Goal: Contribute content: Contribute content

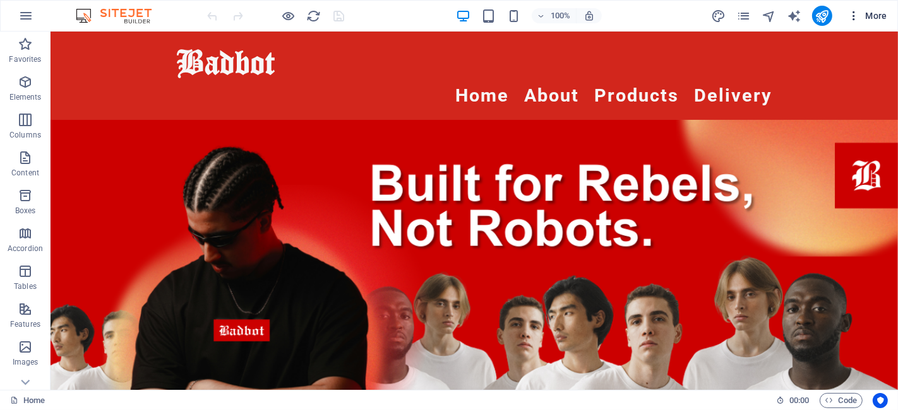
click at [866, 13] on span "More" at bounding box center [867, 15] width 40 height 13
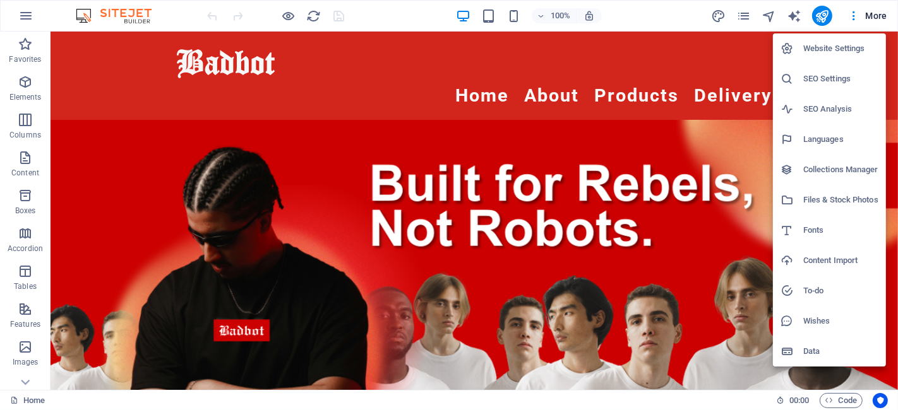
click at [388, 15] on div at bounding box center [449, 205] width 898 height 410
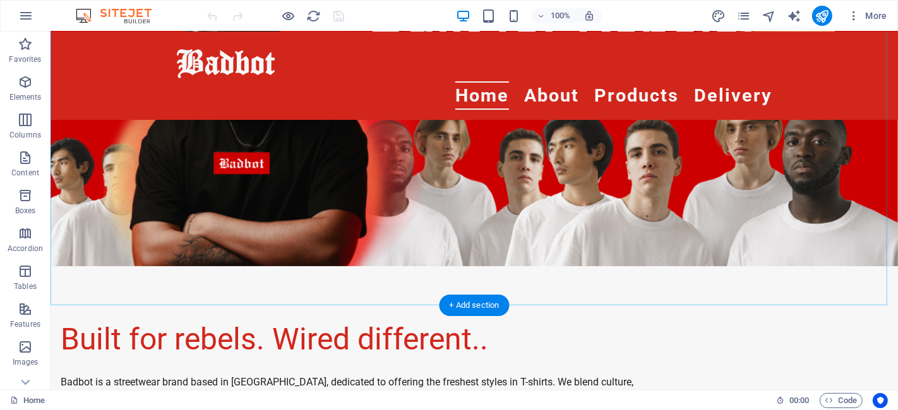
scroll to position [140, 0]
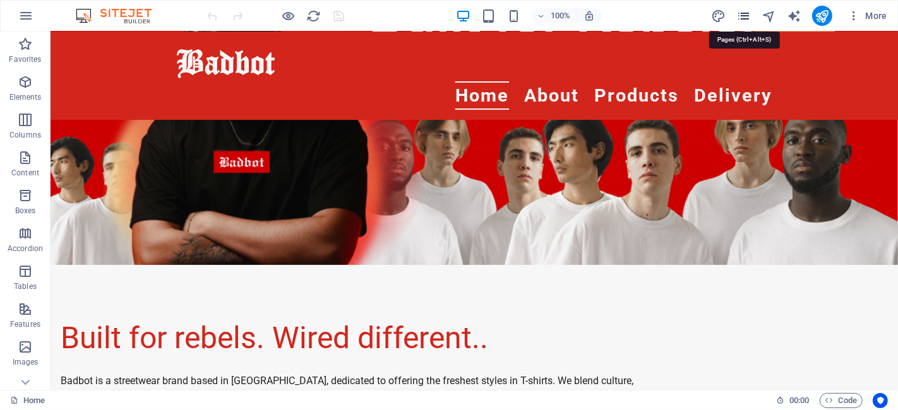
click at [744, 16] on icon "pages" at bounding box center [743, 16] width 15 height 15
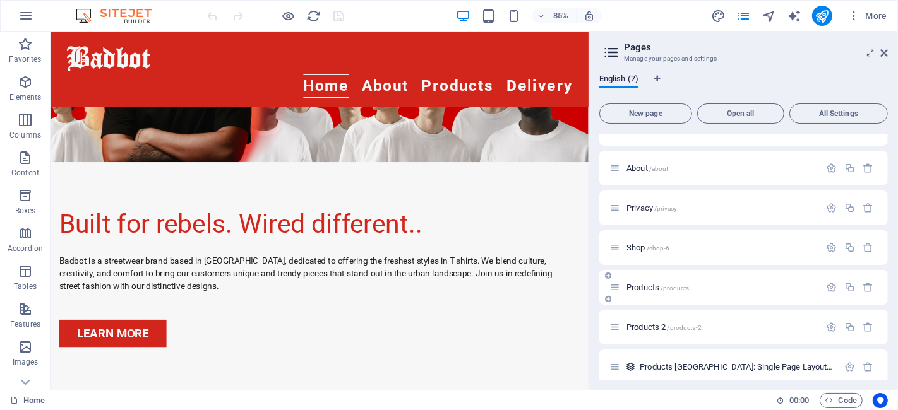
scroll to position [32, 0]
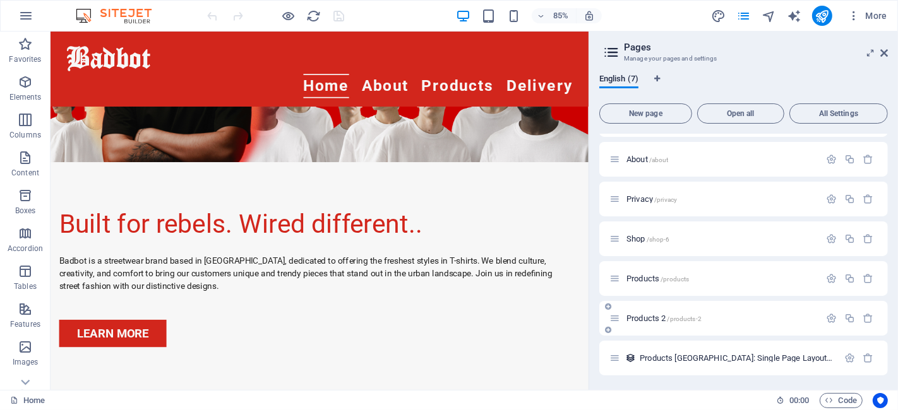
click at [665, 316] on span "Products 2 /products-2" at bounding box center [663, 318] width 75 height 9
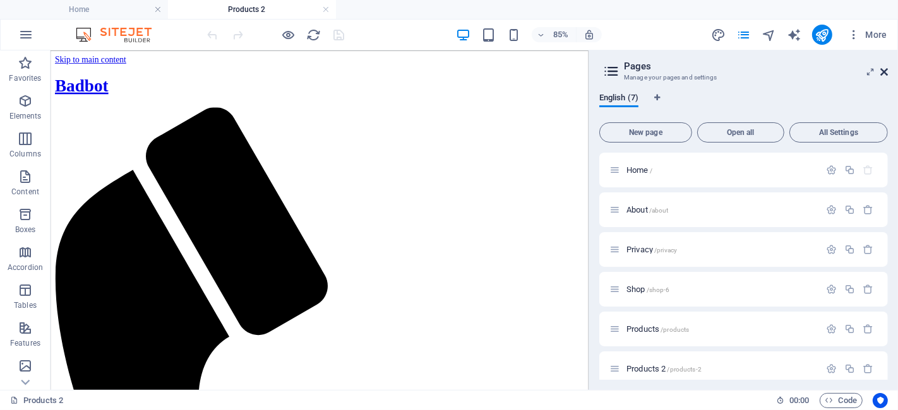
scroll to position [0, 0]
click at [886, 68] on icon at bounding box center [884, 72] width 8 height 10
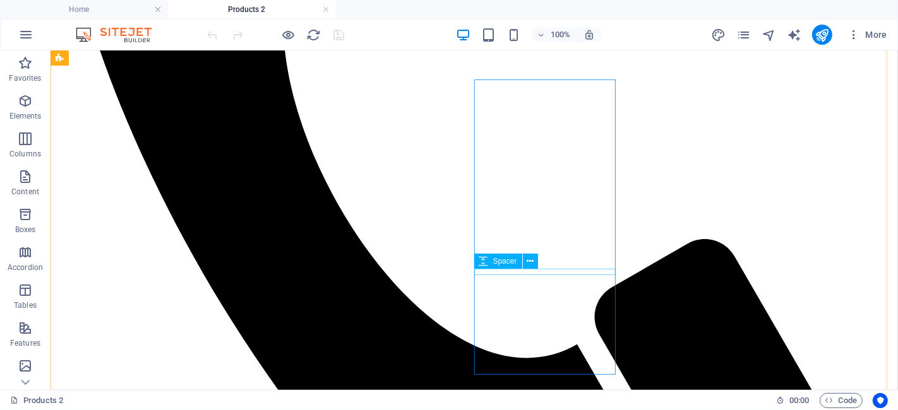
scroll to position [210, 0]
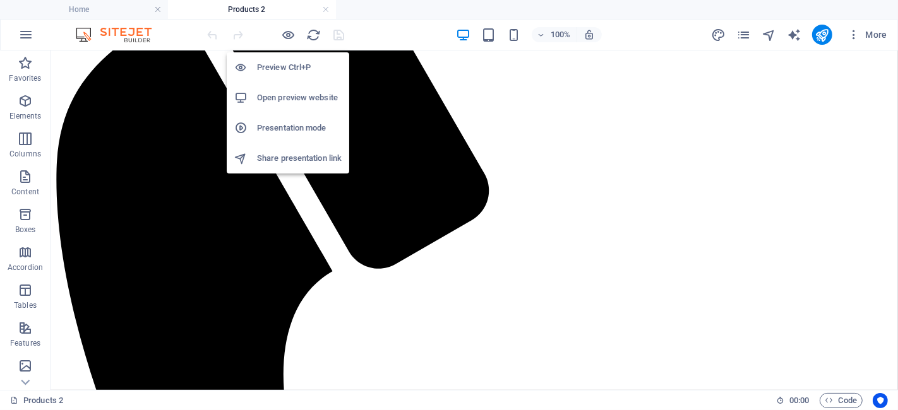
click at [279, 64] on h6 "Preview Ctrl+P" at bounding box center [299, 67] width 85 height 15
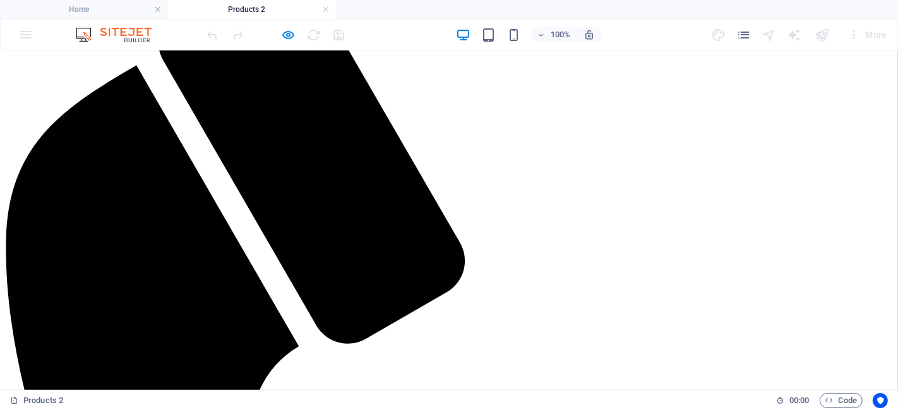
scroll to position [140, 0]
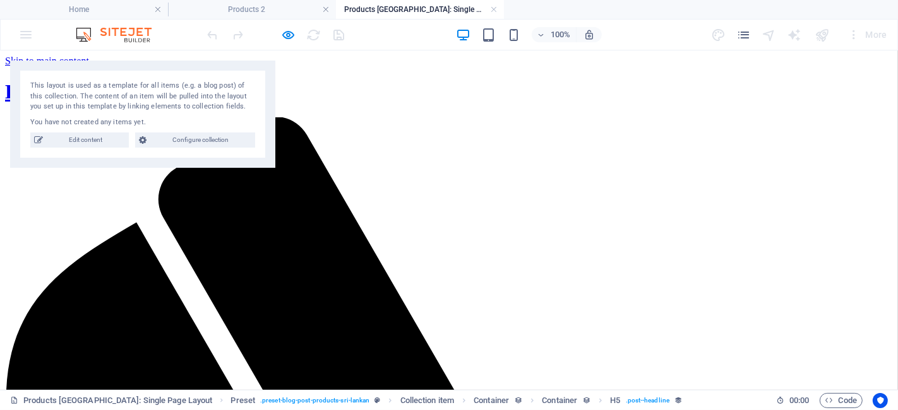
scroll to position [0, 0]
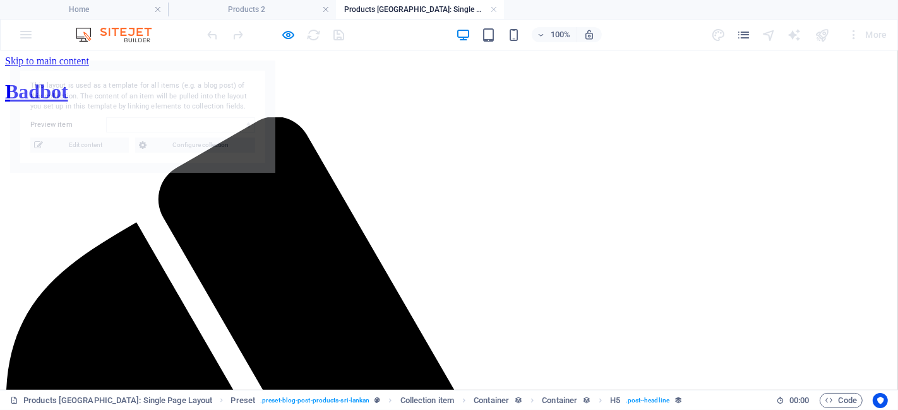
select select "68b80c17a0882f77a3035233"
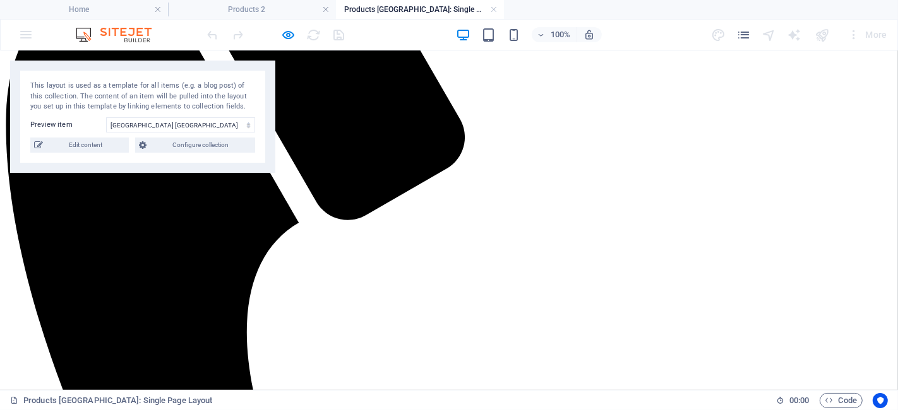
scroll to position [280, 0]
click at [83, 141] on span "Edit content" at bounding box center [86, 145] width 78 height 15
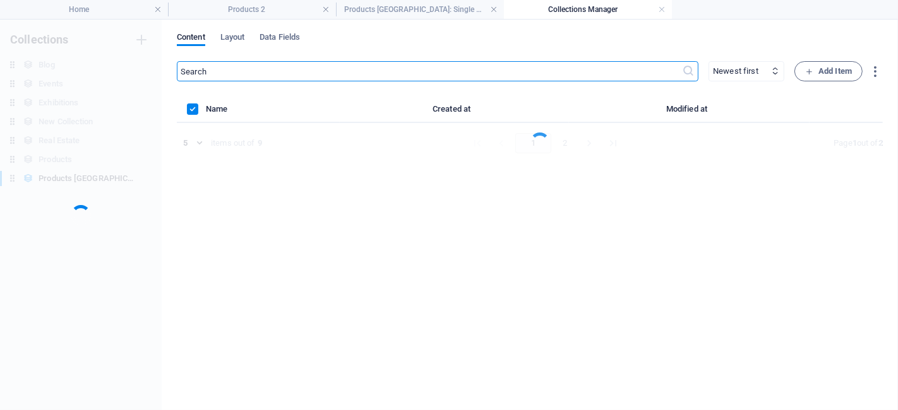
scroll to position [0, 0]
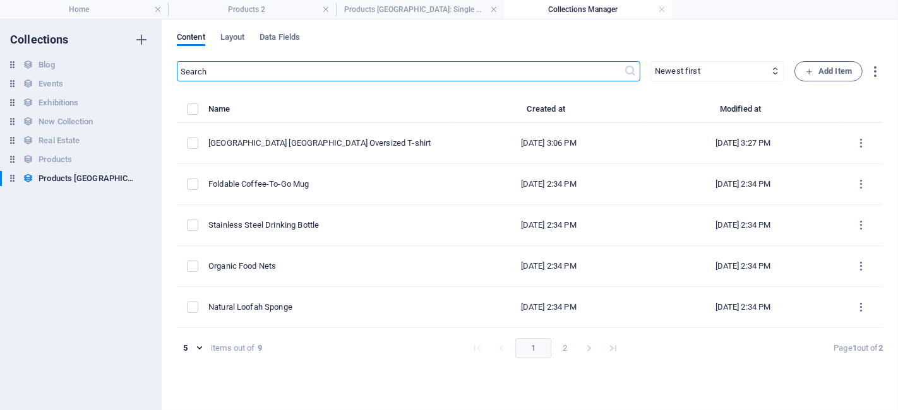
select select "In stock"
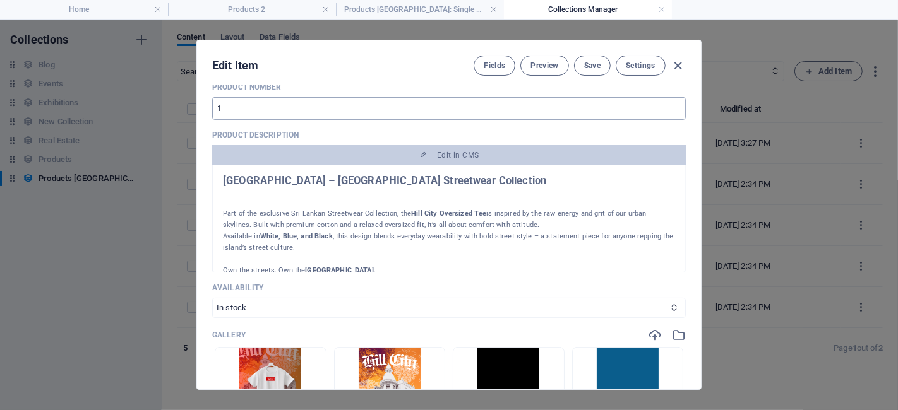
scroll to position [280, 0]
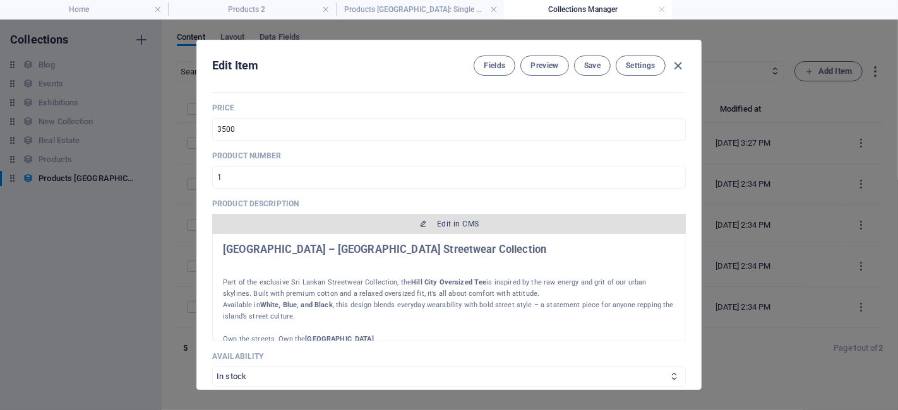
click at [456, 224] on span "Edit in CMS" at bounding box center [458, 224] width 42 height 10
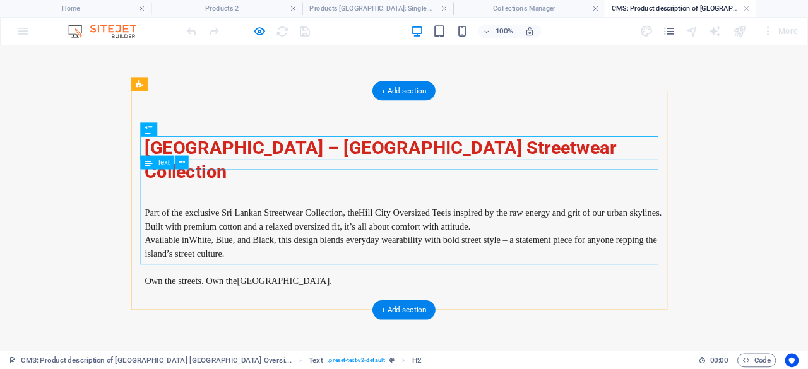
scroll to position [0, 0]
click at [316, 287] on div "Part of the exclusive Sri Lankan Streetwear Collection, the Hill City Oversized…" at bounding box center [449, 266] width 576 height 106
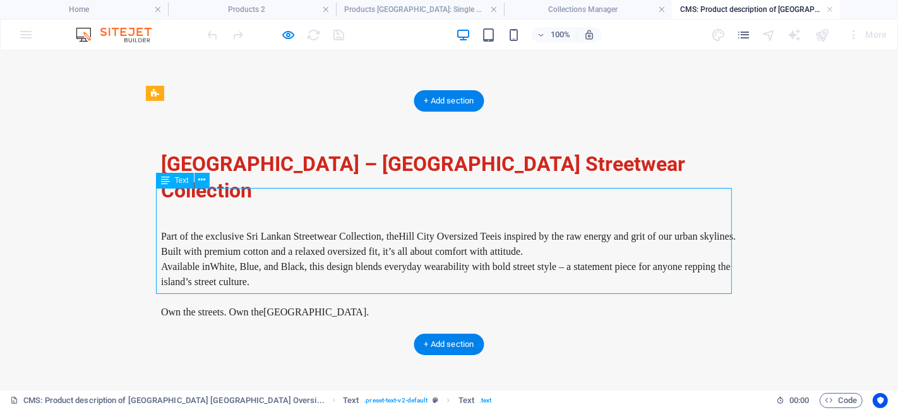
click at [317, 284] on div "Part of the exclusive Sri Lankan Streetwear Collection, the Hill City Oversized…" at bounding box center [449, 266] width 576 height 106
drag, startPoint x: 317, startPoint y: 284, endPoint x: 95, endPoint y: 285, distance: 222.2
click at [317, 285] on div "Part of the exclusive Sri Lankan Streetwear Collection, the Hill City Oversized…" at bounding box center [449, 266] width 576 height 106
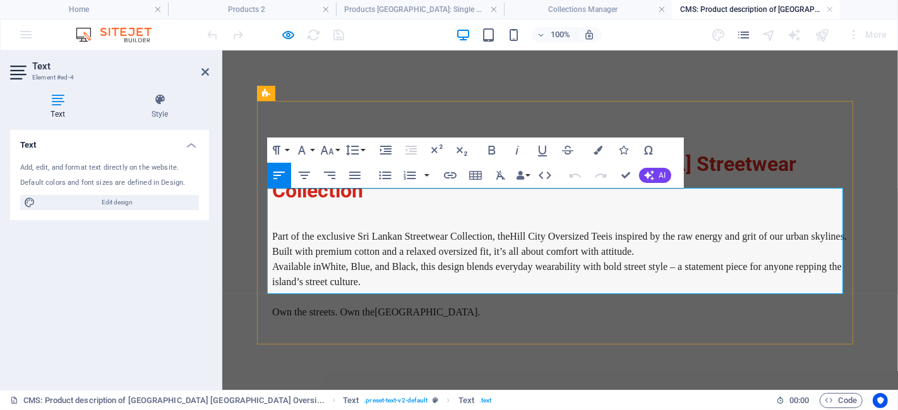
click at [427, 304] on p "Own the streets. Own the [GEOGRAPHIC_DATA] ." at bounding box center [559, 311] width 576 height 15
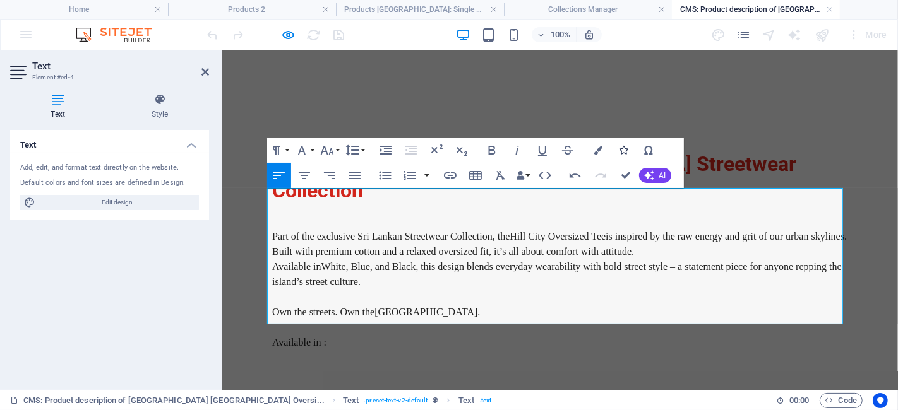
click at [623, 146] on icon "button" at bounding box center [623, 150] width 9 height 9
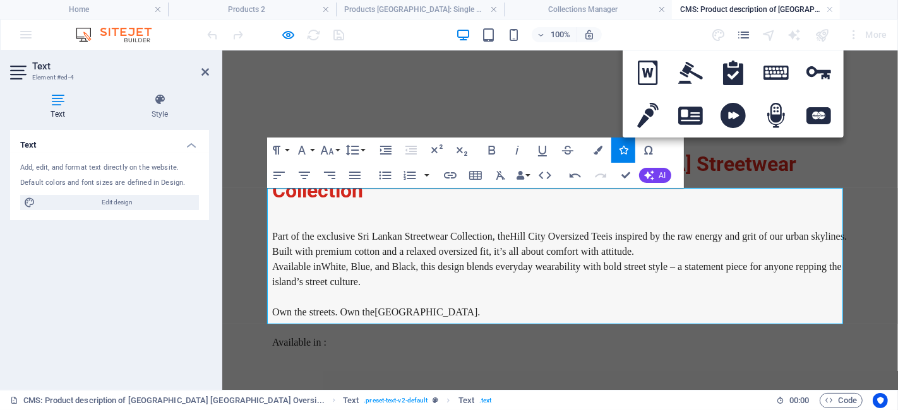
type input "r"
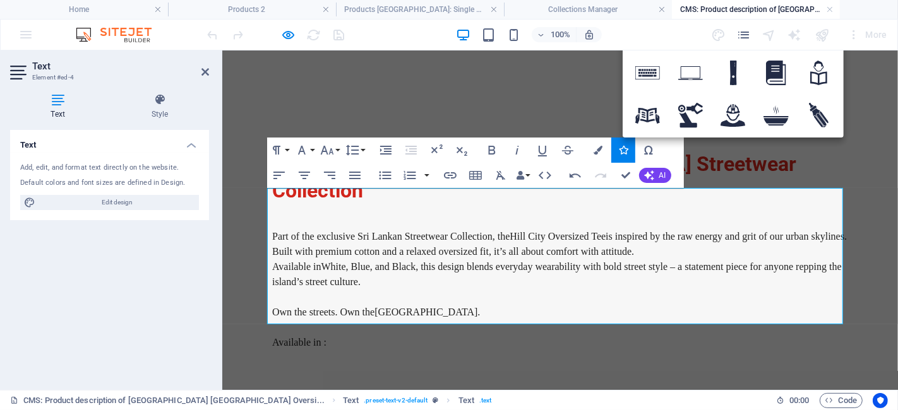
type input "box"
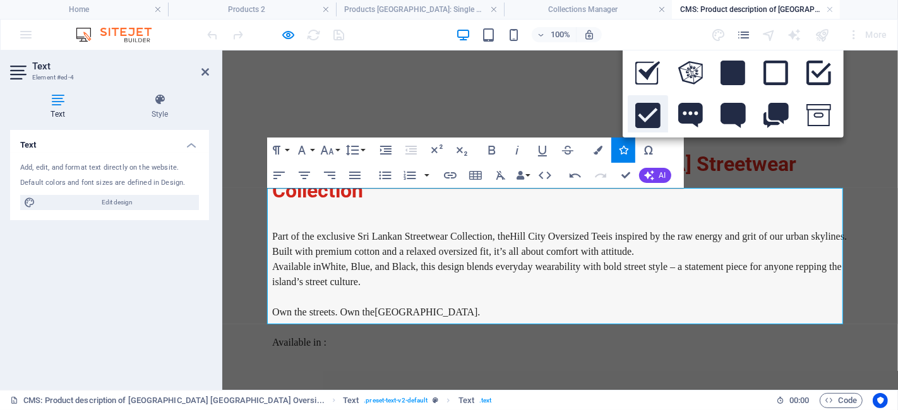
click at [653, 109] on icon at bounding box center [647, 115] width 25 height 25
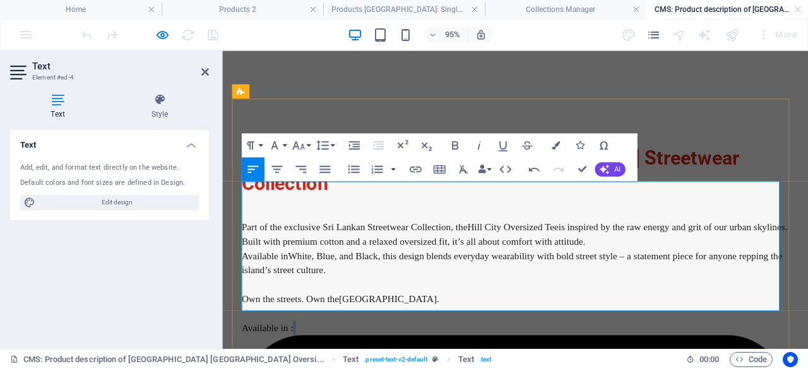
drag, startPoint x: 308, startPoint y: 312, endPoint x: 300, endPoint y: 309, distance: 8.8
click at [560, 144] on button "Colors" at bounding box center [555, 145] width 23 height 24
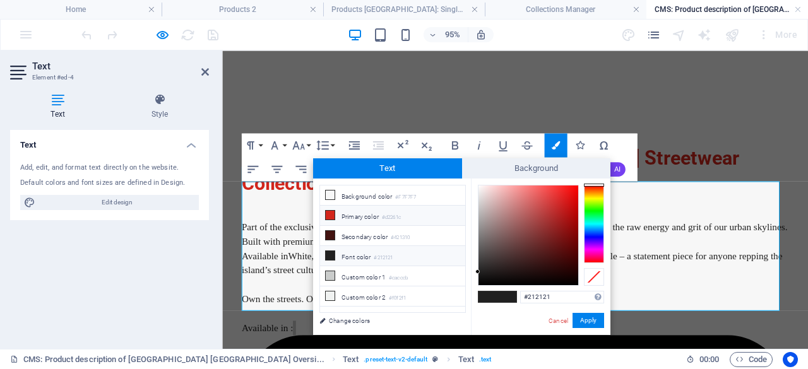
click at [330, 217] on icon at bounding box center [330, 215] width 9 height 9
type input "#d2261c"
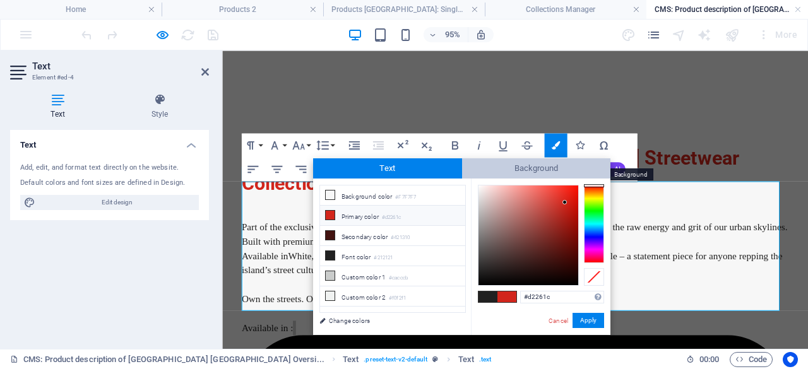
click at [542, 172] on span "Background" at bounding box center [536, 168] width 149 height 20
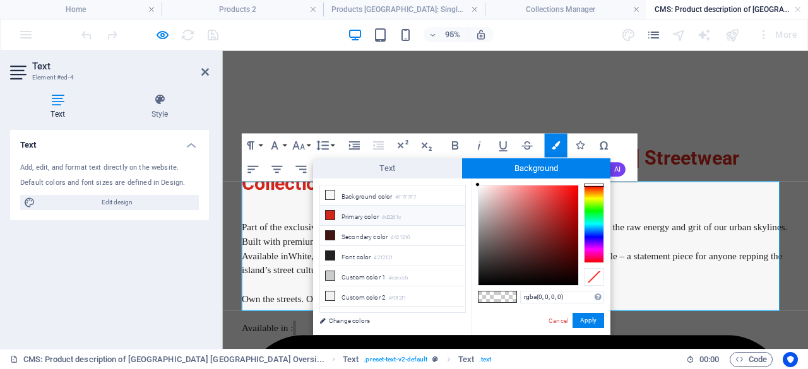
click at [343, 216] on li "Primary color #d2261c" at bounding box center [392, 216] width 145 height 20
type input "rgba(210, 38, 28, 0)"
click at [557, 318] on link "Cancel" at bounding box center [558, 320] width 22 height 9
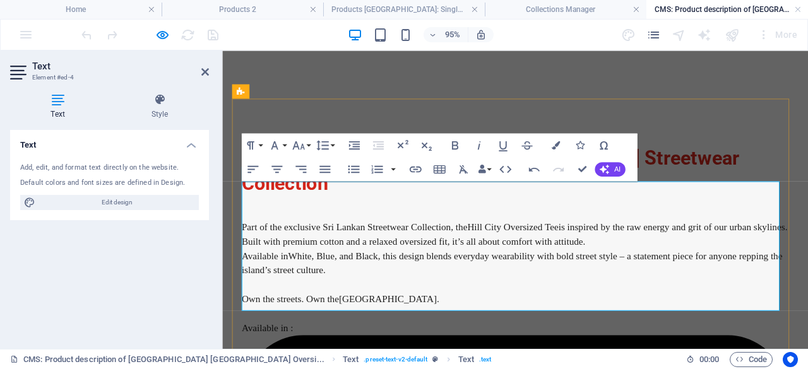
click at [350, 320] on p at bounding box center [531, 327] width 576 height 15
drag, startPoint x: 311, startPoint y: 315, endPoint x: 299, endPoint y: 314, distance: 12.6
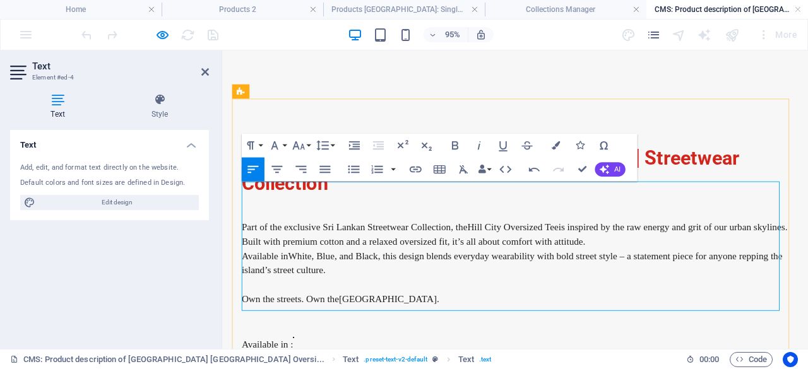
click at [298, 352] on icon at bounding box center [297, 352] width 1 height 1
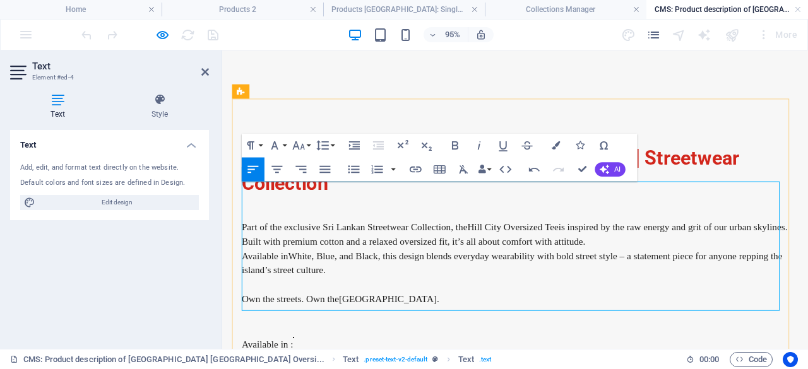
click at [312, 335] on p "Available in :" at bounding box center [531, 351] width 576 height 33
click at [311, 335] on p "Available in :" at bounding box center [531, 351] width 576 height 33
click at [298, 352] on icon at bounding box center [297, 352] width 1 height 1
click at [298, 335] on icon at bounding box center [297, 350] width 1 height 30
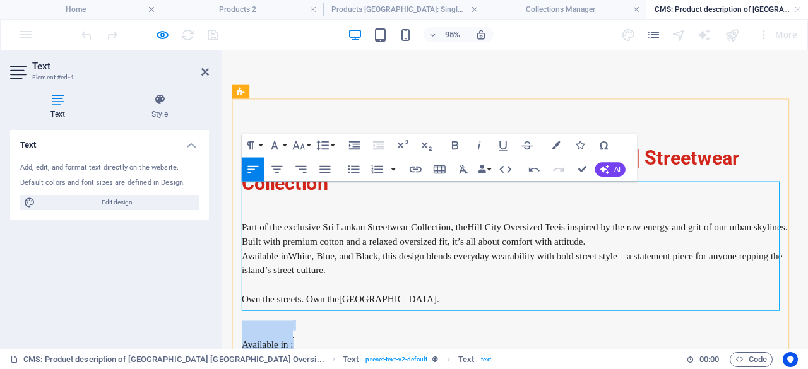
click at [298, 335] on icon at bounding box center [297, 350] width 1 height 30
click at [316, 335] on p "Available in :" at bounding box center [531, 351] width 576 height 33
click at [315, 335] on p "Available in :" at bounding box center [531, 351] width 576 height 33
click at [297, 353] on icon at bounding box center [297, 353] width 1 height 1
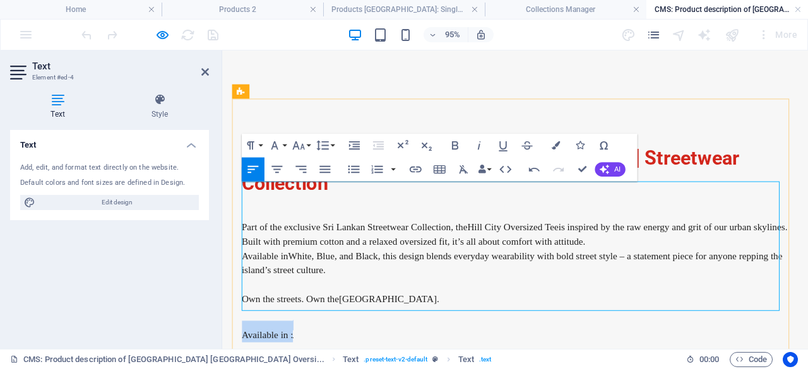
click at [297, 353] on icon at bounding box center [297, 353] width 1 height 1
click at [318, 335] on p "Available in :" at bounding box center [531, 346] width 576 height 23
drag, startPoint x: 318, startPoint y: 312, endPoint x: 255, endPoint y: 311, distance: 63.2
click at [255, 335] on p "Available in :" at bounding box center [531, 346] width 576 height 23
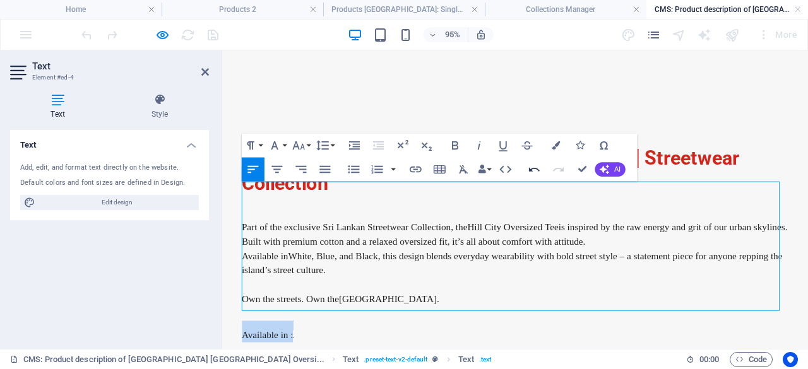
click at [535, 169] on icon "button" at bounding box center [533, 169] width 11 height 4
click at [537, 169] on icon "button" at bounding box center [533, 169] width 11 height 4
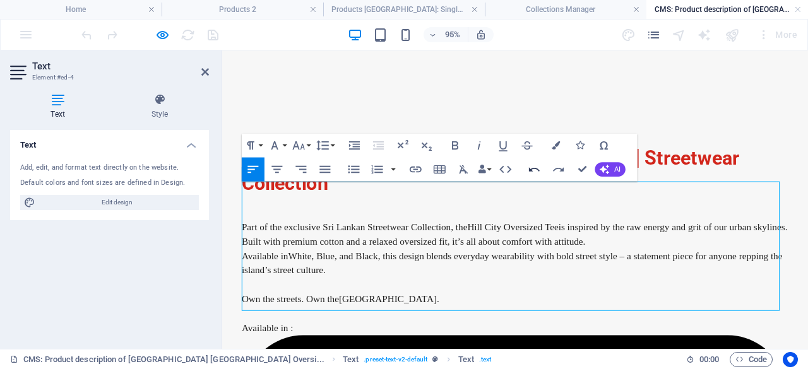
click at [537, 169] on icon "button" at bounding box center [533, 169] width 11 height 4
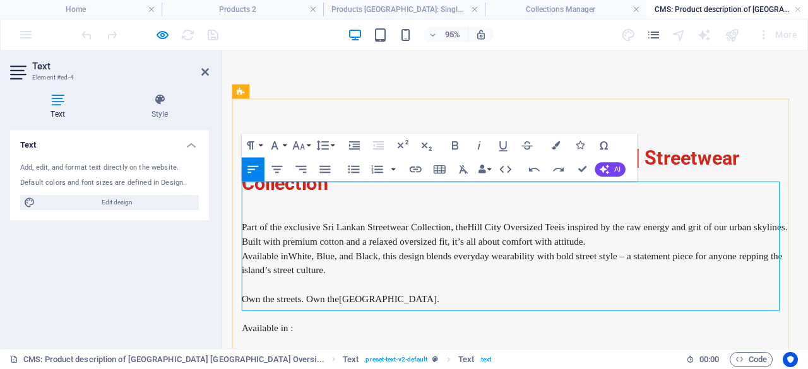
click at [307, 335] on p "Available in :" at bounding box center [531, 342] width 576 height 15
drag, startPoint x: 282, startPoint y: 316, endPoint x: 241, endPoint y: 316, distance: 41.0
click at [241, 316] on div "[GEOGRAPHIC_DATA] – [GEOGRAPHIC_DATA] Streetwear Collection Part of the exclusi…" at bounding box center [531, 251] width 596 height 300
click at [405, 342] on div "[GEOGRAPHIC_DATA] – [GEOGRAPHIC_DATA] Streetwear Collection Part of the exclusi…" at bounding box center [531, 251] width 596 height 300
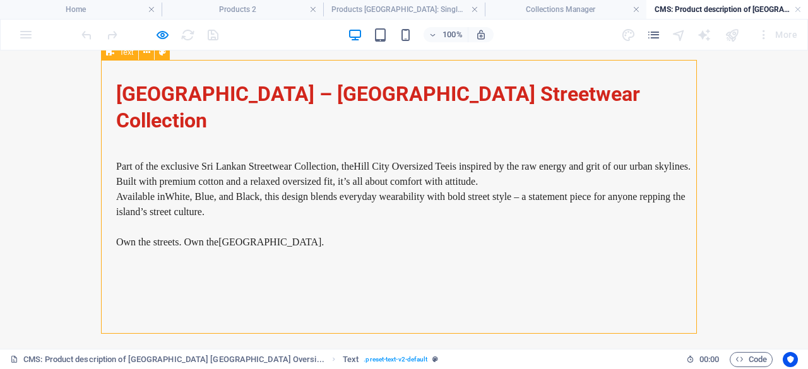
scroll to position [76, 0]
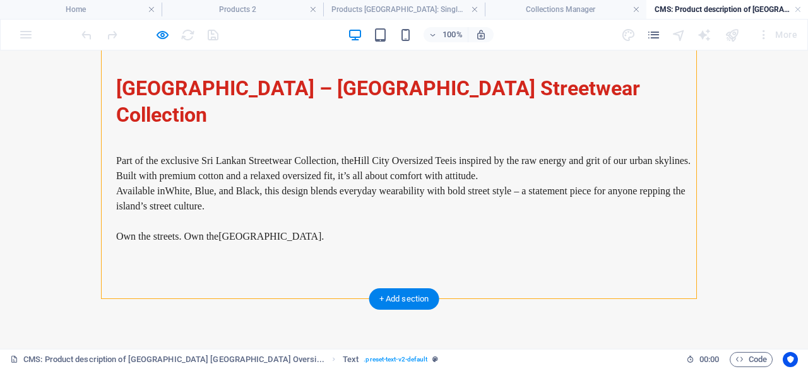
click at [402, 296] on div "+ Add section" at bounding box center [404, 299] width 70 height 21
click at [413, 297] on div "+ Add section" at bounding box center [404, 299] width 70 height 21
click at [410, 299] on div "+ Add section" at bounding box center [404, 299] width 70 height 21
click at [394, 297] on div "+ Add section" at bounding box center [404, 299] width 70 height 21
click at [383, 299] on div "+ Add section" at bounding box center [404, 299] width 70 height 21
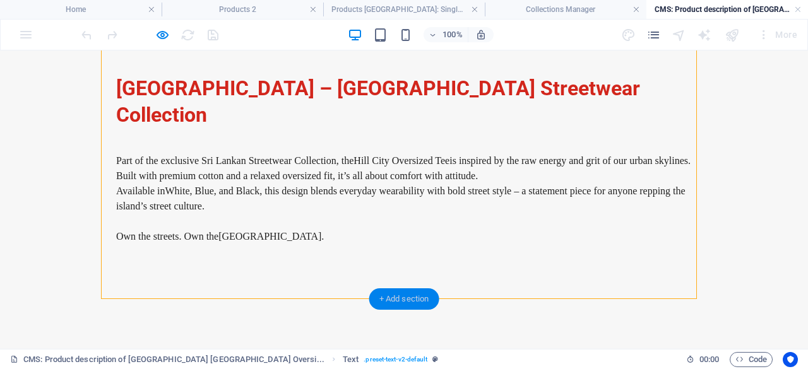
click at [383, 300] on div "+ Add section" at bounding box center [404, 299] width 70 height 21
click at [432, 297] on div "+ Add section" at bounding box center [404, 299] width 70 height 21
click at [433, 297] on div "+ Add section" at bounding box center [404, 299] width 70 height 21
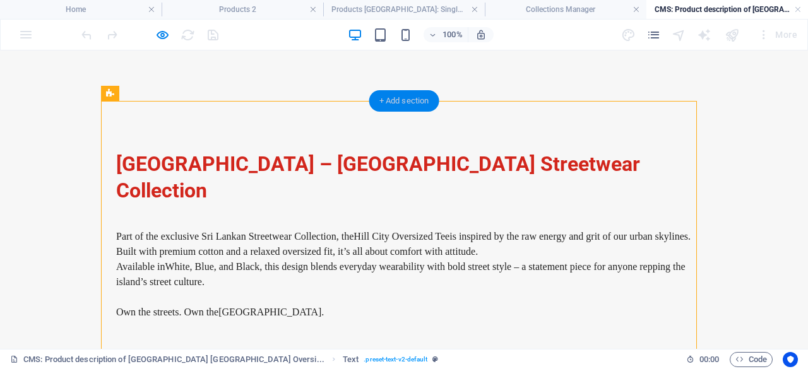
click at [416, 108] on div "+ Add section" at bounding box center [404, 100] width 70 height 21
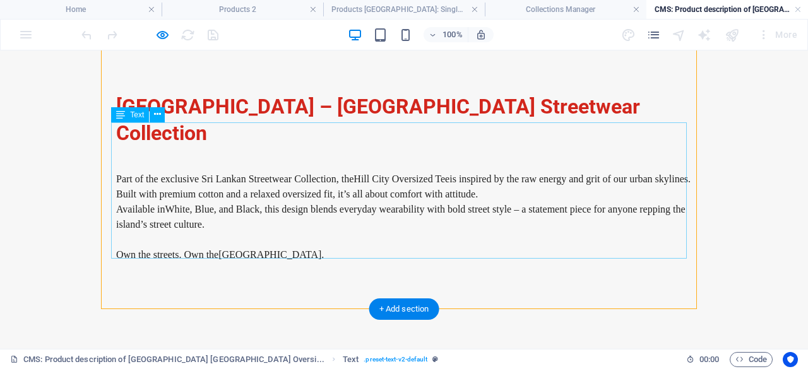
scroll to position [76, 0]
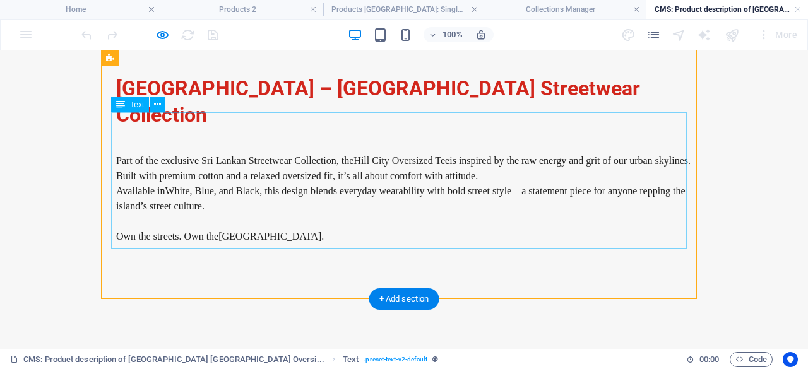
click at [164, 223] on div "Part of the exclusive Sri Lankan Streetwear Collection, the Hill City Oversized…" at bounding box center [404, 206] width 576 height 136
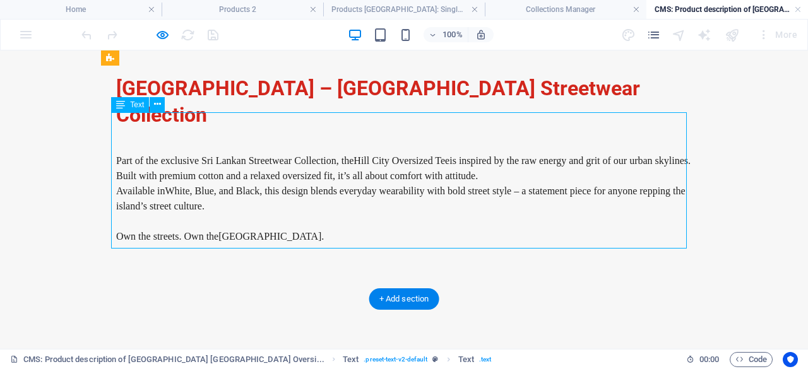
click at [165, 224] on div "Part of the exclusive Sri Lankan Streetwear Collection, the Hill City Oversized…" at bounding box center [404, 206] width 576 height 136
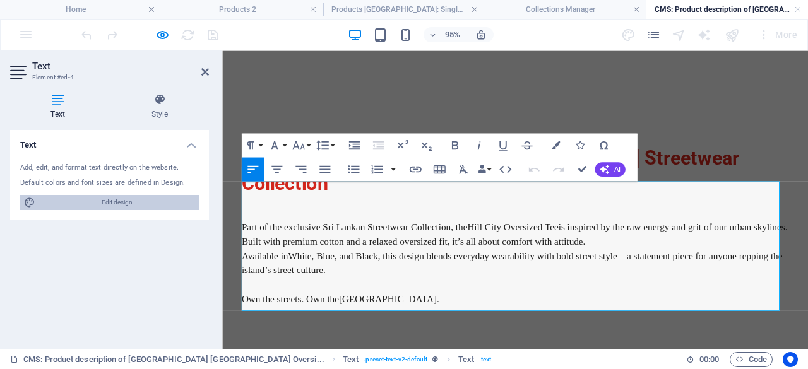
drag, startPoint x: 261, startPoint y: 217, endPoint x: 104, endPoint y: 205, distance: 157.6
click at [104, 205] on span "Edit design" at bounding box center [117, 202] width 156 height 15
select select "px"
select select "200"
select select "px"
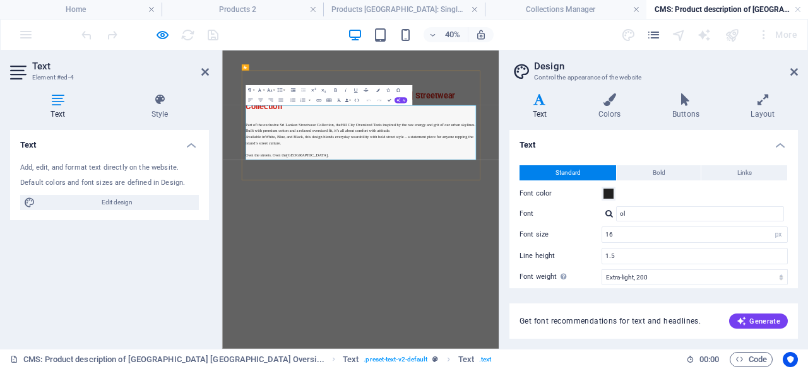
click at [602, 290] on p at bounding box center [568, 297] width 576 height 15
click at [431, 305] on p "Own the streets. Own the [GEOGRAPHIC_DATA] ." at bounding box center [568, 312] width 576 height 15
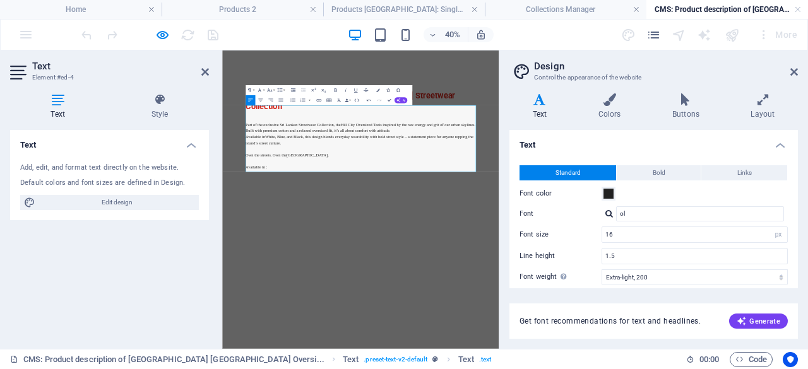
click at [388, 93] on button "Icons" at bounding box center [387, 90] width 9 height 10
click at [372, 104] on input "search" at bounding box center [349, 105] width 85 height 6
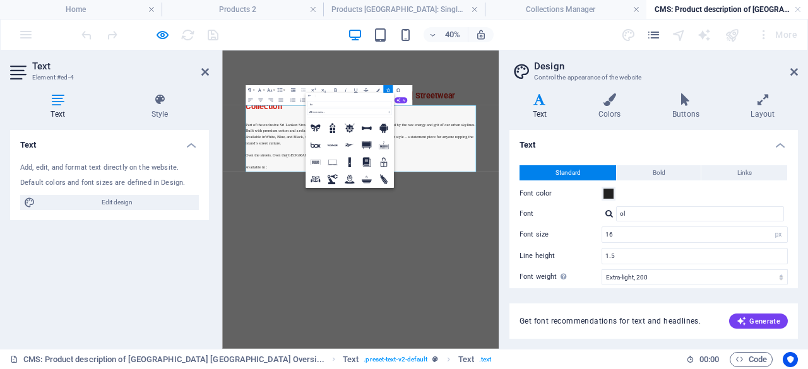
type input "box"
click at [318, 176] on icon at bounding box center [315, 180] width 10 height 10
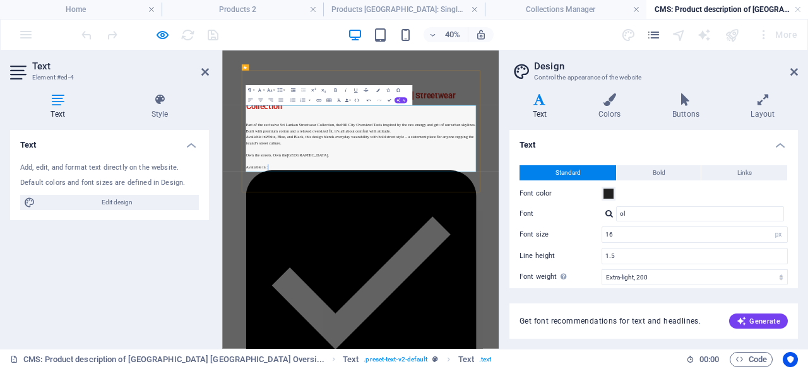
drag, startPoint x: 354, startPoint y: 324, endPoint x: 333, endPoint y: 323, distance: 20.2
click at [693, 104] on icon at bounding box center [685, 99] width 73 height 13
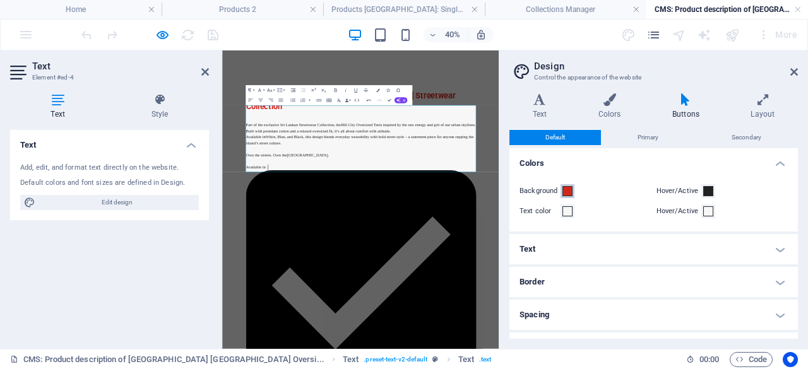
click at [567, 189] on span at bounding box center [567, 191] width 10 height 10
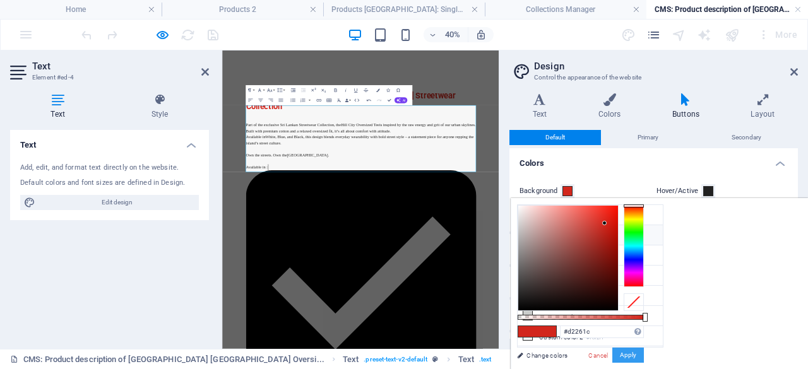
click at [644, 353] on button "Apply" at bounding box center [628, 355] width 32 height 15
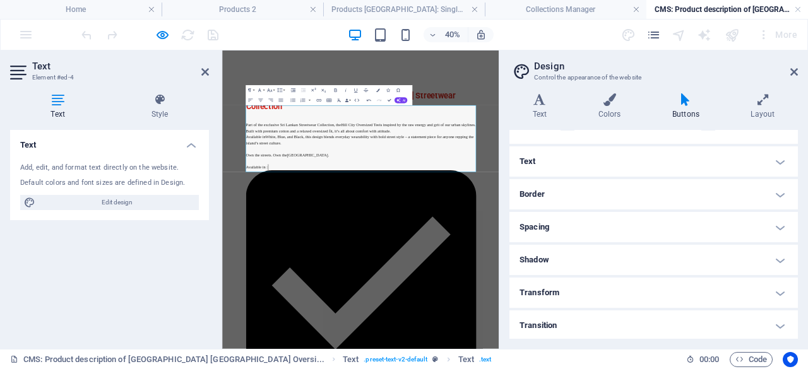
scroll to position [89, 0]
click at [794, 76] on icon at bounding box center [794, 72] width 8 height 10
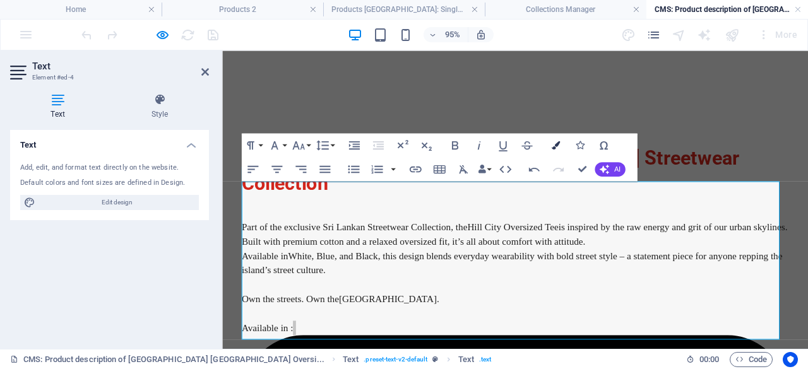
click at [555, 145] on icon "button" at bounding box center [556, 145] width 8 height 8
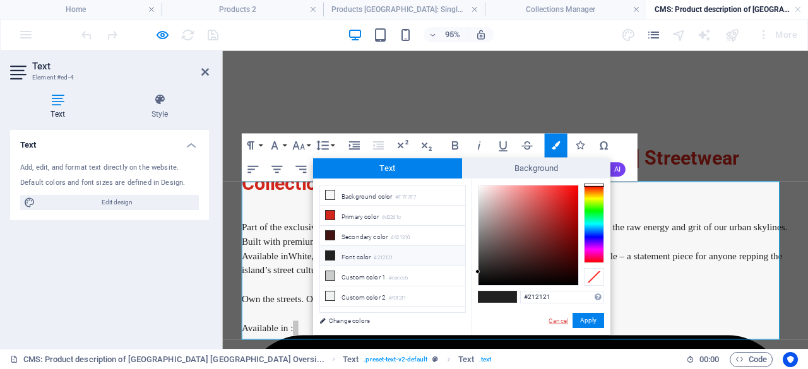
click at [560, 318] on link "Cancel" at bounding box center [558, 320] width 22 height 9
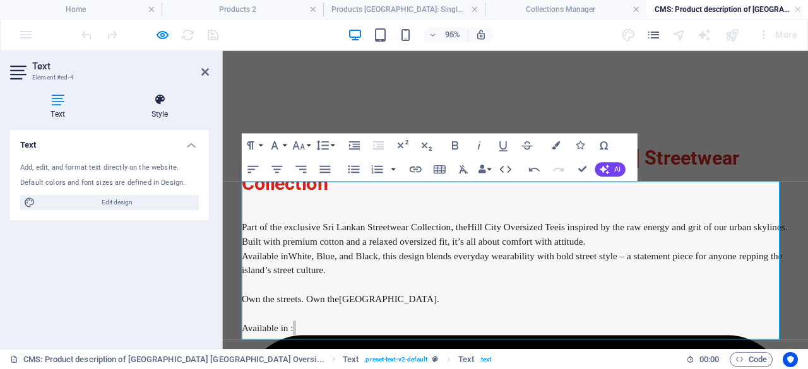
click at [158, 102] on icon at bounding box center [159, 99] width 98 height 13
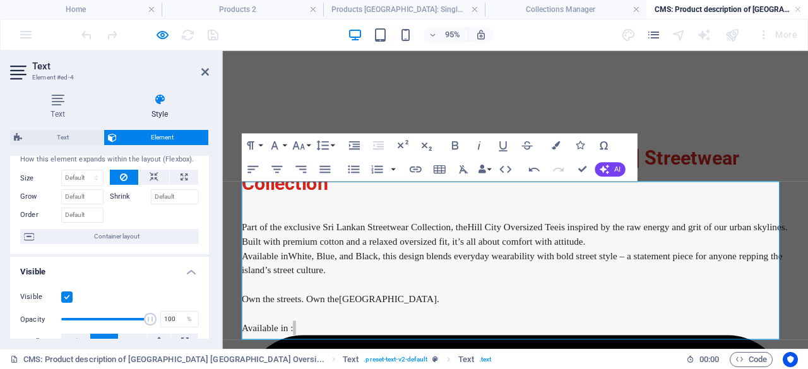
scroll to position [0, 0]
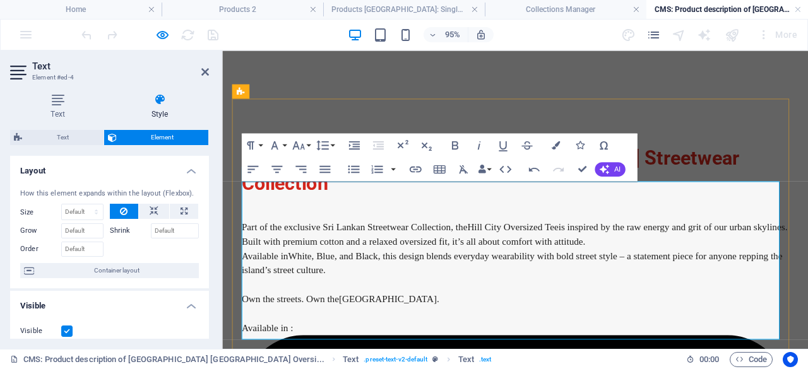
click at [534, 169] on icon "button" at bounding box center [534, 169] width 15 height 15
click at [535, 170] on icon "button" at bounding box center [534, 169] width 15 height 15
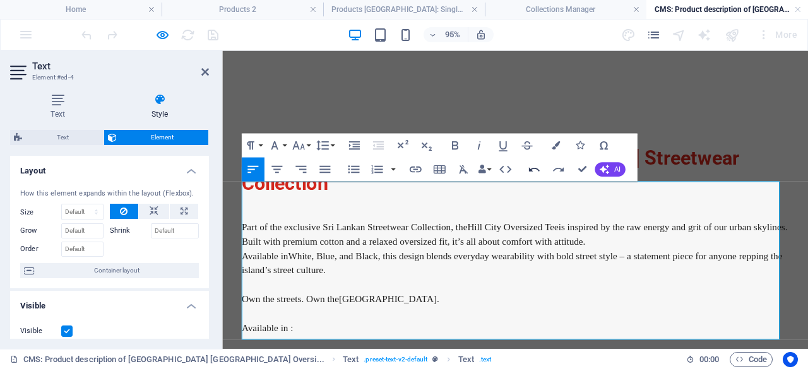
click at [534, 172] on icon "button" at bounding box center [534, 169] width 15 height 15
click at [537, 174] on icon "button" at bounding box center [534, 169] width 15 height 15
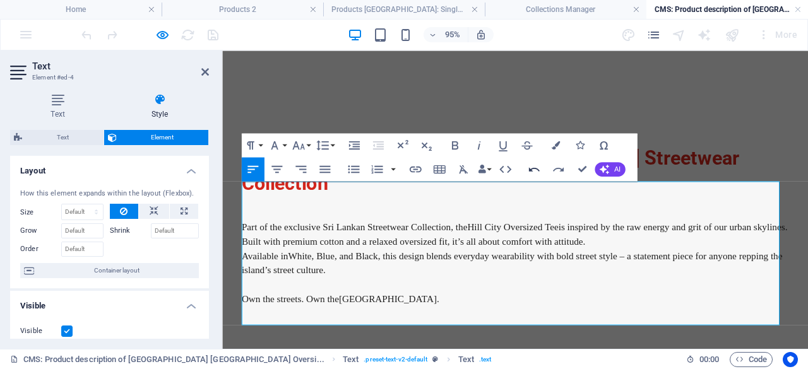
click at [538, 176] on button "Undo" at bounding box center [534, 169] width 23 height 24
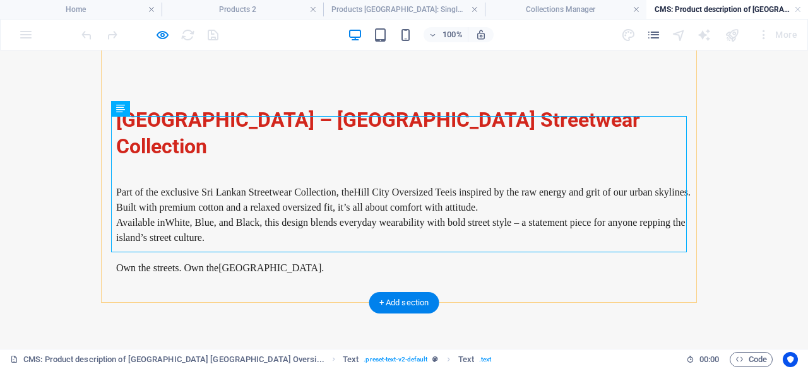
scroll to position [76, 0]
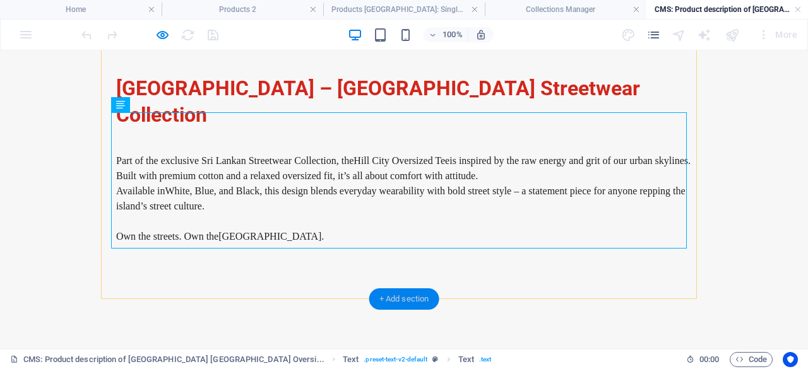
click at [401, 299] on div "+ Add section" at bounding box center [404, 299] width 70 height 21
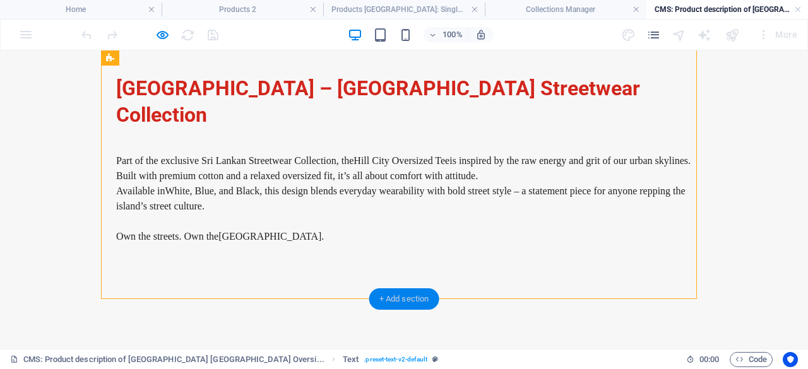
click at [389, 299] on div "+ Add section" at bounding box center [404, 299] width 70 height 21
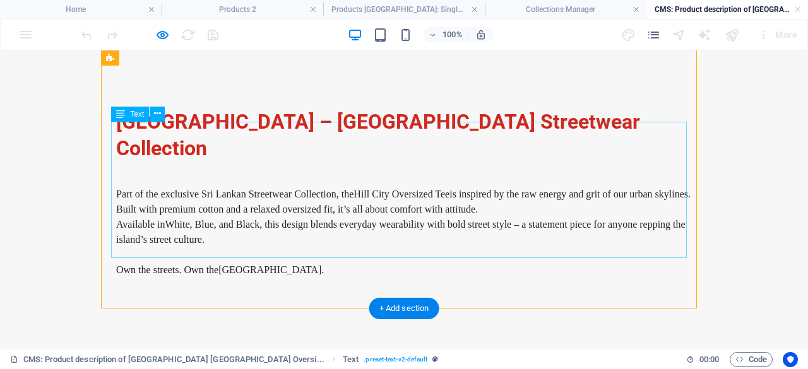
scroll to position [0, 0]
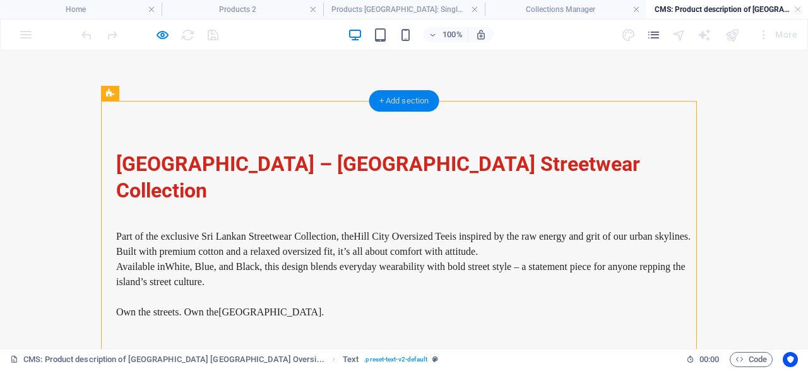
click at [409, 105] on div "+ Add section" at bounding box center [404, 100] width 70 height 21
click at [246, 144] on div "[GEOGRAPHIC_DATA] – [GEOGRAPHIC_DATA] Streetwear Collection Part of the exclusi…" at bounding box center [404, 251] width 596 height 300
click at [149, 166] on div "[GEOGRAPHIC_DATA] – [GEOGRAPHIC_DATA] Streetwear Collection" at bounding box center [404, 178] width 576 height 52
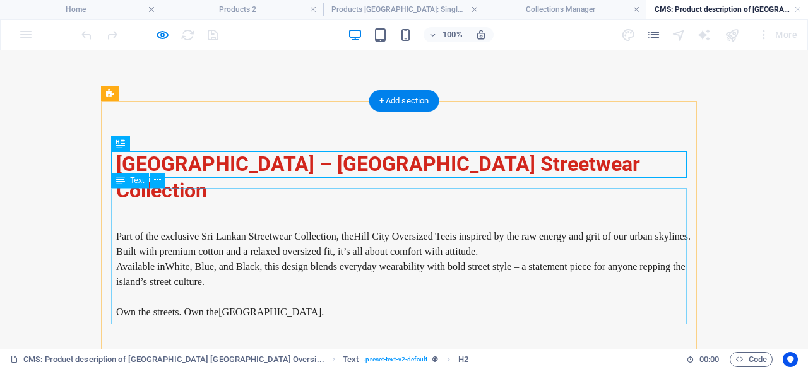
click at [317, 296] on div "Part of the exclusive Sri Lankan Streetwear Collection, the Hill City Oversized…" at bounding box center [404, 282] width 576 height 136
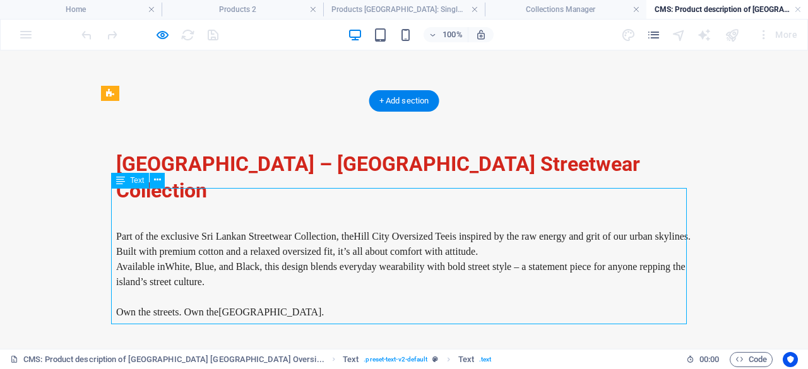
click at [253, 285] on div "Part of the exclusive Sri Lankan Streetwear Collection, the Hill City Oversized…" at bounding box center [404, 282] width 576 height 136
drag, startPoint x: 253, startPoint y: 285, endPoint x: 32, endPoint y: 298, distance: 220.7
click at [253, 286] on div "Part of the exclusive Sri Lankan Streetwear Collection, the Hill City Oversized…" at bounding box center [404, 282] width 576 height 136
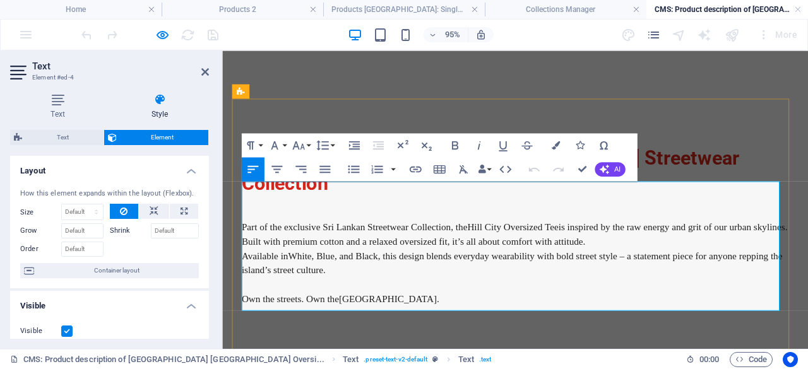
click at [399, 305] on p "Own the streets. Own the [GEOGRAPHIC_DATA] ." at bounding box center [531, 312] width 576 height 15
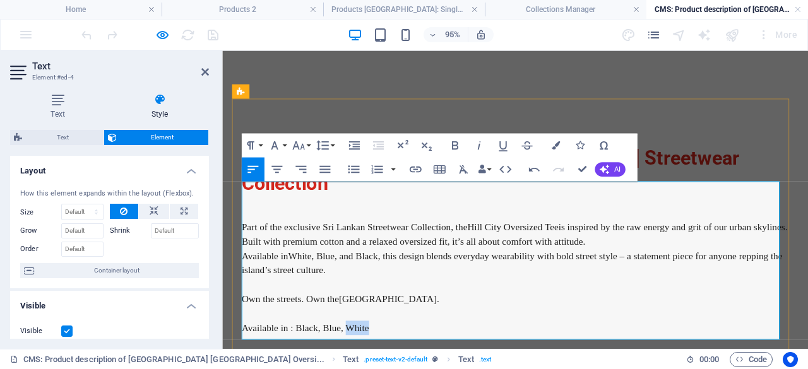
drag, startPoint x: 386, startPoint y: 314, endPoint x: 355, endPoint y: 309, distance: 30.6
click at [355, 335] on p "Available in : Black, Blue, White" at bounding box center [531, 342] width 576 height 15
click at [554, 144] on icon "button" at bounding box center [556, 145] width 8 height 8
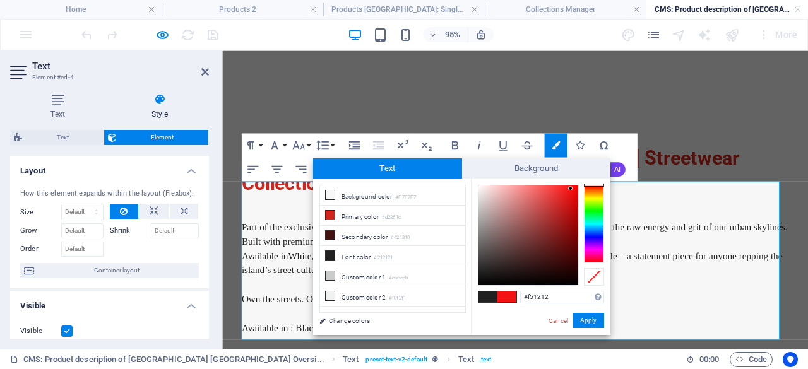
click at [571, 189] on div at bounding box center [529, 236] width 100 height 100
type input "#f50505"
click at [576, 189] on div at bounding box center [529, 236] width 100 height 100
click at [588, 309] on div "#f50505 Supported formats #0852ed rgb(8, 82, 237) rgba(8, 82, 237, 90%) hsv(221…" at bounding box center [541, 349] width 140 height 340
drag, startPoint x: 588, startPoint y: 319, endPoint x: 386, endPoint y: 283, distance: 205.2
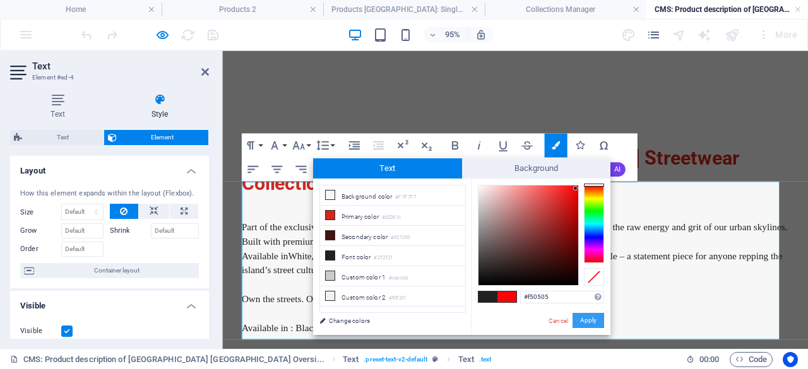
click at [590, 319] on button "Apply" at bounding box center [589, 320] width 32 height 15
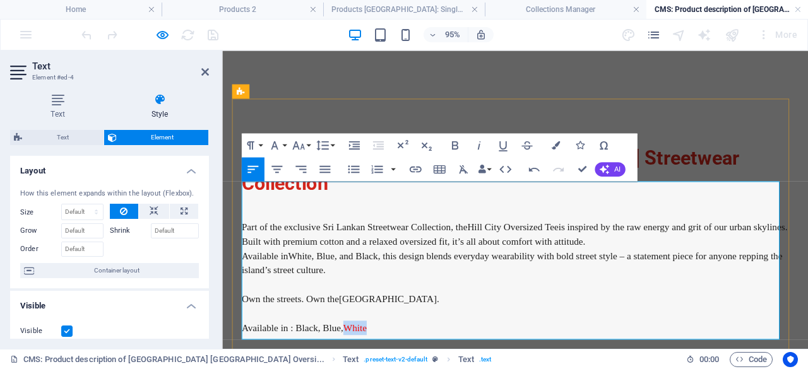
click at [608, 335] on p "Available in : Black, Blue, White" at bounding box center [531, 342] width 576 height 15
drag, startPoint x: 381, startPoint y: 314, endPoint x: 354, endPoint y: 317, distance: 27.9
click at [354, 335] on p "Available in : Black, Blue, White" at bounding box center [531, 342] width 576 height 15
click at [456, 143] on icon "button" at bounding box center [455, 145] width 15 height 15
drag, startPoint x: 379, startPoint y: 321, endPoint x: 388, endPoint y: 316, distance: 9.9
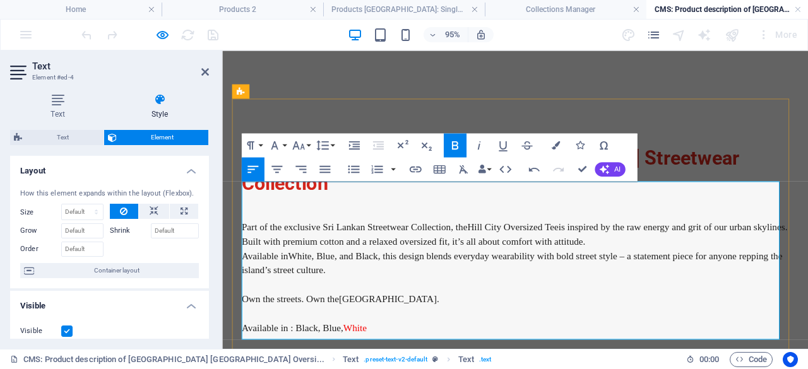
click at [379, 335] on p "Available in : Black, Blue, White" at bounding box center [531, 342] width 576 height 15
click at [392, 335] on p "Available in : Black, Blue, White" at bounding box center [531, 342] width 576 height 15
click at [361, 337] on strong "White" at bounding box center [362, 342] width 25 height 11
drag, startPoint x: 378, startPoint y: 314, endPoint x: 353, endPoint y: 314, distance: 25.3
click at [353, 335] on p "Available in : Black, Blue, White" at bounding box center [531, 342] width 576 height 15
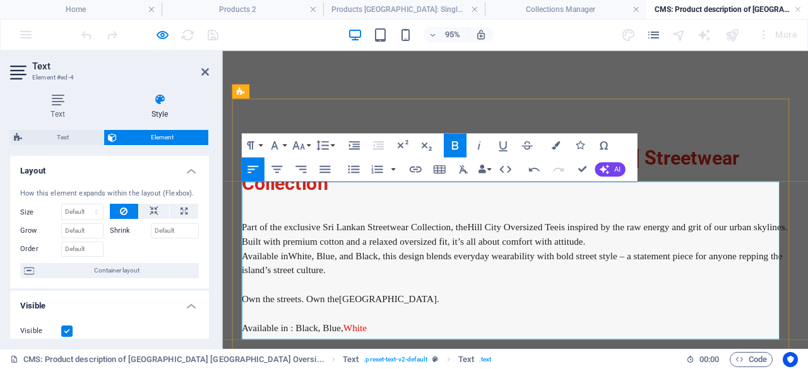
click at [422, 305] on p "Own the streets. Own the [GEOGRAPHIC_DATA] ." at bounding box center [531, 312] width 576 height 15
drag, startPoint x: 375, startPoint y: 320, endPoint x: 350, endPoint y: 318, distance: 24.7
click at [350, 335] on p "Available in : Black, Blue, White" at bounding box center [531, 342] width 576 height 15
click at [459, 140] on icon "button" at bounding box center [455, 145] width 15 height 15
click at [418, 335] on p "Available in : Black, Blue, White" at bounding box center [531, 342] width 576 height 15
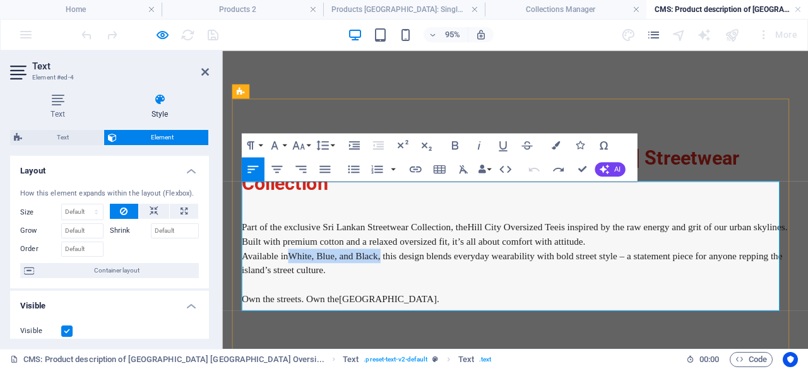
drag, startPoint x: 376, startPoint y: 242, endPoint x: 326, endPoint y: 236, distance: 50.3
click at [298, 259] on p "Available in White, Blue, and Black , this design blends everyday wearability w…" at bounding box center [531, 274] width 576 height 30
click at [530, 305] on p "Own the streets. Own the [GEOGRAPHIC_DATA] ." at bounding box center [531, 312] width 576 height 15
click at [787, 146] on div "[GEOGRAPHIC_DATA] – [GEOGRAPHIC_DATA] Streetwear Collection Part of the exclusi…" at bounding box center [531, 251] width 596 height 300
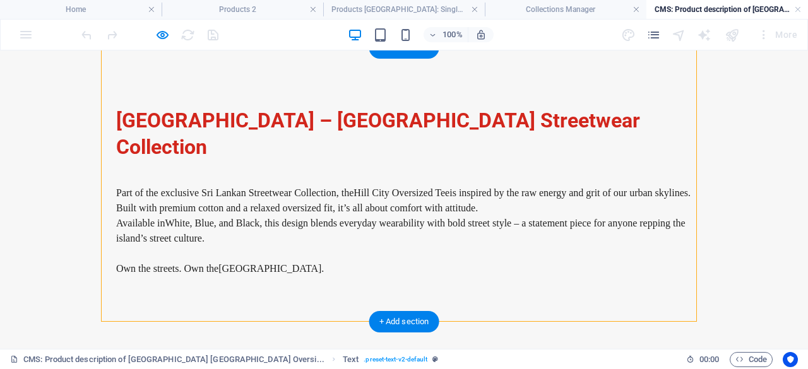
scroll to position [76, 0]
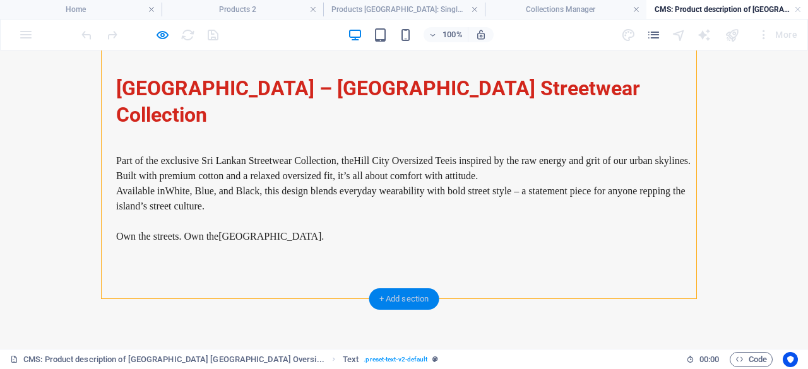
click at [402, 297] on div "+ Add section" at bounding box center [404, 299] width 70 height 21
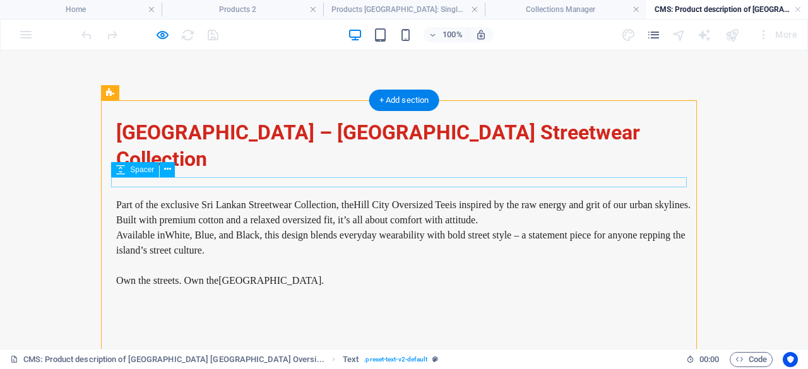
scroll to position [0, 0]
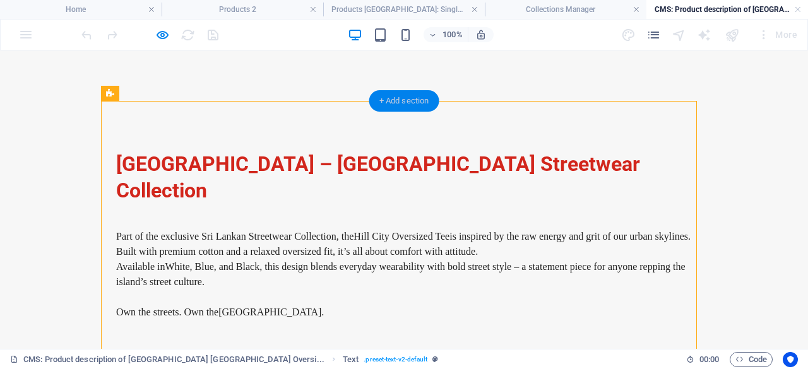
click at [407, 102] on div "+ Add section" at bounding box center [404, 100] width 70 height 21
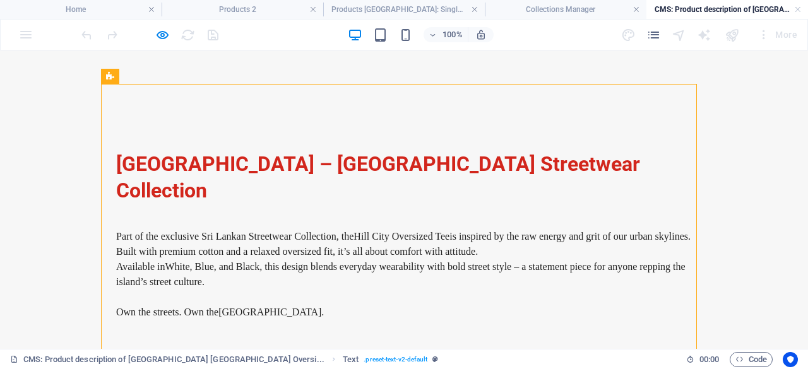
scroll to position [76, 0]
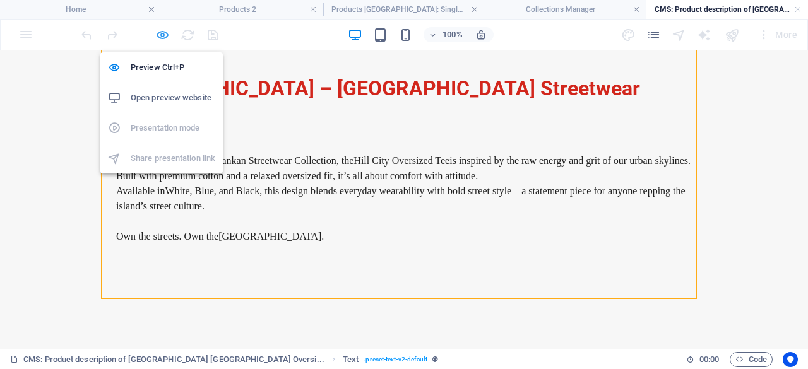
click at [165, 35] on icon "button" at bounding box center [162, 35] width 15 height 15
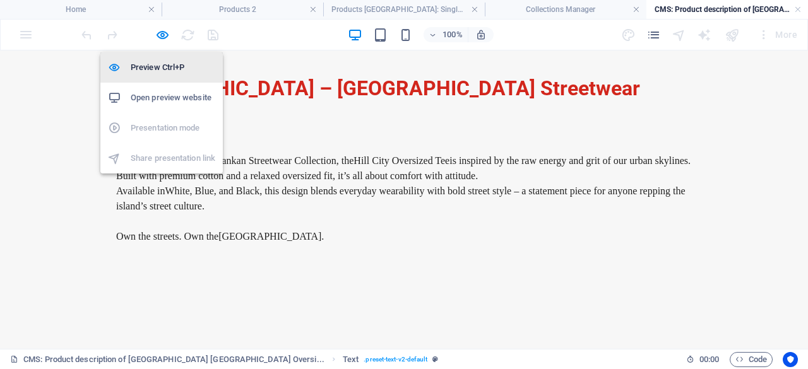
drag, startPoint x: 138, startPoint y: 71, endPoint x: 145, endPoint y: 66, distance: 8.6
click at [139, 71] on h6 "Preview Ctrl+P" at bounding box center [173, 67] width 85 height 15
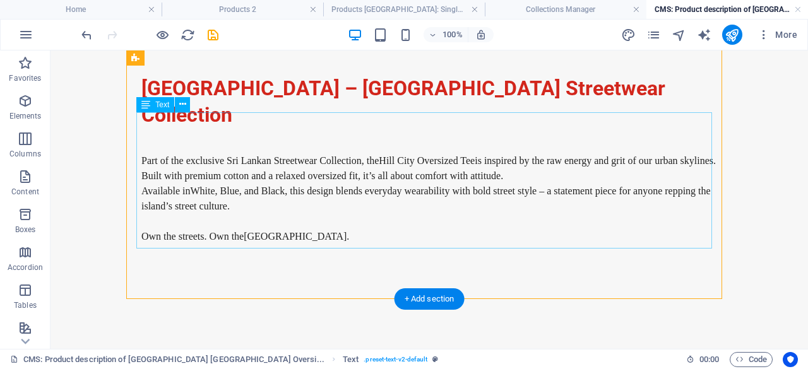
click at [242, 235] on div "Part of the exclusive Sri Lankan Streetwear Collection, the Hill City Oversized…" at bounding box center [429, 206] width 576 height 136
drag, startPoint x: 419, startPoint y: 293, endPoint x: 211, endPoint y: 299, distance: 207.8
click at [419, 293] on div "+ Add section" at bounding box center [430, 299] width 70 height 21
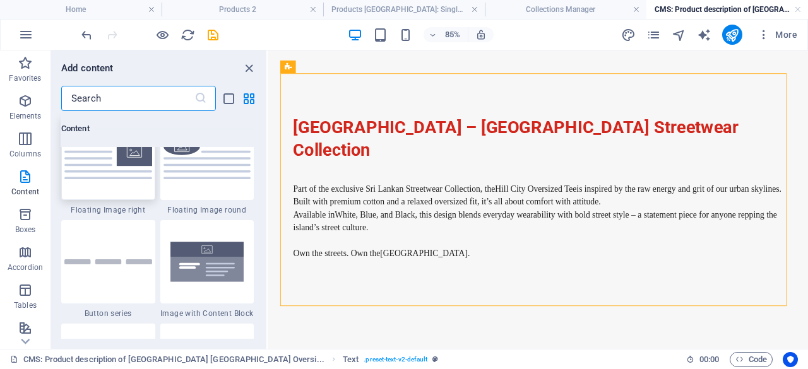
scroll to position [2903, 0]
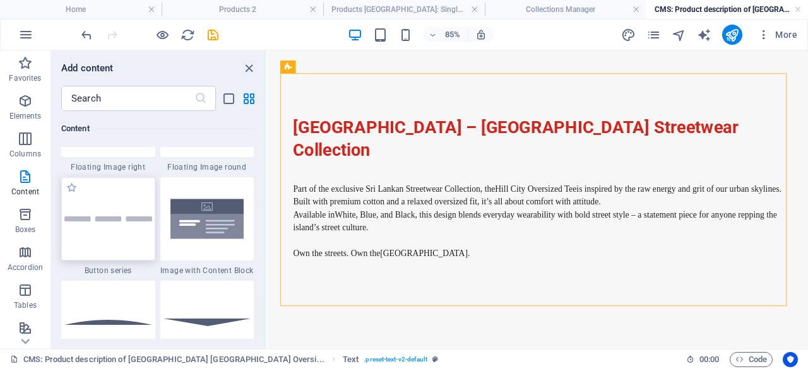
click at [102, 220] on img at bounding box center [108, 219] width 88 height 5
click at [268, 220] on div "Drag here to replace the existing content. Press “Ctrl” if you want to create a…" at bounding box center [538, 200] width 540 height 299
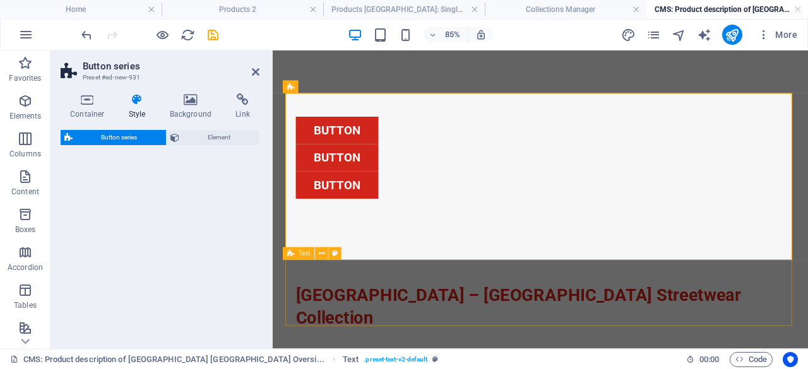
select select "rem"
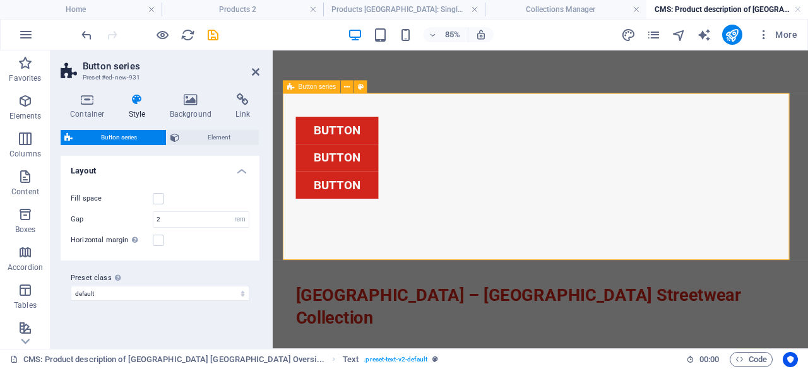
scroll to position [0, 0]
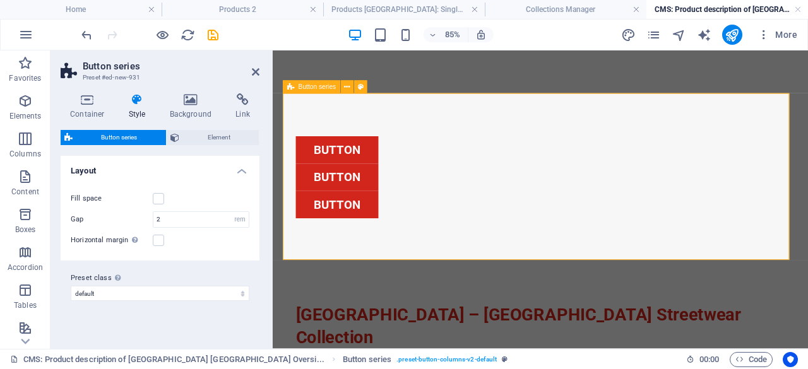
click at [512, 120] on div "Button Button Button" at bounding box center [588, 200] width 596 height 198
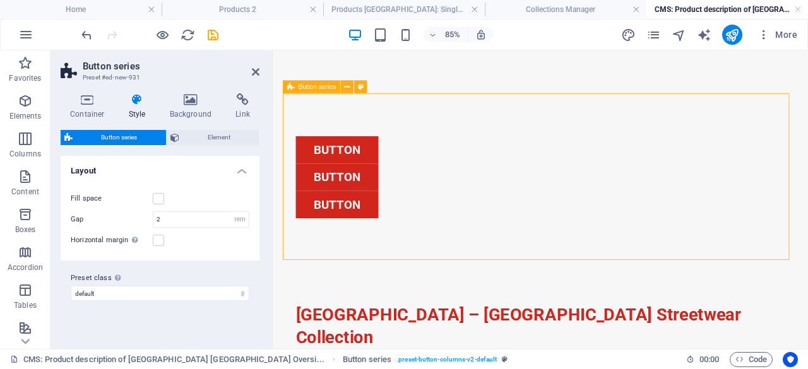
drag, startPoint x: 511, startPoint y: 120, endPoint x: 528, endPoint y: 184, distance: 66.6
click at [528, 184] on div "Button Button Button" at bounding box center [588, 200] width 596 height 198
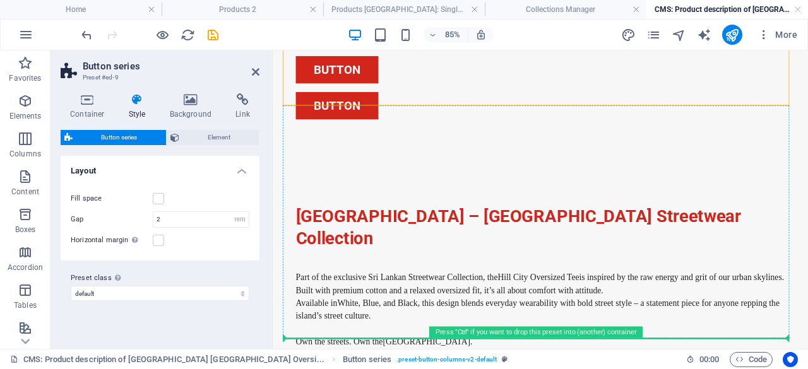
scroll to position [156, 0]
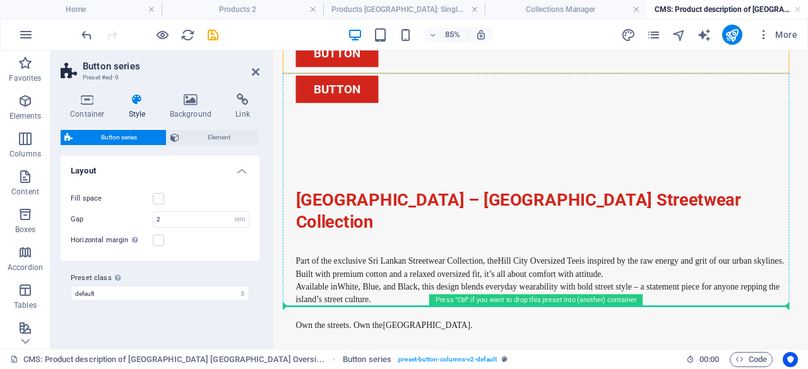
drag, startPoint x: 553, startPoint y: 210, endPoint x: 564, endPoint y: 296, distance: 86.5
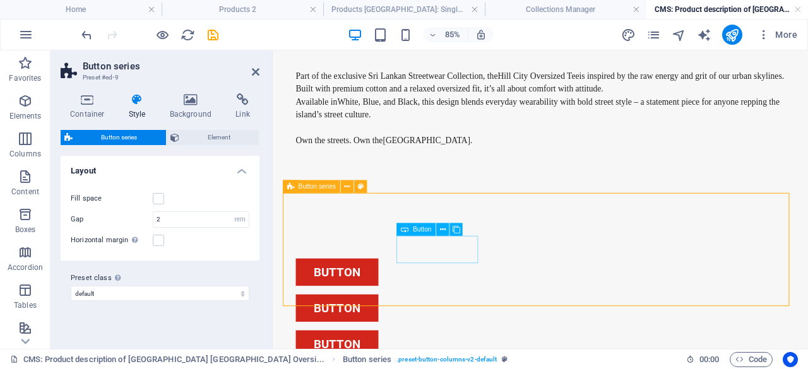
click at [481, 295] on div "Button" at bounding box center [588, 311] width 576 height 32
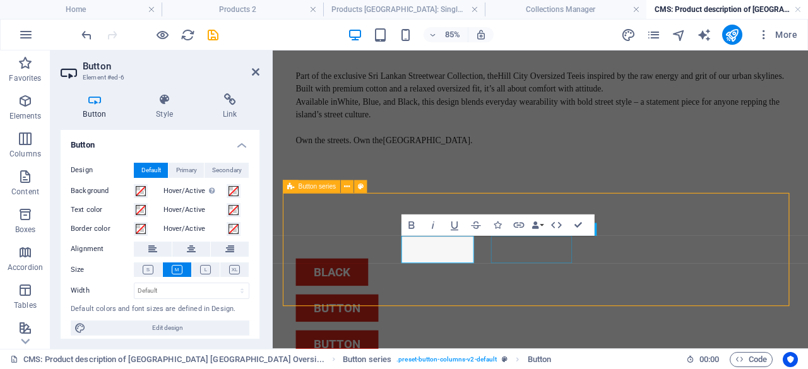
click at [566, 338] on div "Button" at bounding box center [588, 354] width 576 height 32
click at [745, 251] on div "black Button Button" at bounding box center [588, 354] width 596 height 218
select select "rem"
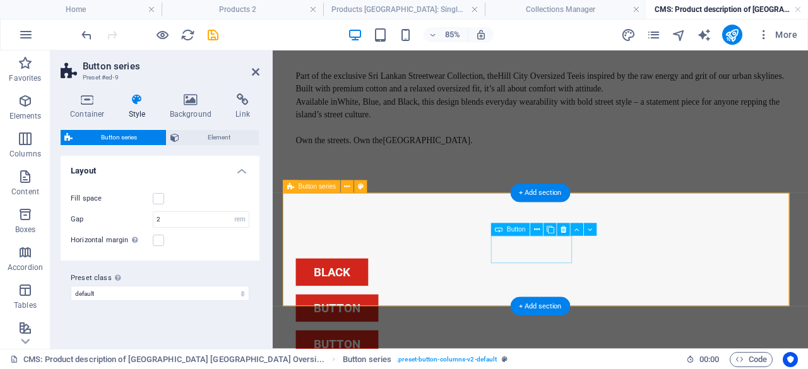
click at [585, 338] on div "Button" at bounding box center [588, 354] width 576 height 32
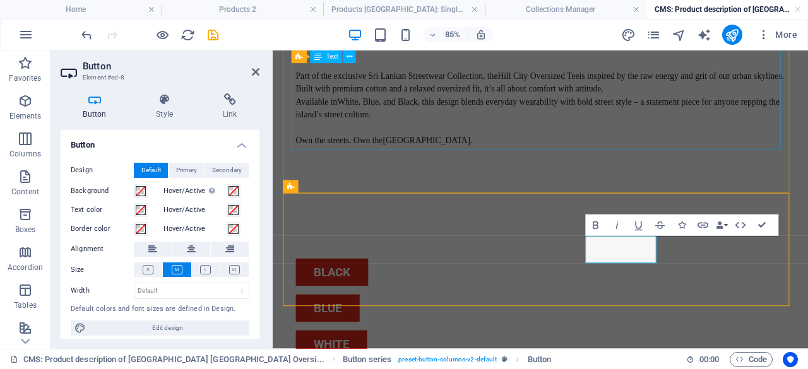
click at [759, 155] on div "Part of the exclusive Sri Lankan Streetwear Collection, the Hill City Oversized…" at bounding box center [588, 126] width 576 height 136
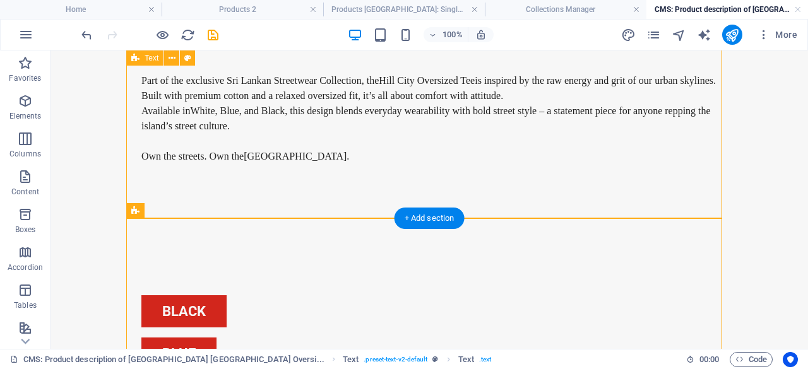
click at [463, 196] on div "[GEOGRAPHIC_DATA] – [GEOGRAPHIC_DATA] Streetwear Collection Part of the exclusi…" at bounding box center [429, 95] width 596 height 300
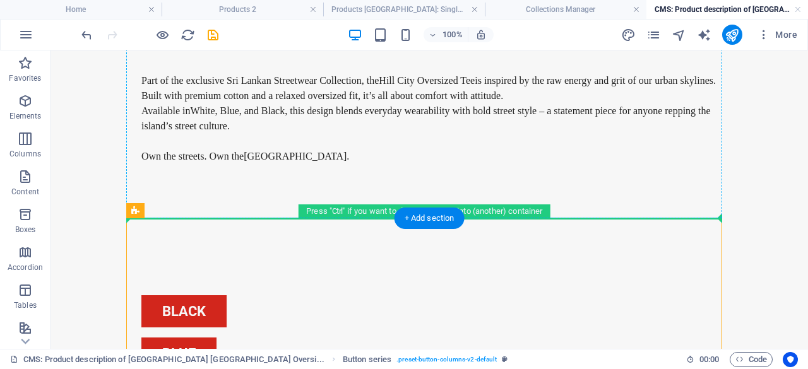
drag, startPoint x: 491, startPoint y: 267, endPoint x: 482, endPoint y: 161, distance: 106.4
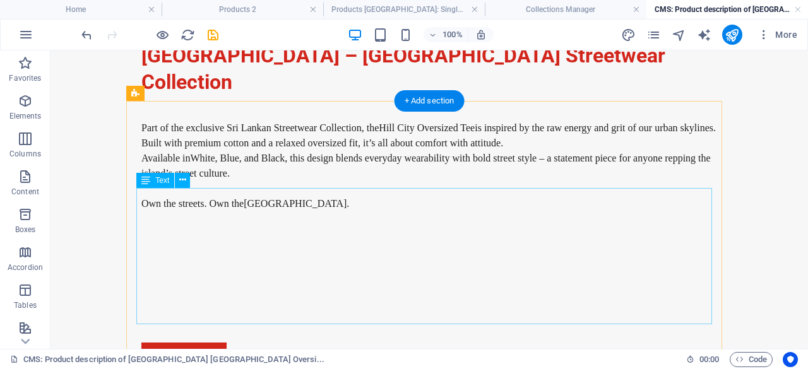
scroll to position [208, 0]
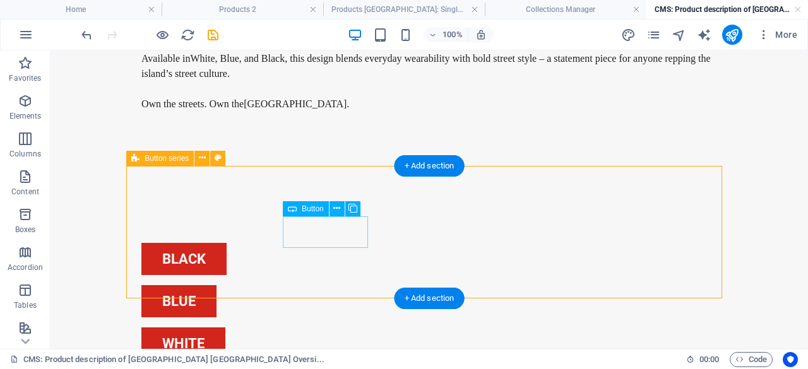
click at [346, 243] on div "black" at bounding box center [429, 259] width 576 height 32
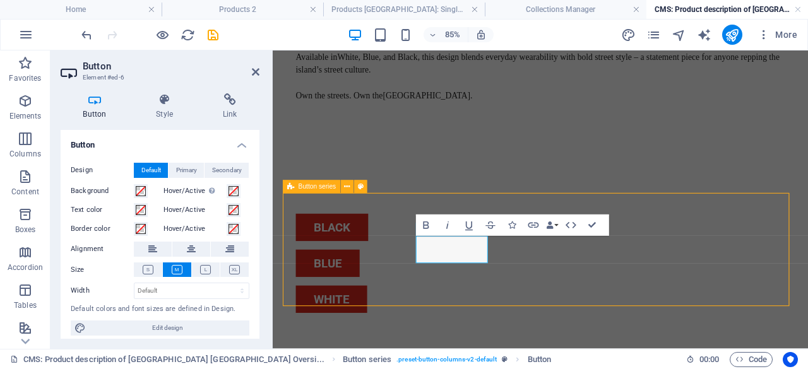
scroll to position [156, 0]
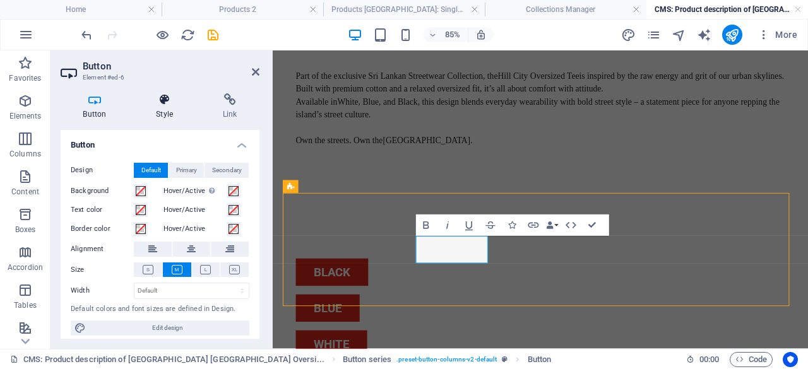
click at [167, 108] on h4 "Style" at bounding box center [167, 106] width 67 height 27
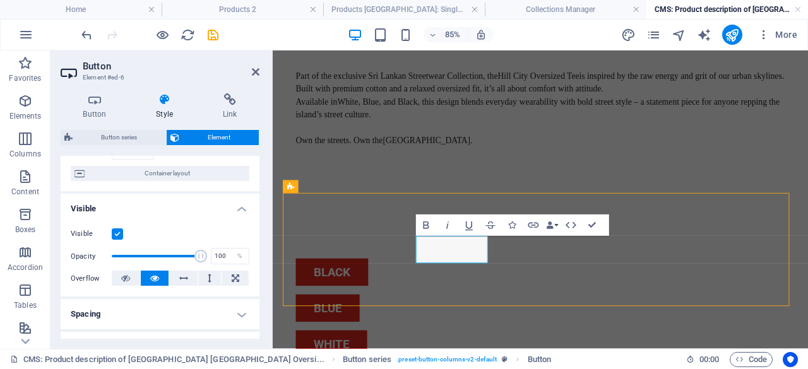
scroll to position [0, 0]
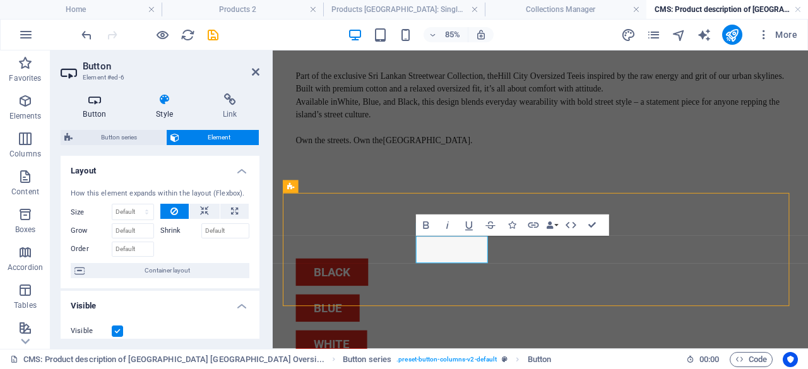
click at [100, 105] on icon at bounding box center [95, 99] width 68 height 13
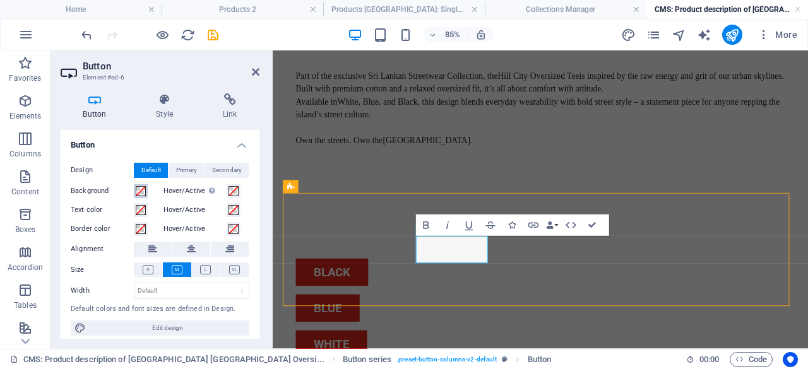
click at [143, 190] on span at bounding box center [141, 191] width 10 height 10
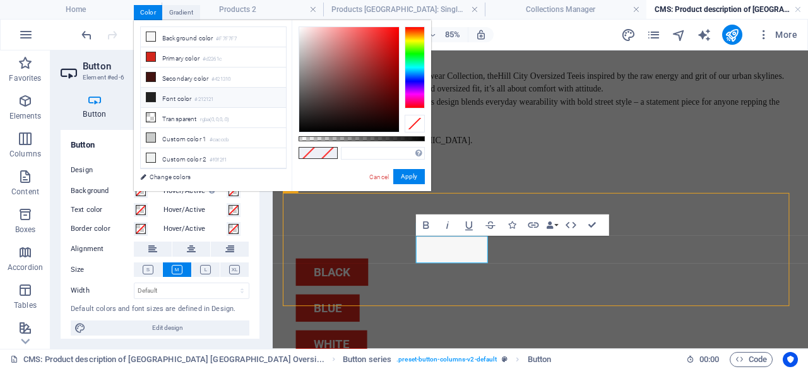
click at [152, 93] on icon at bounding box center [150, 97] width 9 height 9
type input "#212121"
click at [410, 187] on div "#212121 Supported formats #0852ed rgb(8, 82, 237) rgba(8, 82, 237, 90%) hsv(221…" at bounding box center [362, 197] width 140 height 354
click at [408, 175] on button "Apply" at bounding box center [409, 176] width 32 height 15
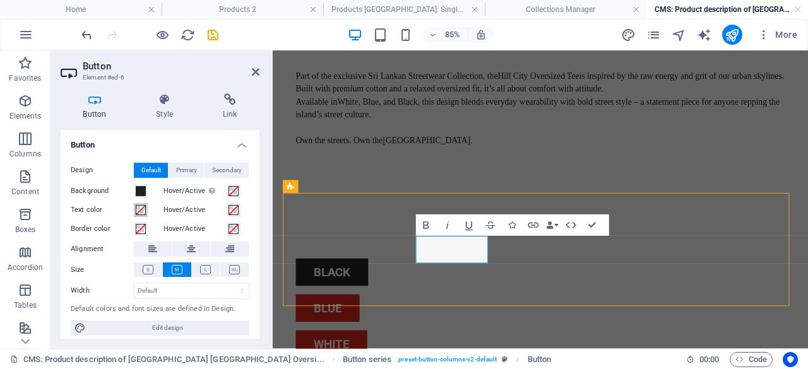
click at [141, 209] on span at bounding box center [141, 210] width 10 height 10
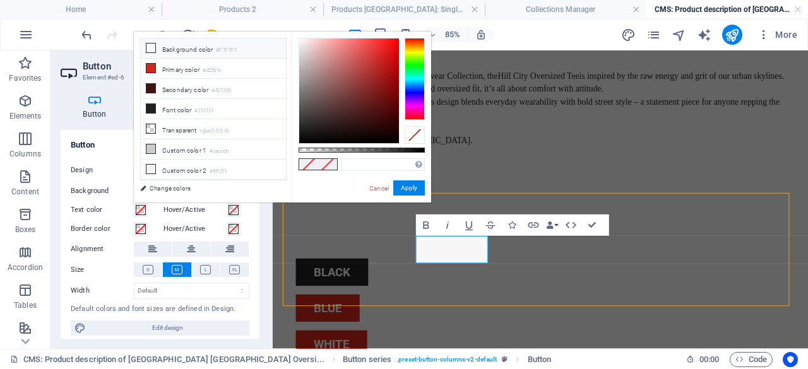
click at [152, 45] on icon at bounding box center [150, 48] width 9 height 9
type input "#f7f7f7"
click at [408, 186] on button "Apply" at bounding box center [409, 188] width 32 height 15
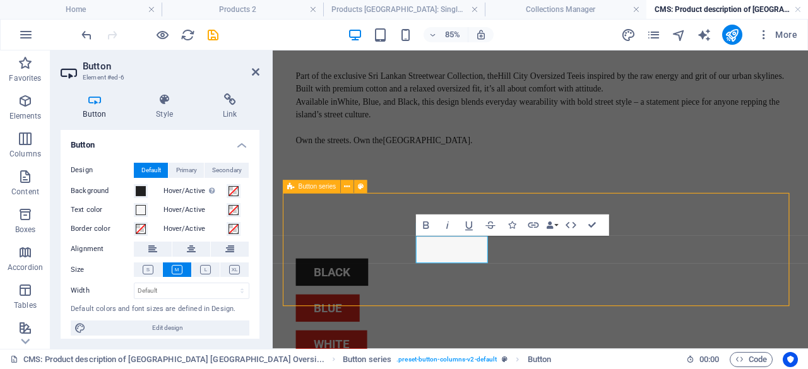
click at [526, 323] on div "black blue white" at bounding box center [588, 354] width 596 height 218
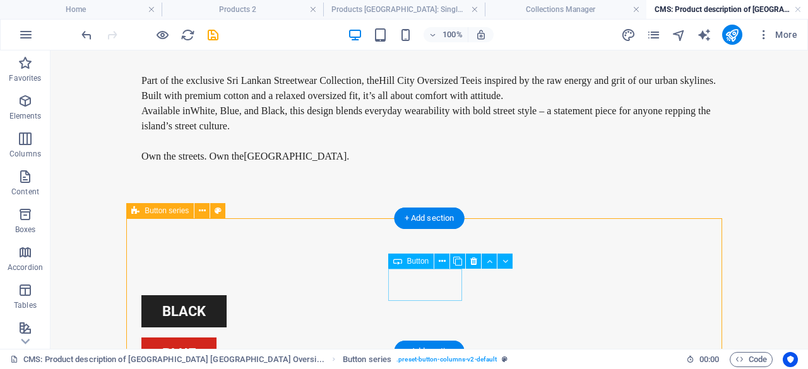
click at [449, 338] on div "blue" at bounding box center [429, 354] width 576 height 32
drag, startPoint x: 449, startPoint y: 285, endPoint x: 259, endPoint y: 326, distance: 195.0
click at [450, 338] on div "blue" at bounding box center [429, 354] width 576 height 32
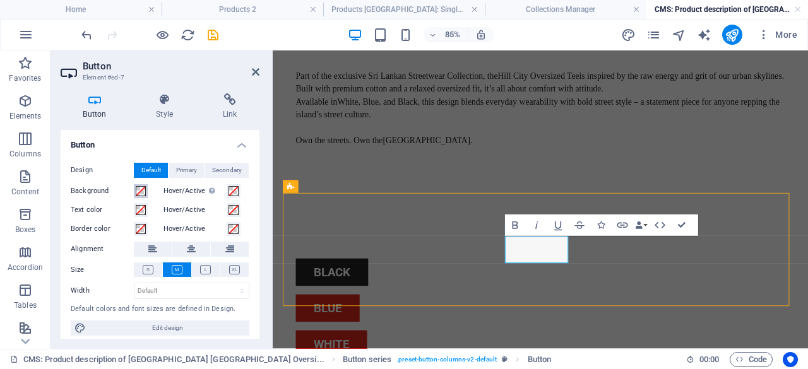
click at [140, 192] on span at bounding box center [141, 191] width 10 height 10
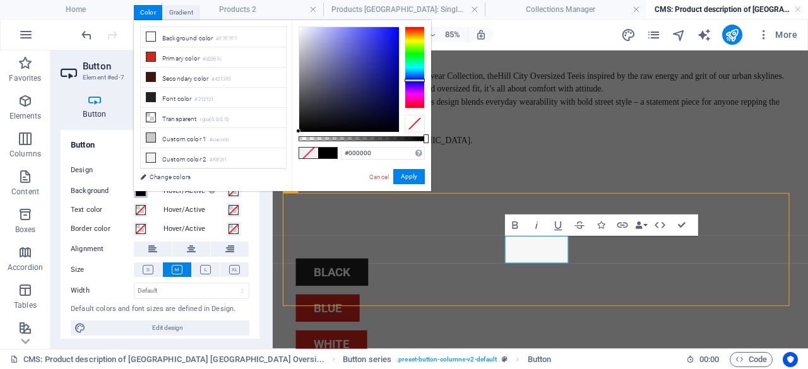
click at [415, 80] on div at bounding box center [415, 68] width 20 height 82
click at [395, 32] on div at bounding box center [349, 79] width 100 height 105
drag, startPoint x: 397, startPoint y: 28, endPoint x: 402, endPoint y: 21, distance: 8.2
click at [402, 21] on div "#0006ff Supported formats #0852ed rgb(8, 82, 237) rgba(8, 82, 237, 90%) hsv(221…" at bounding box center [362, 197] width 140 height 354
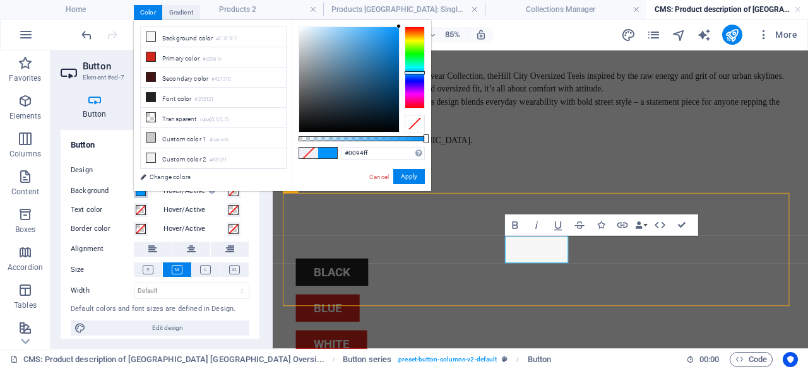
click at [412, 73] on div at bounding box center [415, 68] width 20 height 82
click at [413, 77] on div at bounding box center [415, 68] width 20 height 82
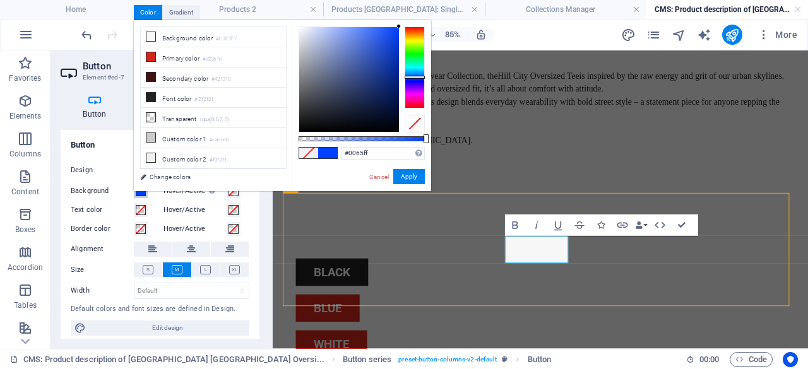
click at [413, 75] on div at bounding box center [415, 68] width 20 height 82
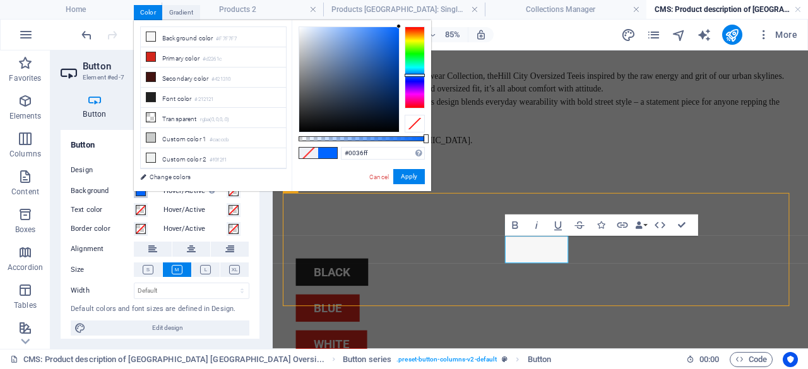
click at [413, 78] on div at bounding box center [415, 68] width 20 height 82
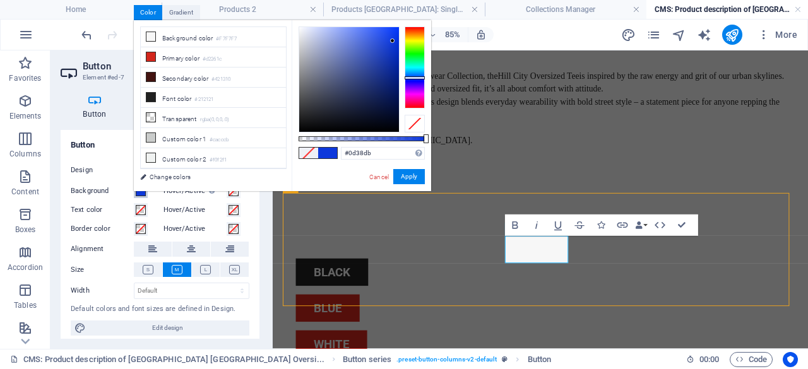
click at [393, 41] on div at bounding box center [349, 79] width 100 height 105
type input "#0231e4"
click at [398, 37] on div at bounding box center [349, 79] width 100 height 105
click at [408, 177] on button "Apply" at bounding box center [409, 176] width 32 height 15
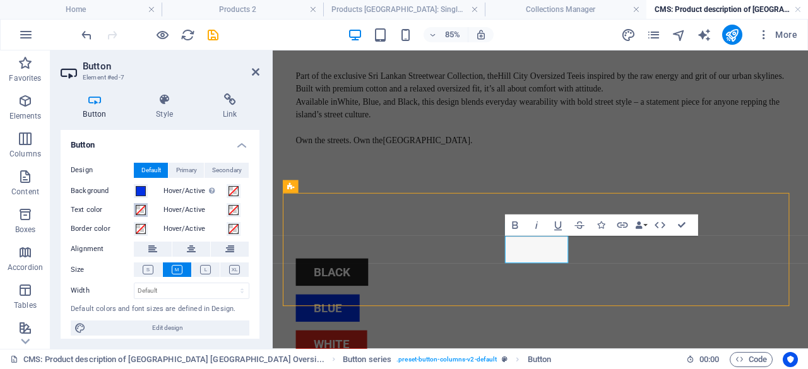
click at [140, 212] on span at bounding box center [141, 210] width 10 height 10
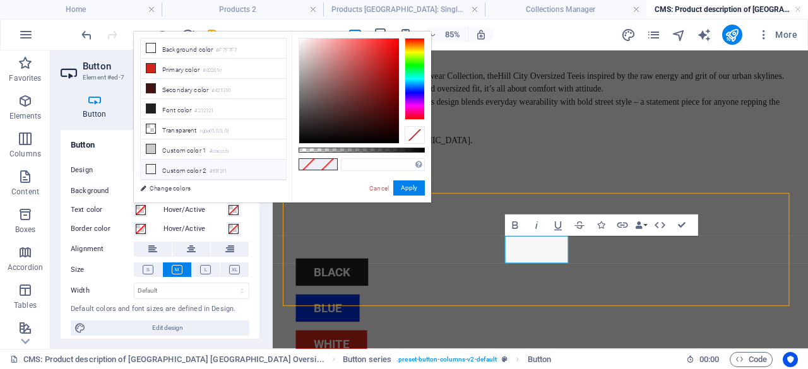
click at [150, 169] on span at bounding box center [151, 169] width 10 height 10
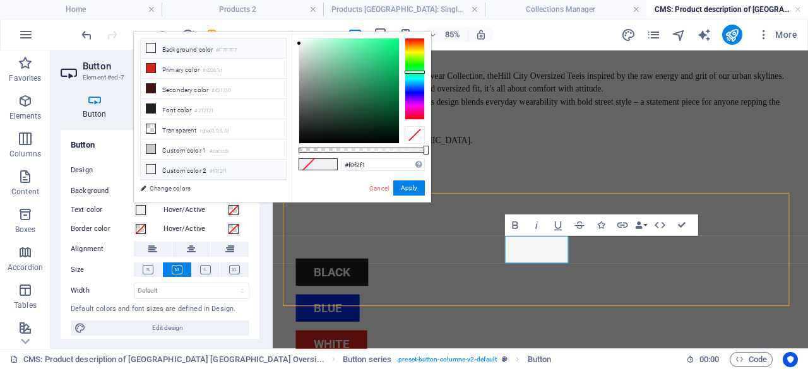
click at [153, 44] on icon at bounding box center [150, 48] width 9 height 9
type input "#f7f7f7"
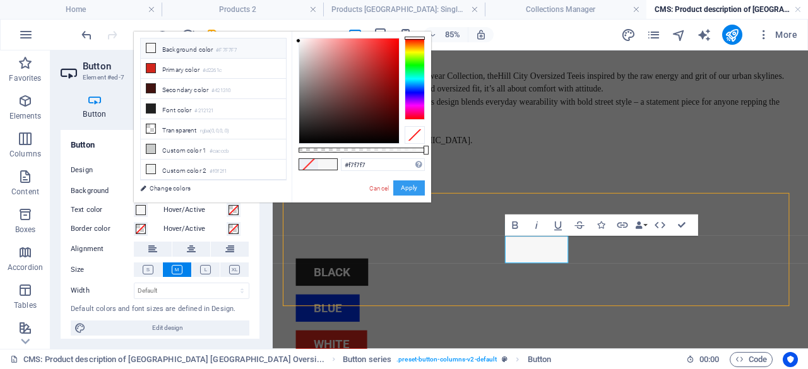
click at [404, 184] on button "Apply" at bounding box center [409, 188] width 32 height 15
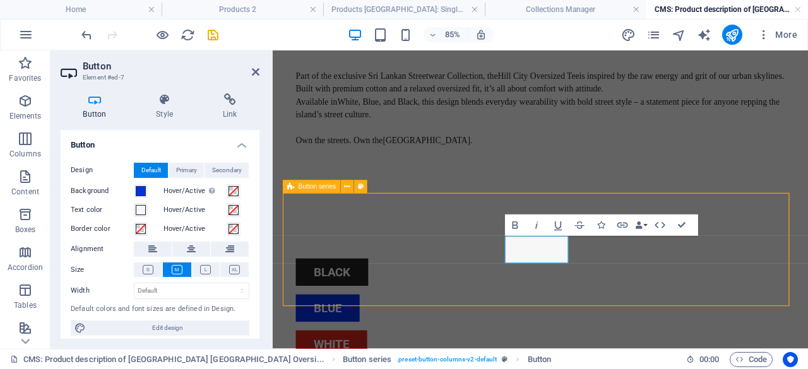
click at [828, 290] on div "black blue white" at bounding box center [588, 354] width 596 height 218
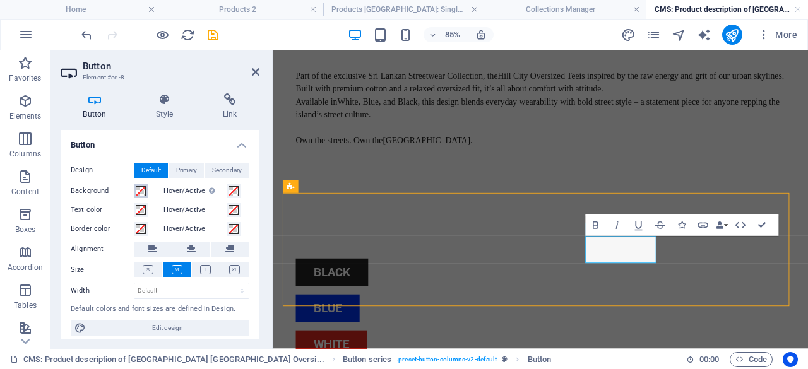
click at [145, 186] on span at bounding box center [141, 191] width 10 height 10
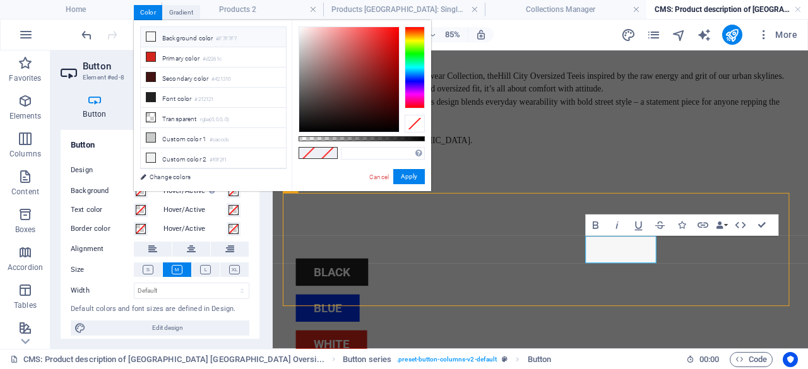
click at [152, 37] on icon at bounding box center [150, 36] width 9 height 9
click at [300, 32] on div at bounding box center [349, 79] width 100 height 105
click at [303, 36] on div at bounding box center [349, 79] width 100 height 105
click at [303, 41] on div at bounding box center [349, 79] width 100 height 105
click at [306, 37] on div at bounding box center [349, 79] width 100 height 105
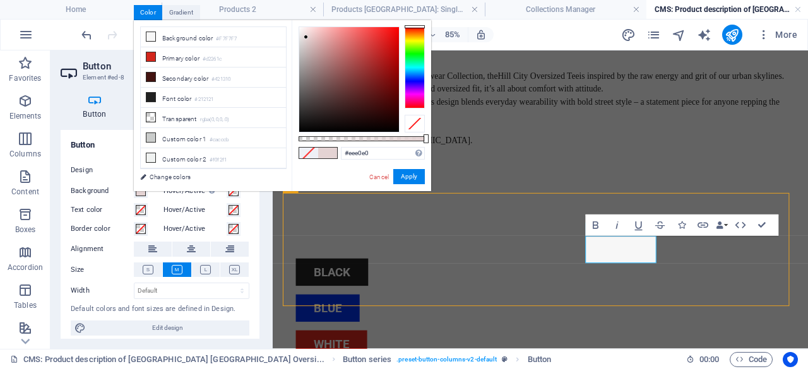
click at [304, 33] on div at bounding box center [349, 79] width 100 height 105
click at [302, 31] on div at bounding box center [304, 33] width 4 height 4
click at [422, 40] on div at bounding box center [415, 68] width 20 height 82
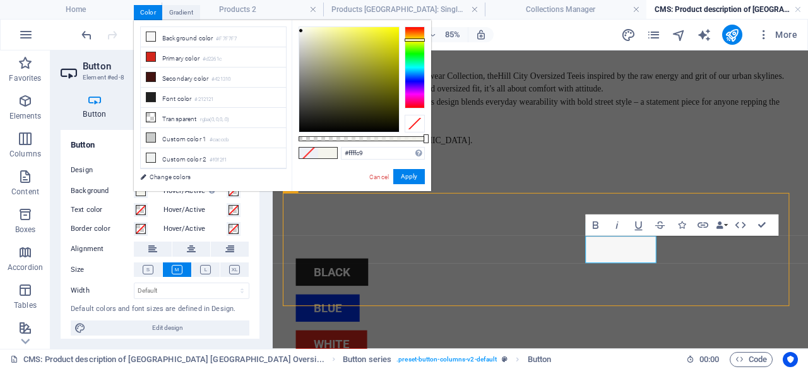
click at [319, 27] on div at bounding box center [349, 79] width 100 height 105
type input "#fbfbda"
click at [312, 28] on div at bounding box center [349, 79] width 100 height 105
click at [410, 173] on button "Apply" at bounding box center [409, 176] width 32 height 15
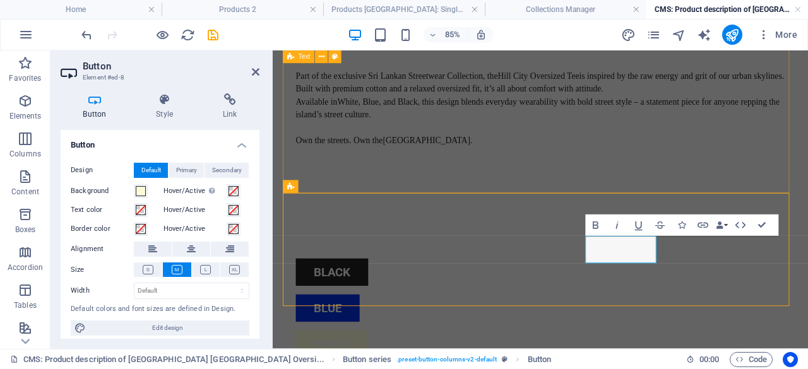
click at [559, 175] on div "[GEOGRAPHIC_DATA] – [GEOGRAPHIC_DATA] Streetwear Collection Part of the exclusi…" at bounding box center [588, 95] width 596 height 300
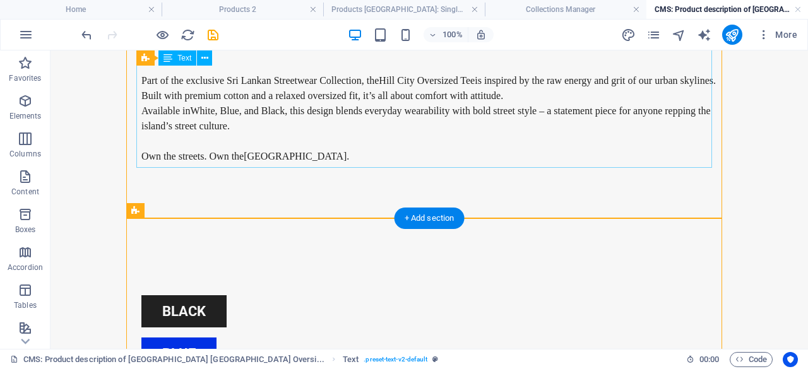
click at [516, 157] on div "Part of the exclusive Sri Lankan Streetwear Collection, the Hill City Oversized…" at bounding box center [429, 126] width 576 height 136
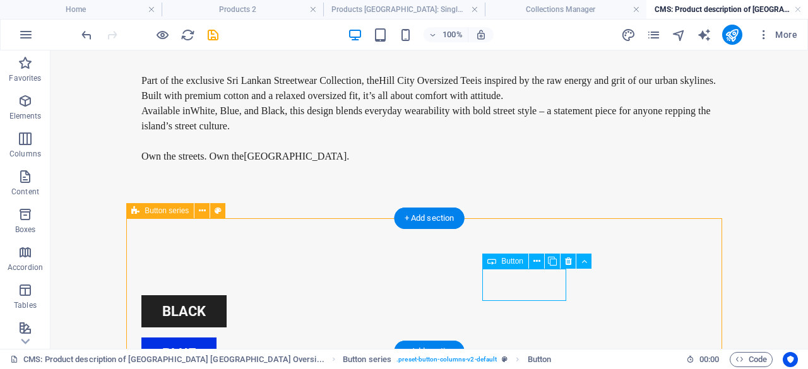
drag, startPoint x: 548, startPoint y: 285, endPoint x: 375, endPoint y: 326, distance: 177.9
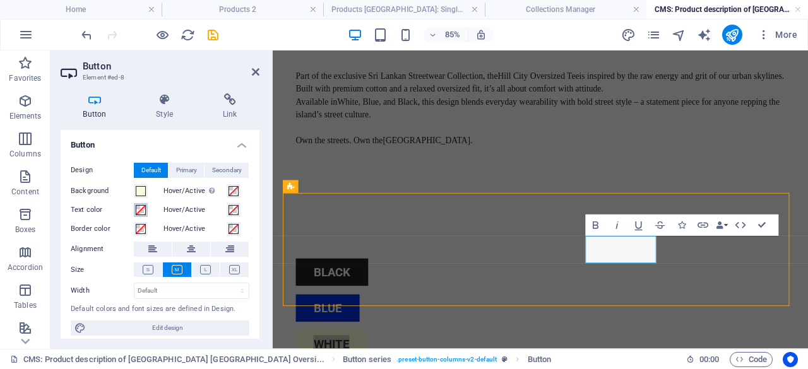
click at [138, 210] on span at bounding box center [141, 210] width 10 height 10
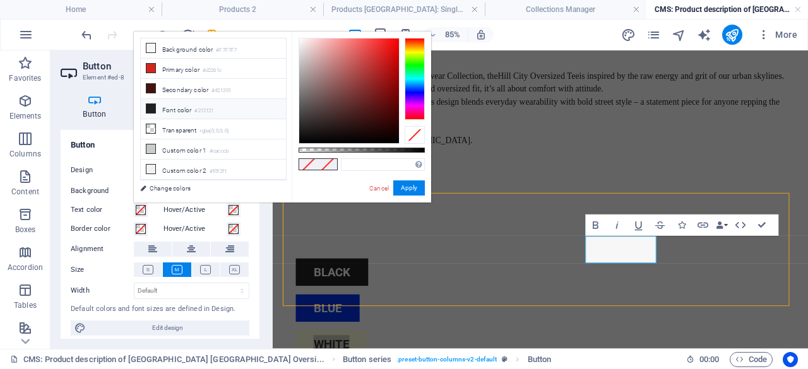
click at [152, 104] on icon at bounding box center [150, 108] width 9 height 9
type input "#212121"
click at [403, 185] on button "Apply" at bounding box center [409, 188] width 32 height 15
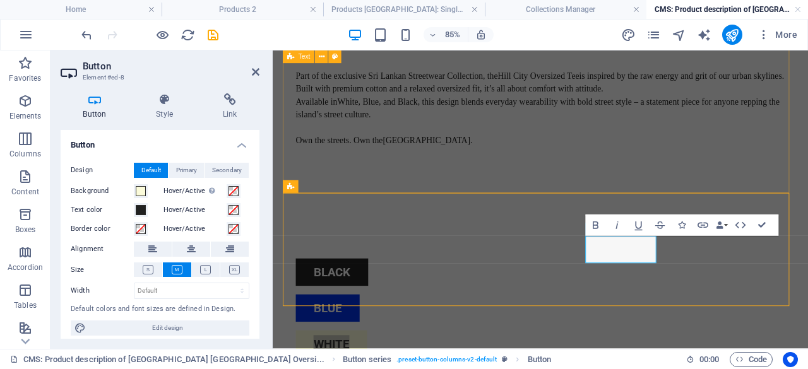
click at [612, 172] on div "[GEOGRAPHIC_DATA] – [GEOGRAPHIC_DATA] Streetwear Collection Part of the exclusi…" at bounding box center [588, 95] width 596 height 300
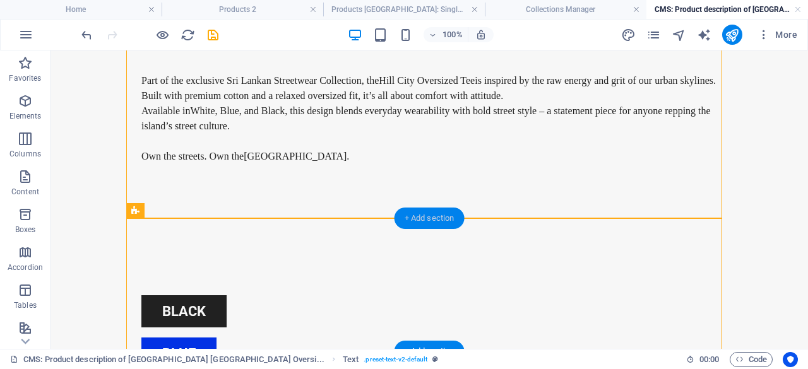
click at [420, 218] on div "+ Add section" at bounding box center [430, 218] width 70 height 21
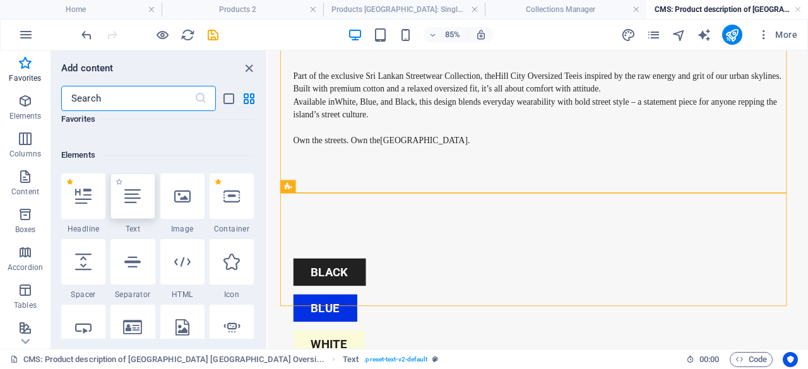
scroll to position [126, 0]
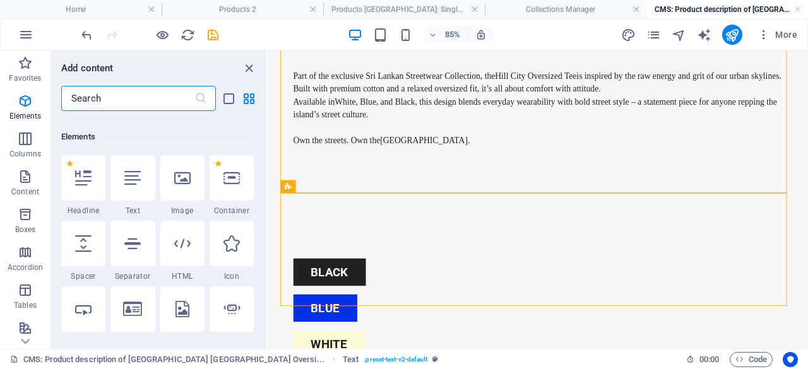
click at [139, 176] on icon at bounding box center [132, 178] width 16 height 16
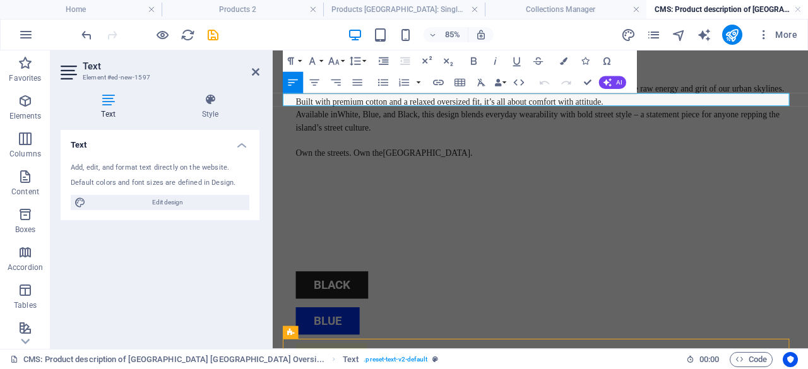
scroll to position [0, 0]
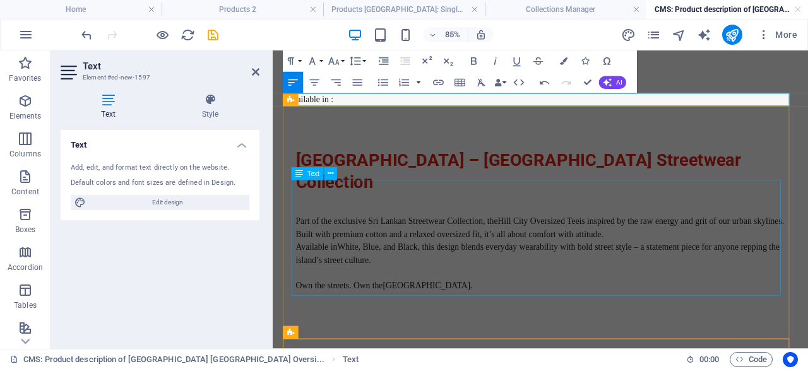
click at [596, 248] on div "Part of the exclusive Sri Lankan Streetwear Collection, the Hill City Oversized…" at bounding box center [588, 297] width 576 height 136
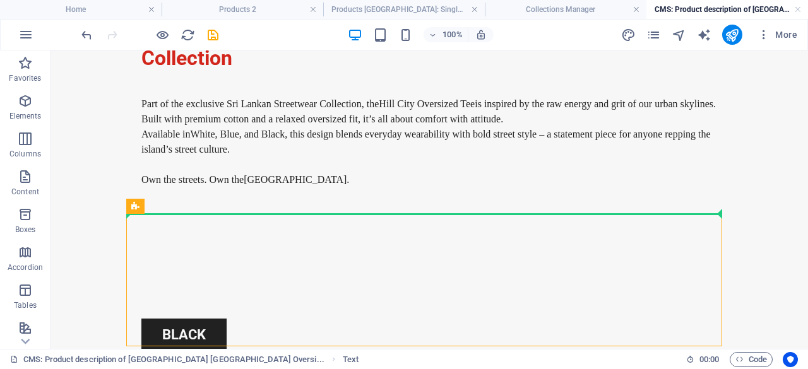
scroll to position [223, 0]
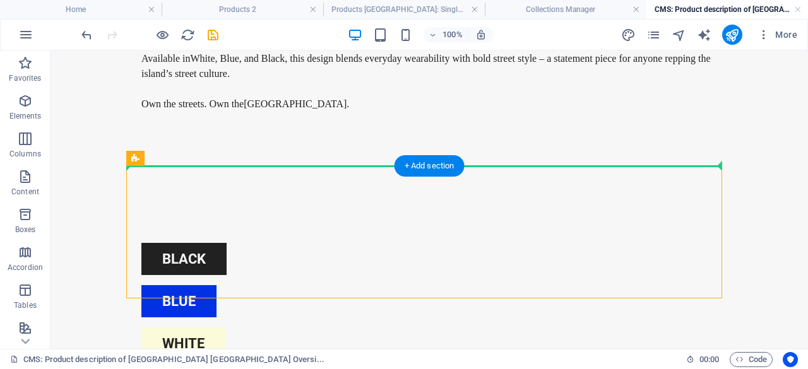
drag, startPoint x: 290, startPoint y: 107, endPoint x: 334, endPoint y: 146, distance: 59.0
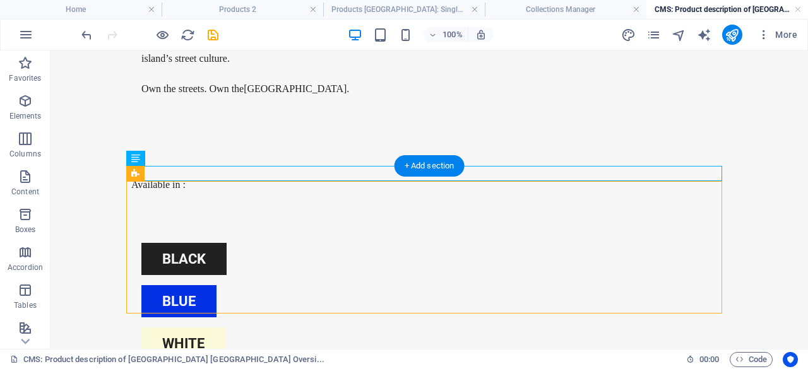
scroll to position [208, 0]
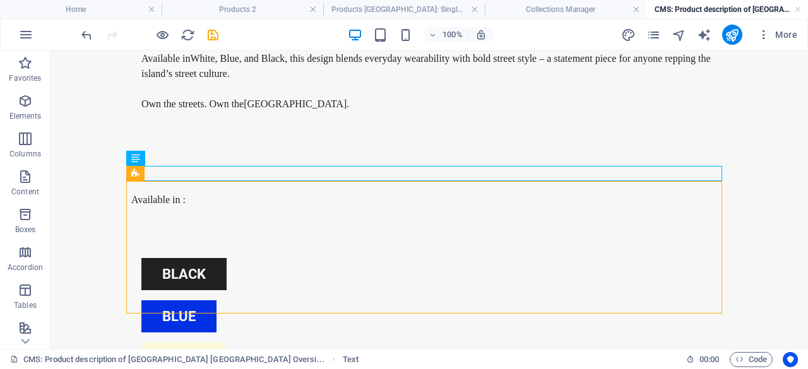
click at [746, 235] on body "Skip to main content [GEOGRAPHIC_DATA] – Sri Lankan Streetwear Collection Part …" at bounding box center [430, 159] width 758 height 634
click at [744, 238] on body "Skip to main content [GEOGRAPHIC_DATA] – Sri Lankan Streetwear Collection Part …" at bounding box center [430, 159] width 758 height 634
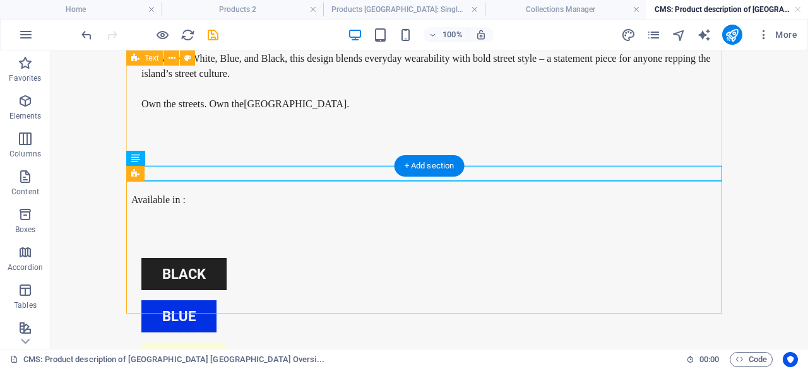
click at [213, 133] on div "[GEOGRAPHIC_DATA] – [GEOGRAPHIC_DATA] Streetwear Collection Part of the exclusi…" at bounding box center [429, 43] width 596 height 300
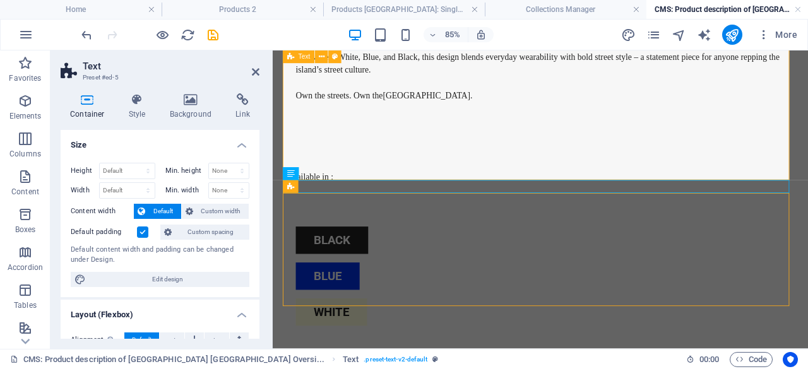
scroll to position [171, 0]
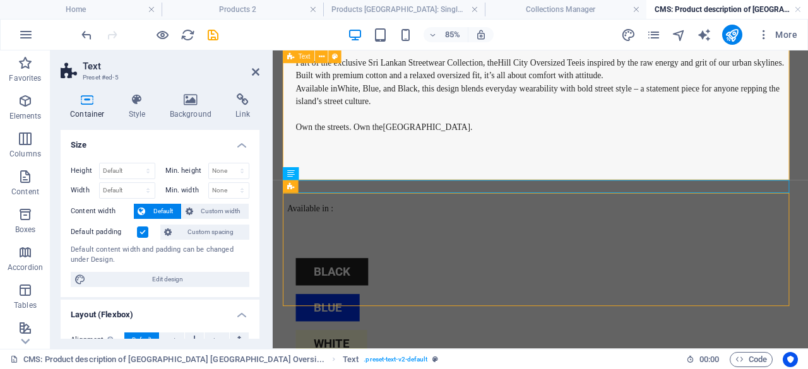
click at [406, 173] on div "[GEOGRAPHIC_DATA] – [GEOGRAPHIC_DATA] Streetwear Collection Part of the exclusi…" at bounding box center [588, 80] width 596 height 300
click at [407, 173] on div "[GEOGRAPHIC_DATA] – [GEOGRAPHIC_DATA] Streetwear Collection Part of the exclusi…" at bounding box center [588, 80] width 596 height 300
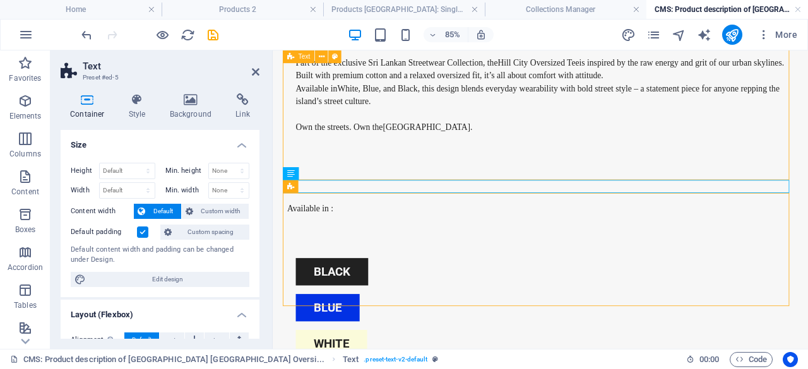
click at [408, 173] on div "[GEOGRAPHIC_DATA] – [GEOGRAPHIC_DATA] Streetwear Collection Part of the exclusi…" at bounding box center [588, 80] width 596 height 300
drag, startPoint x: 255, startPoint y: 69, endPoint x: 515, endPoint y: 51, distance: 260.7
click at [255, 69] on icon at bounding box center [256, 72] width 8 height 10
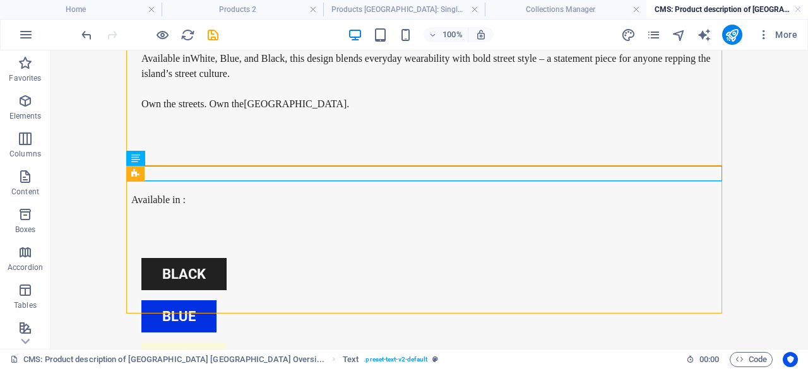
click at [741, 217] on body "Skip to main content [GEOGRAPHIC_DATA] – Sri Lankan Streetwear Collection Part …" at bounding box center [430, 159] width 758 height 634
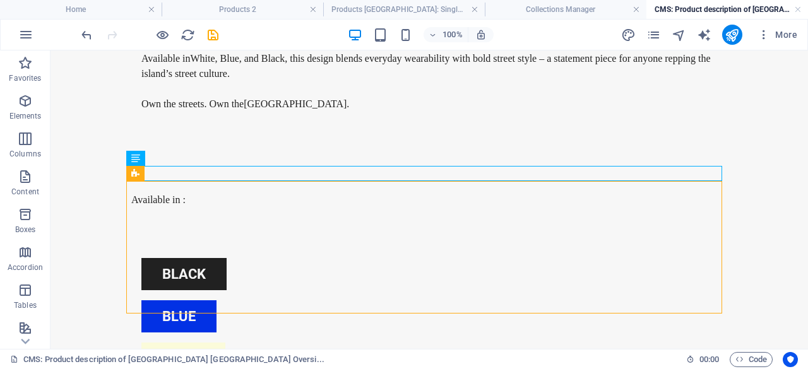
click at [747, 247] on body "Skip to main content [GEOGRAPHIC_DATA] – Sri Lankan Streetwear Collection Part …" at bounding box center [430, 159] width 758 height 634
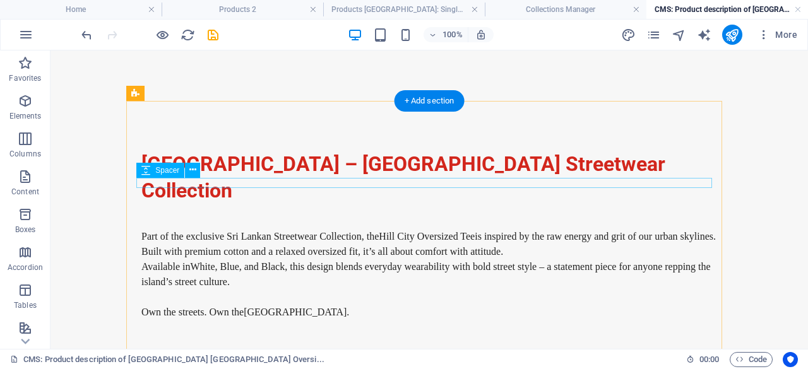
scroll to position [126, 0]
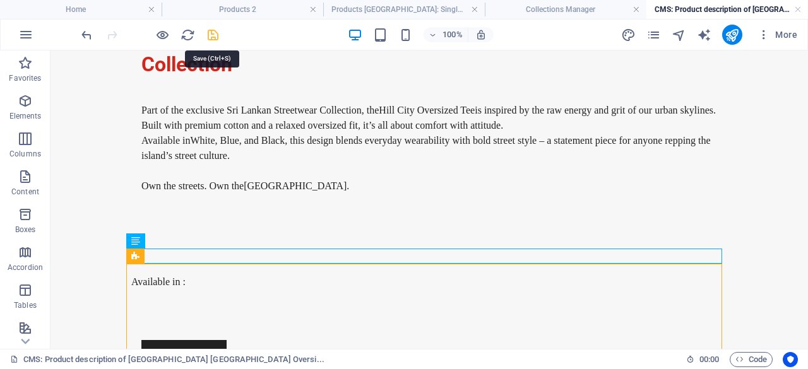
click at [217, 31] on icon "save" at bounding box center [213, 35] width 15 height 15
click at [798, 8] on link at bounding box center [798, 10] width 8 height 12
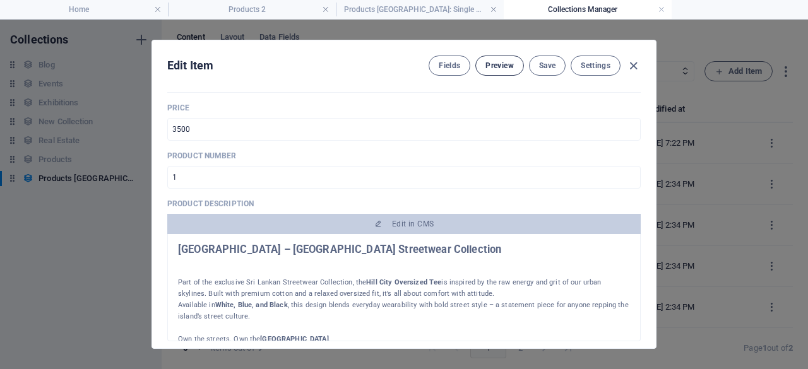
click at [497, 64] on span "Preview" at bounding box center [499, 66] width 28 height 10
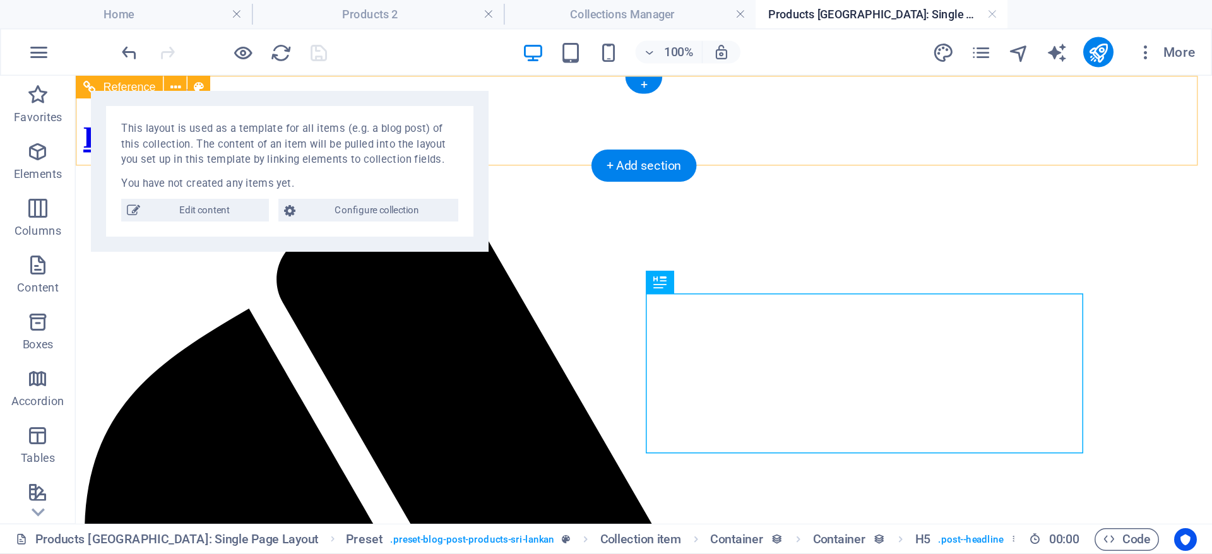
scroll to position [0, 0]
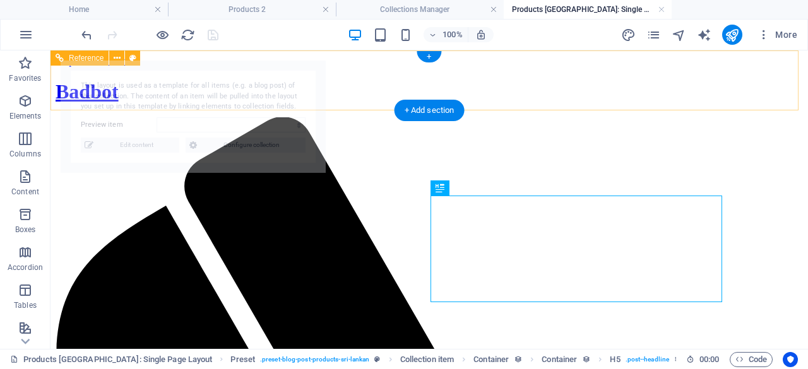
select select "68b80c17a0882f77a3035233"
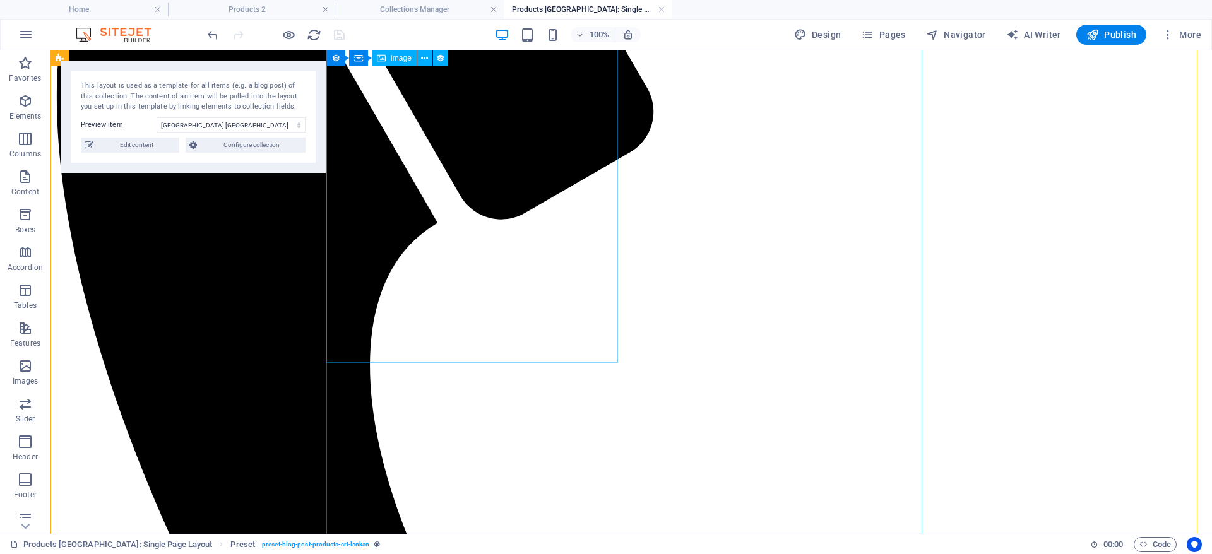
scroll to position [379, 0]
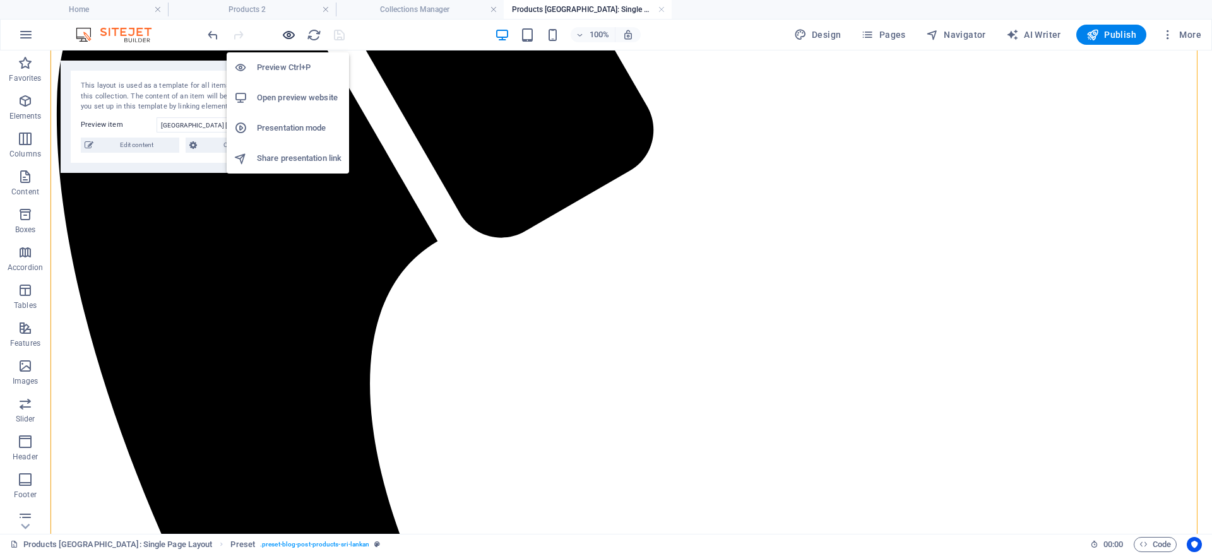
click at [292, 35] on icon "button" at bounding box center [289, 35] width 15 height 15
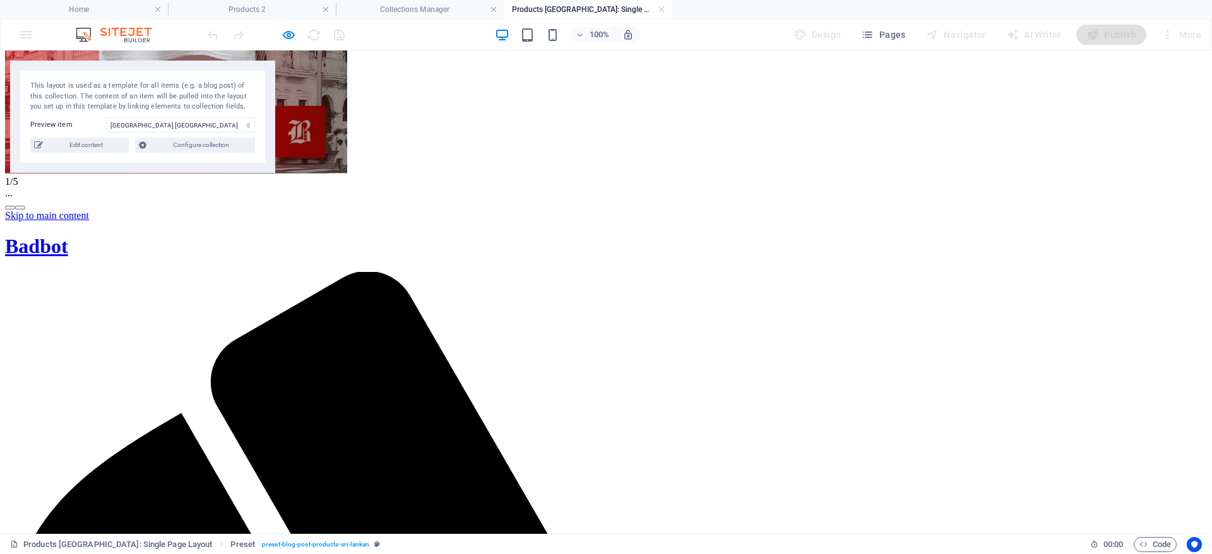
click at [25, 210] on button "button" at bounding box center [20, 208] width 10 height 4
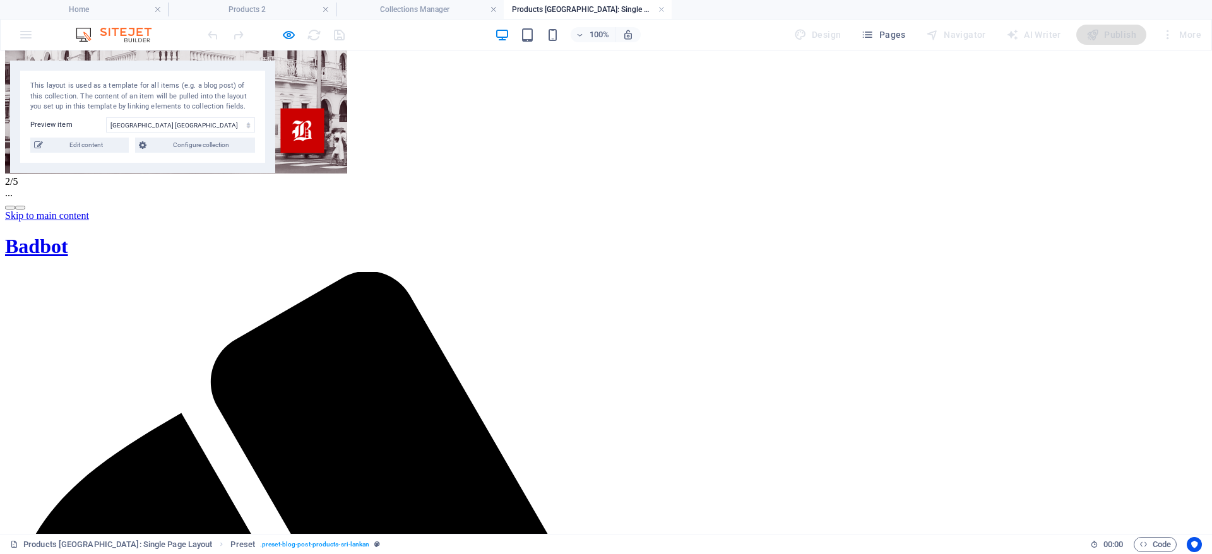
click at [25, 210] on button "button" at bounding box center [20, 208] width 10 height 4
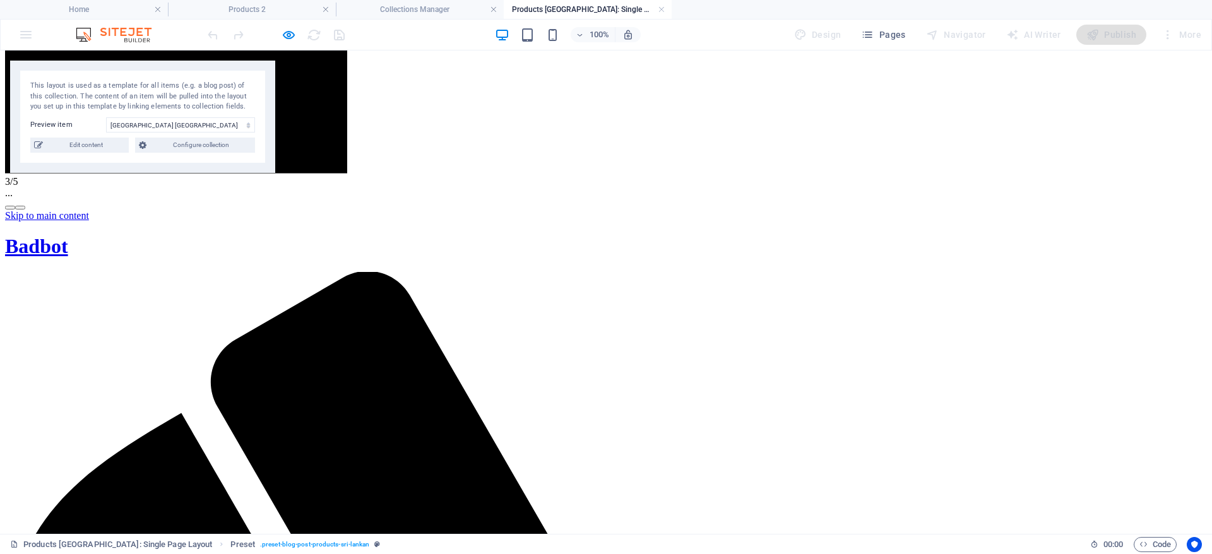
click at [25, 210] on button "button" at bounding box center [20, 208] width 10 height 4
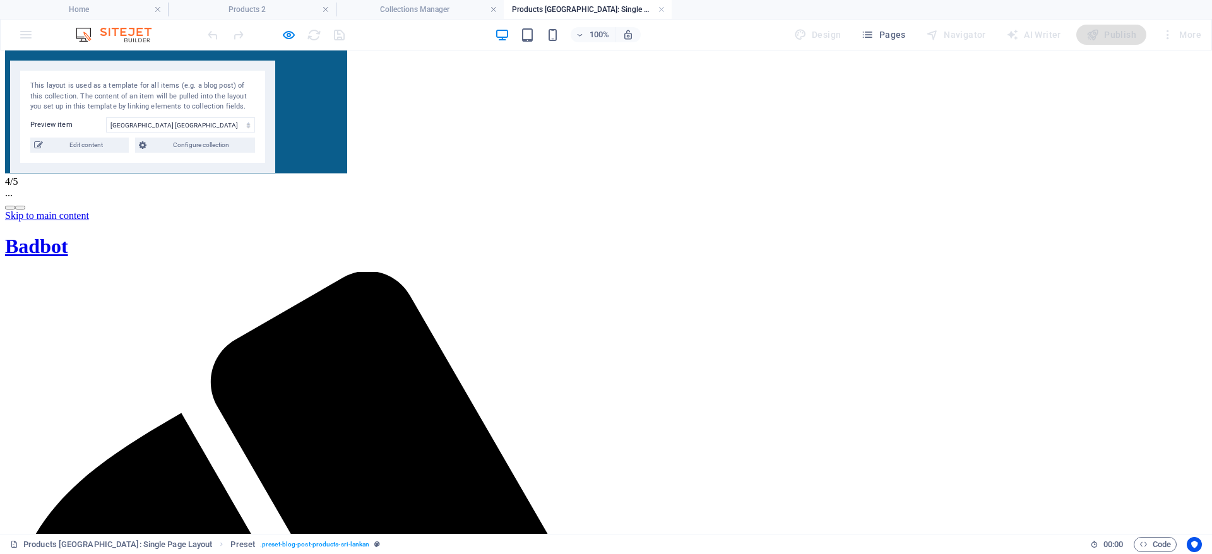
click at [25, 210] on button "button" at bounding box center [20, 208] width 10 height 4
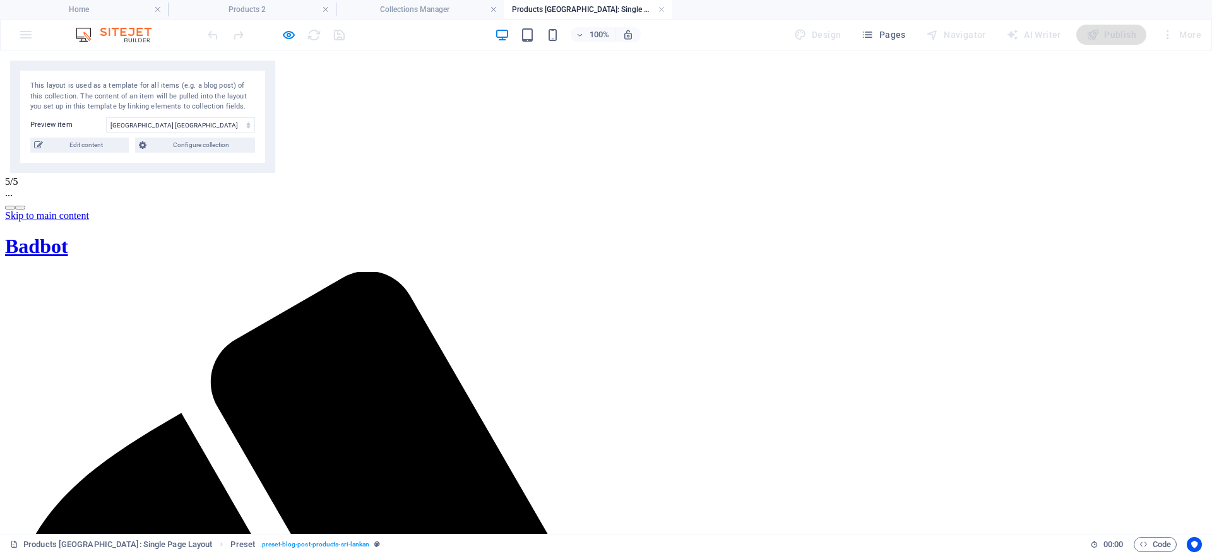
drag, startPoint x: 759, startPoint y: 64, endPoint x: 770, endPoint y: 78, distance: 18.1
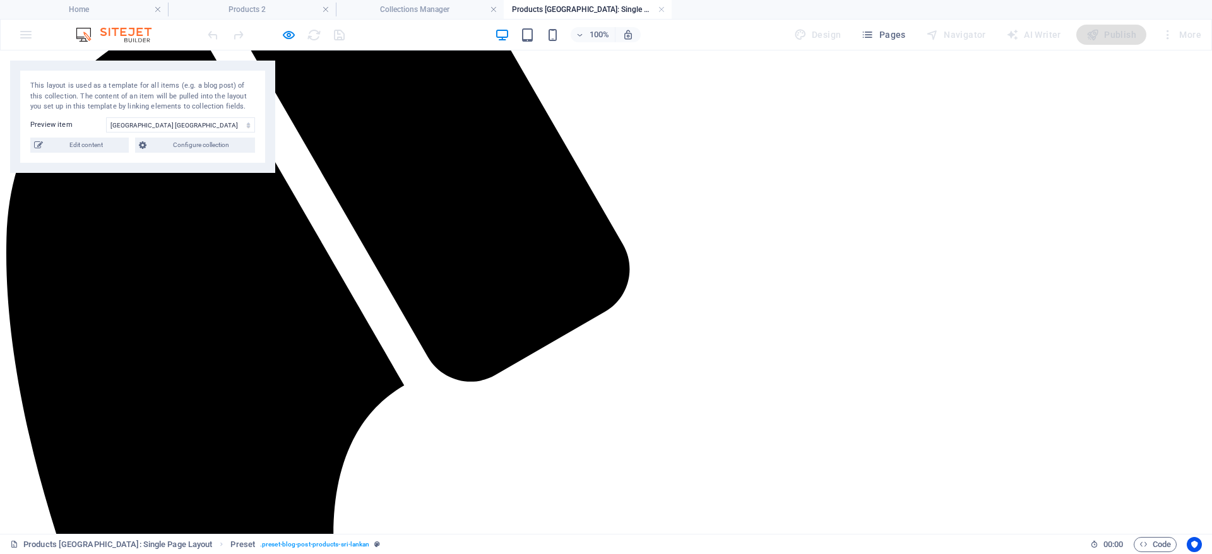
scroll to position [284, 0]
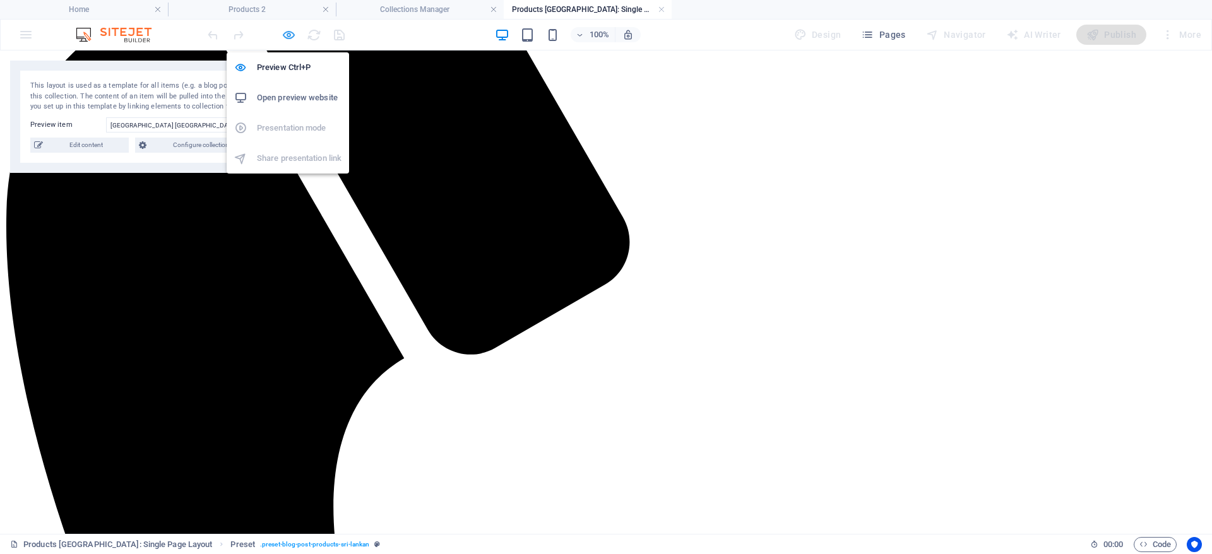
click at [285, 40] on icon "button" at bounding box center [289, 35] width 15 height 15
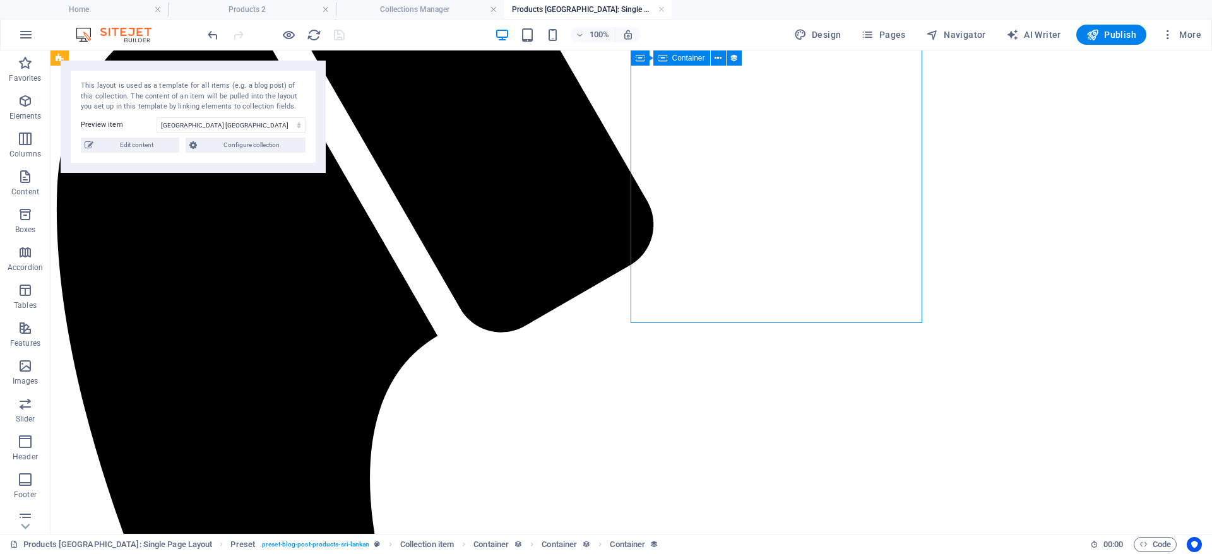
select select "product_description"
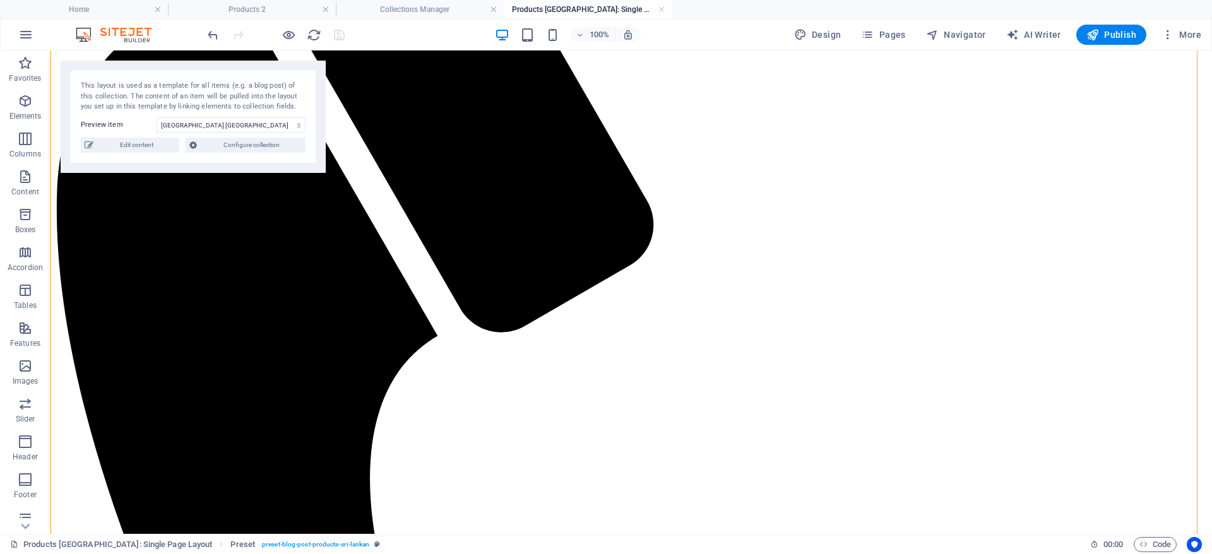
click at [145, 148] on span "Edit content" at bounding box center [136, 145] width 78 height 15
type input "hill-city-[GEOGRAPHIC_DATA]-lankan-oversized-t-shirt"
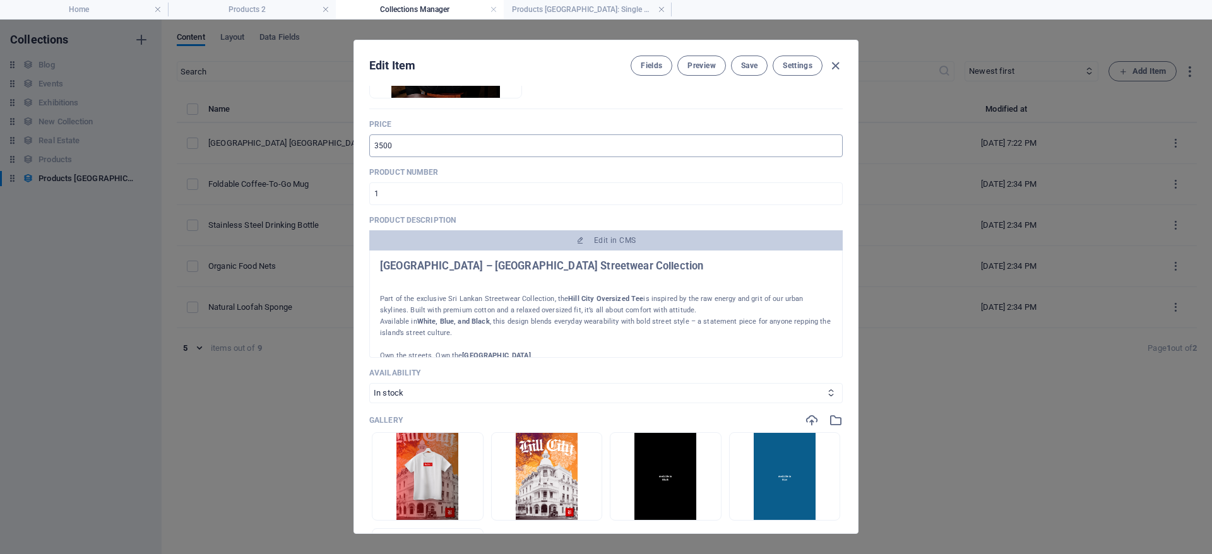
scroll to position [239, 0]
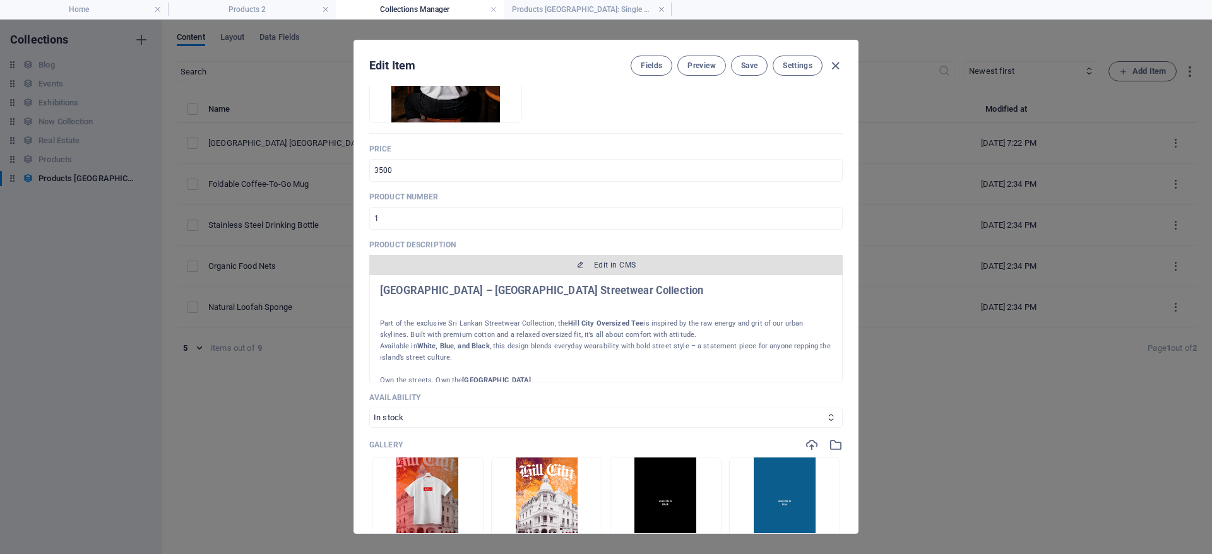
click at [622, 264] on span "Edit in CMS" at bounding box center [615, 265] width 42 height 10
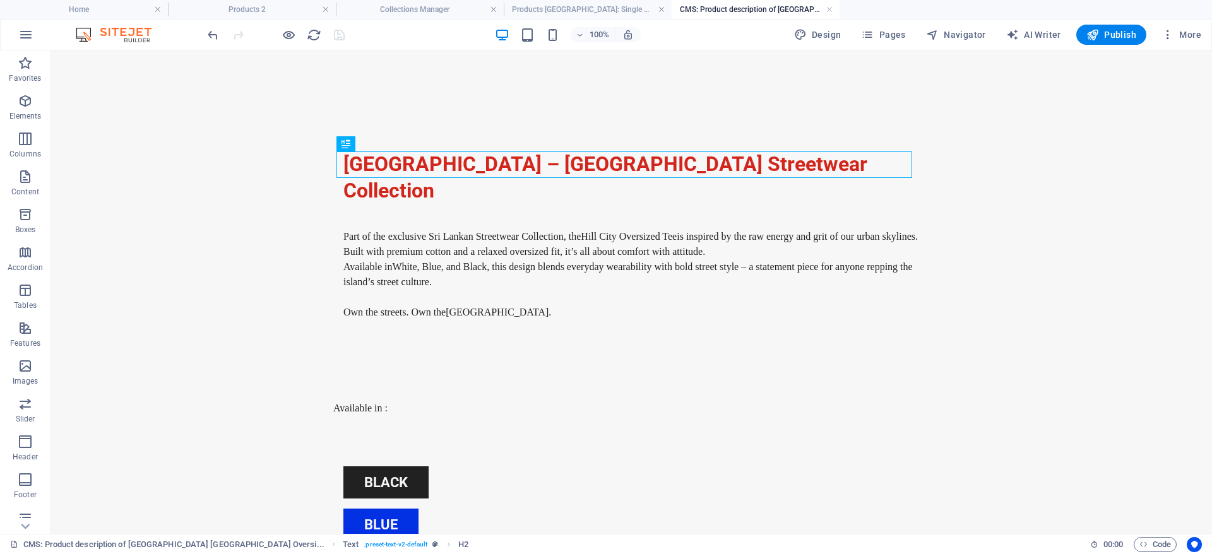
scroll to position [0, 0]
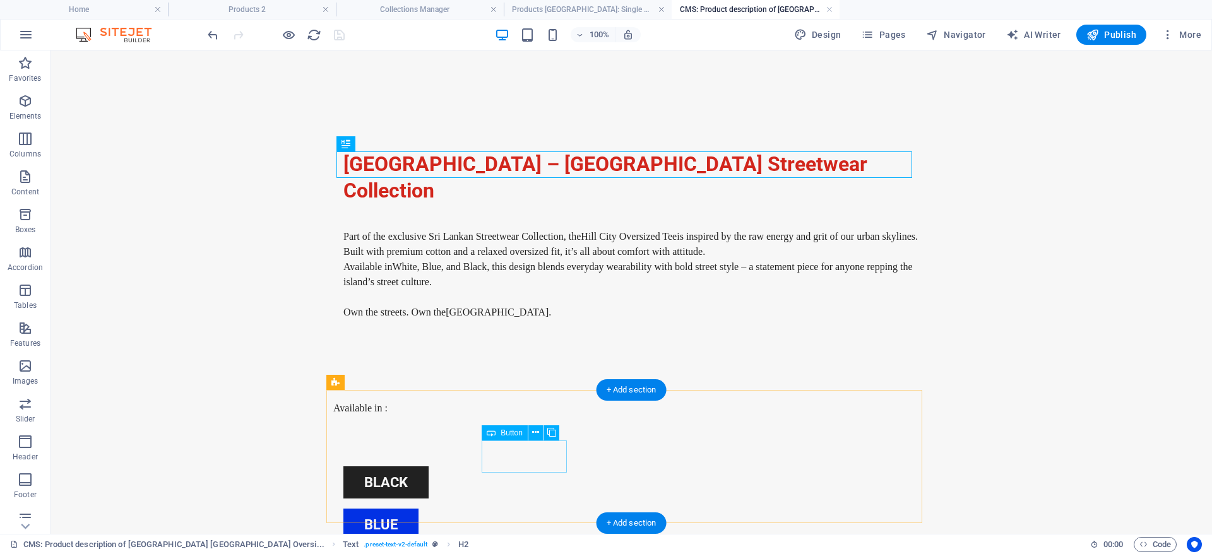
click at [544, 467] on div "black" at bounding box center [631, 483] width 576 height 32
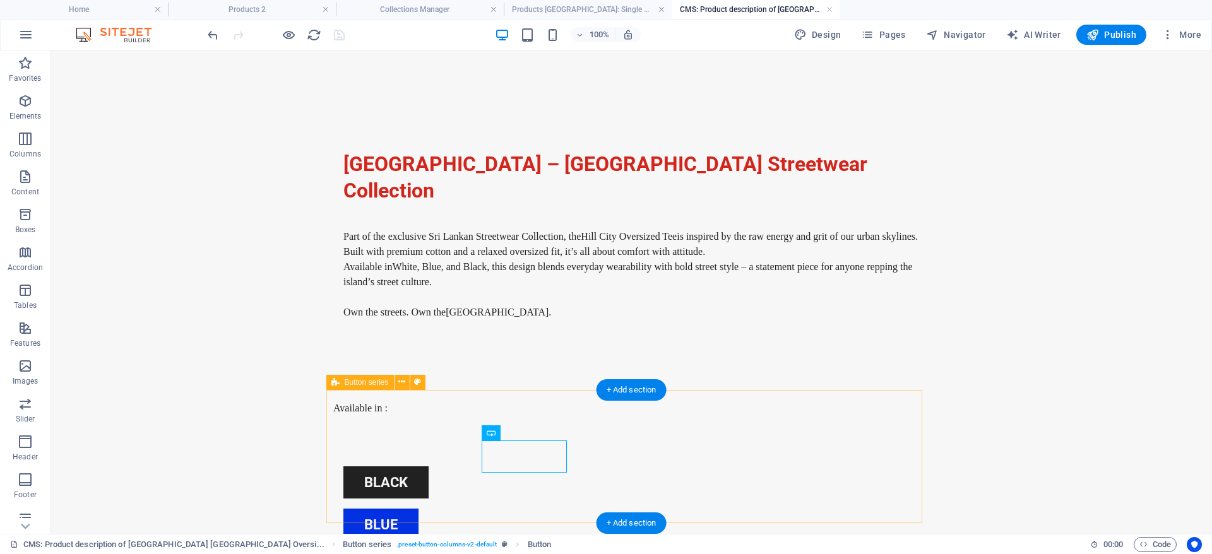
click at [736, 416] on div "black blue white" at bounding box center [631, 525] width 596 height 218
click at [735, 416] on div "black blue white" at bounding box center [631, 525] width 596 height 218
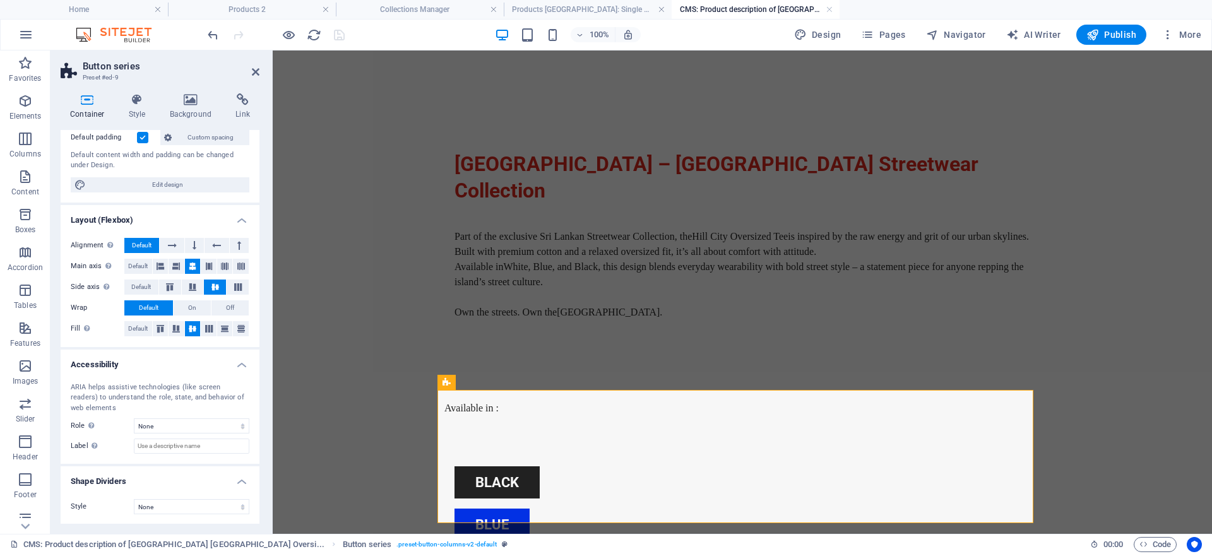
scroll to position [95, 0]
click at [166, 330] on icon at bounding box center [160, 328] width 15 height 8
click at [178, 335] on button at bounding box center [177, 328] width 16 height 15
click at [194, 330] on icon at bounding box center [192, 328] width 15 height 8
click at [208, 330] on icon at bounding box center [208, 328] width 15 height 8
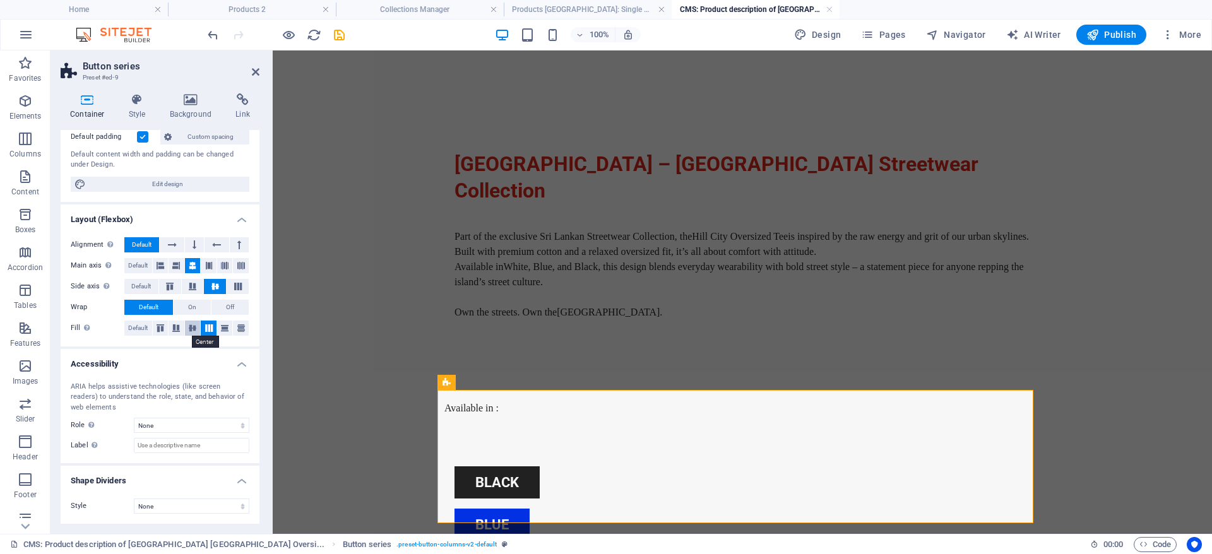
click at [191, 330] on icon at bounding box center [192, 328] width 15 height 8
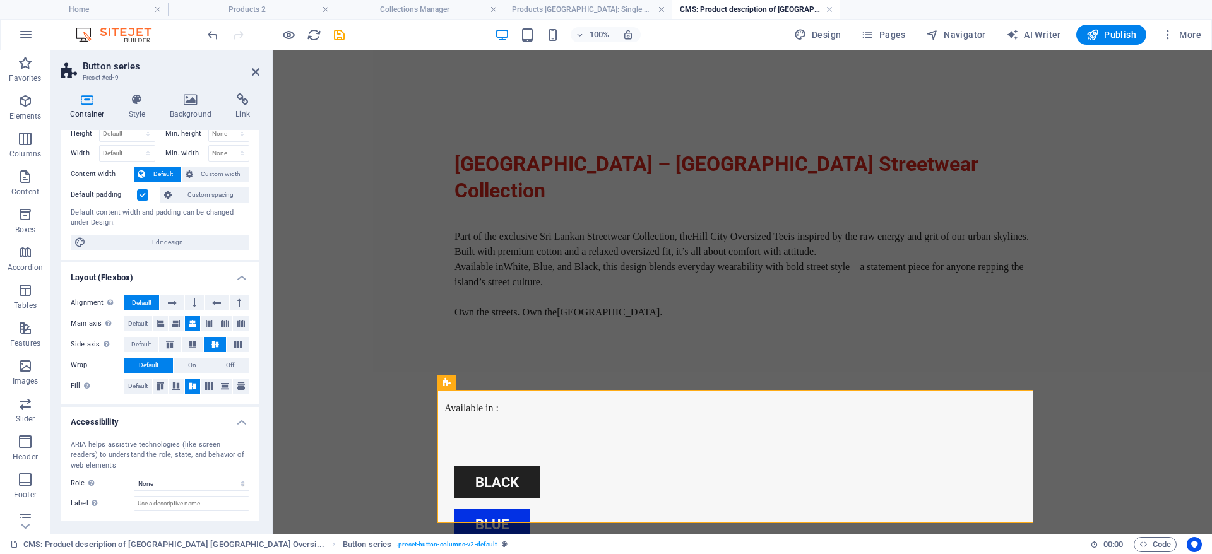
scroll to position [0, 0]
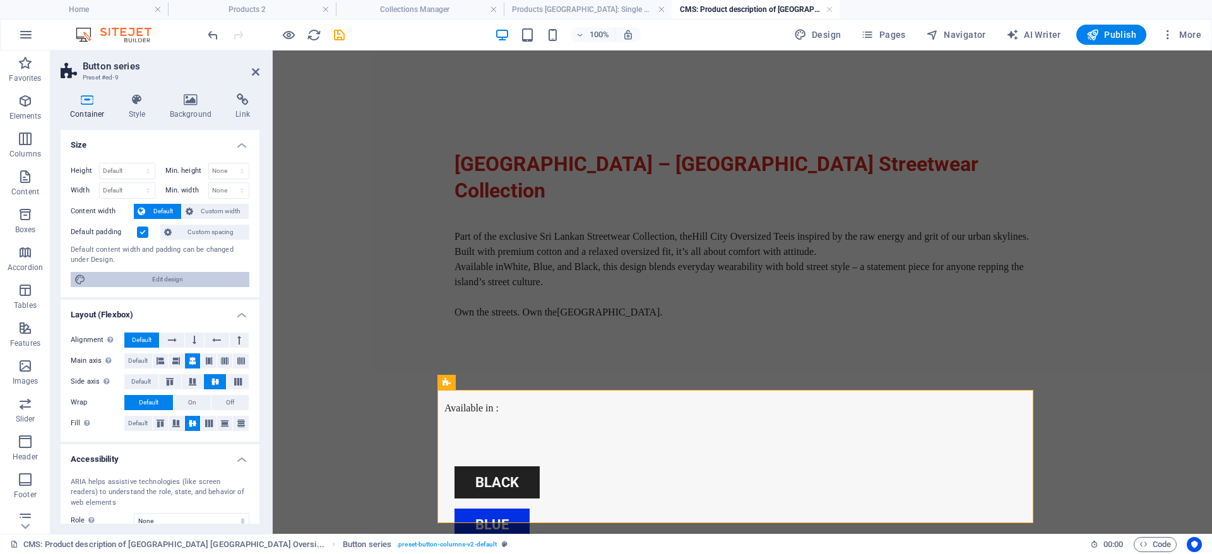
click at [175, 284] on span "Edit design" at bounding box center [168, 279] width 156 height 15
select select "rem"
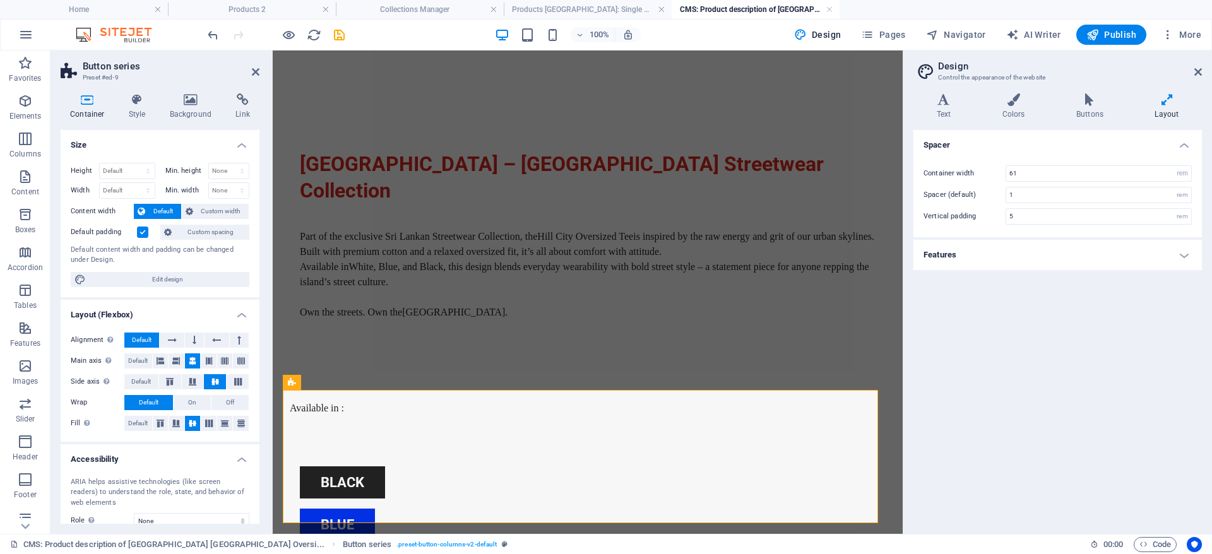
click at [1020, 256] on h4 "Features" at bounding box center [1057, 255] width 289 height 30
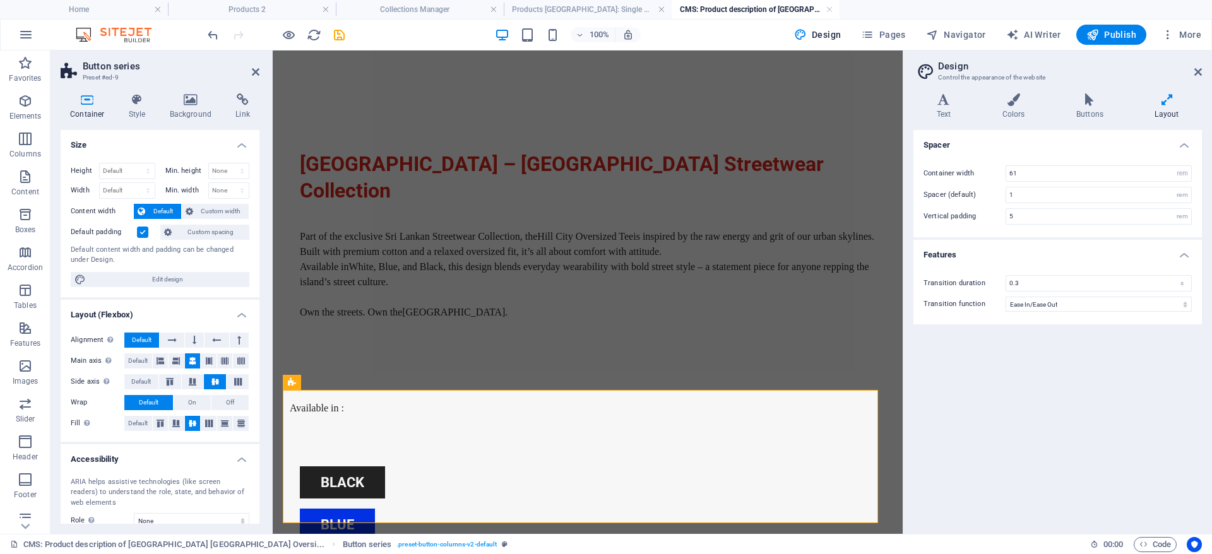
click at [1021, 255] on h4 "Features" at bounding box center [1057, 251] width 289 height 23
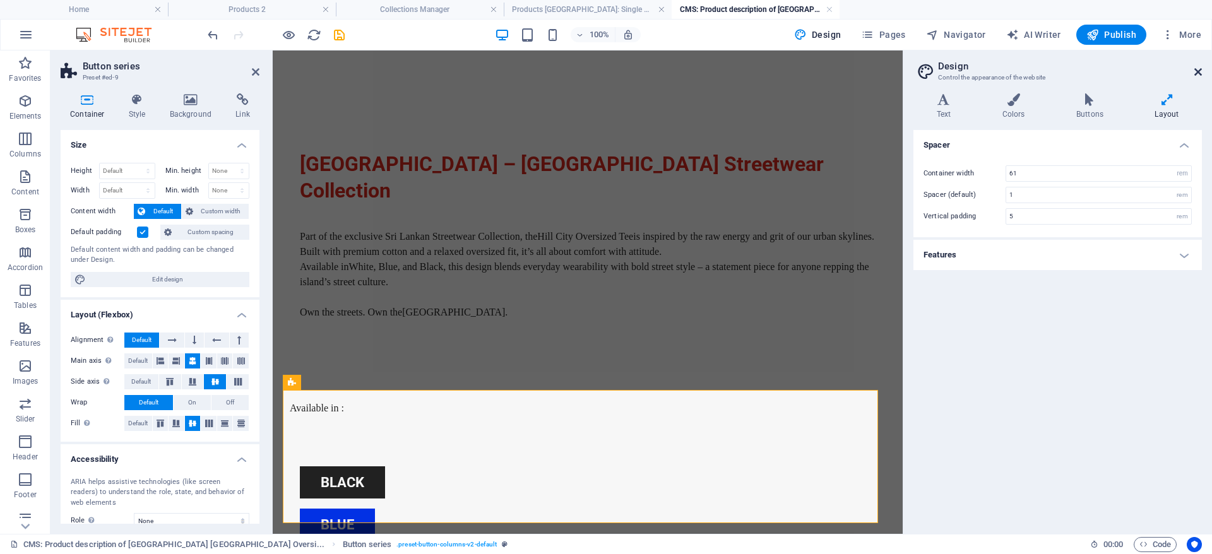
click at [1200, 71] on icon at bounding box center [1198, 72] width 8 height 10
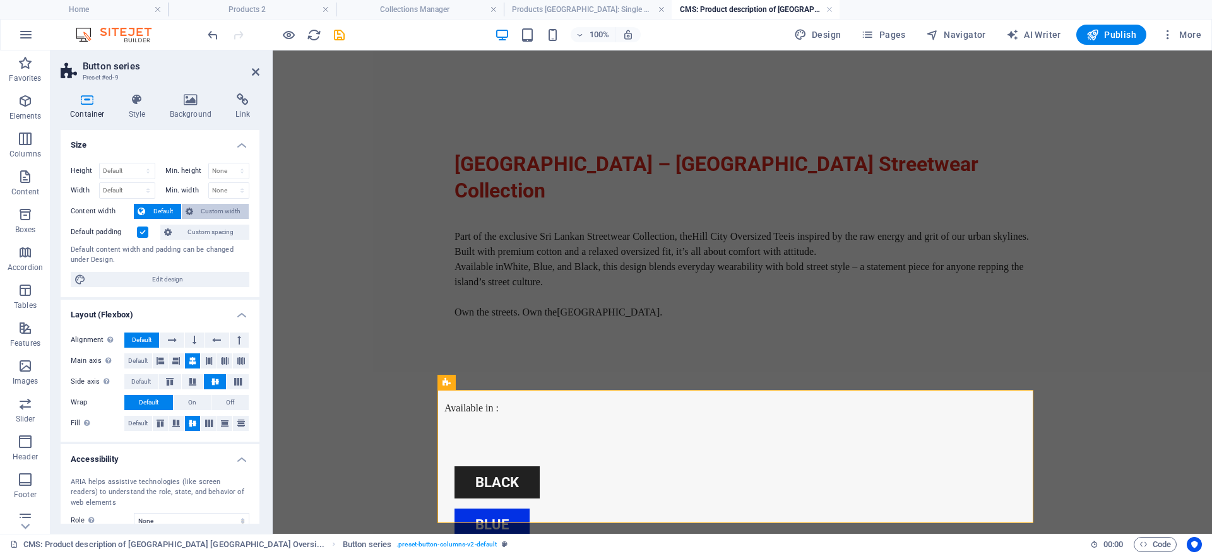
click at [225, 211] on span "Custom width" at bounding box center [221, 211] width 49 height 15
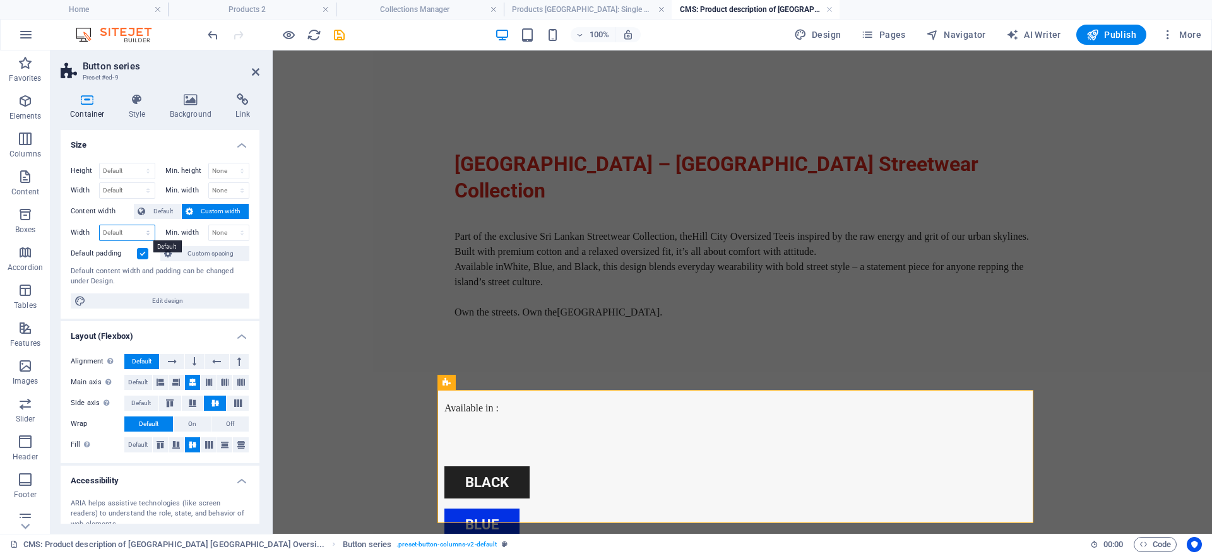
click at [143, 234] on select "Default px rem % em vh vw" at bounding box center [127, 232] width 55 height 15
select select "%"
click at [135, 225] on select "Default px rem % em vh vw" at bounding box center [127, 232] width 55 height 15
type input "103.39"
click at [232, 235] on select "None px rem % vh vw" at bounding box center [229, 232] width 40 height 15
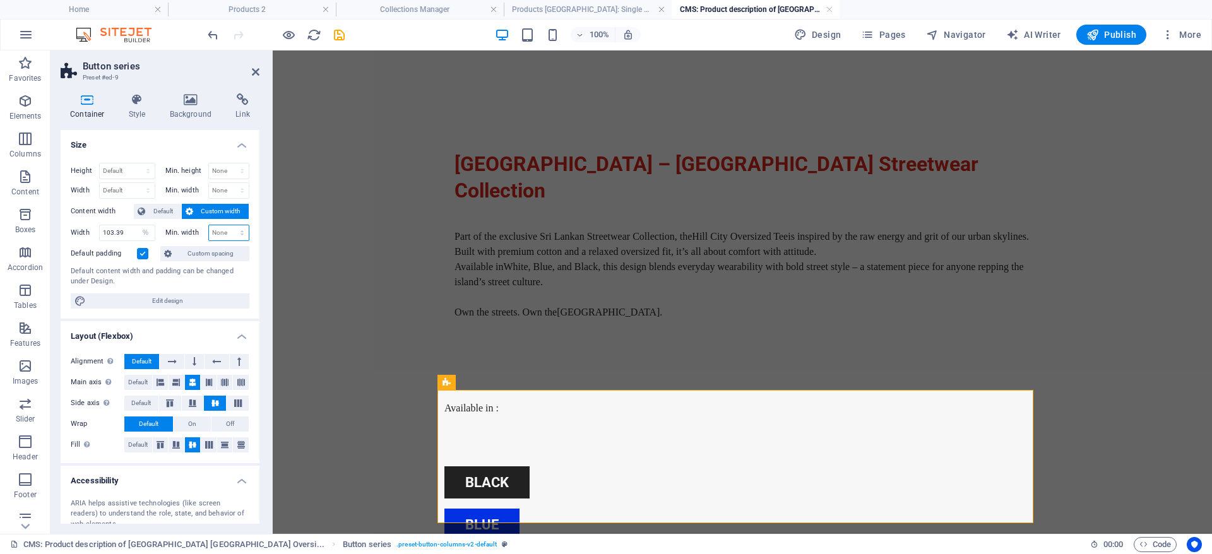
select select "%"
click at [229, 225] on select "None px rem % vh vw" at bounding box center [229, 232] width 40 height 15
type input "100"
click at [134, 235] on input "103.39" at bounding box center [127, 232] width 55 height 15
click at [383, 317] on body "Skip to main content [GEOGRAPHIC_DATA] – Sri Lankan Streetwear Collection Part …" at bounding box center [742, 368] width 939 height 634
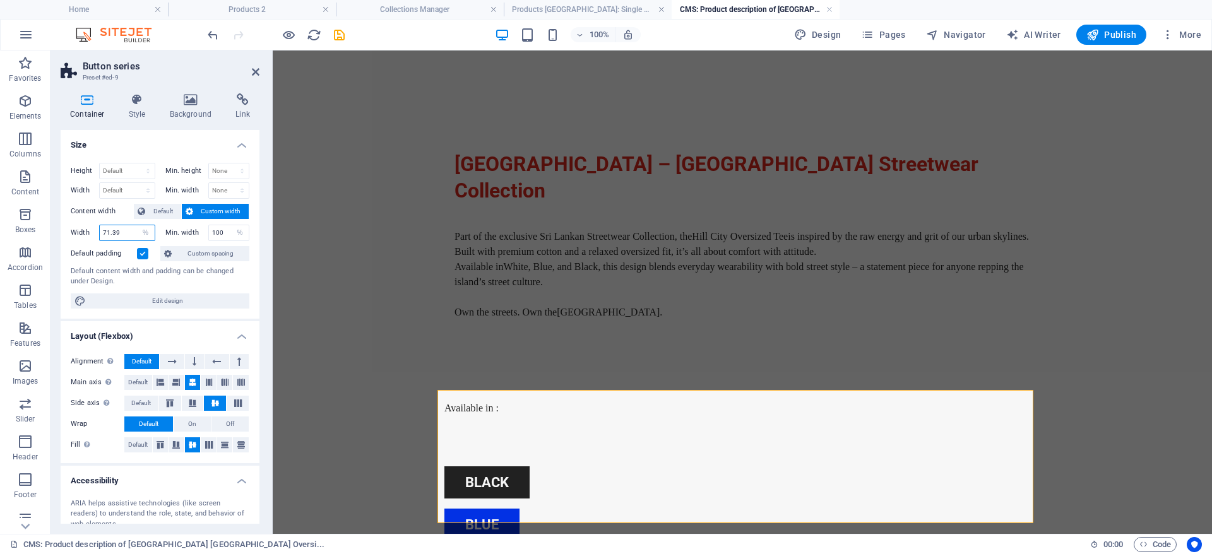
click at [131, 239] on input "71.39" at bounding box center [127, 232] width 55 height 15
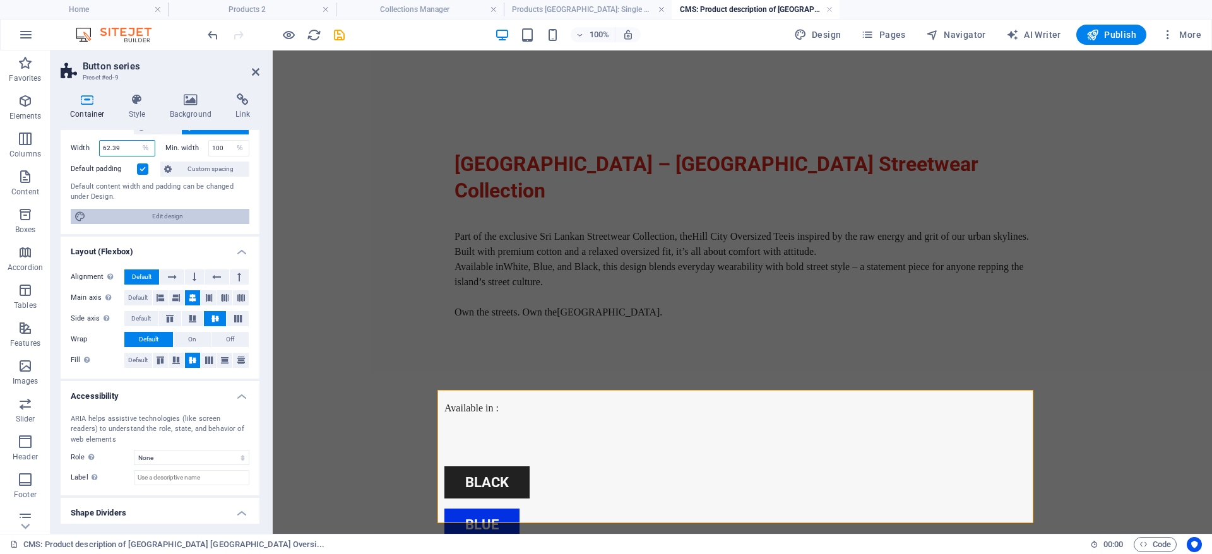
scroll to position [117, 0]
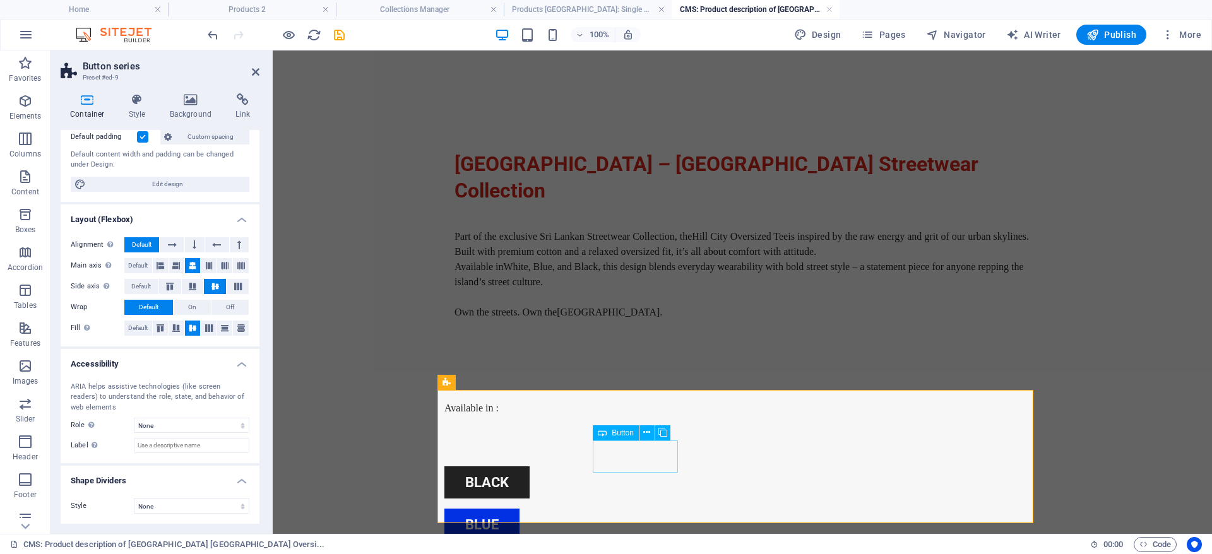
type input "62.39"
drag, startPoint x: 660, startPoint y: 455, endPoint x: 886, endPoint y: 455, distance: 226.0
click at [884, 455] on div "black blue white" at bounding box center [732, 525] width 596 height 238
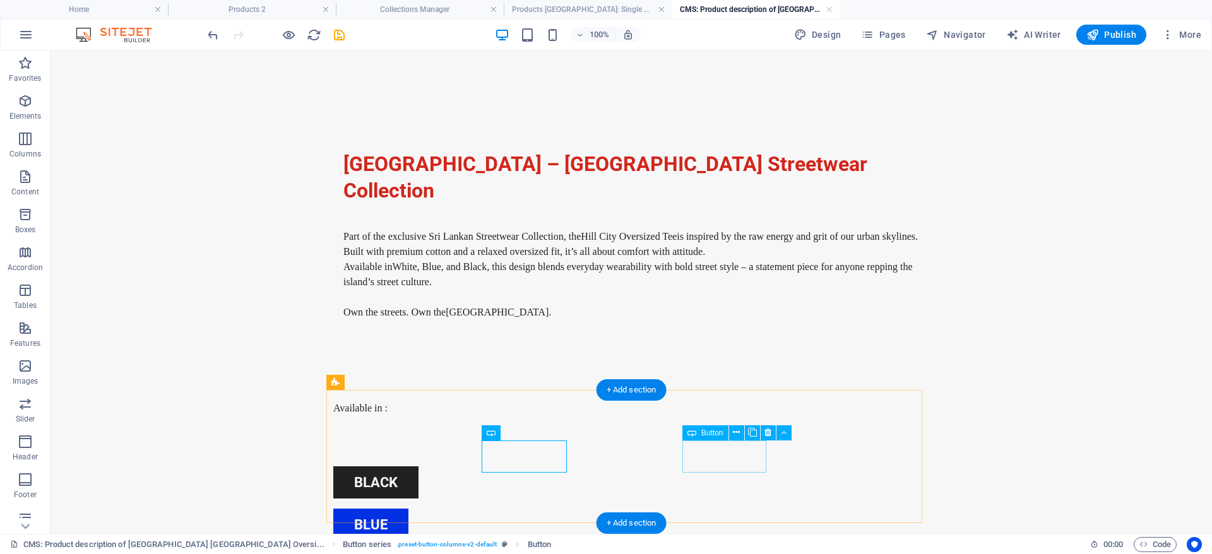
click at [566, 467] on div "black" at bounding box center [621, 483] width 576 height 32
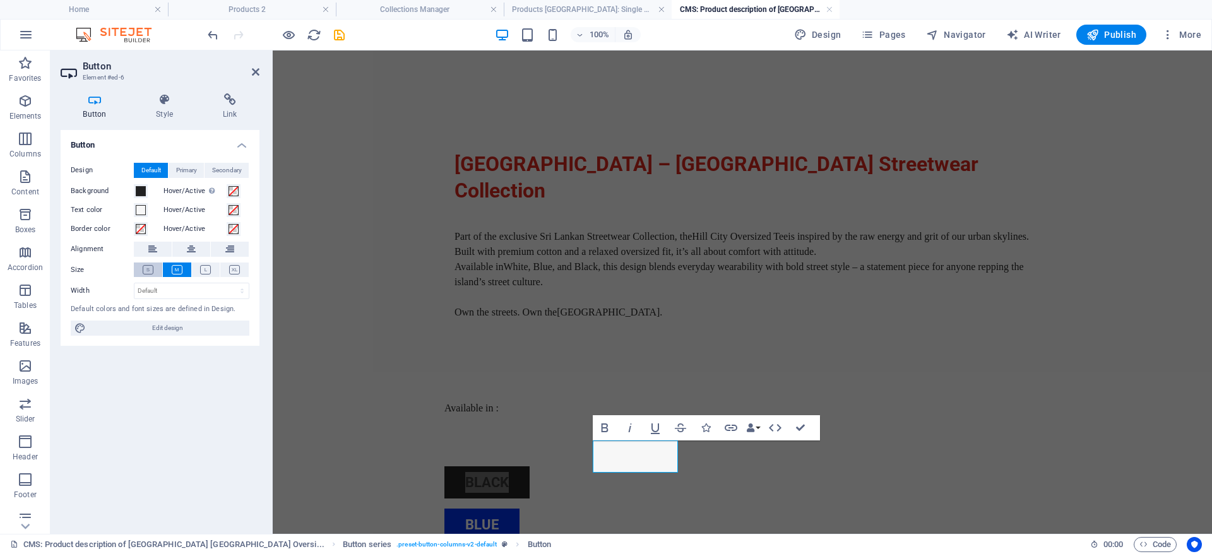
click at [145, 275] on button at bounding box center [148, 270] width 28 height 15
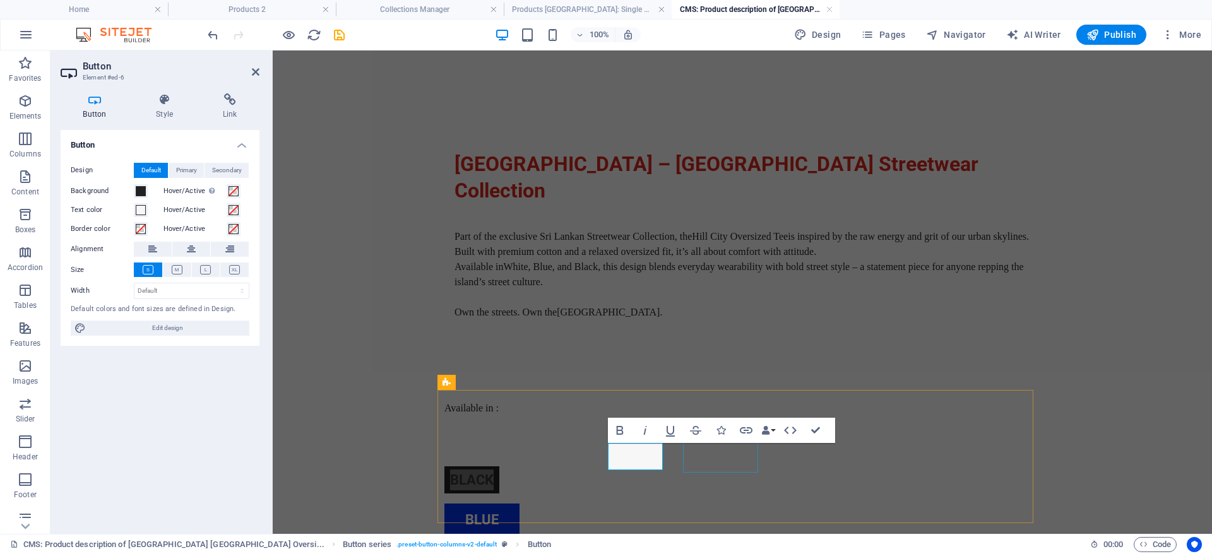
click at [756, 504] on div "blue" at bounding box center [732, 520] width 576 height 32
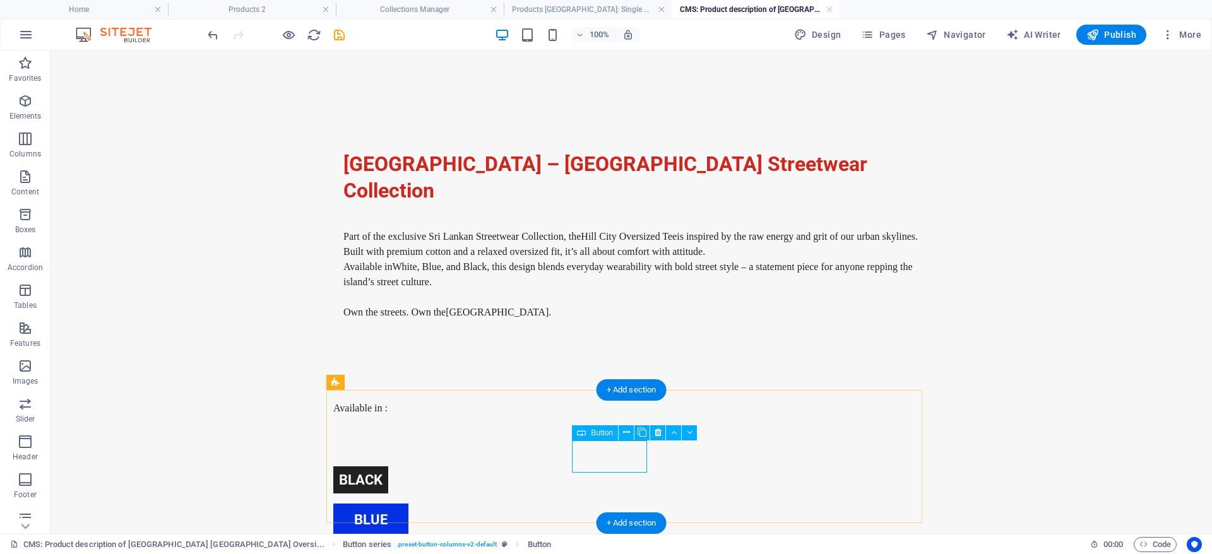
click at [602, 504] on div "blue" at bounding box center [621, 520] width 576 height 32
click at [603, 504] on div "blue" at bounding box center [621, 520] width 576 height 32
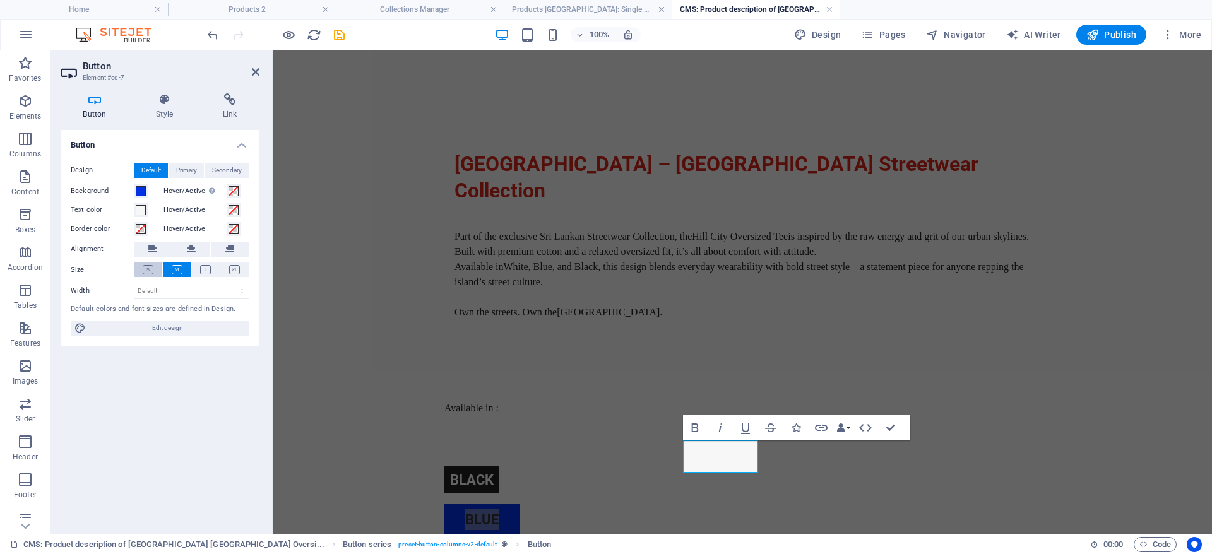
click at [148, 271] on icon at bounding box center [148, 269] width 11 height 9
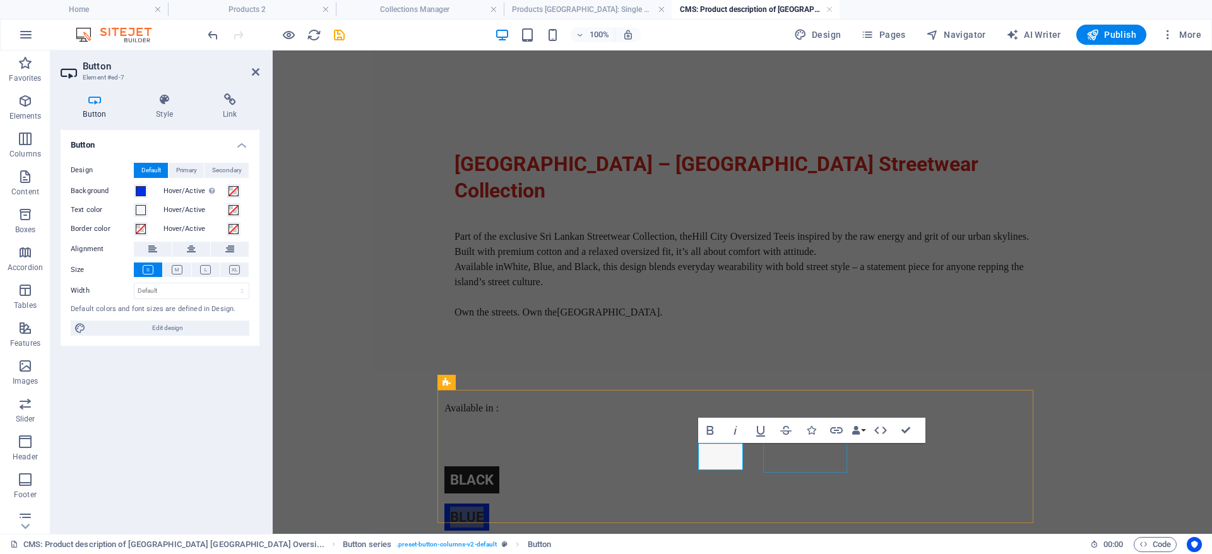
click at [818, 541] on div "white" at bounding box center [732, 557] width 576 height 32
click at [1040, 463] on div "black blue white" at bounding box center [742, 520] width 596 height 208
select select "%"
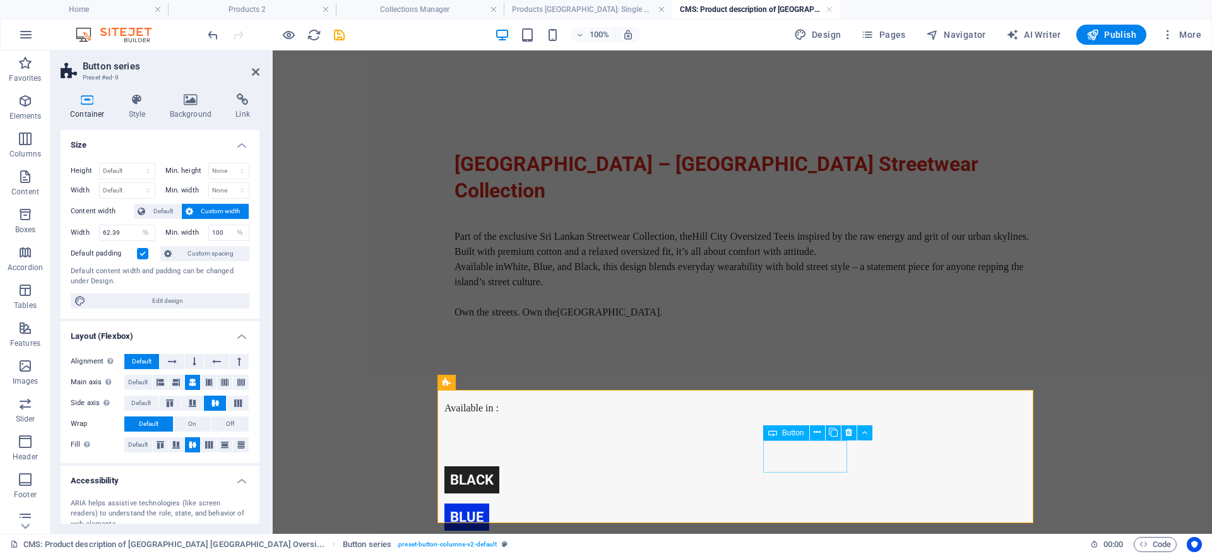
click at [1040, 462] on div "black blue" at bounding box center [742, 498] width 596 height 165
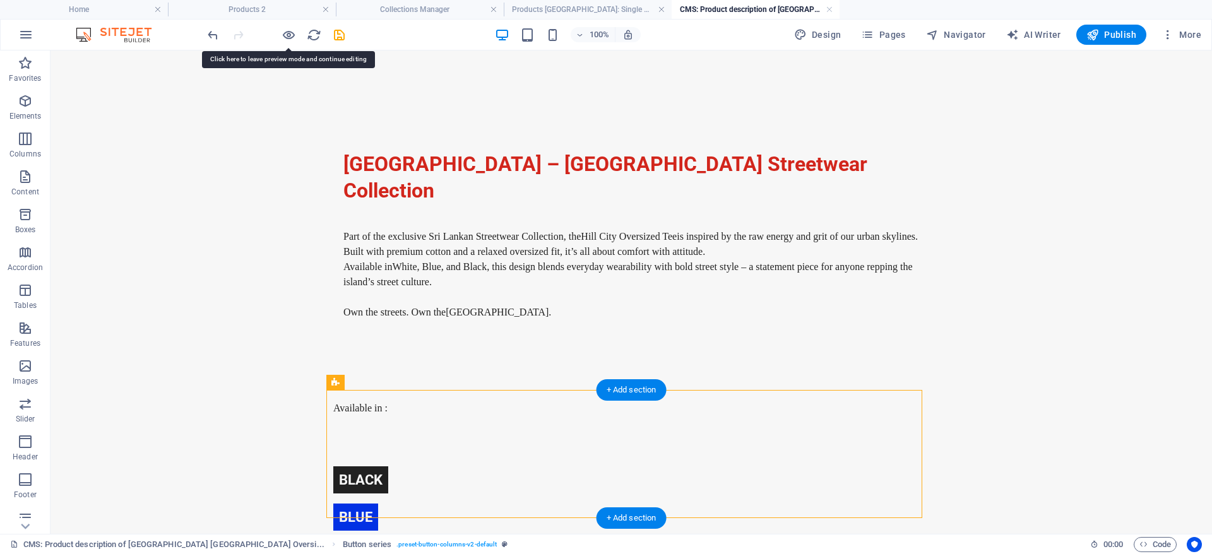
drag, startPoint x: 702, startPoint y: 460, endPoint x: 748, endPoint y: 456, distance: 46.2
click at [703, 460] on div "black blue" at bounding box center [631, 498] width 596 height 165
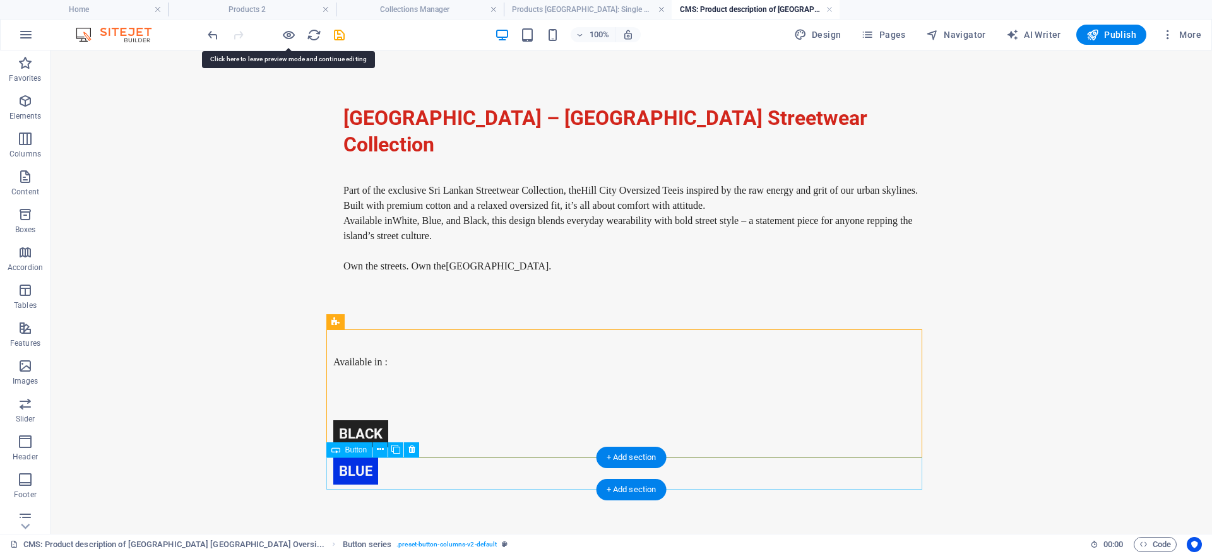
scroll to position [67, 0]
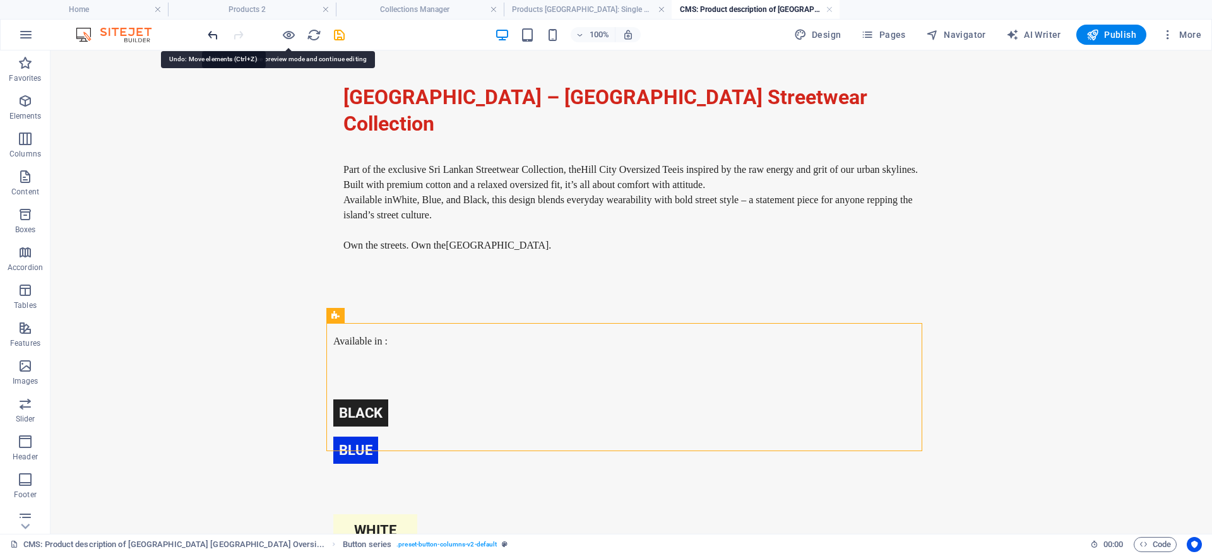
click at [215, 34] on icon "undo" at bounding box center [213, 35] width 15 height 15
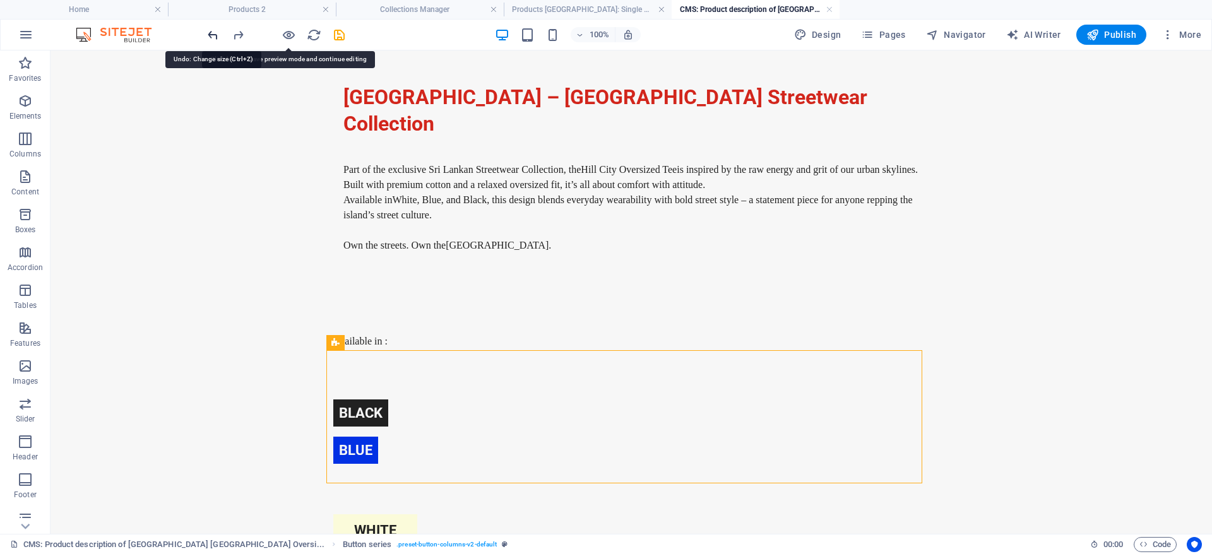
scroll to position [40, 0]
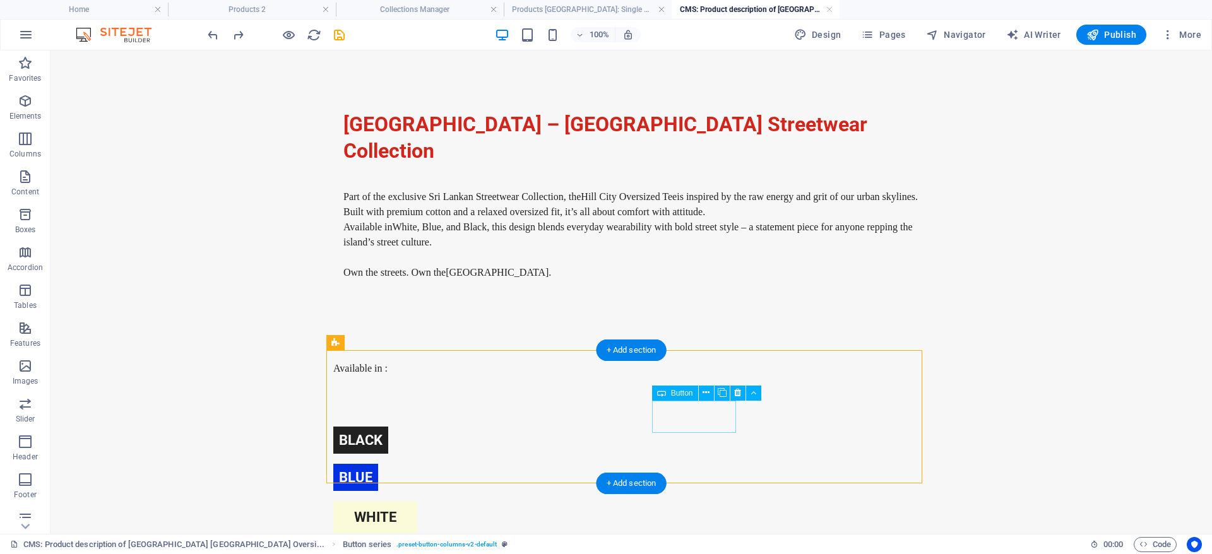
click at [707, 501] on div "white" at bounding box center [621, 517] width 576 height 32
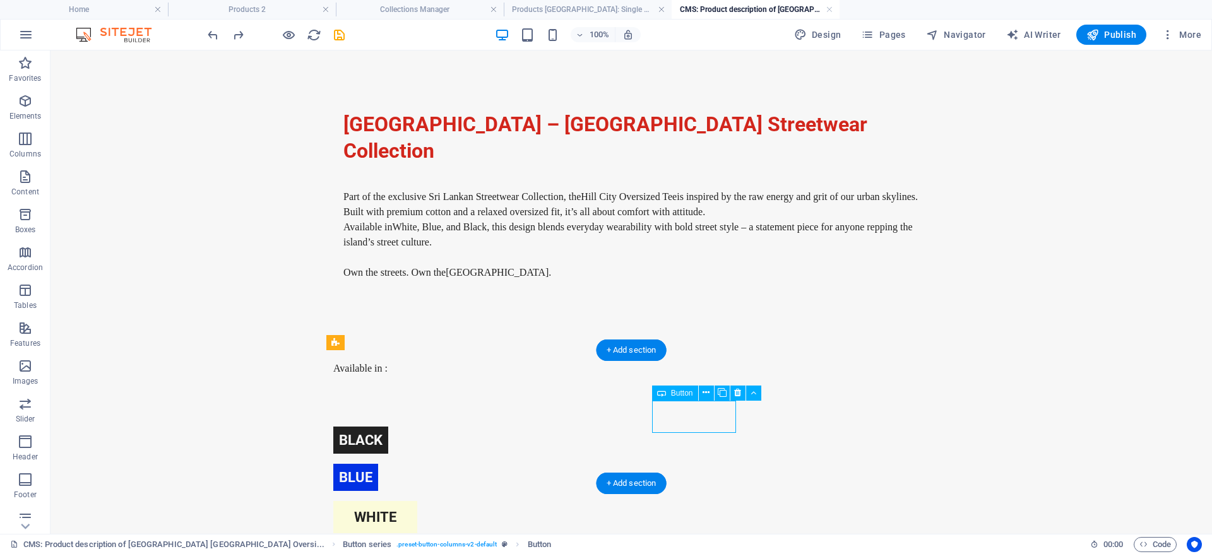
click at [709, 501] on div "white" at bounding box center [621, 517] width 576 height 32
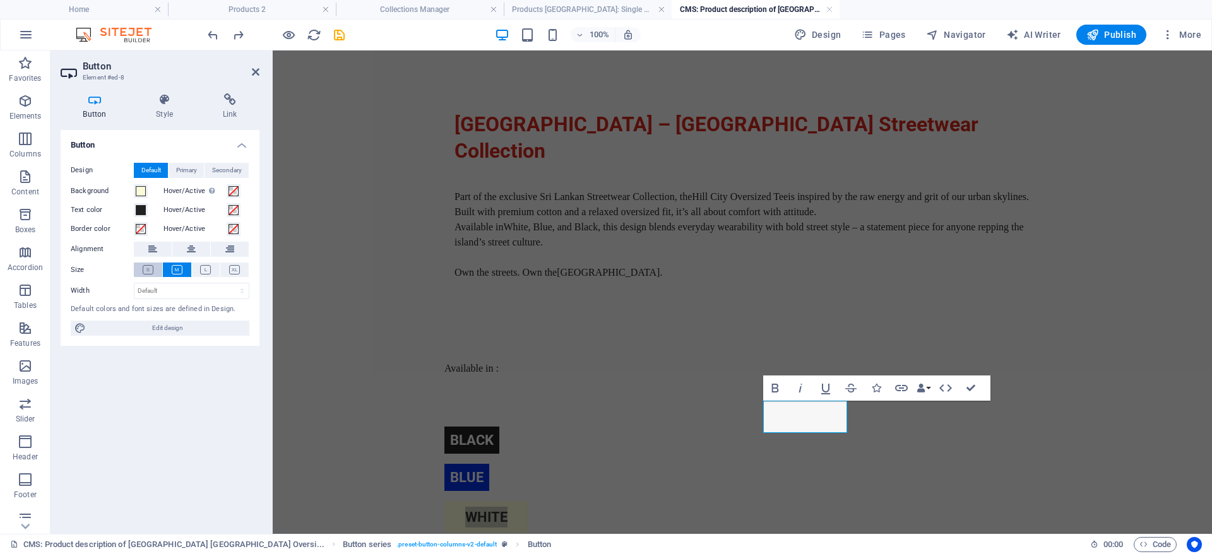
click at [150, 271] on icon at bounding box center [148, 269] width 11 height 9
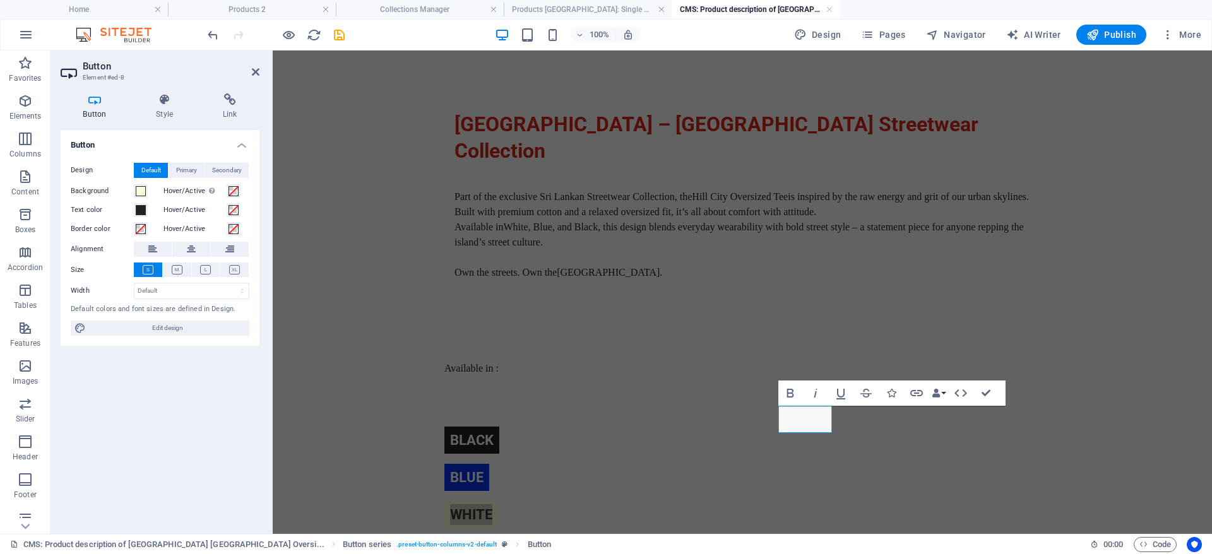
scroll to position [35, 0]
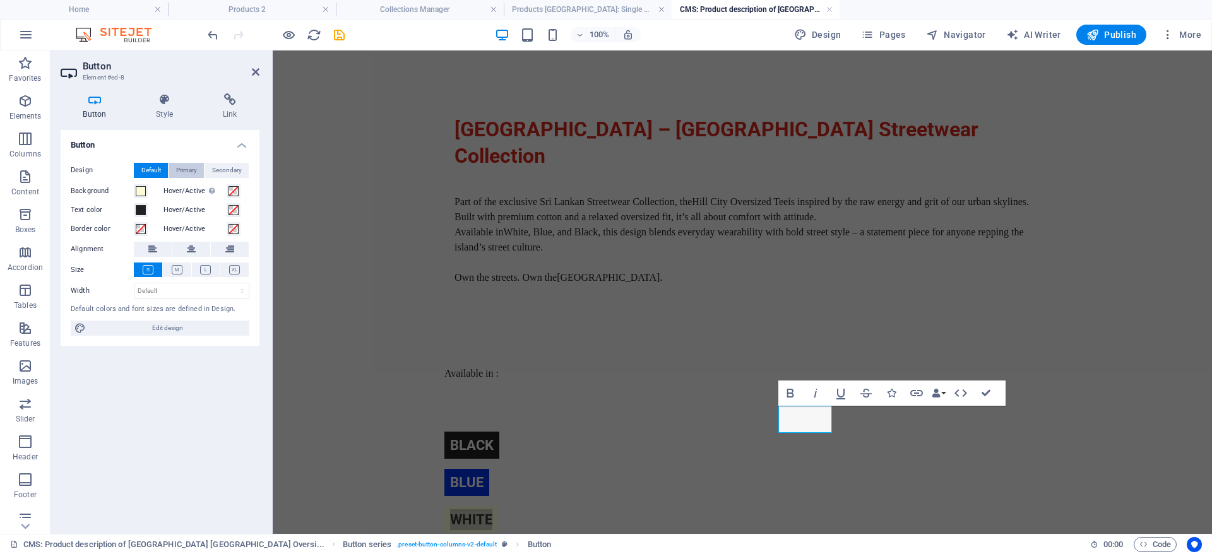
click at [184, 171] on span "Primary" at bounding box center [186, 170] width 21 height 15
click at [213, 170] on span "Secondary" at bounding box center [227, 170] width 30 height 15
click at [152, 169] on span "Default" at bounding box center [151, 170] width 20 height 15
click at [167, 292] on select "Default px rem % em vh vw" at bounding box center [191, 290] width 114 height 15
select select "%"
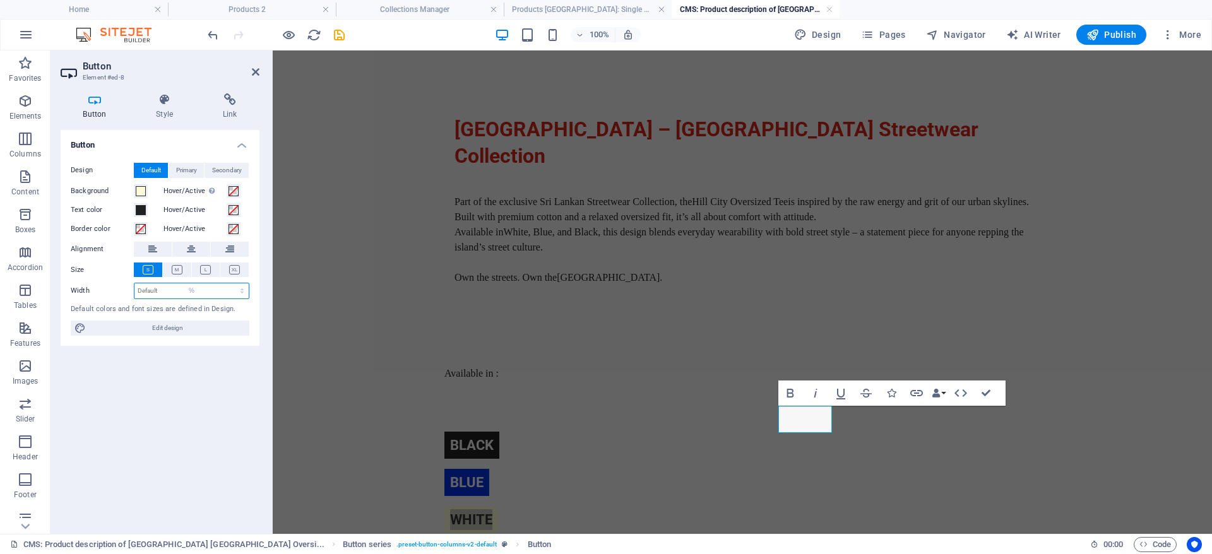
click at [231, 283] on select "Default px rem % em vh vw" at bounding box center [191, 290] width 114 height 15
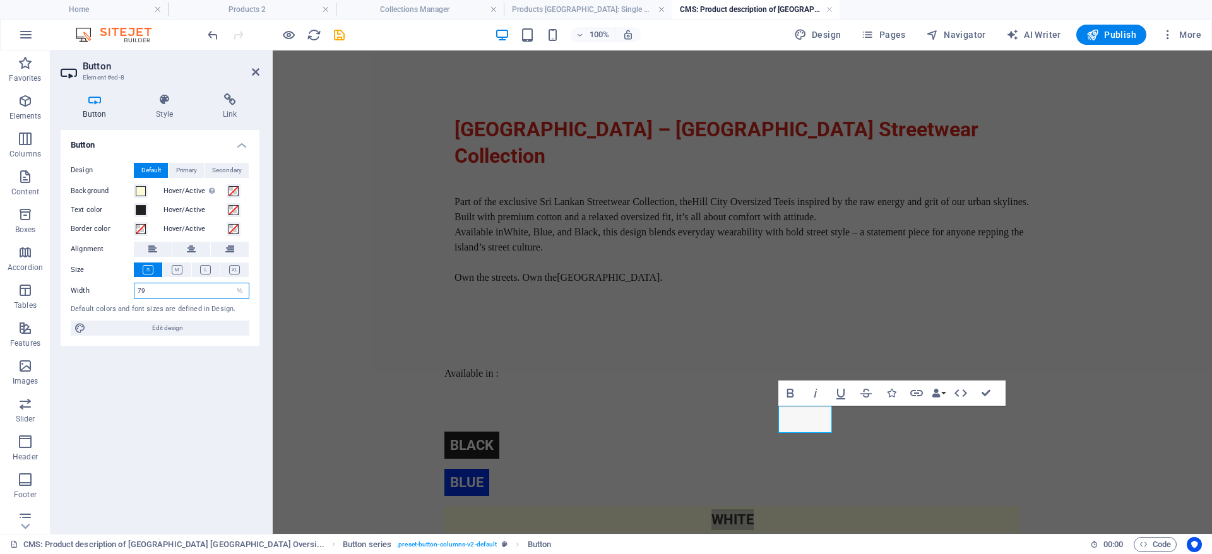
type input "79"
click at [364, 383] on body "Skip to main content [GEOGRAPHIC_DATA] – Sri Lankan Streetwear Collection Part …" at bounding box center [742, 325] width 939 height 619
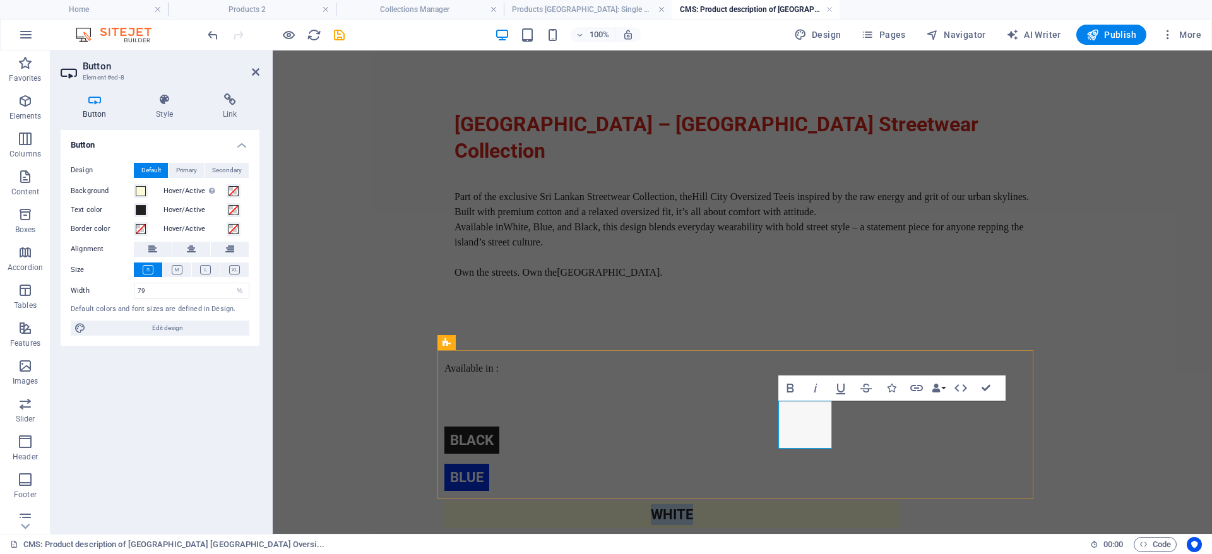
click at [816, 501] on link "white" at bounding box center [671, 514] width 455 height 27
click at [946, 433] on div "black blue white" at bounding box center [742, 477] width 596 height 203
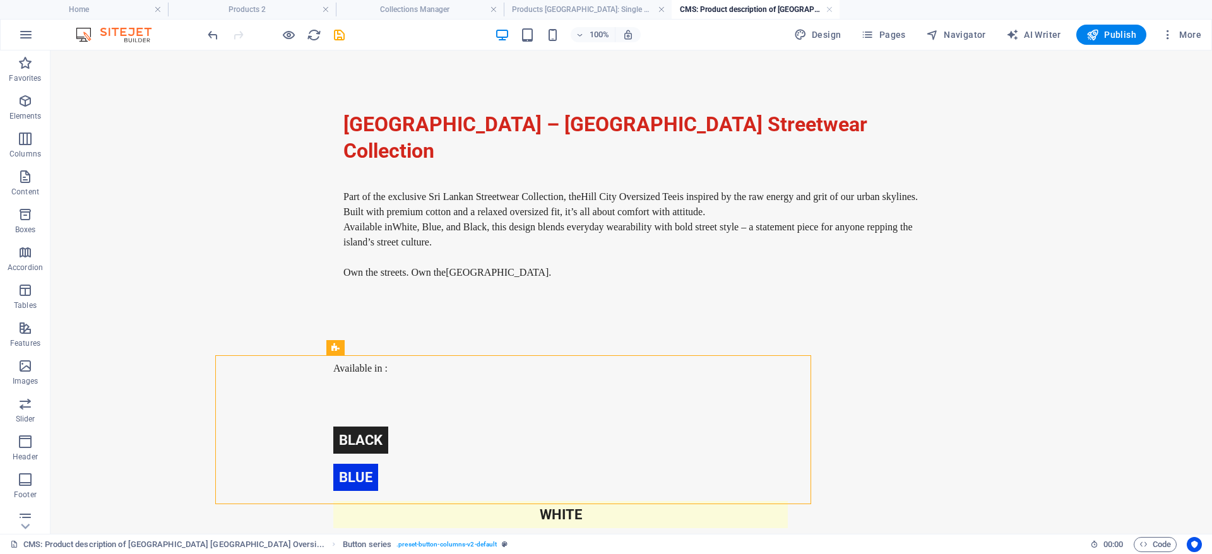
scroll to position [35, 0]
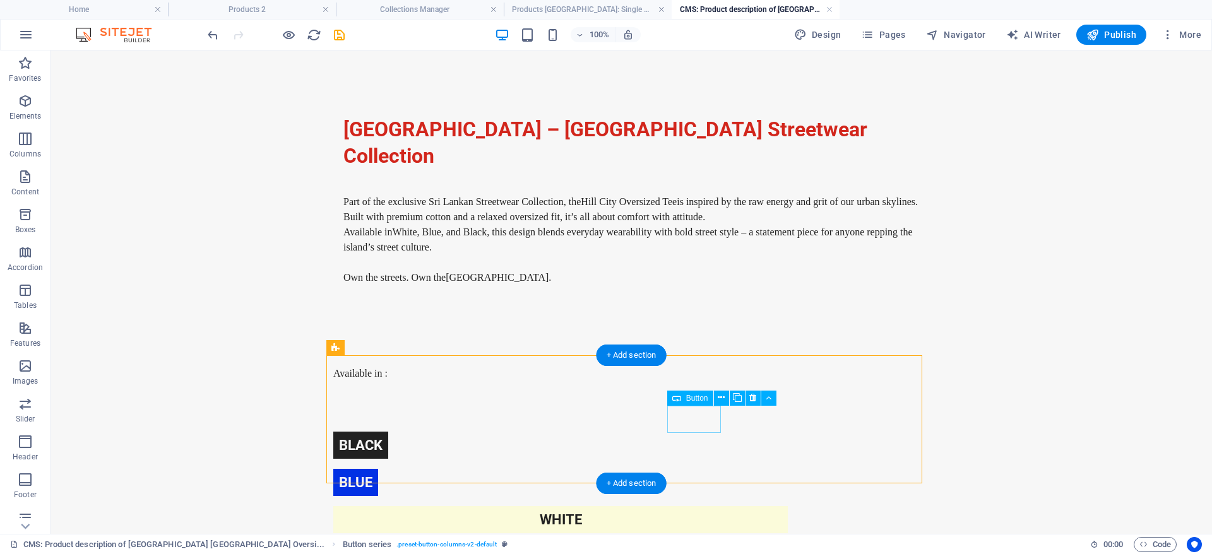
click at [698, 506] on div "white" at bounding box center [621, 519] width 576 height 27
click at [699, 506] on div "white" at bounding box center [621, 519] width 576 height 27
select select "%"
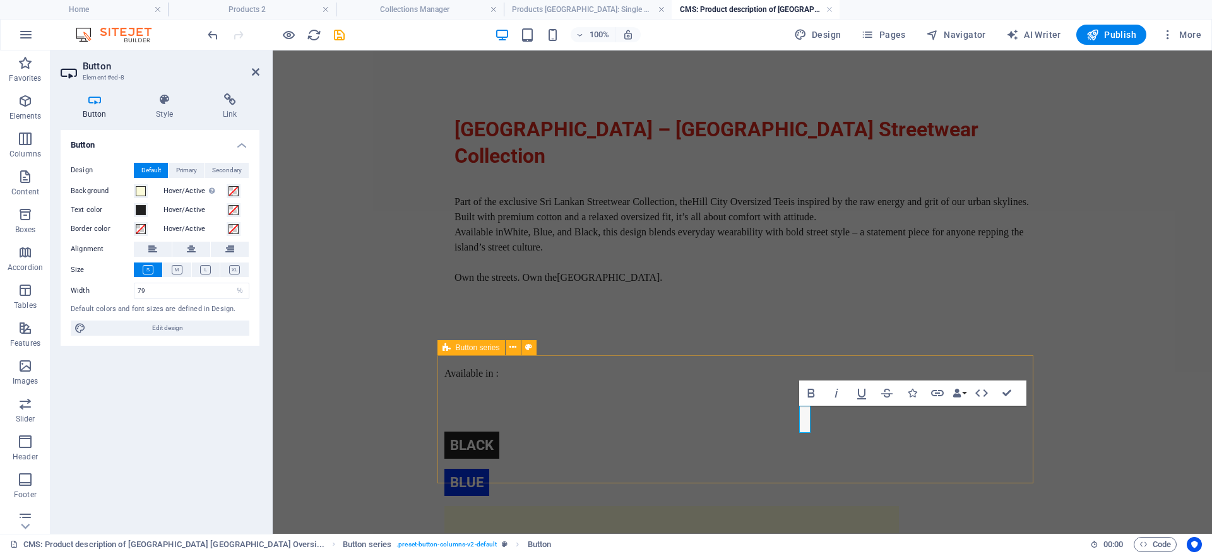
click at [1009, 434] on div "black blue ​" at bounding box center [742, 482] width 596 height 203
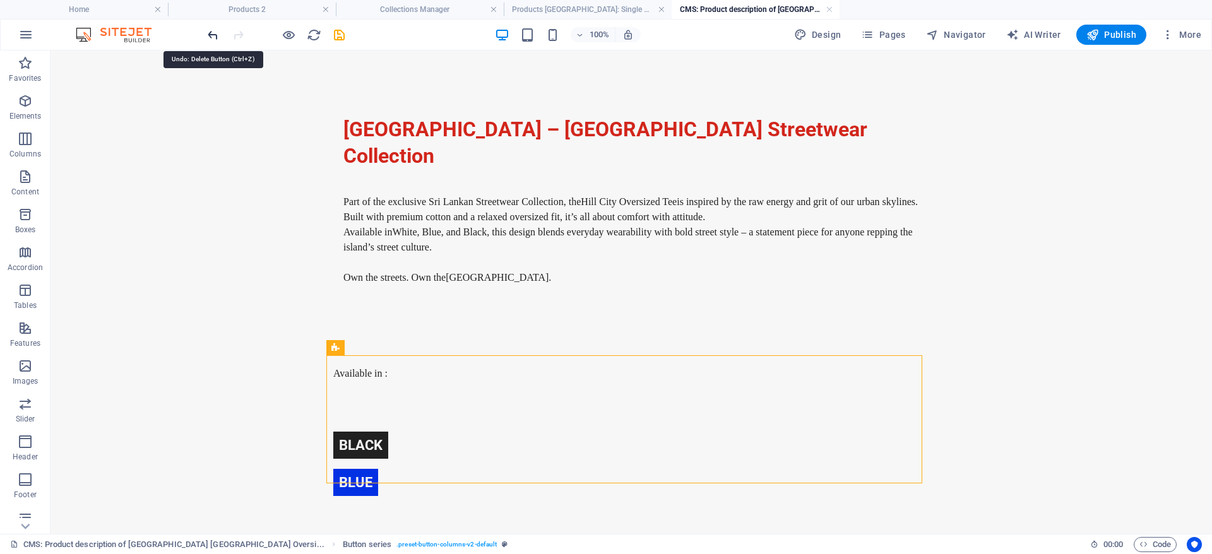
click at [215, 39] on icon "undo" at bounding box center [213, 35] width 15 height 15
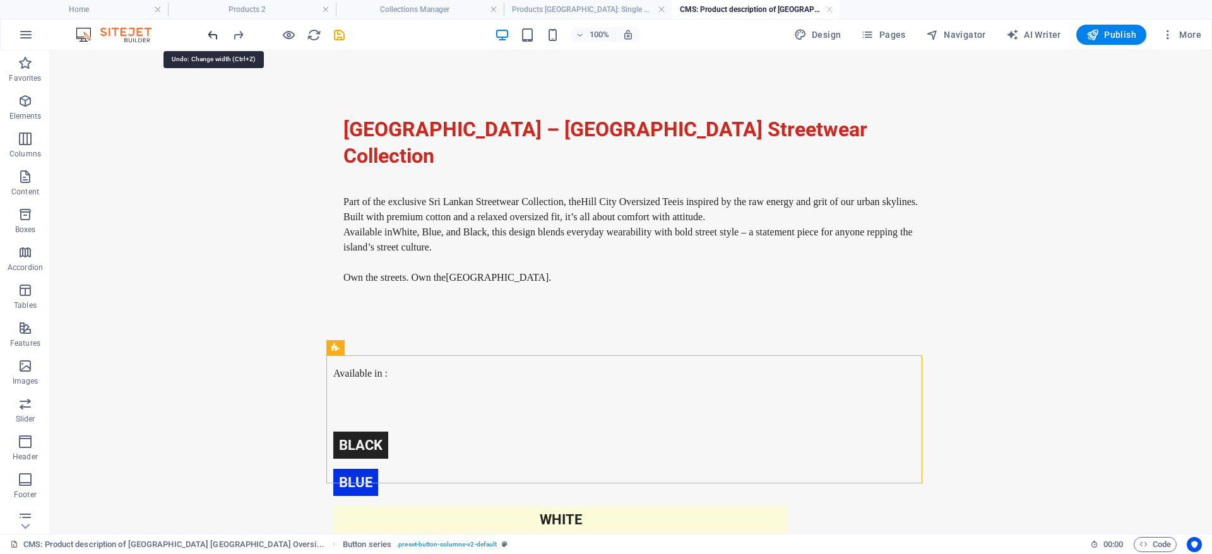
click at [220, 37] on div at bounding box center [275, 35] width 141 height 20
click at [222, 35] on div at bounding box center [275, 35] width 141 height 20
click at [223, 35] on div at bounding box center [275, 35] width 141 height 20
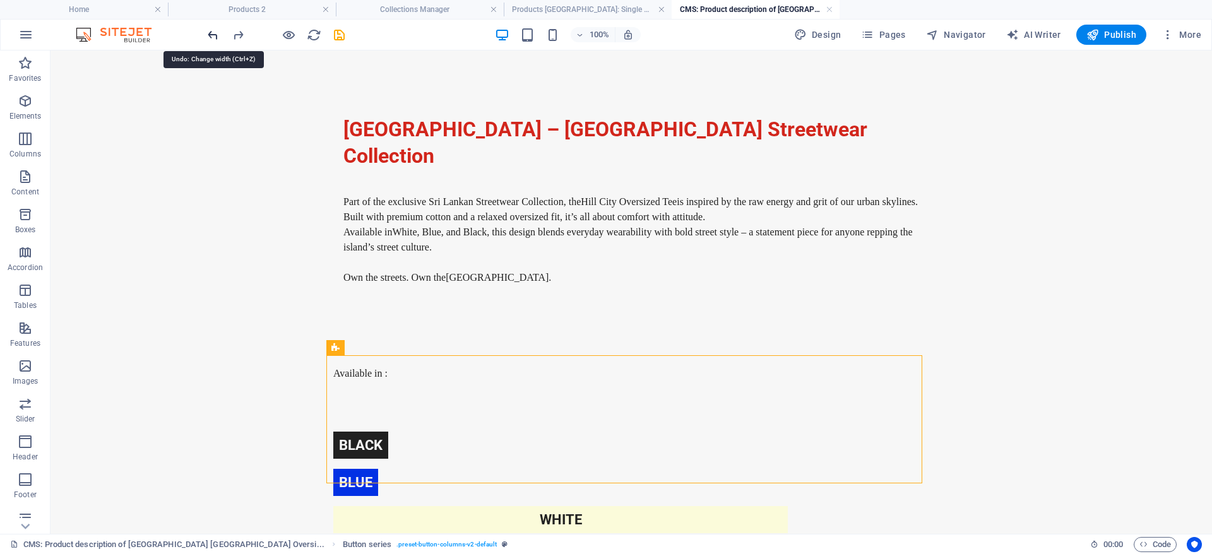
click at [210, 35] on icon "undo" at bounding box center [213, 35] width 15 height 15
click at [213, 35] on icon "undo" at bounding box center [213, 35] width 15 height 15
click at [215, 33] on icon "undo" at bounding box center [213, 35] width 15 height 15
click at [218, 35] on icon "undo" at bounding box center [213, 35] width 15 height 15
click at [218, 36] on icon "undo" at bounding box center [213, 35] width 15 height 15
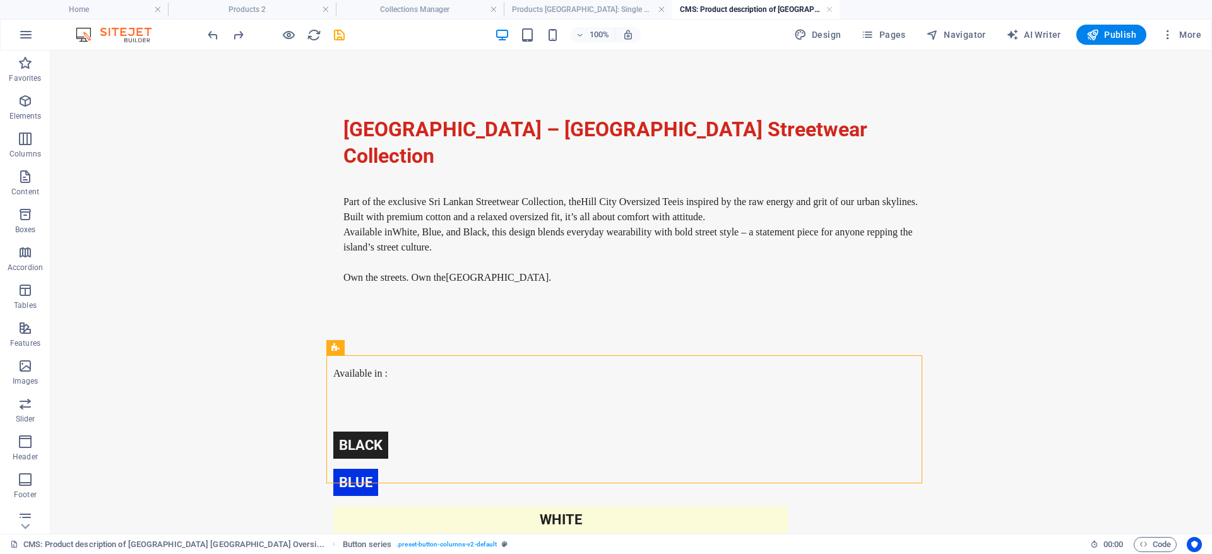
click at [224, 59] on body "Skip to main content [GEOGRAPHIC_DATA] – Sri Lankan Streetwear Collection Part …" at bounding box center [632, 325] width 1162 height 619
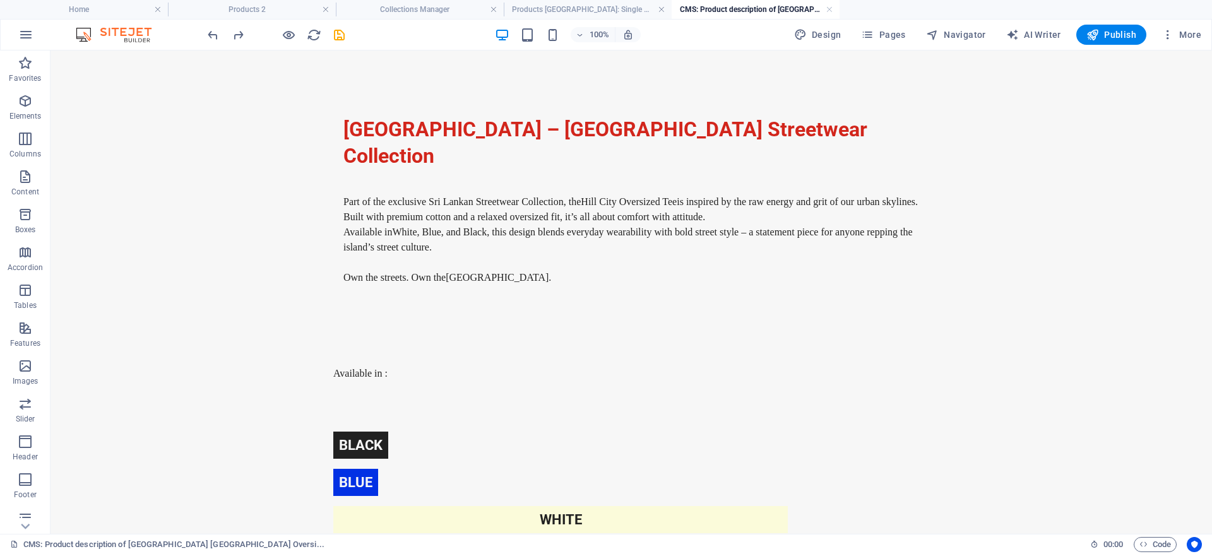
click at [230, 60] on body "Skip to main content [GEOGRAPHIC_DATA] – Sri Lankan Streetwear Collection Part …" at bounding box center [632, 325] width 1162 height 619
click at [210, 40] on icon "undo" at bounding box center [213, 35] width 15 height 15
click at [213, 40] on icon "undo" at bounding box center [213, 35] width 15 height 15
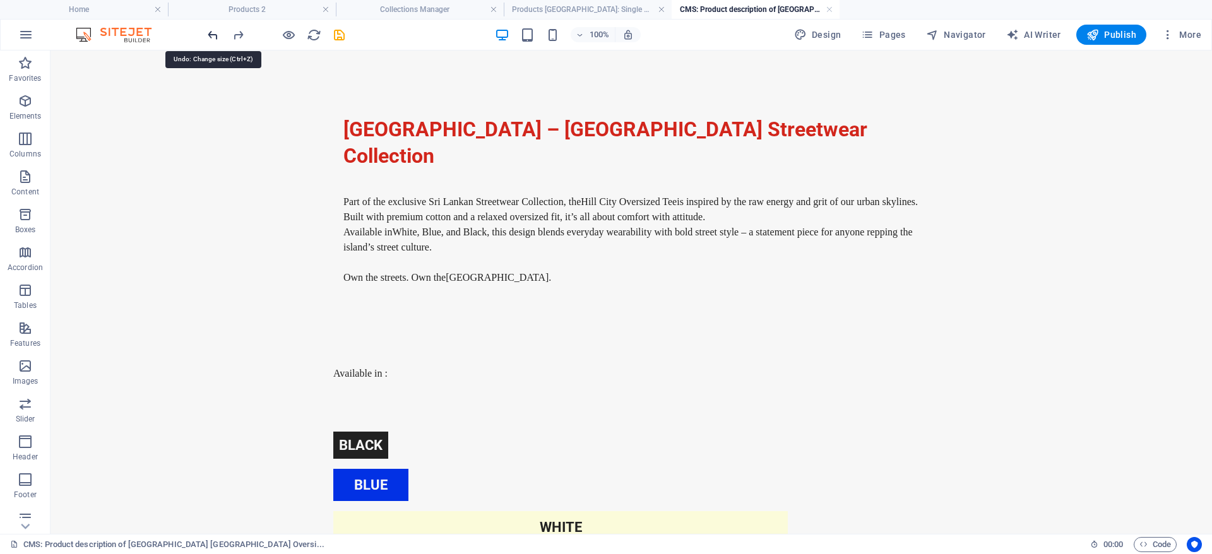
click at [214, 40] on icon "undo" at bounding box center [213, 35] width 15 height 15
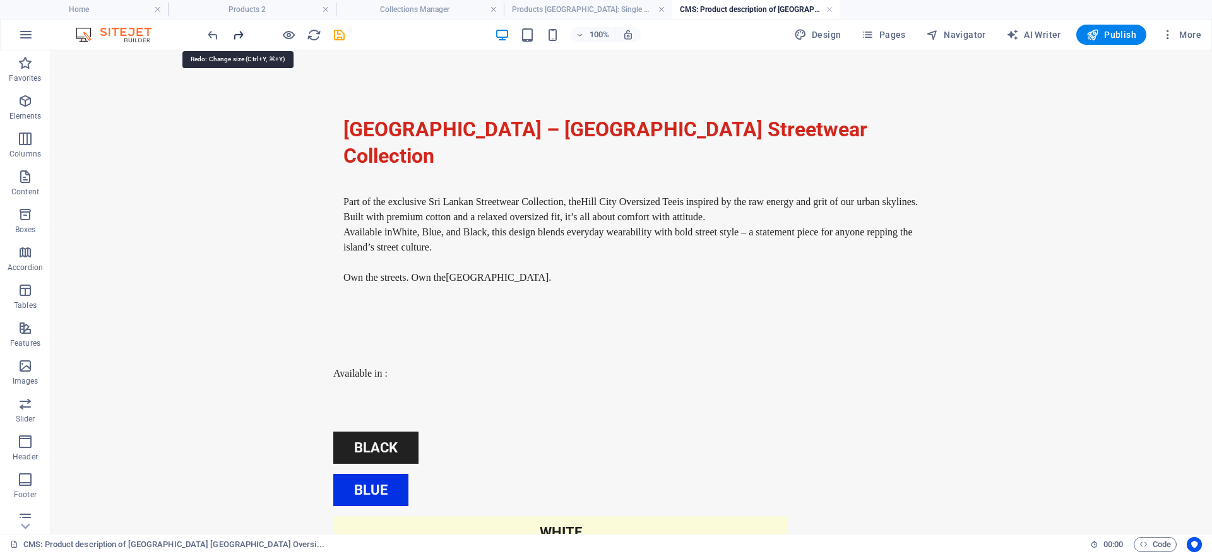
click at [245, 35] on icon "redo" at bounding box center [238, 35] width 15 height 15
click at [237, 30] on icon "redo" at bounding box center [238, 35] width 15 height 15
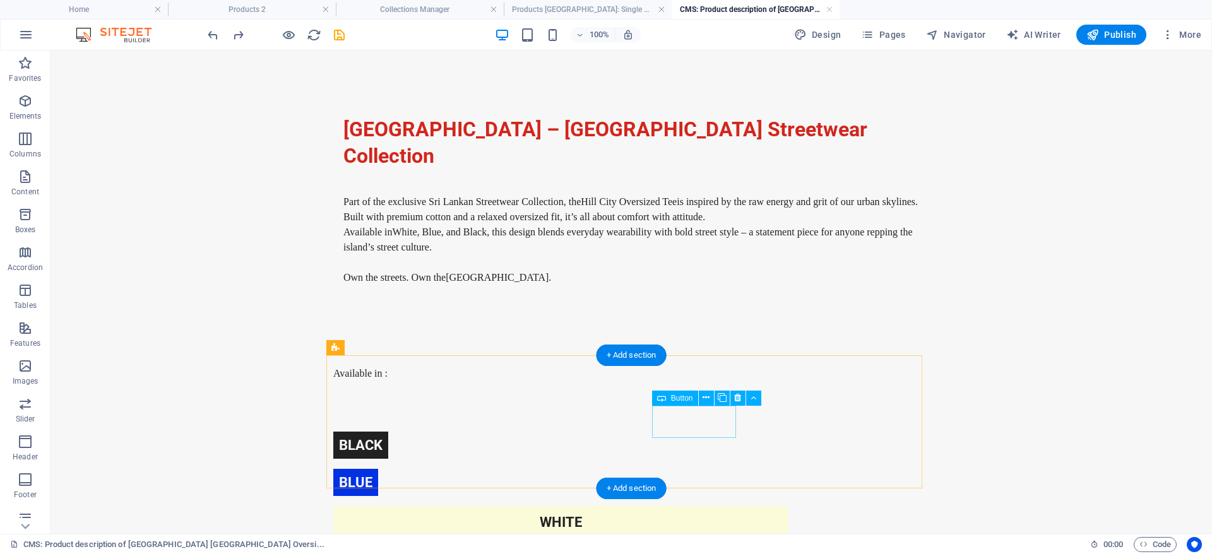
click at [678, 506] on div "white" at bounding box center [621, 522] width 576 height 32
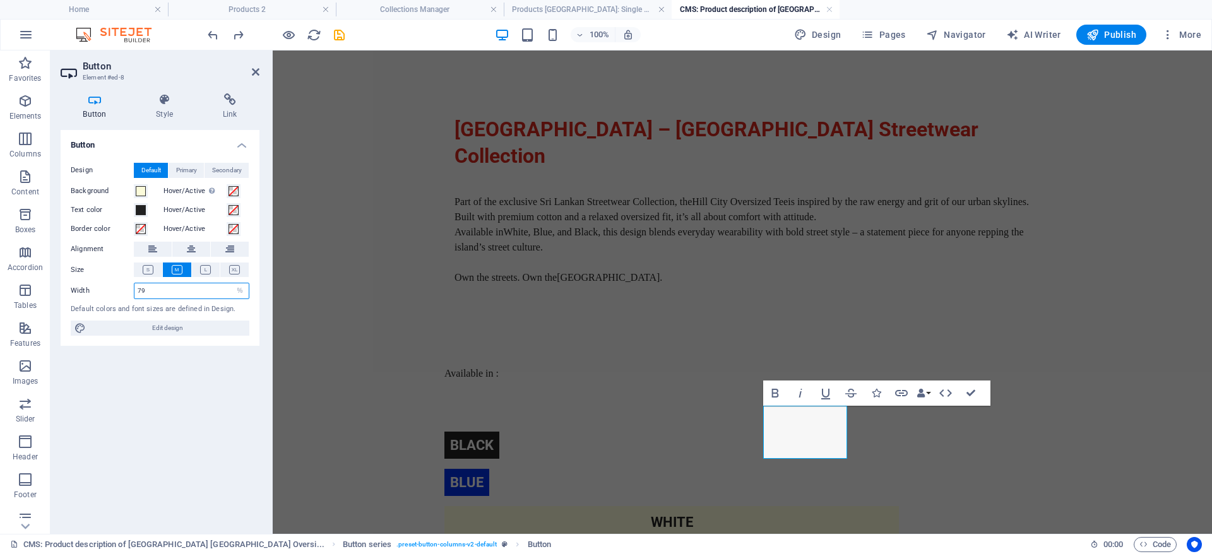
click at [203, 285] on input "79" at bounding box center [191, 290] width 114 height 15
click at [242, 291] on select "Default px rem % em vh vw" at bounding box center [240, 290] width 18 height 15
select select "default"
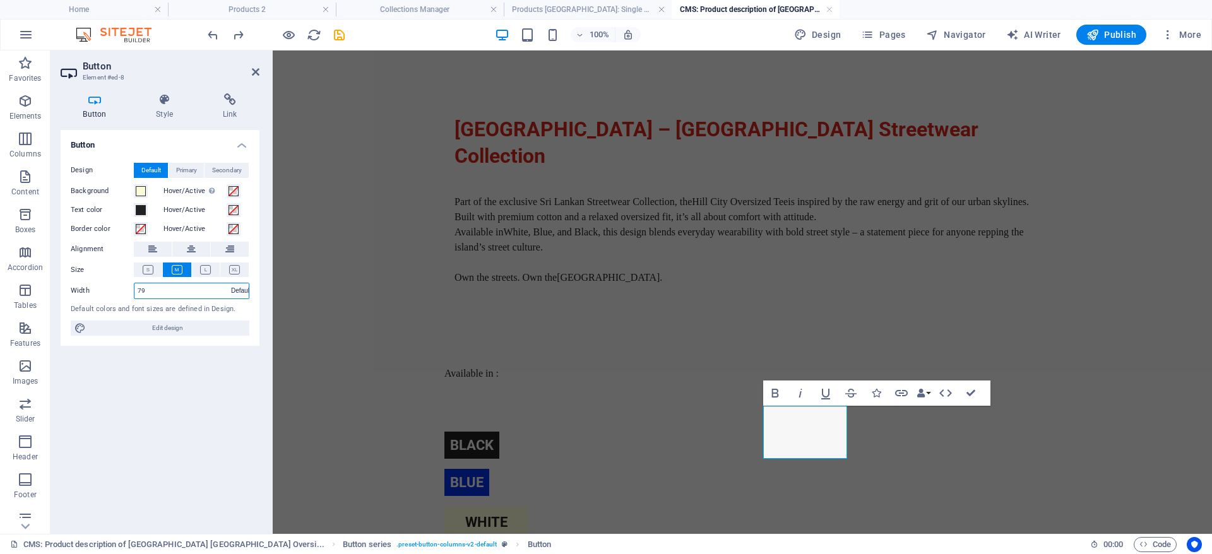
click at [231, 283] on select "Default px rem % em vh vw" at bounding box center [240, 290] width 18 height 15
select select "DISABLED_OPTION_VALUE"
click at [153, 268] on button at bounding box center [148, 270] width 28 height 15
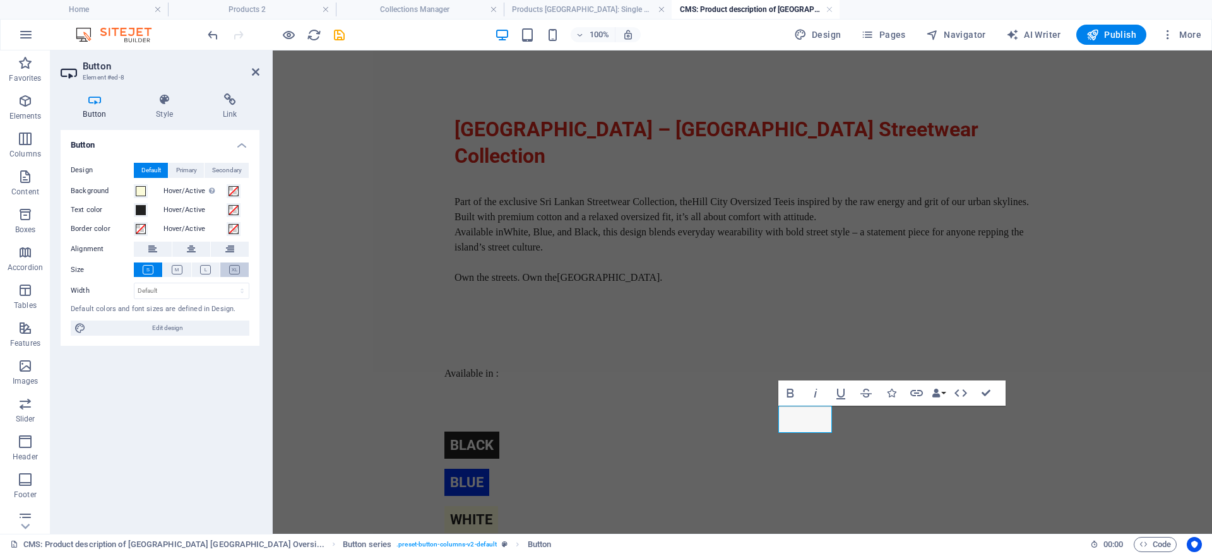
click at [243, 268] on button at bounding box center [234, 270] width 28 height 15
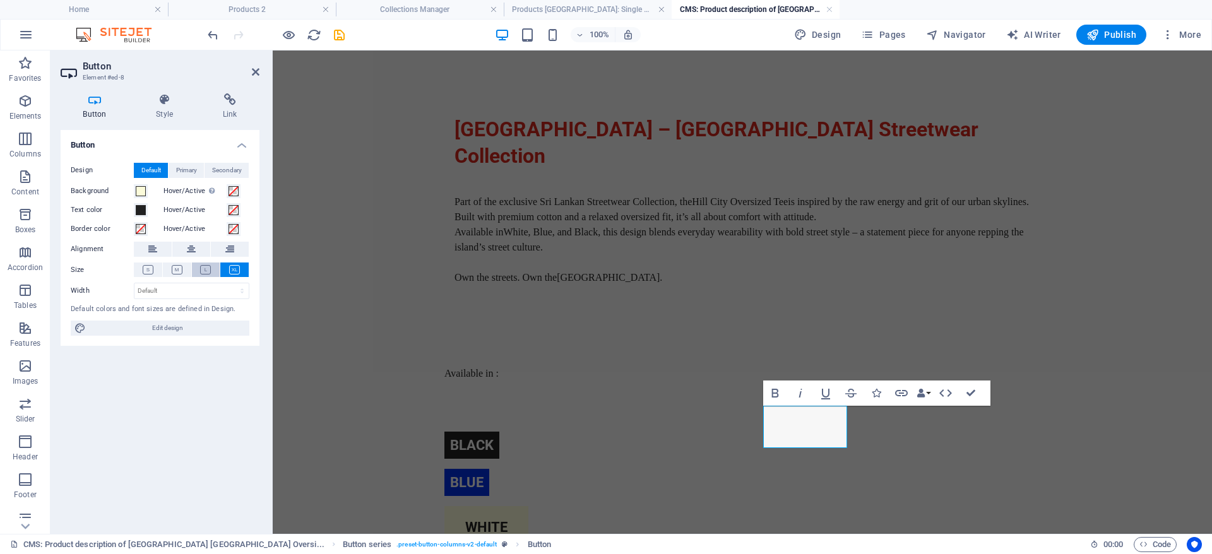
click at [208, 272] on icon at bounding box center [205, 269] width 11 height 9
click at [146, 270] on icon at bounding box center [148, 269] width 11 height 9
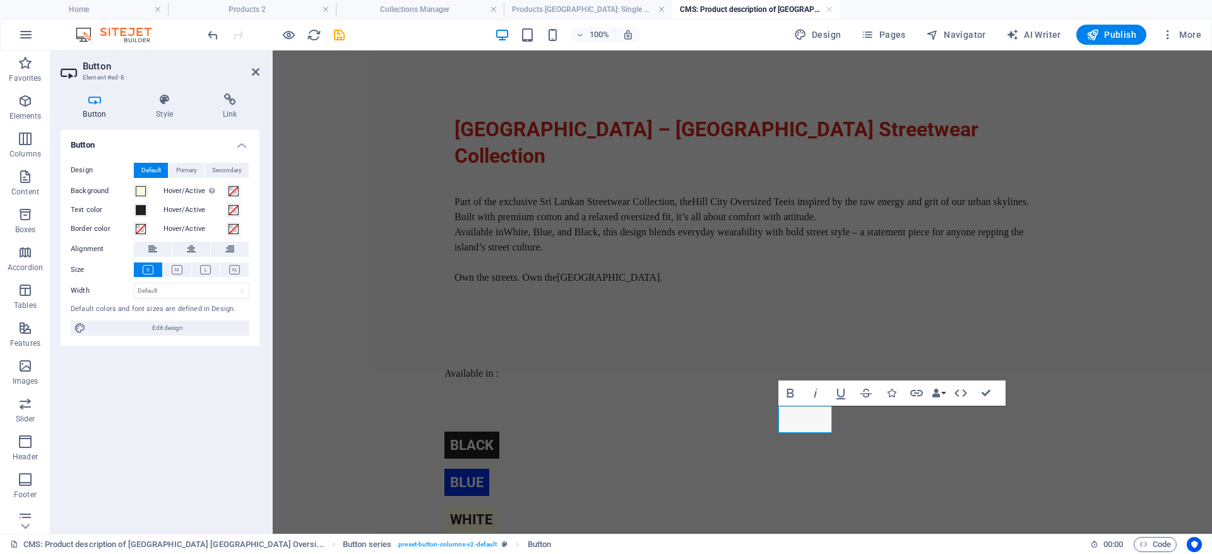
click at [1094, 369] on body "Skip to main content [GEOGRAPHIC_DATA] – Sri Lankan Streetwear Collection Part …" at bounding box center [742, 325] width 939 height 619
click at [1076, 391] on body "Skip to main content [GEOGRAPHIC_DATA] – Sri Lankan Streetwear Collection Part …" at bounding box center [742, 325] width 939 height 619
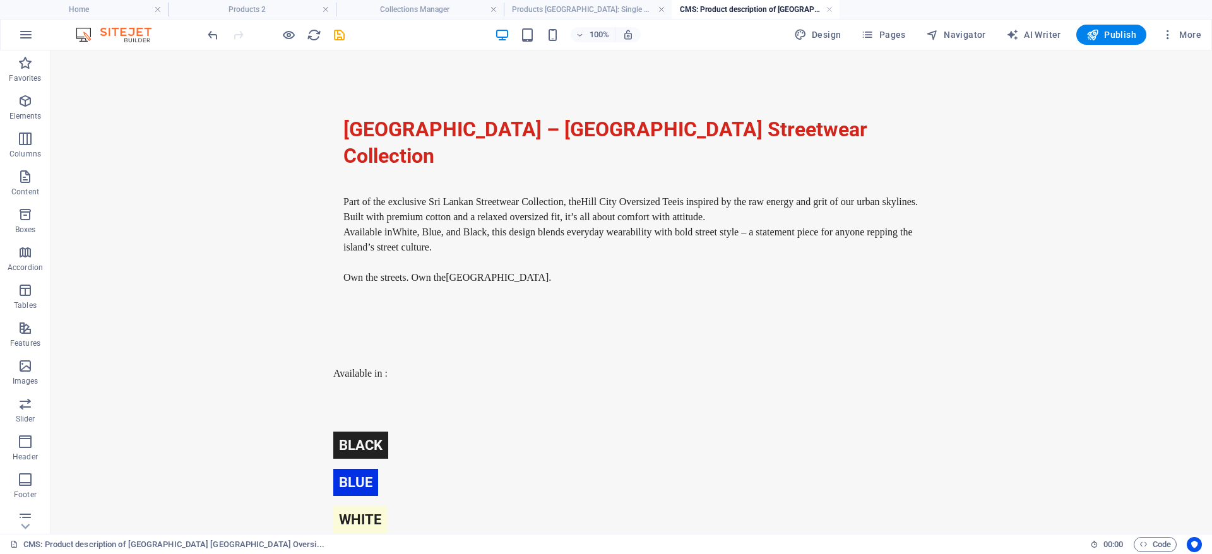
click at [1071, 391] on body "Skip to main content [GEOGRAPHIC_DATA] – Sri Lankan Streetwear Collection Part …" at bounding box center [632, 325] width 1162 height 619
click at [338, 35] on icon "save" at bounding box center [339, 35] width 15 height 15
drag, startPoint x: 830, startPoint y: 8, endPoint x: 842, endPoint y: 13, distance: 13.0
click at [831, 8] on link at bounding box center [830, 10] width 8 height 12
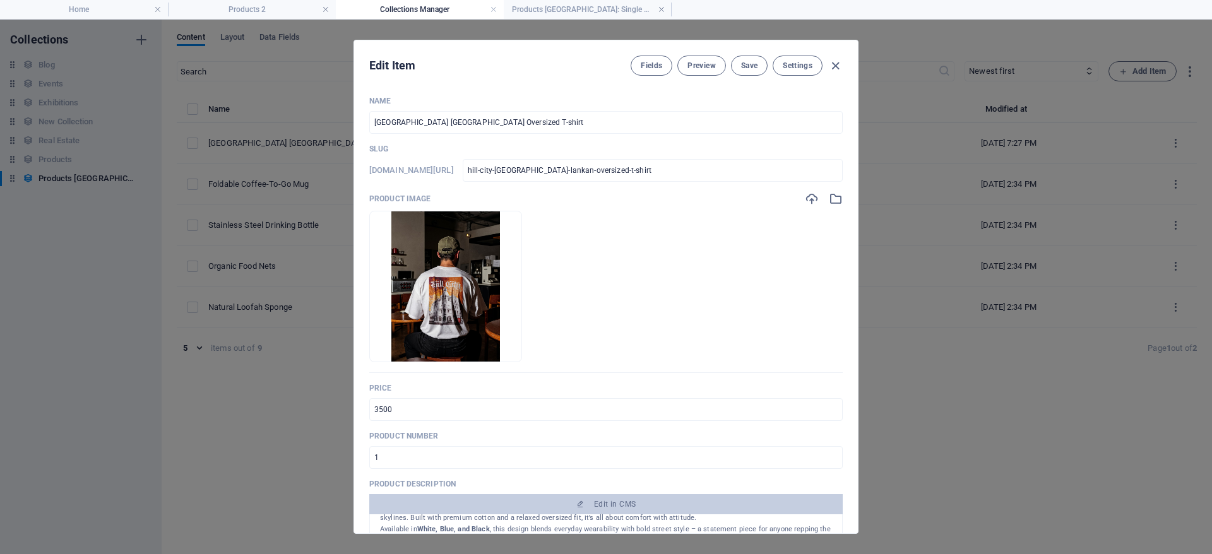
scroll to position [83, 0]
click at [709, 69] on span "Preview" at bounding box center [701, 66] width 28 height 10
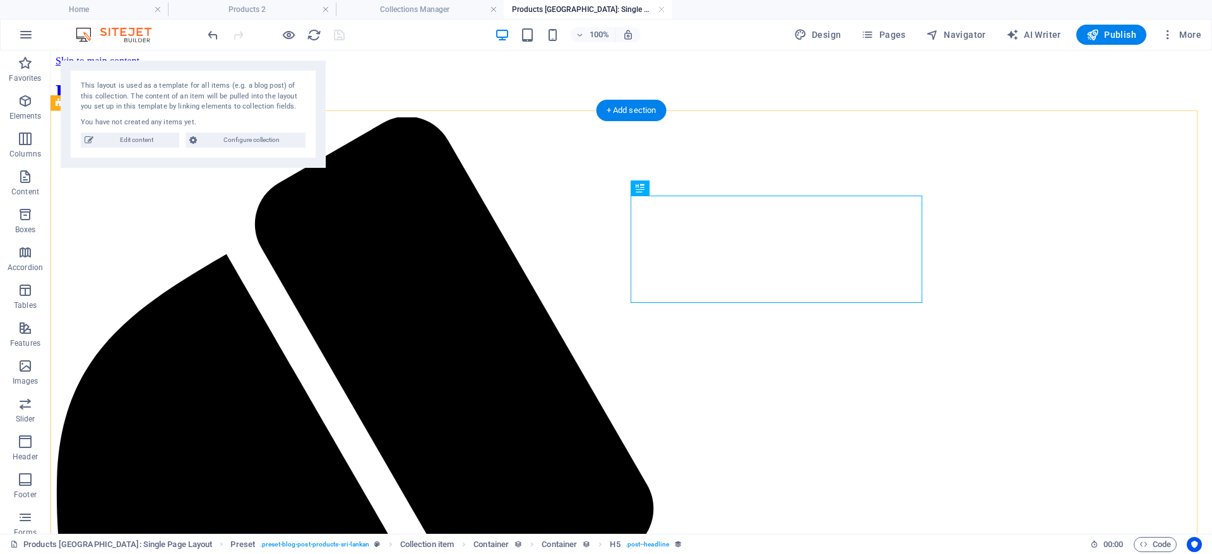
scroll to position [0, 0]
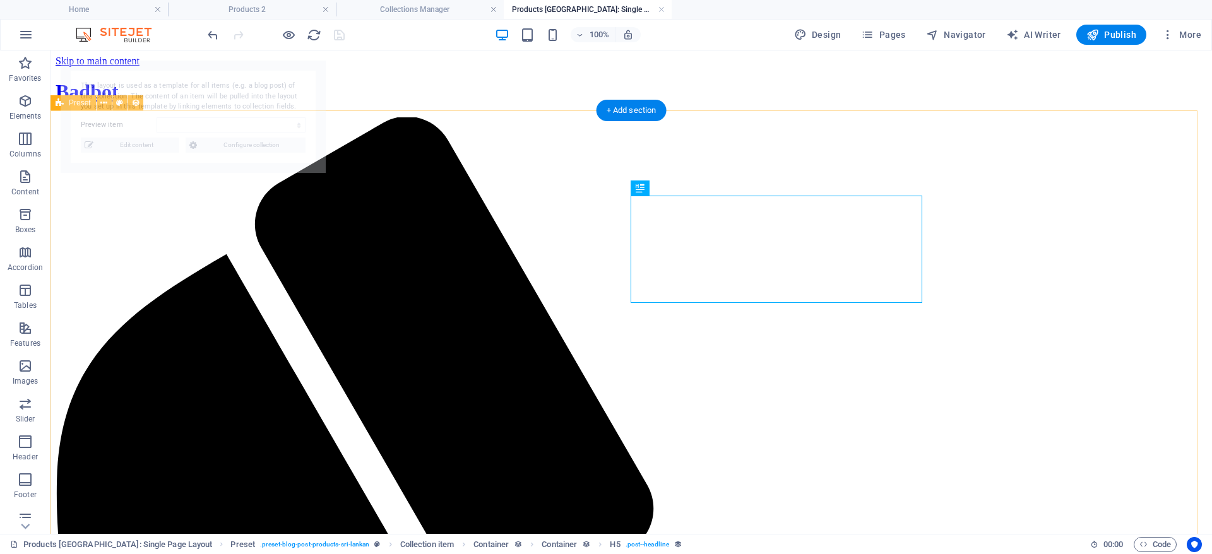
select select "68b80c17a0882f77a3035233"
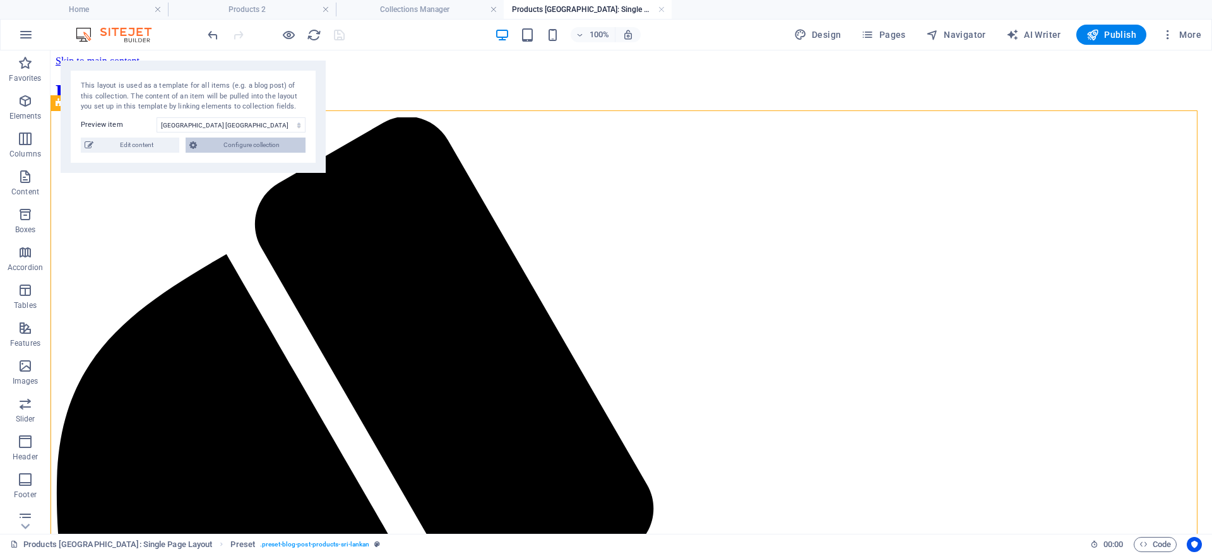
click at [217, 145] on span "Configure collection" at bounding box center [251, 145] width 101 height 15
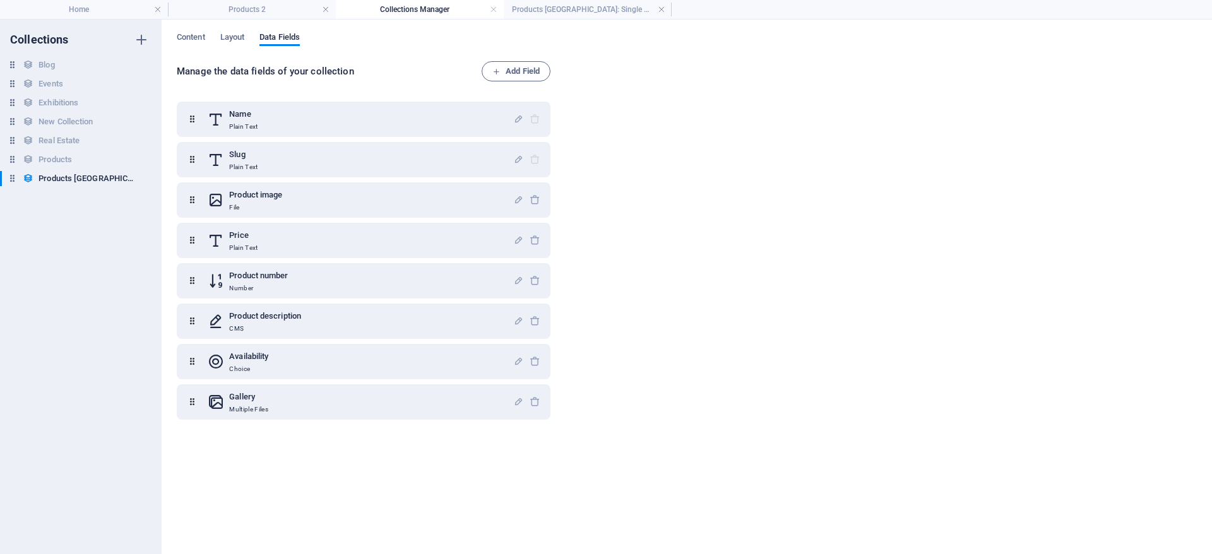
click at [503, 10] on h4 "Collections Manager" at bounding box center [420, 10] width 168 height 14
click at [492, 13] on link at bounding box center [494, 10] width 8 height 12
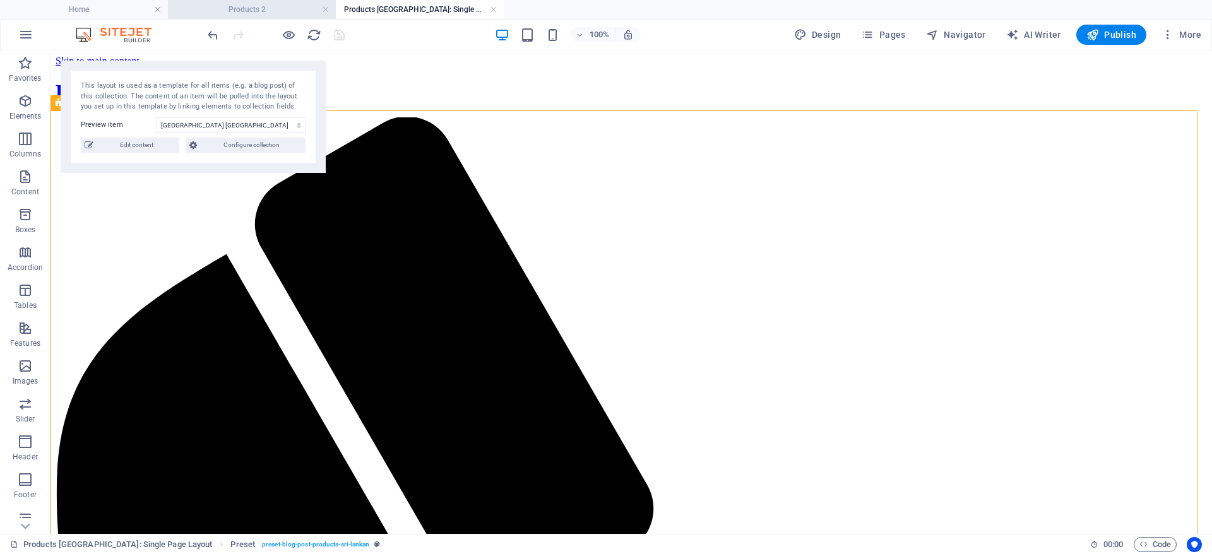
click at [264, 16] on li "Products 2" at bounding box center [252, 9] width 168 height 19
click at [0, 0] on div "Drop content here or Add elements Paste clipboard" at bounding box center [0, 0] width 0 height 0
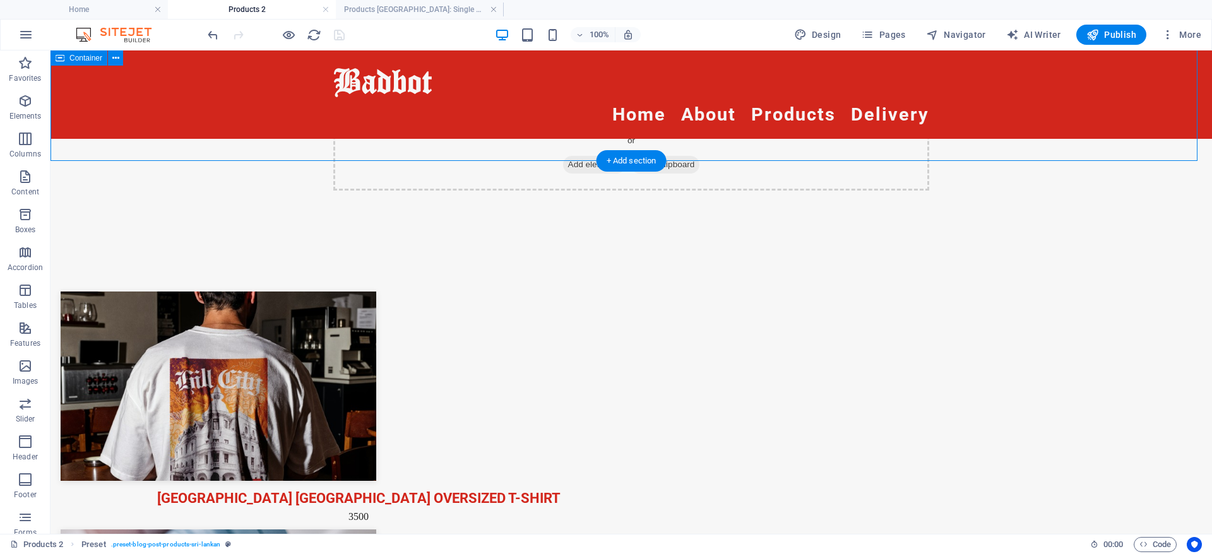
scroll to position [140, 0]
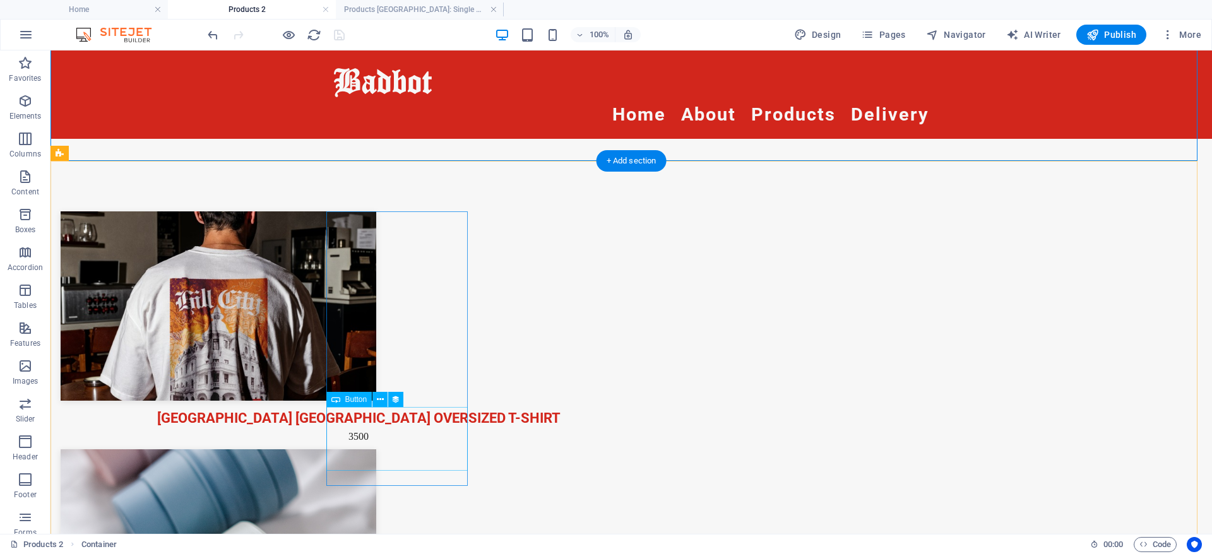
click at [393, 417] on div "[GEOGRAPHIC_DATA] [GEOGRAPHIC_DATA] Oversized T-shirt" at bounding box center [359, 418] width 596 height 22
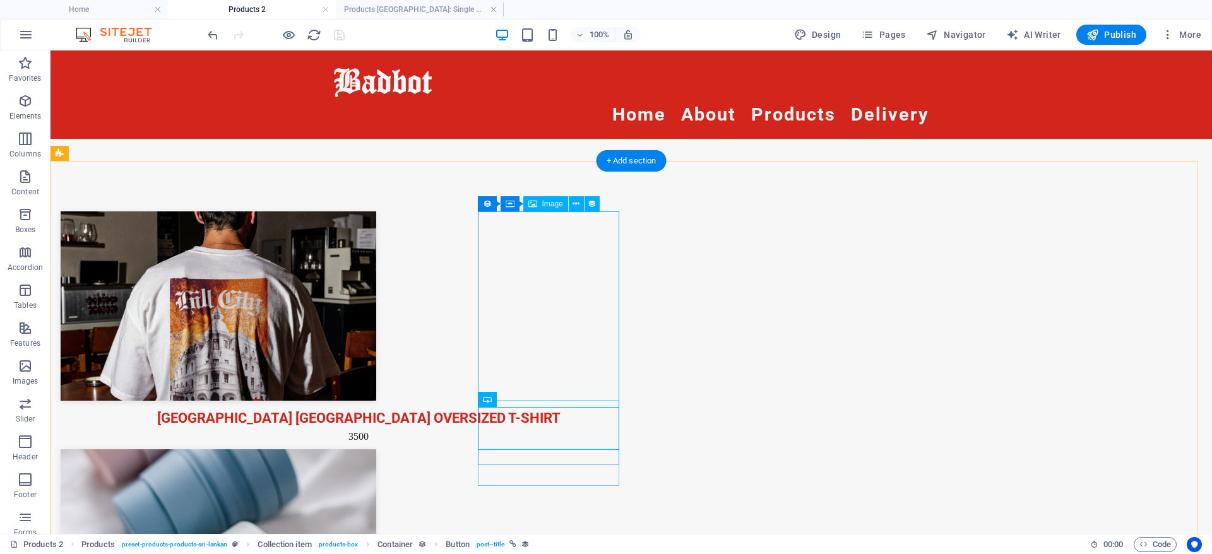
click at [545, 449] on figure at bounding box center [359, 543] width 596 height 189
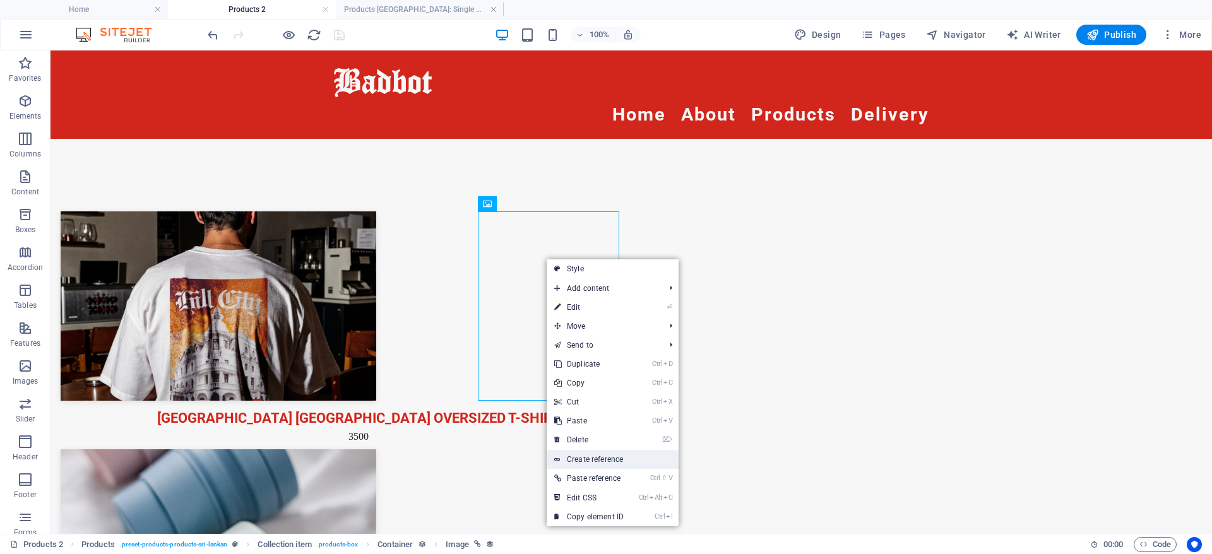
click at [624, 456] on link "Create reference" at bounding box center [613, 459] width 132 height 19
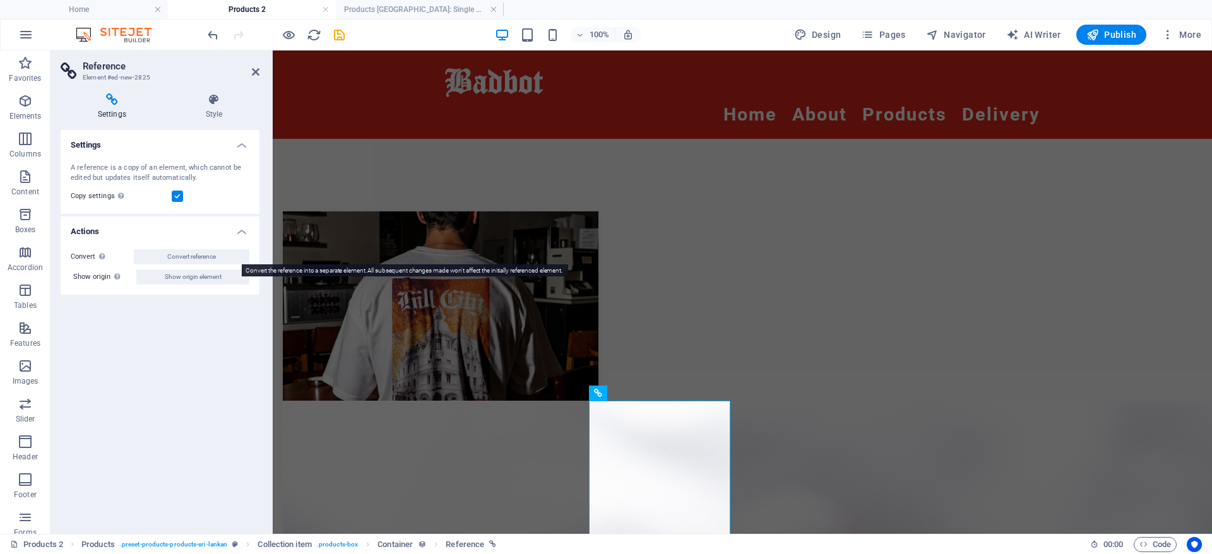
click at [228, 257] on button "Convert reference" at bounding box center [192, 256] width 116 height 15
select select "image"
select select "px"
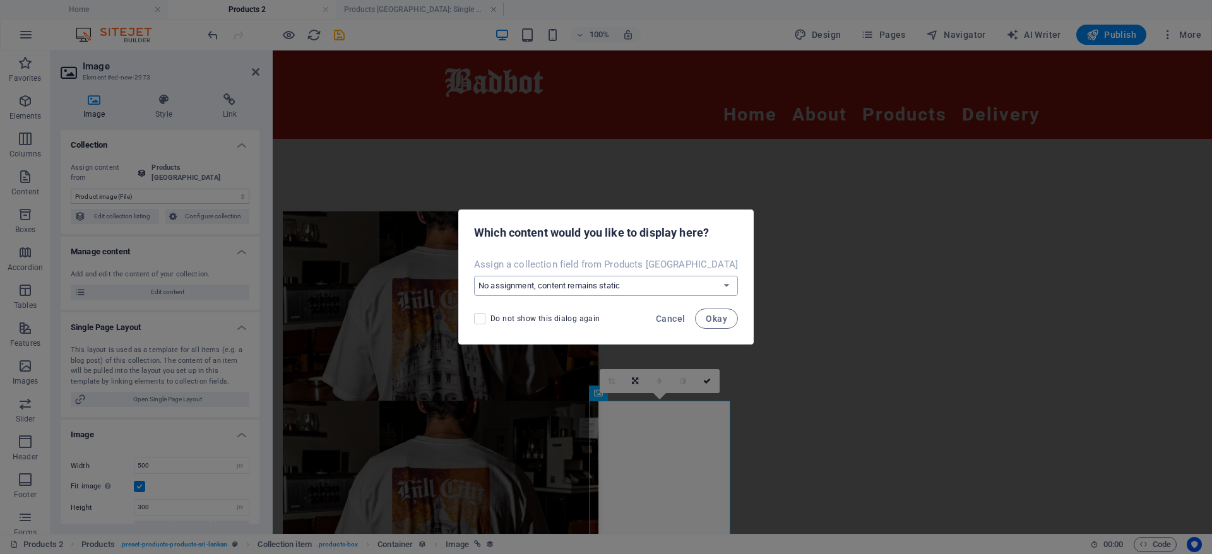
click at [704, 289] on select "No assignment, content remains static Create a new field Created at (Date) Upda…" at bounding box center [606, 286] width 264 height 20
click at [737, 258] on div "Assign a collection field from Products Sri Lankan No assignment, content remai…" at bounding box center [606, 277] width 294 height 48
click at [656, 318] on span "Cancel" at bounding box center [670, 319] width 29 height 10
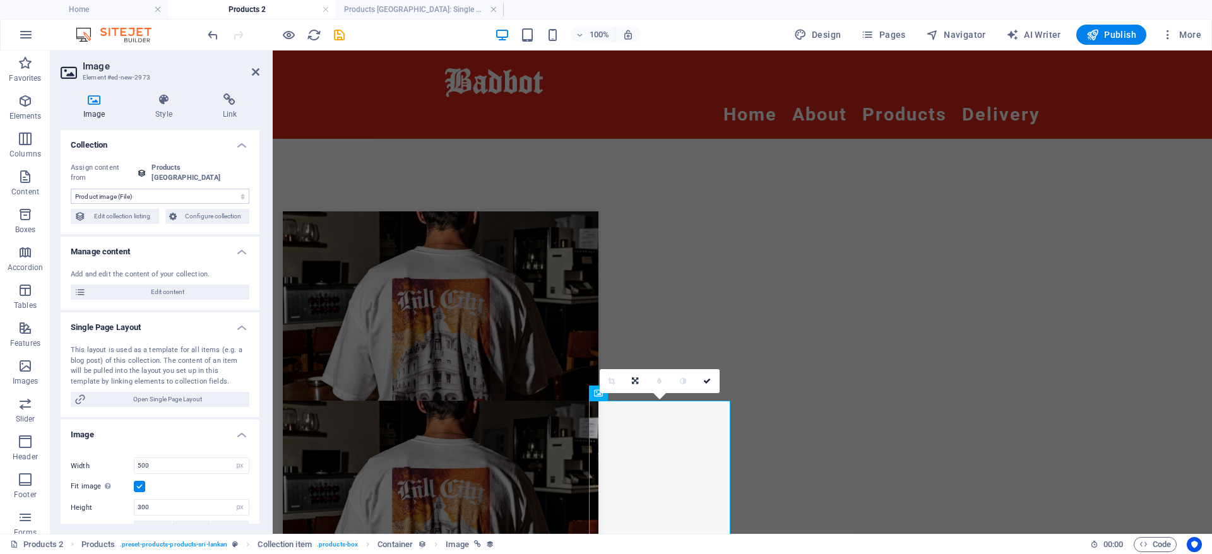
click at [182, 189] on select "No assignment, content remains static Created at (Date) Updated at (Date) Name …" at bounding box center [160, 196] width 179 height 15
click at [980, 136] on div "Drop content here or Add elements Paste clipboard" at bounding box center [742, 35] width 939 height 251
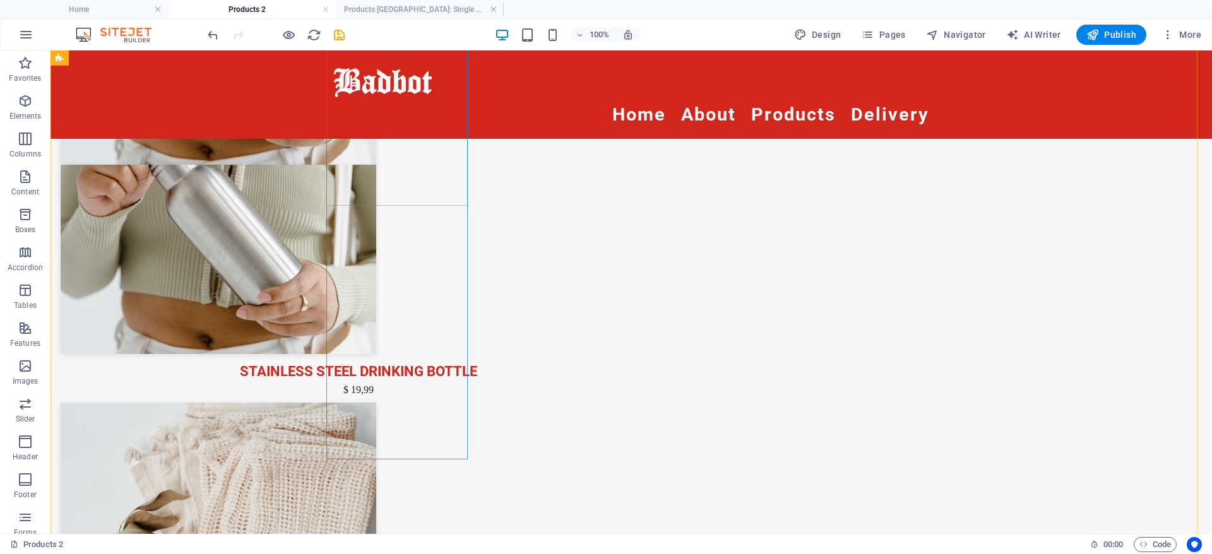
scroll to position [1576, 0]
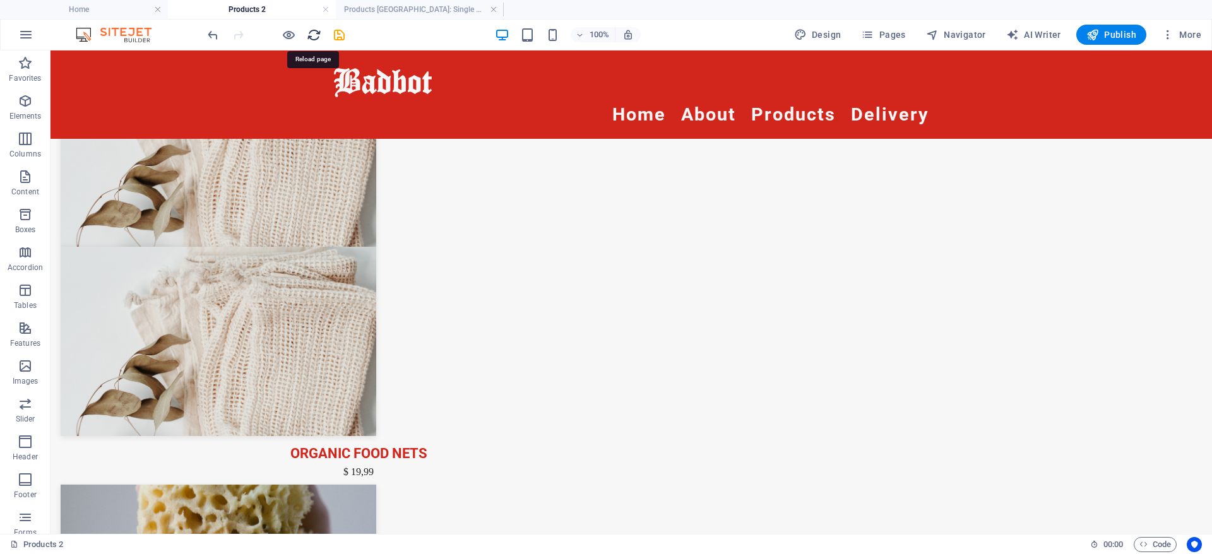
click at [319, 35] on icon "reload" at bounding box center [314, 35] width 15 height 15
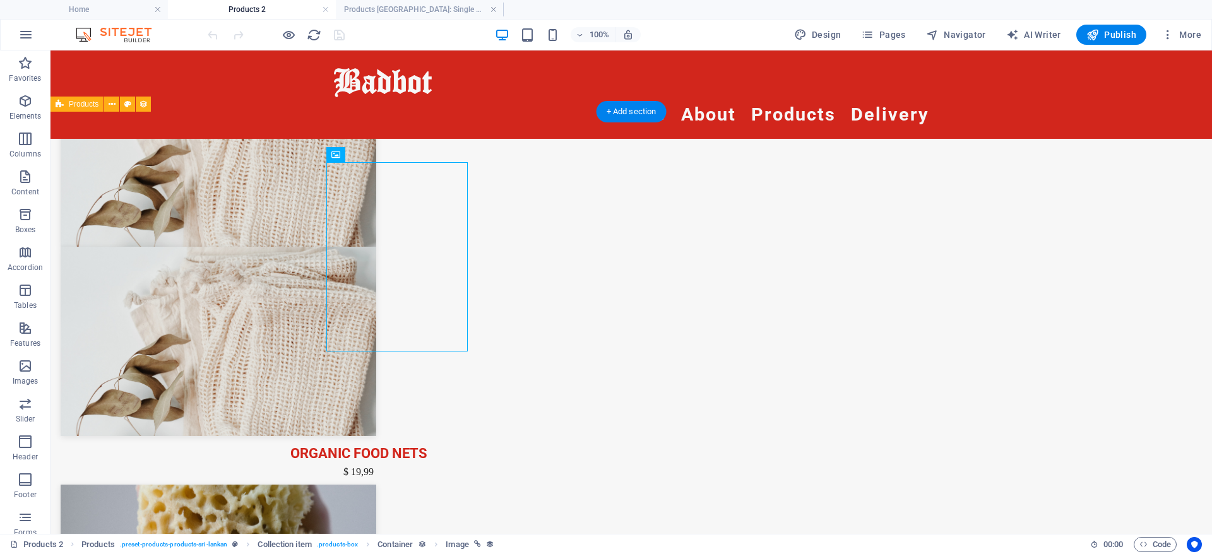
select select "image"
select select "px"
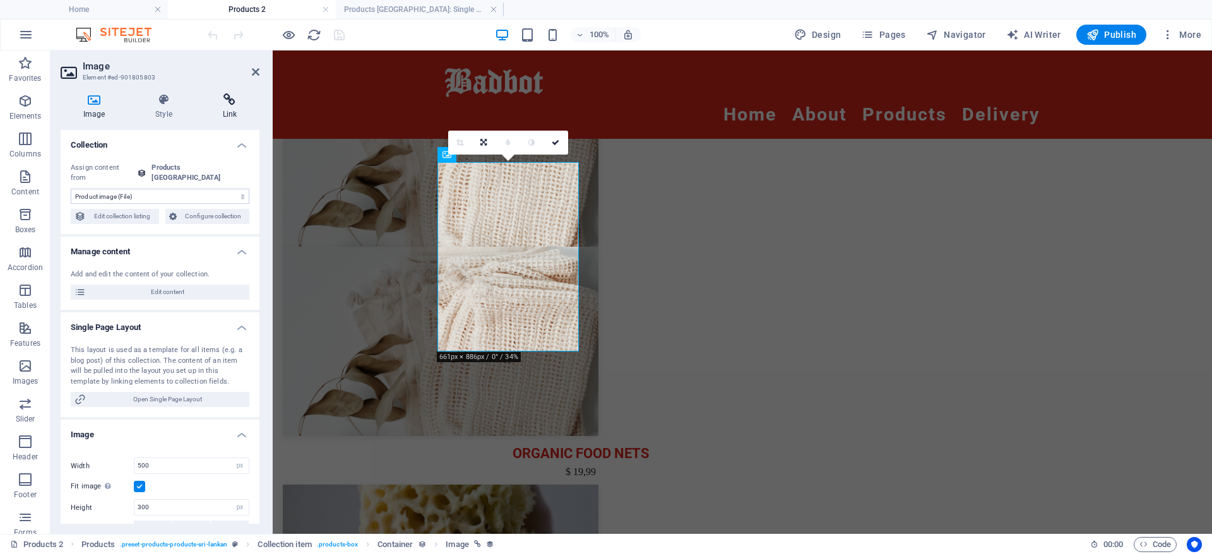
click at [231, 107] on h4 "Link" at bounding box center [229, 106] width 59 height 27
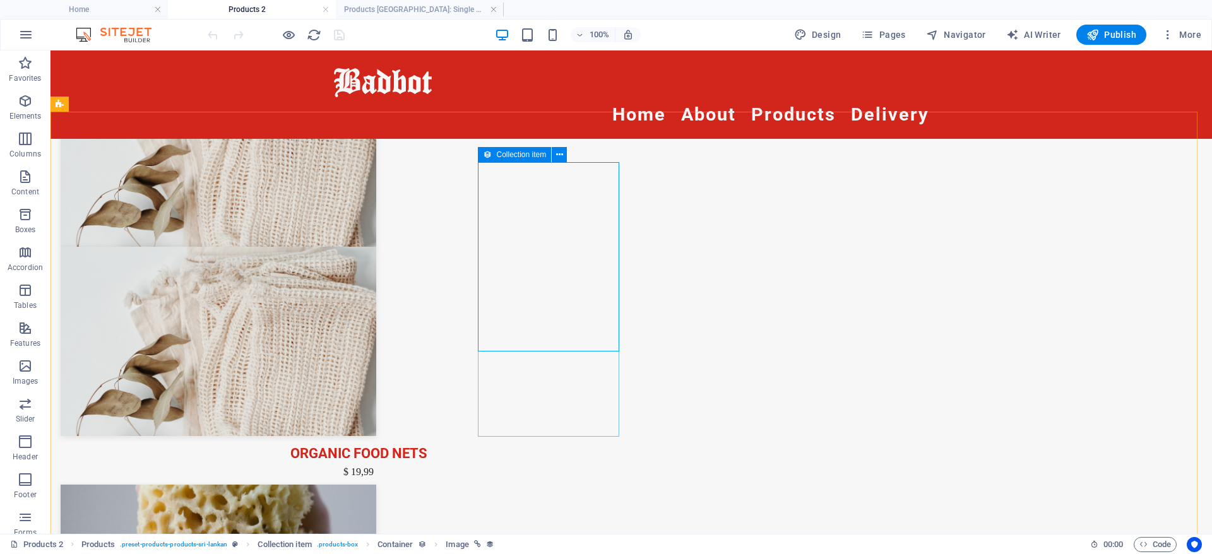
click at [500, 153] on span "Collection item" at bounding box center [522, 155] width 50 height 8
click at [563, 155] on button at bounding box center [559, 154] width 15 height 15
click at [488, 156] on icon at bounding box center [487, 154] width 9 height 15
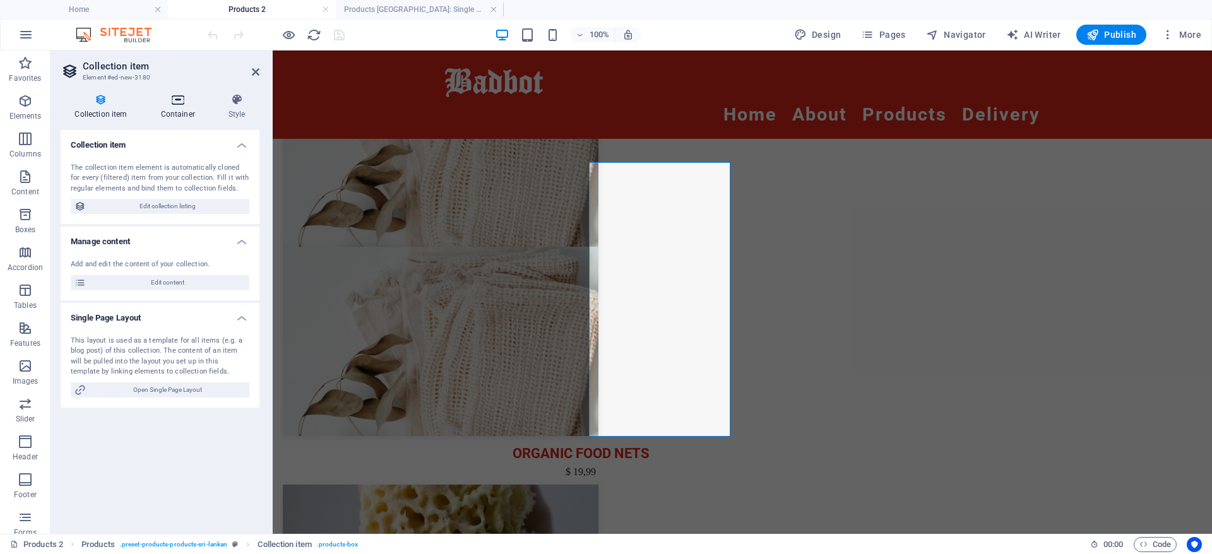
click at [180, 106] on h4 "Container" at bounding box center [180, 106] width 68 height 27
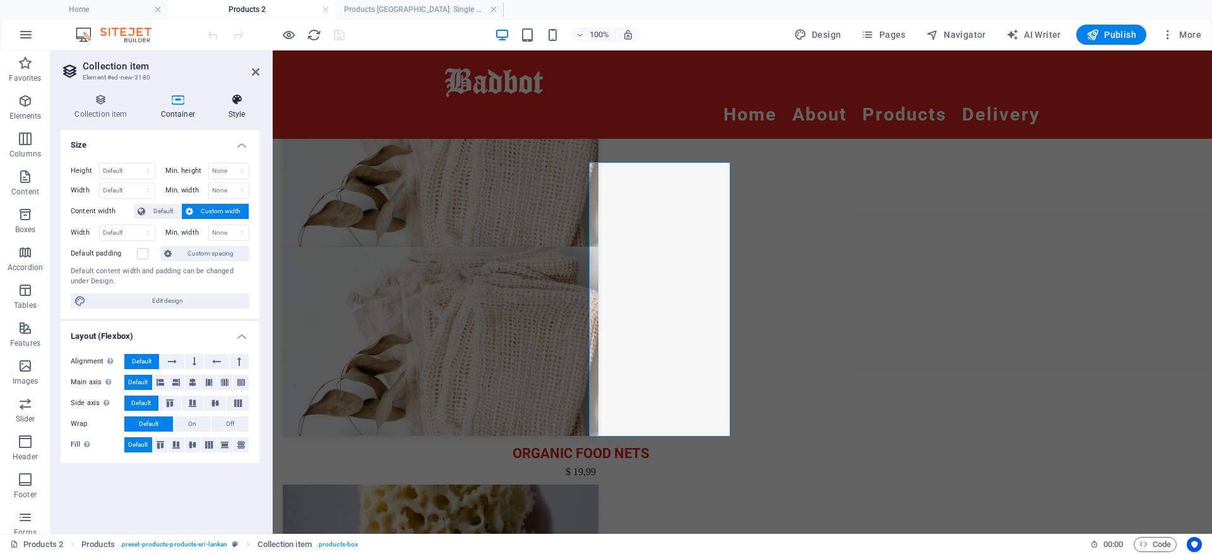
click at [236, 104] on icon at bounding box center [236, 99] width 45 height 13
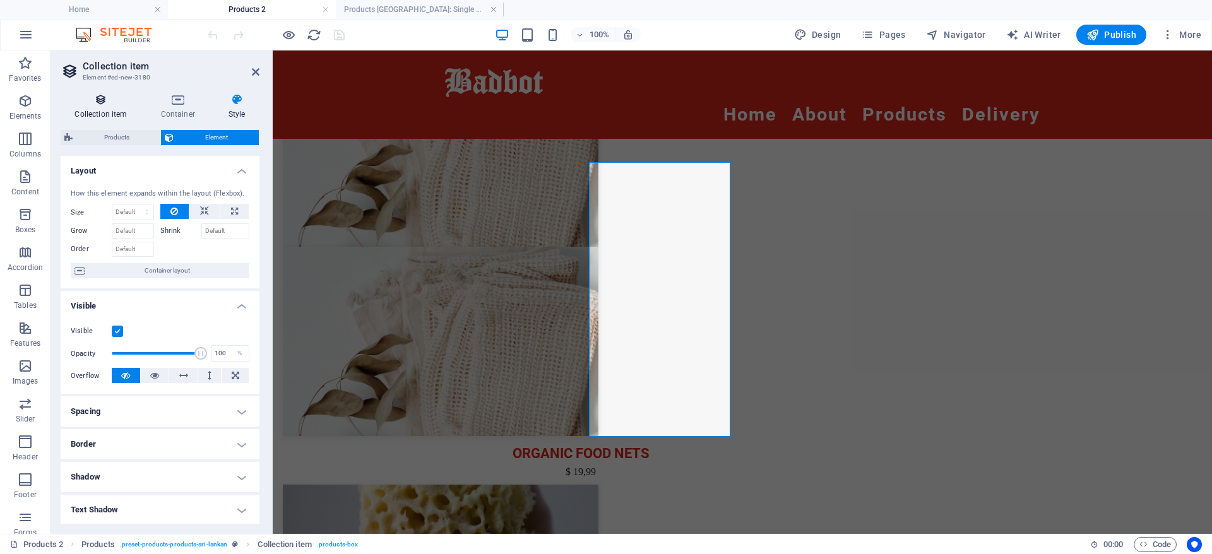
click at [107, 94] on icon at bounding box center [101, 99] width 81 height 13
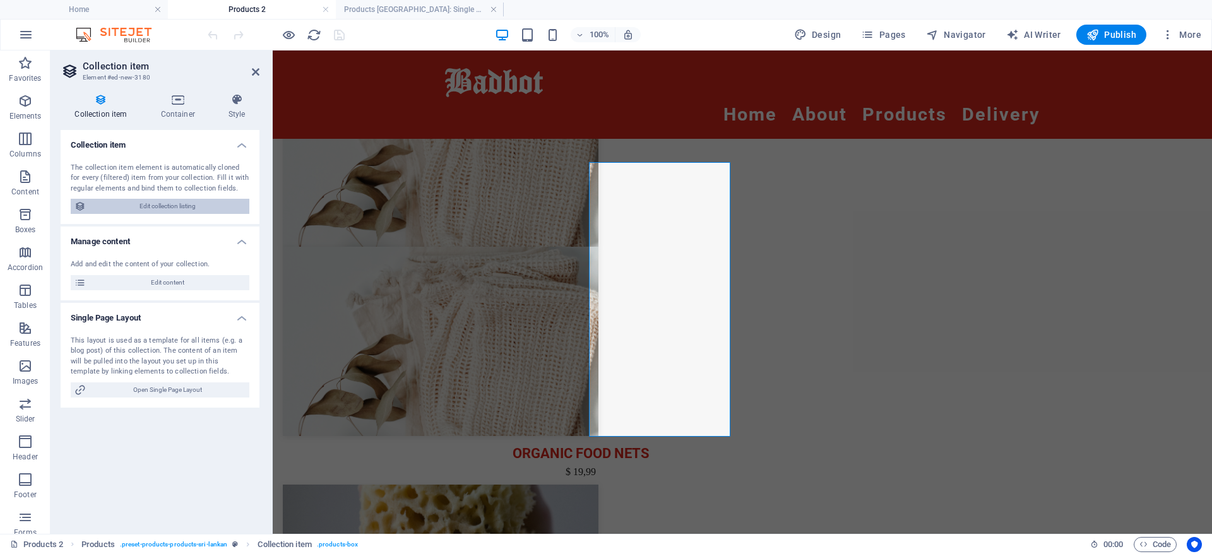
click at [196, 202] on span "Edit collection listing" at bounding box center [168, 206] width 156 height 15
select select "68b8049e587c3126da03505b"
select select "createdAt_DESC"
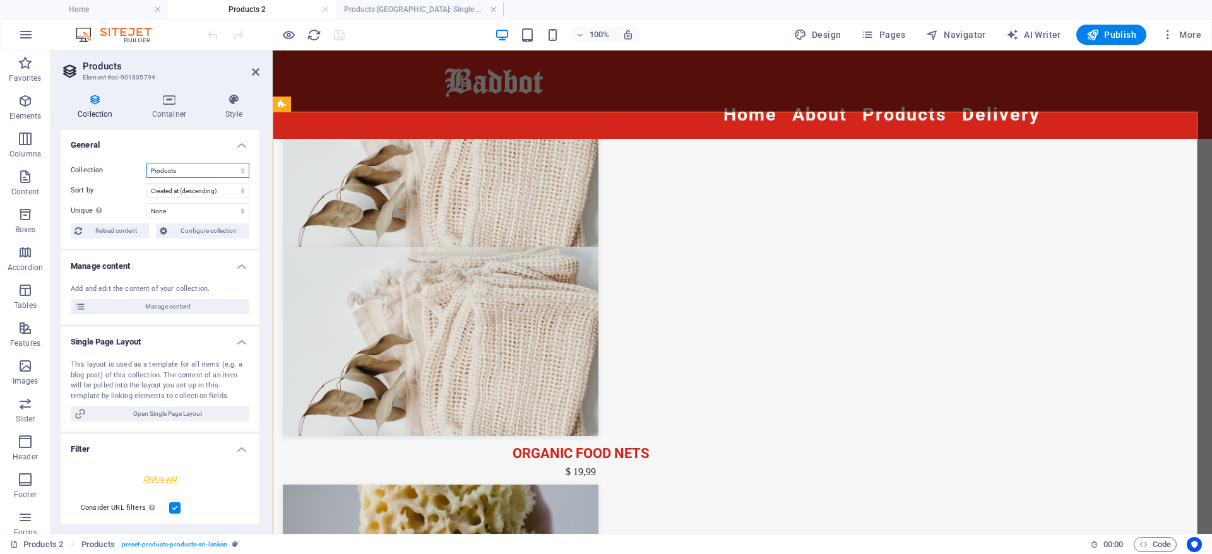
click at [222, 163] on select "Blog Events Exhibitions New Collection Products Products Sri Lankan Real Estate" at bounding box center [197, 170] width 103 height 15
click at [222, 167] on select "Blog Events Exhibitions New Collection Products Products Sri Lankan Real Estate" at bounding box center [197, 170] width 103 height 15
click at [223, 165] on select "Blog Events Exhibitions New Collection Products Products Sri Lankan Real Estate" at bounding box center [197, 170] width 103 height 15
click at [146, 163] on select "Blog Events Exhibitions New Collection Products Products Sri Lankan Real Estate" at bounding box center [197, 170] width 103 height 15
click at [225, 187] on select "Created at (ascending) Created at (descending) Updated at (ascending) Updated a…" at bounding box center [197, 190] width 103 height 15
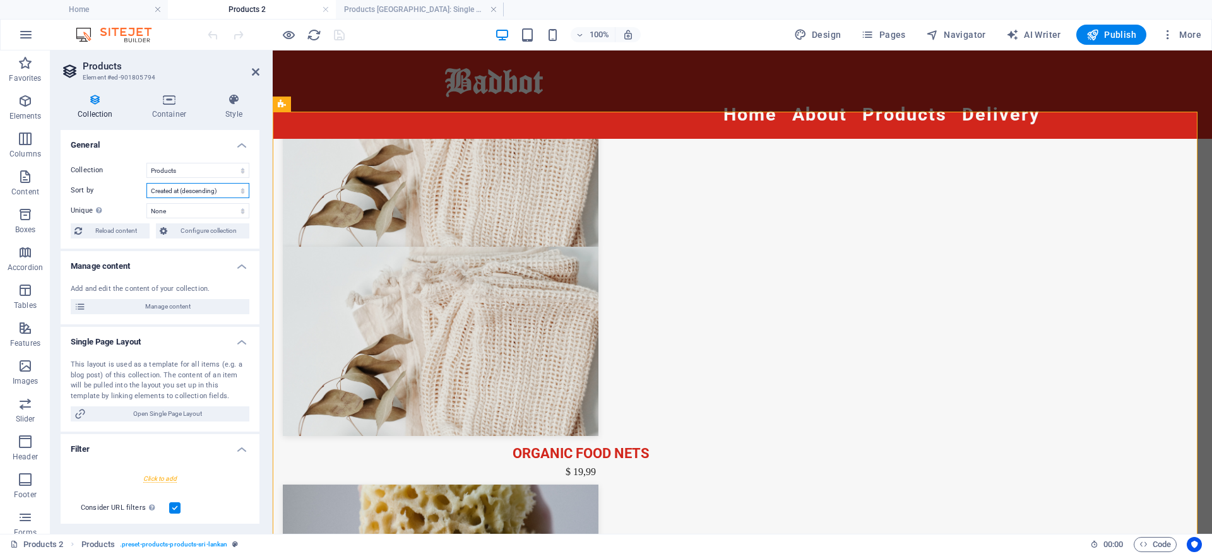
click at [225, 190] on select "Created at (ascending) Created at (descending) Updated at (ascending) Updated a…" at bounding box center [197, 190] width 103 height 15
click at [220, 228] on span "Configure collection" at bounding box center [208, 230] width 74 height 15
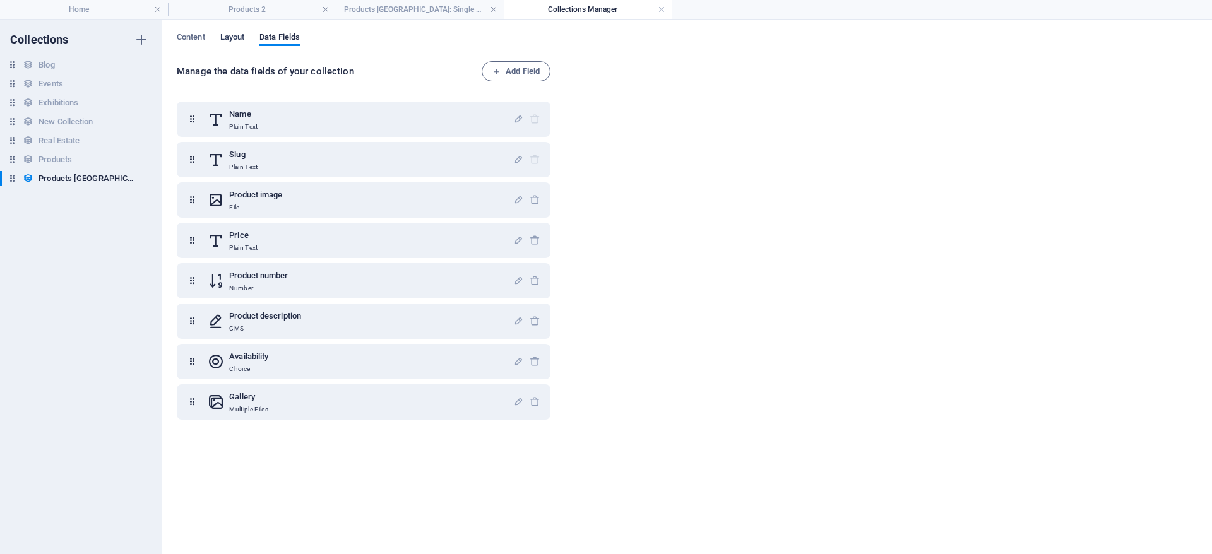
click at [234, 37] on span "Layout" at bounding box center [232, 39] width 25 height 18
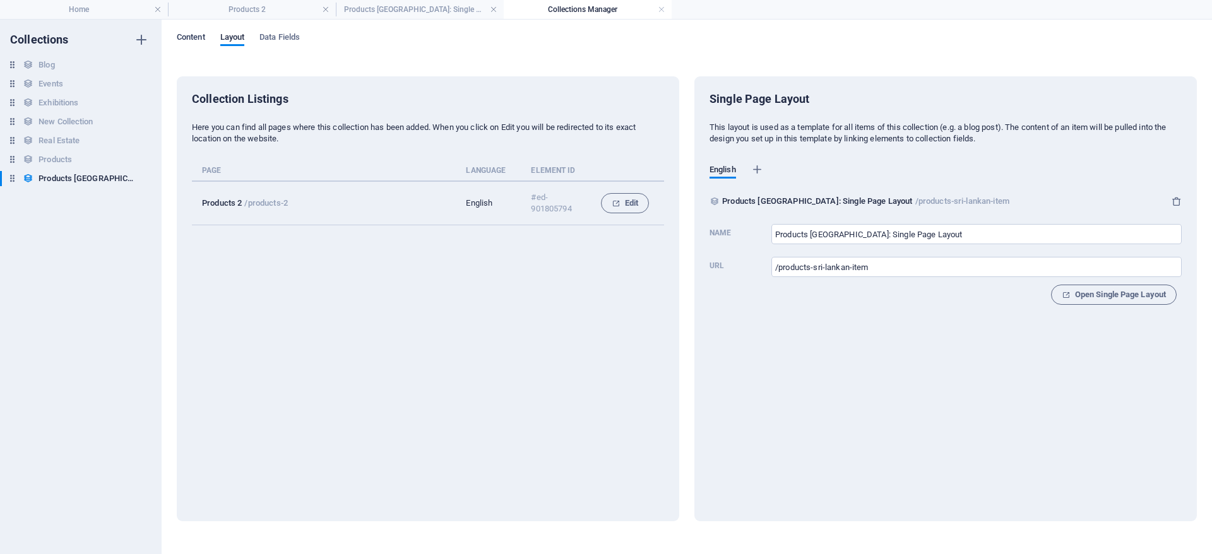
click at [198, 32] on span "Content" at bounding box center [191, 39] width 28 height 18
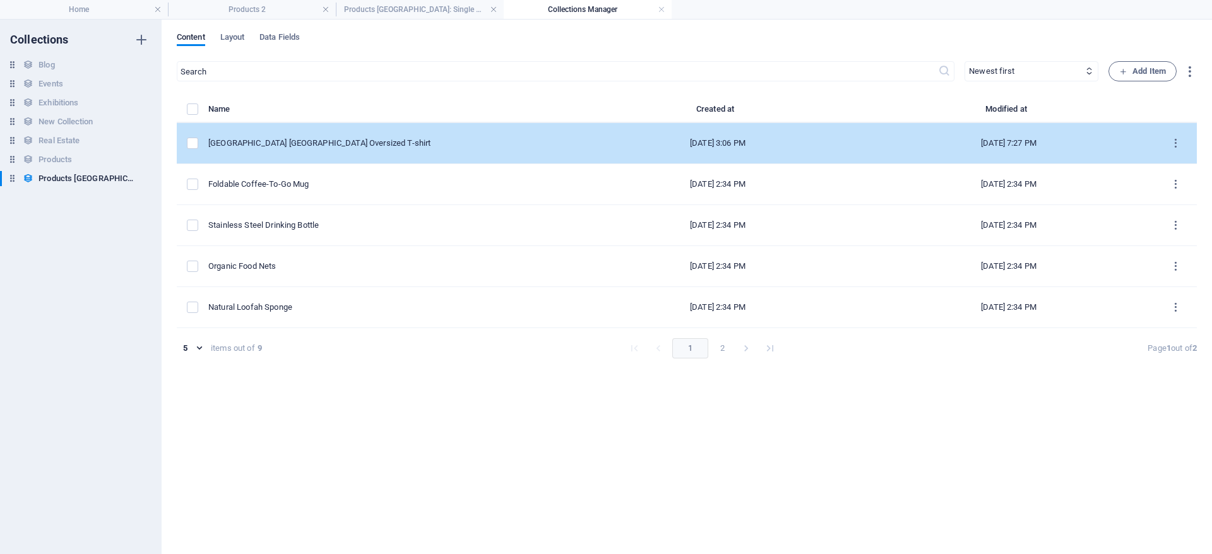
drag, startPoint x: 193, startPoint y: 142, endPoint x: 211, endPoint y: 138, distance: 18.8
click at [193, 143] on label "items list" at bounding box center [192, 143] width 11 height 11
click at [0, 0] on input "items list" at bounding box center [0, 0] width 0 height 0
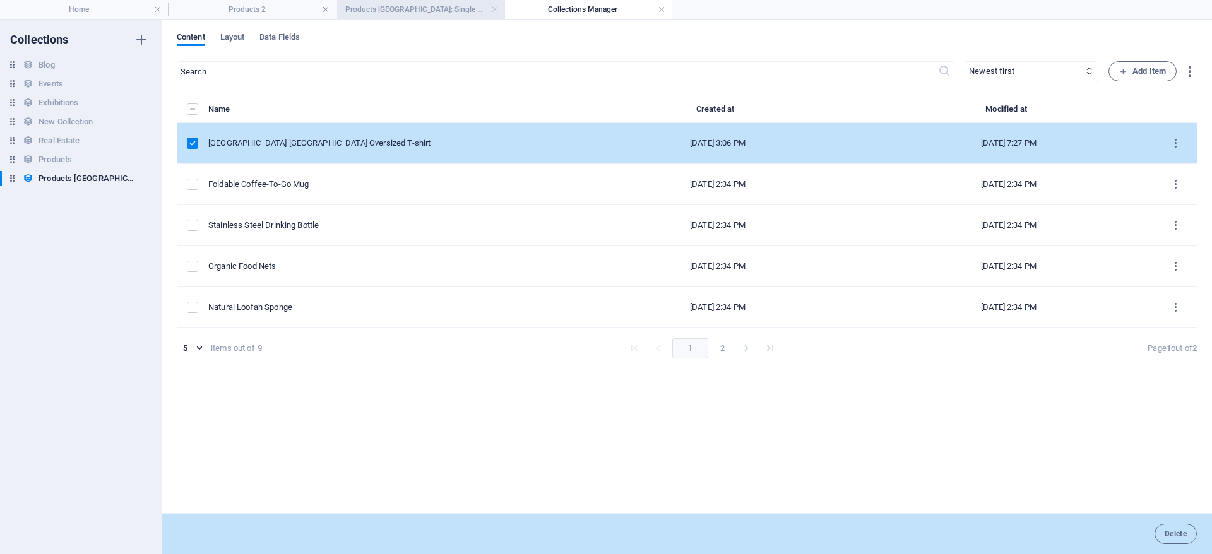
drag, startPoint x: 414, startPoint y: 12, endPoint x: 419, endPoint y: 18, distance: 7.2
click at [420, 8] on h4 "Products [GEOGRAPHIC_DATA]: Single Page Layout" at bounding box center [420, 10] width 168 height 14
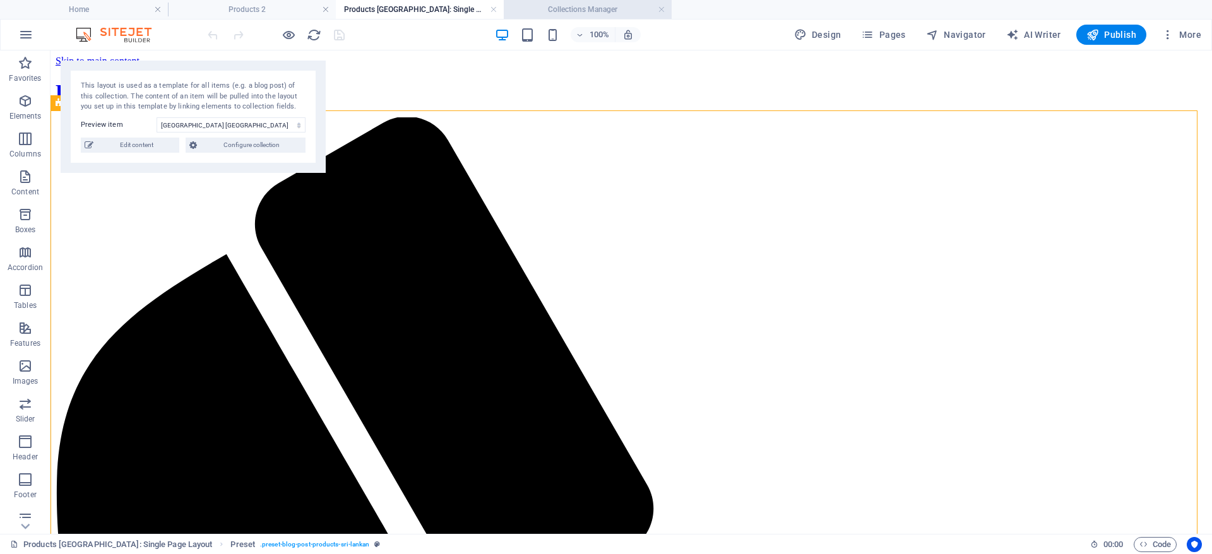
click at [559, 15] on h4 "Collections Manager" at bounding box center [588, 10] width 168 height 14
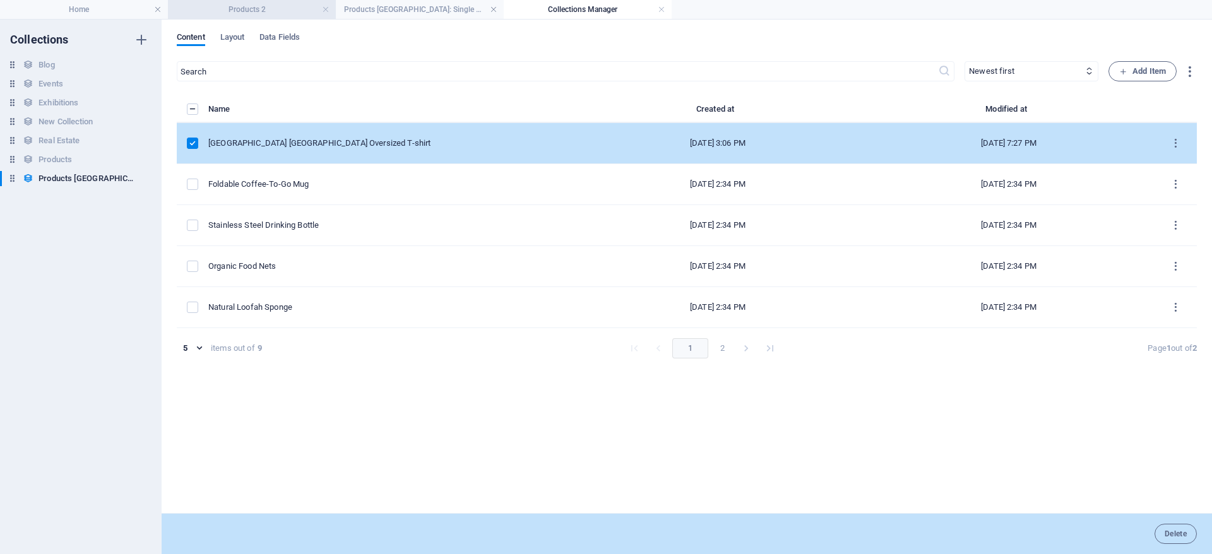
click at [290, 4] on h4 "Products 2" at bounding box center [252, 10] width 168 height 14
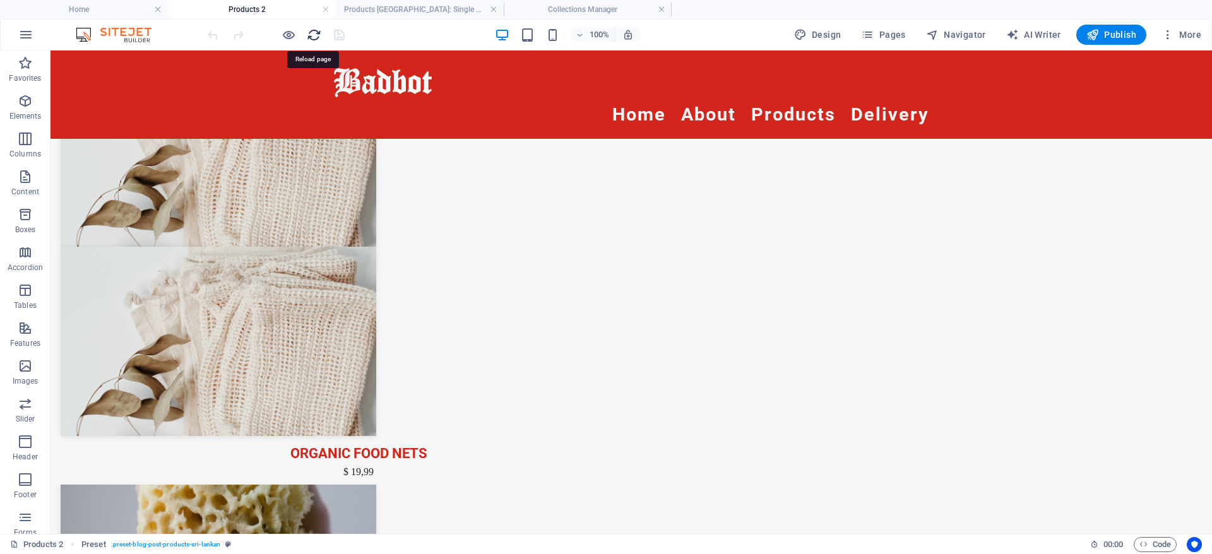
click at [316, 34] on icon "reload" at bounding box center [314, 35] width 15 height 15
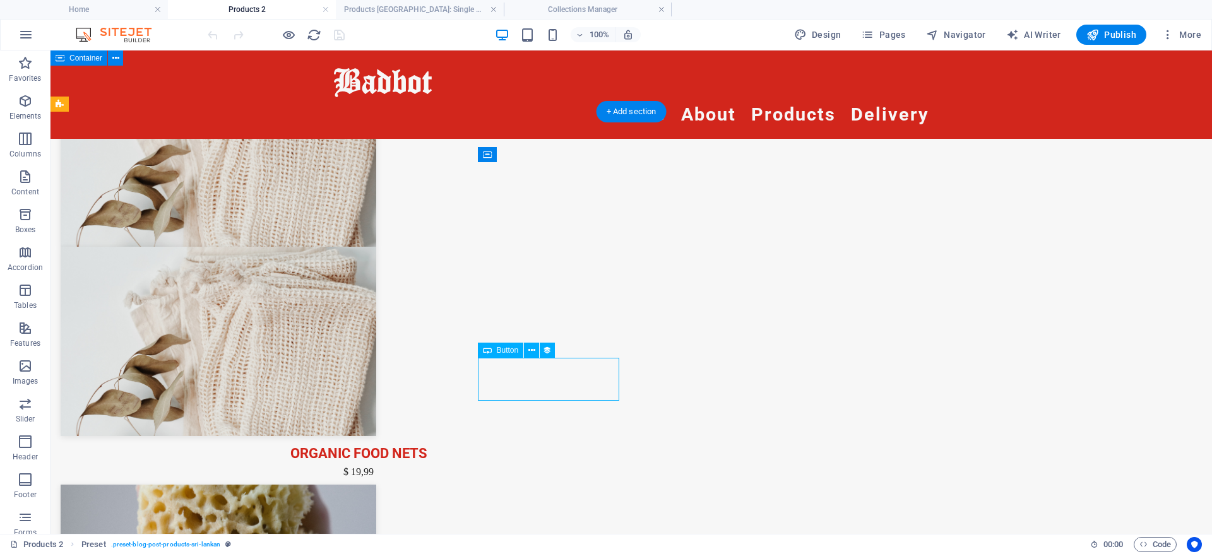
select select "name"
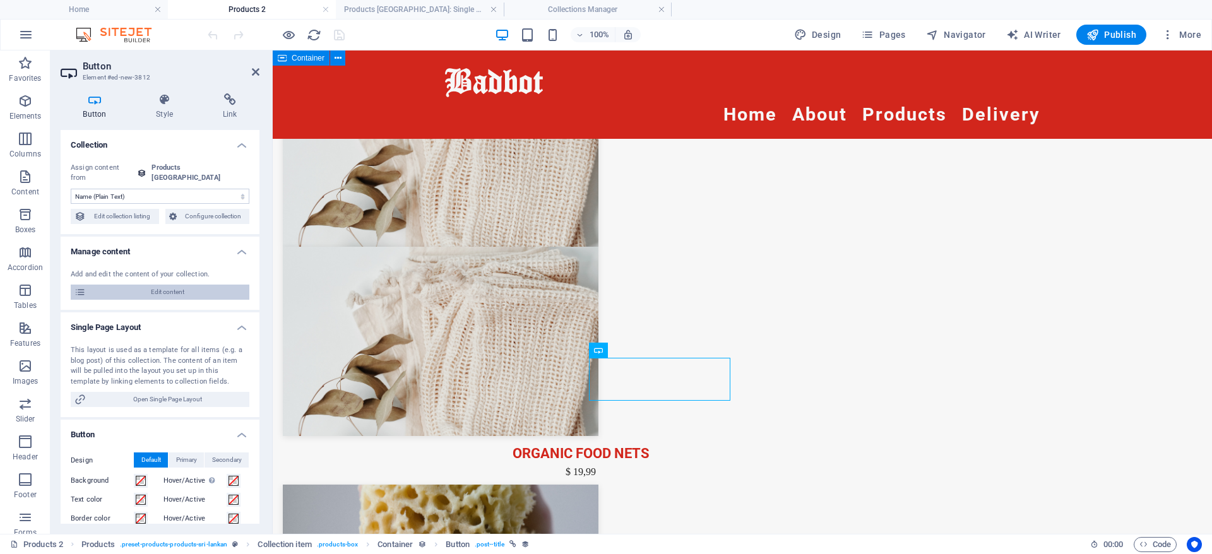
click at [208, 285] on span "Edit content" at bounding box center [168, 292] width 156 height 15
select select "Out of stock"
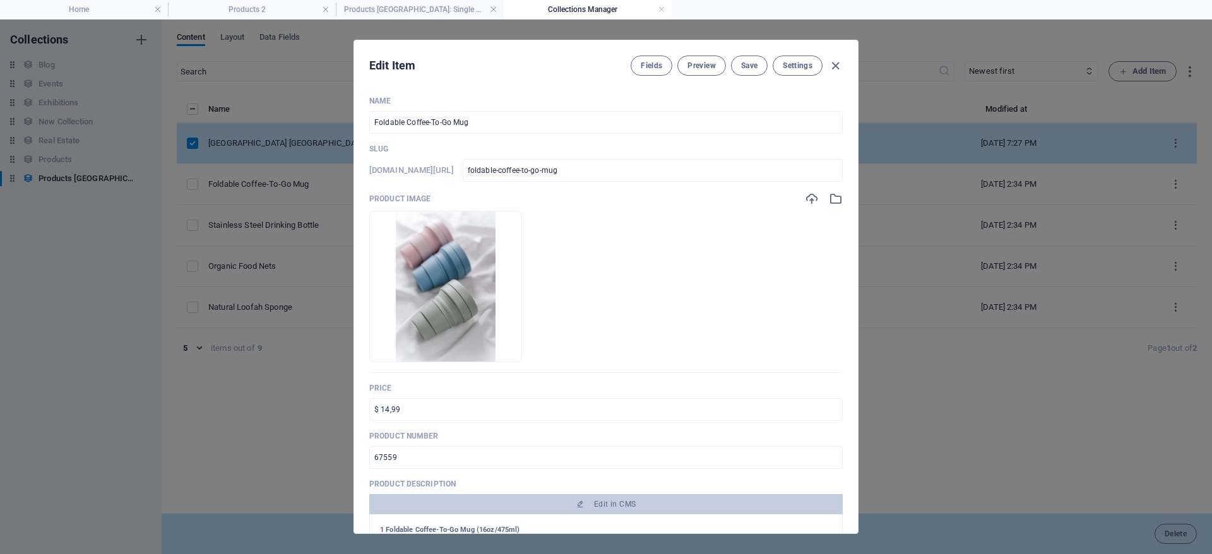
scroll to position [473, 0]
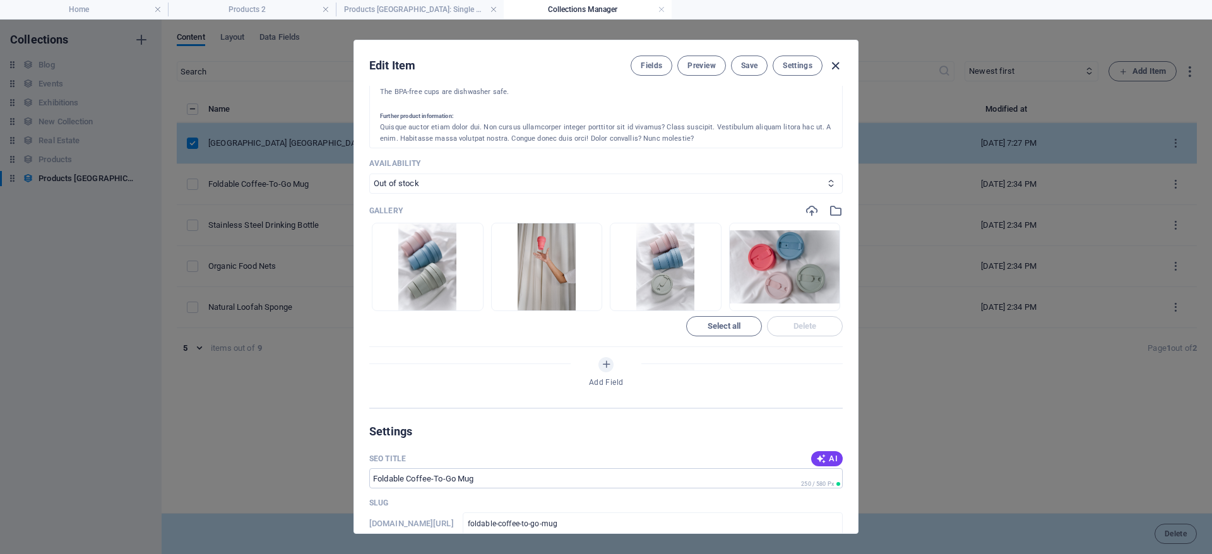
click at [840, 67] on icon "button" at bounding box center [835, 66] width 15 height 15
type input "foldable-coffee-to-go-mug"
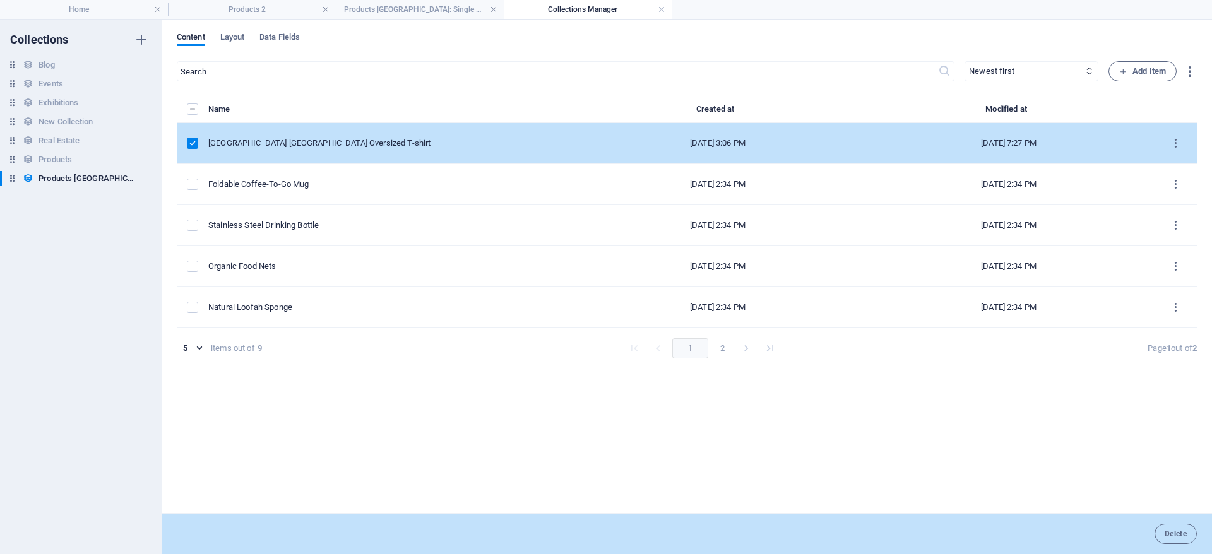
drag, startPoint x: 774, startPoint y: 408, endPoint x: 750, endPoint y: 405, distance: 24.2
click at [775, 408] on div "Name Created at Modified at Hill City Sri Lankan Oversized T-shirt Sep 3, 2025 …" at bounding box center [687, 301] width 1020 height 399
click at [192, 144] on label "items list" at bounding box center [192, 143] width 11 height 11
click at [0, 0] on input "items list" at bounding box center [0, 0] width 0 height 0
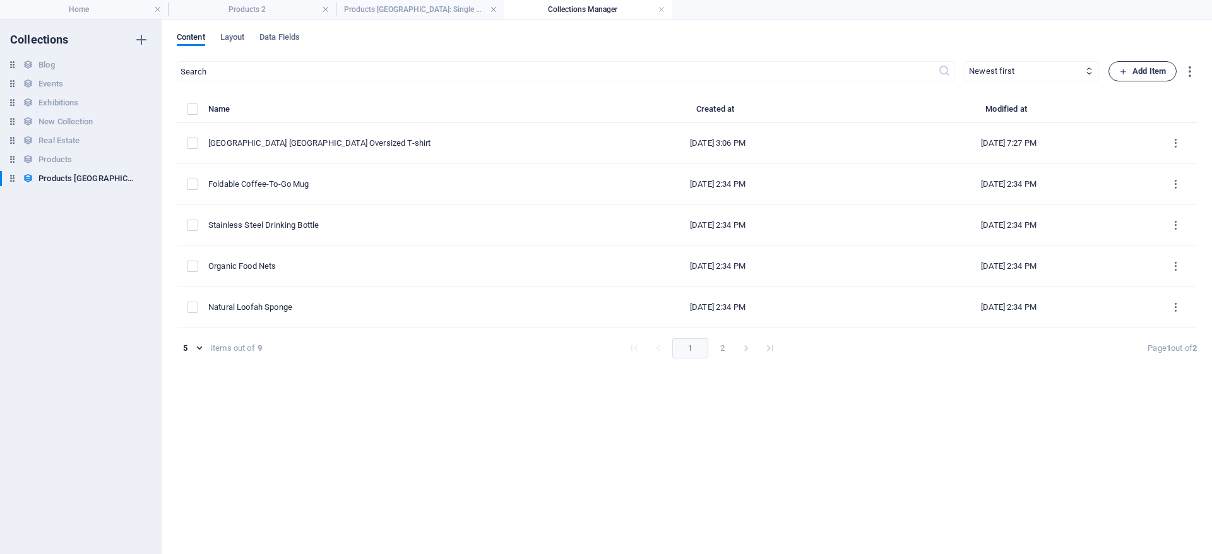
click at [1144, 67] on span "Add Item" at bounding box center [1142, 71] width 47 height 15
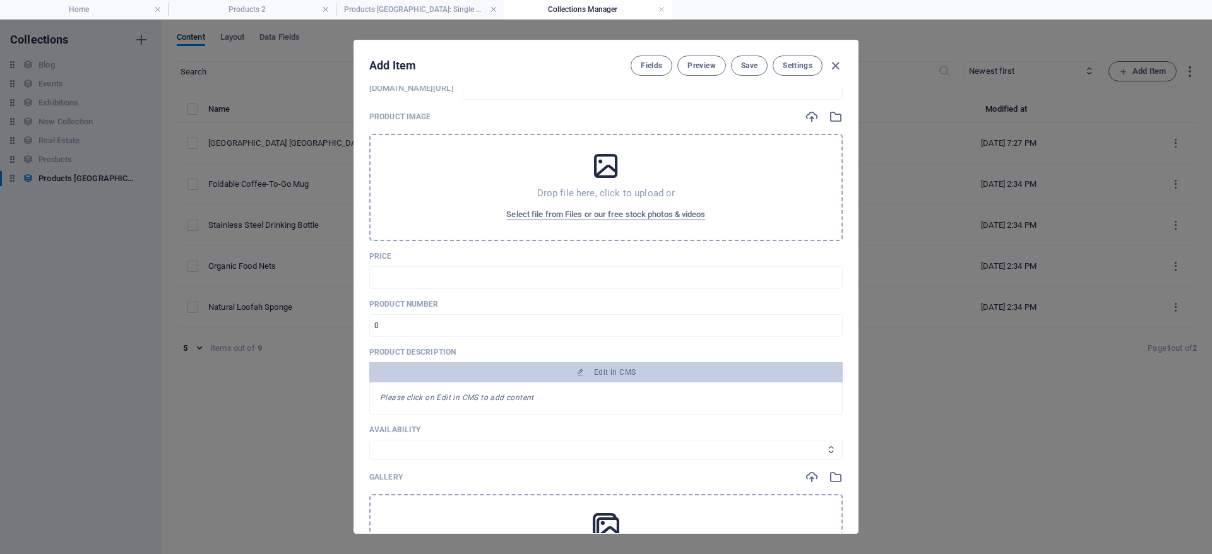
scroll to position [0, 0]
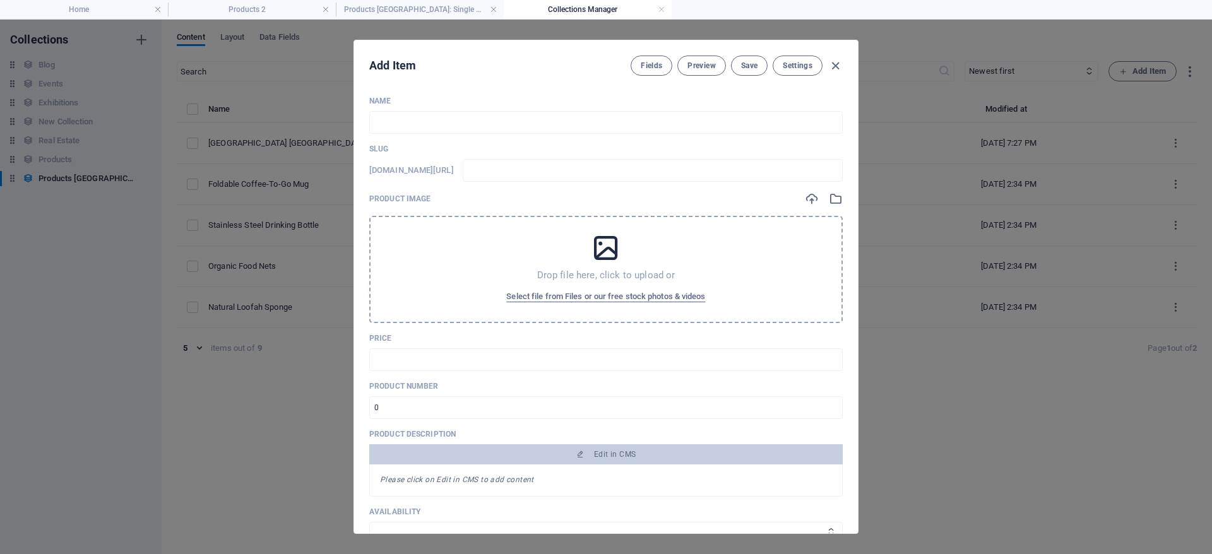
drag, startPoint x: 610, startPoint y: 286, endPoint x: 617, endPoint y: 285, distance: 7.7
click at [610, 288] on button "Select file from Files or our free stock photos & videos" at bounding box center [605, 297] width 205 height 20
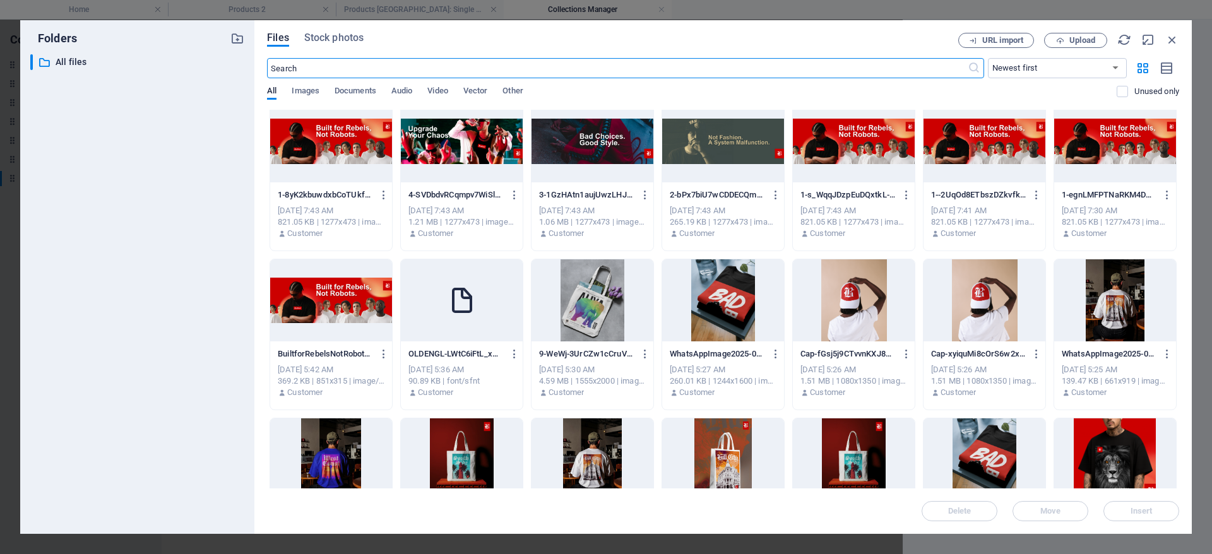
scroll to position [568, 0]
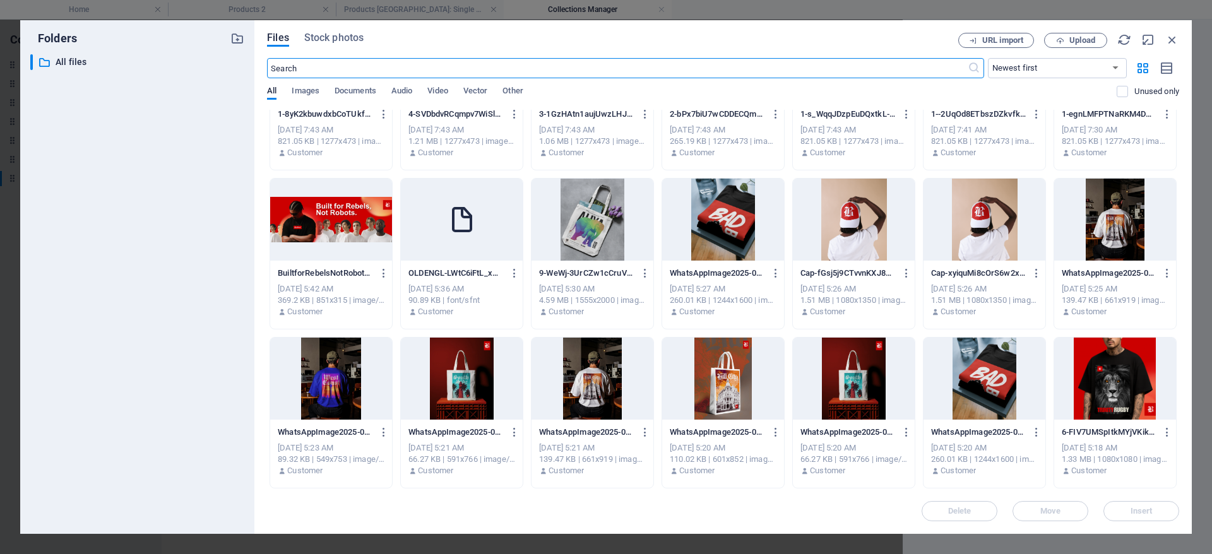
click at [336, 390] on div at bounding box center [331, 379] width 122 height 82
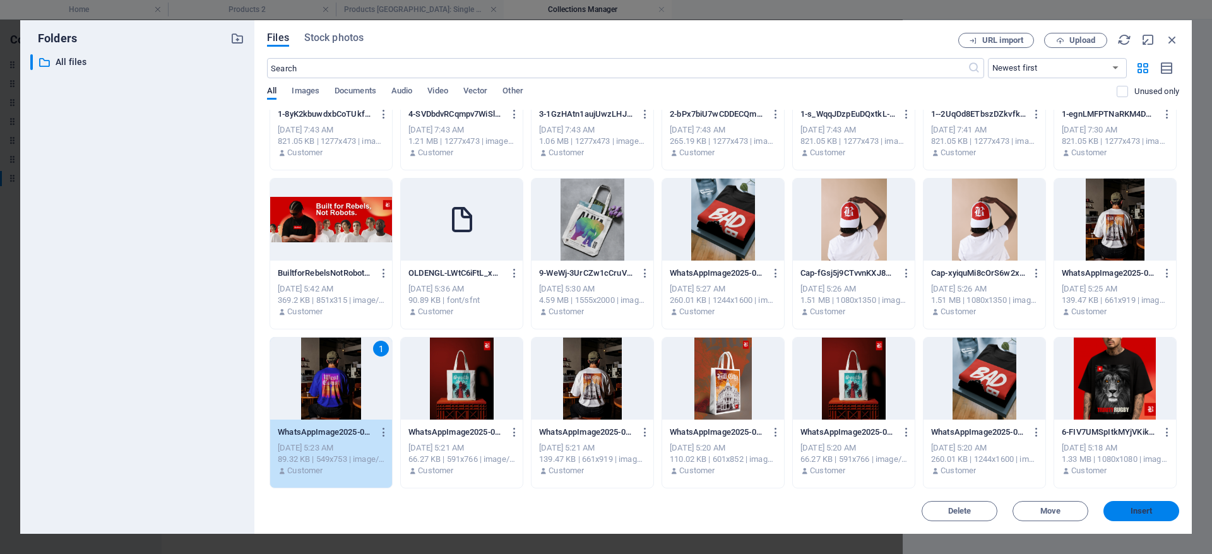
click at [1156, 511] on span "Insert" at bounding box center [1142, 512] width 66 height 8
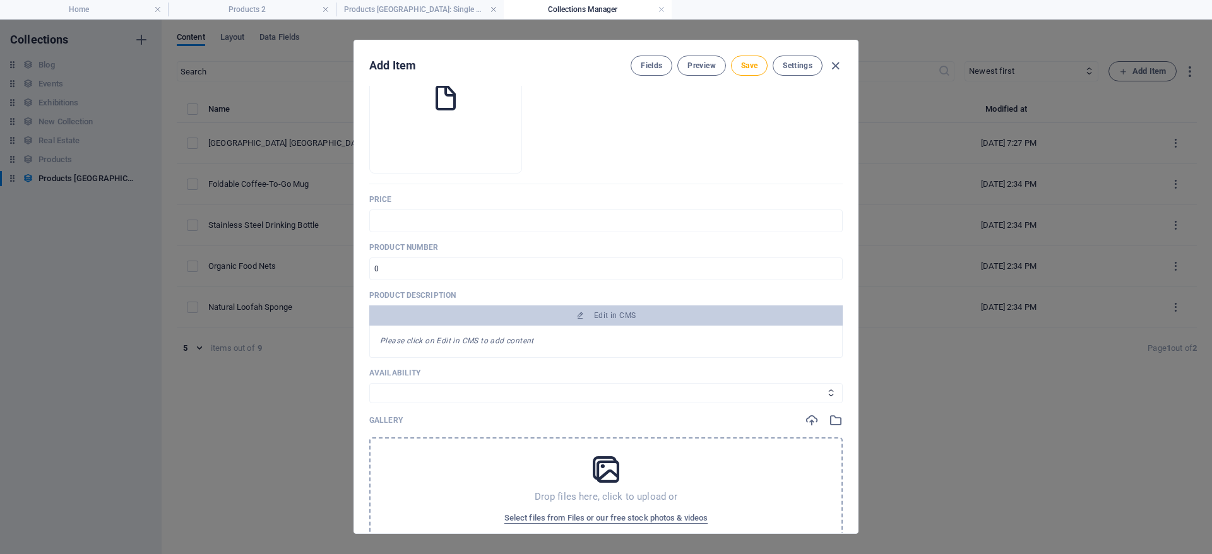
scroll to position [189, 0]
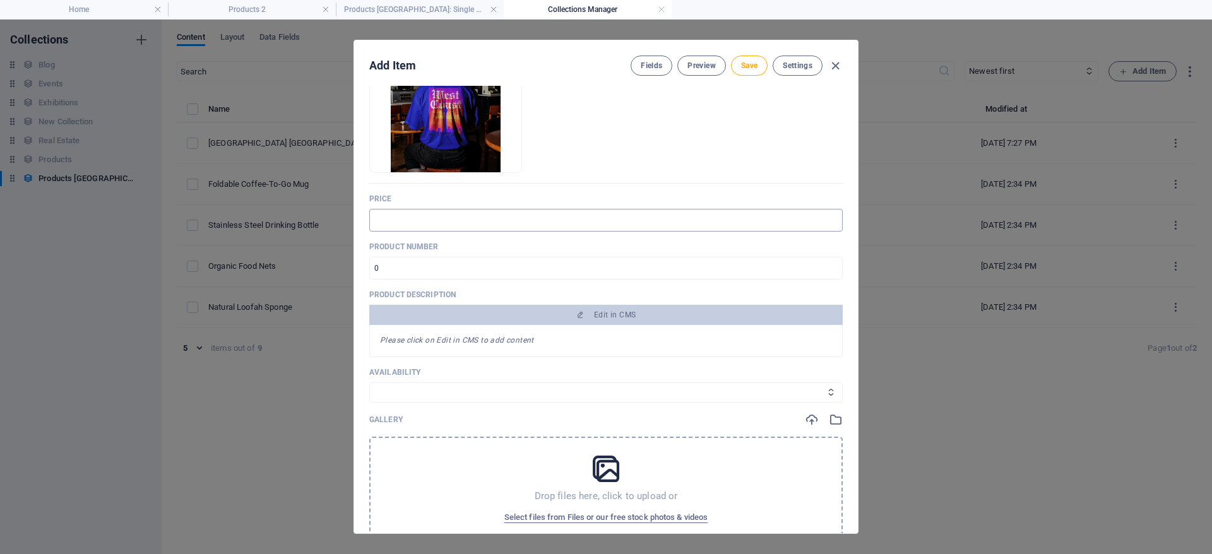
click at [420, 217] on input "text" at bounding box center [605, 220] width 473 height 23
type input "3500"
click at [468, 275] on input "number" at bounding box center [605, 268] width 473 height 23
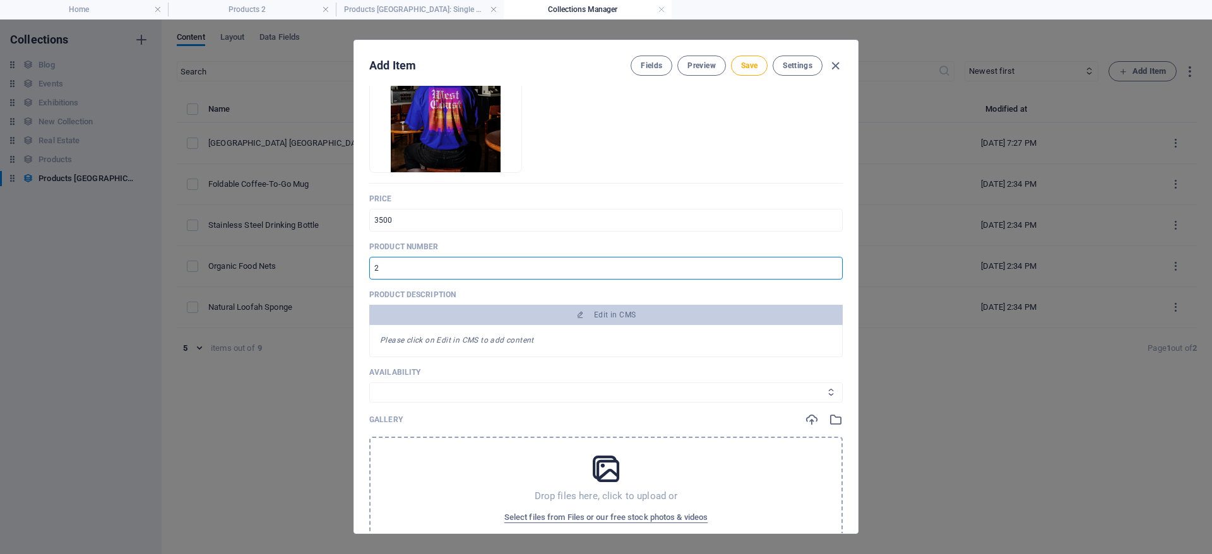
type input "2"
click at [544, 391] on select "In stock Out of stock" at bounding box center [605, 393] width 473 height 20
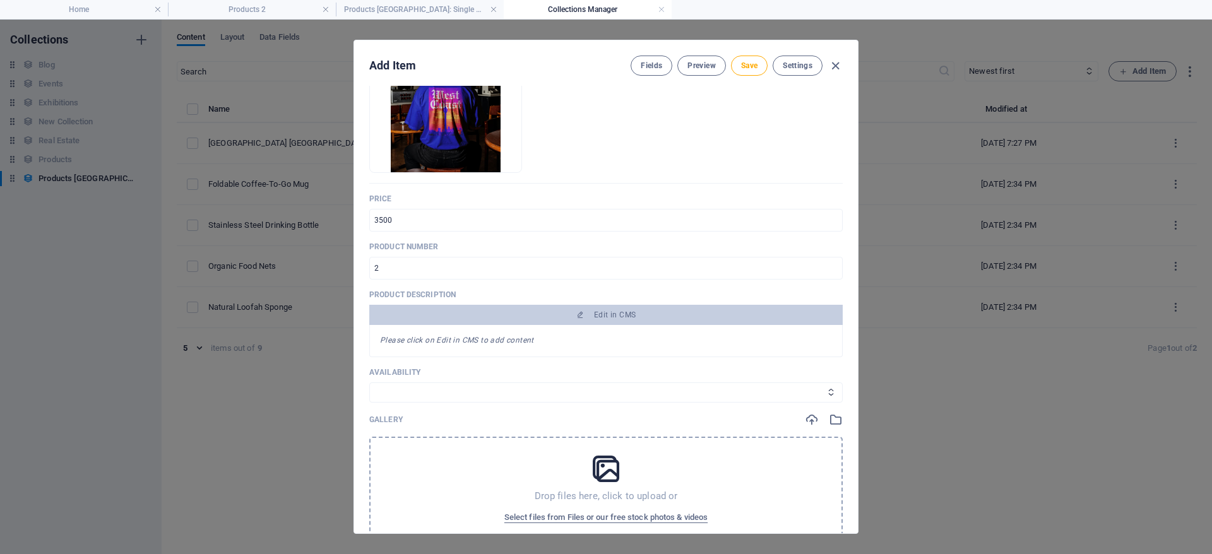
select select "In stock"
click at [369, 383] on select "In stock Out of stock" at bounding box center [605, 393] width 473 height 20
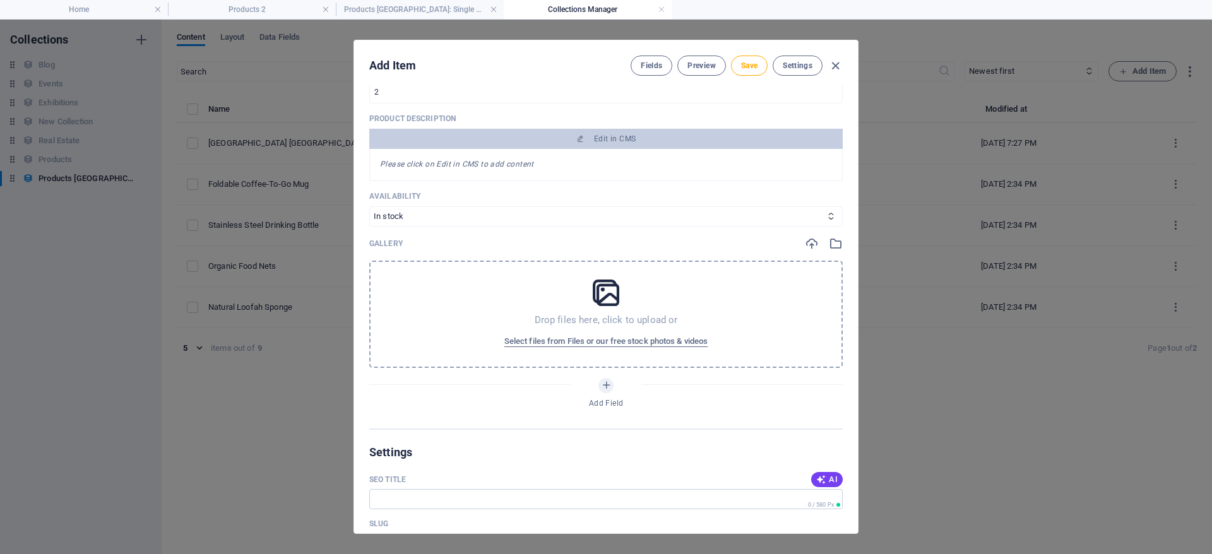
scroll to position [379, 0]
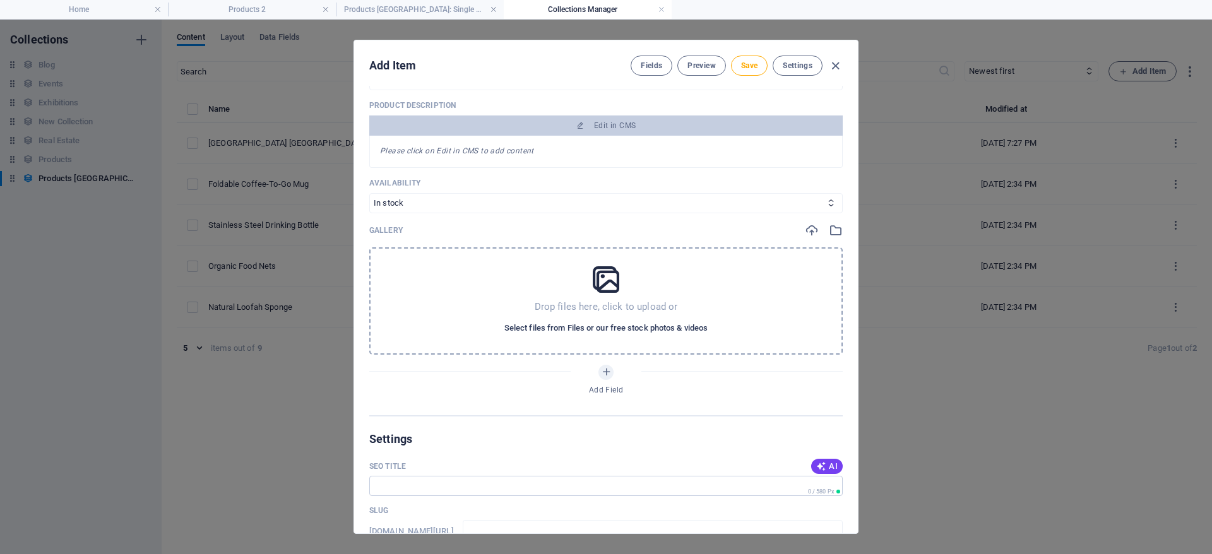
click at [608, 331] on span "Select files from Files or our free stock photos & videos" at bounding box center [605, 328] width 203 height 15
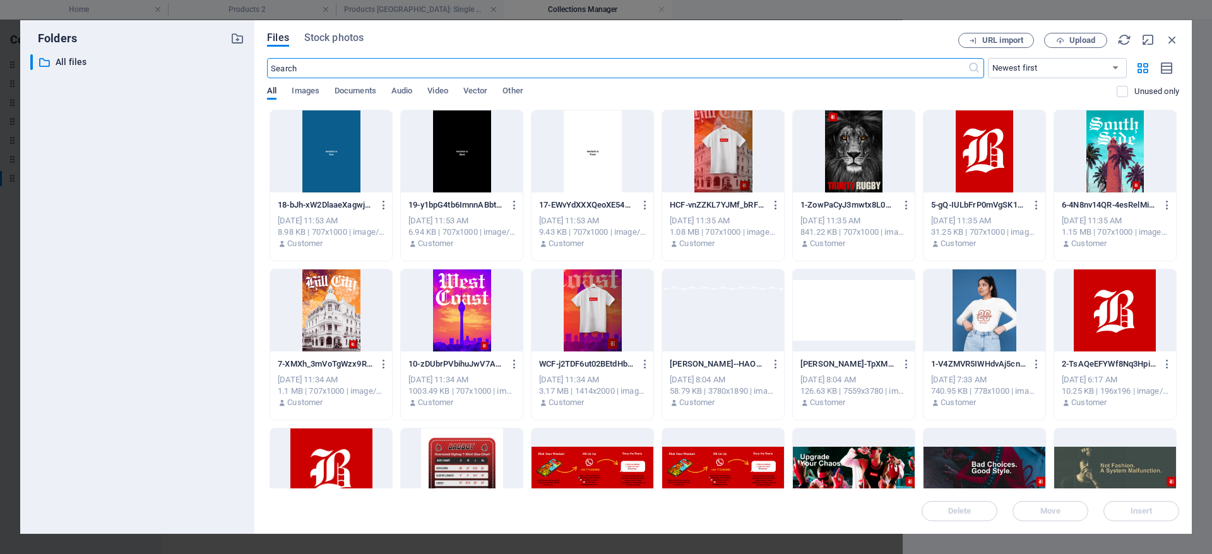
click at [472, 319] on div at bounding box center [462, 311] width 122 height 82
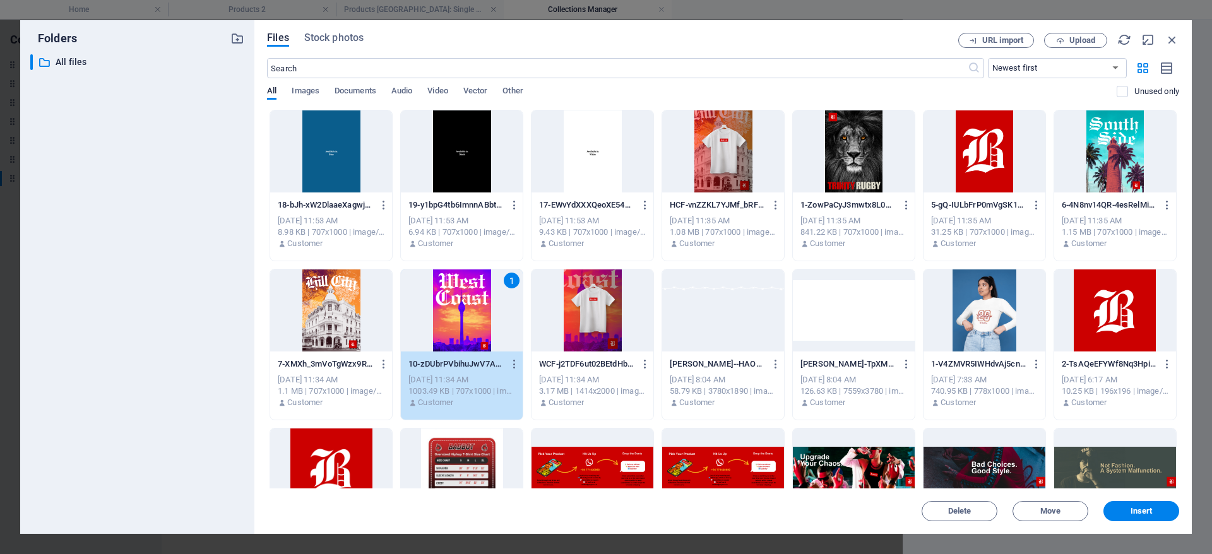
click at [586, 299] on div at bounding box center [593, 311] width 122 height 82
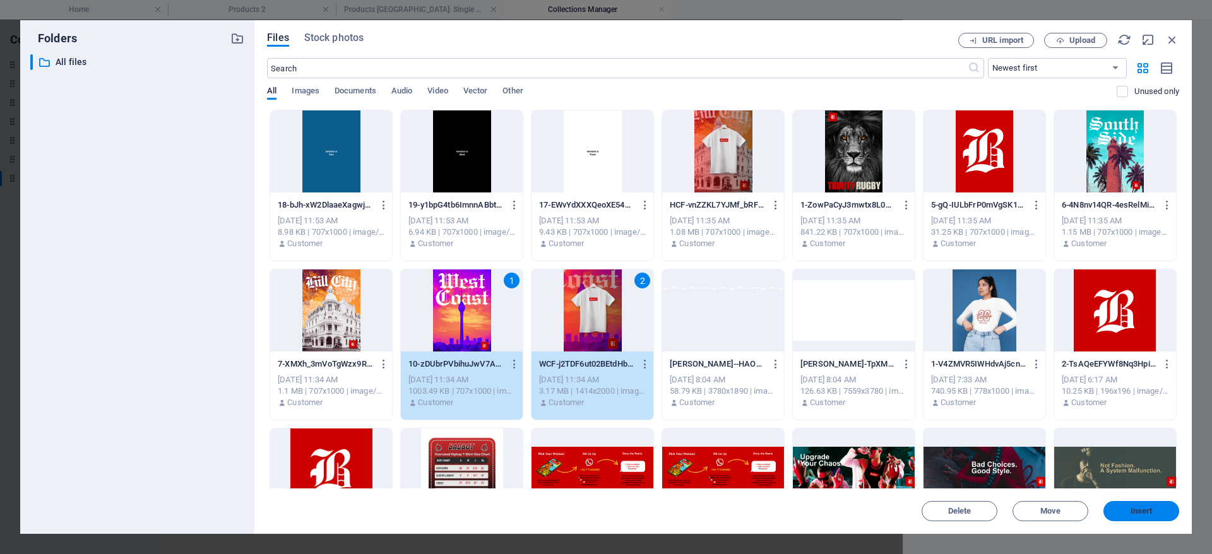
click at [1132, 508] on span "Insert" at bounding box center [1142, 512] width 22 height 8
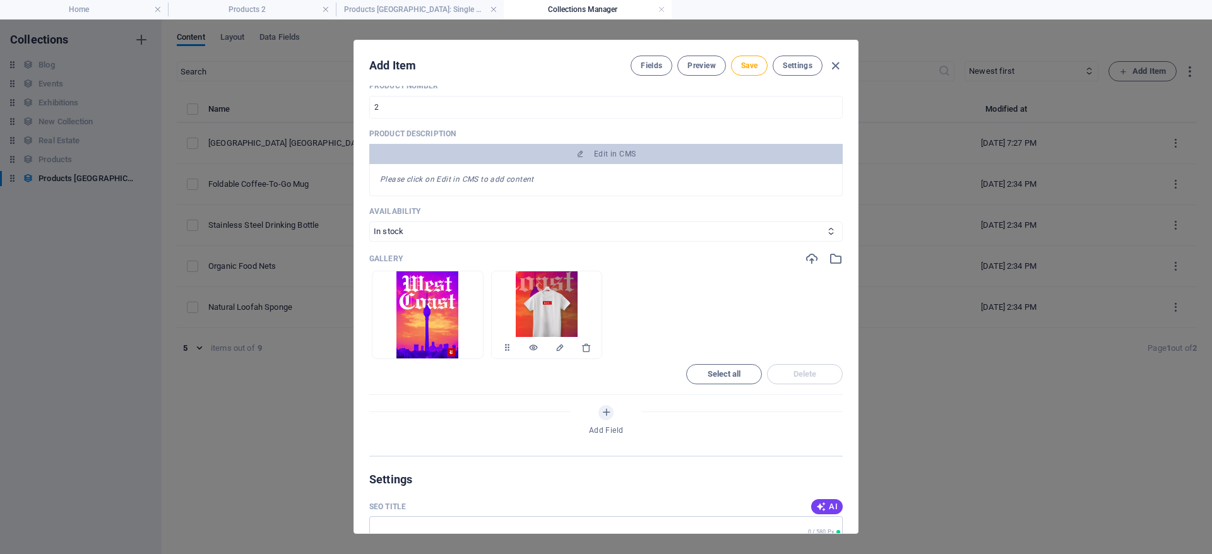
scroll to position [0, 0]
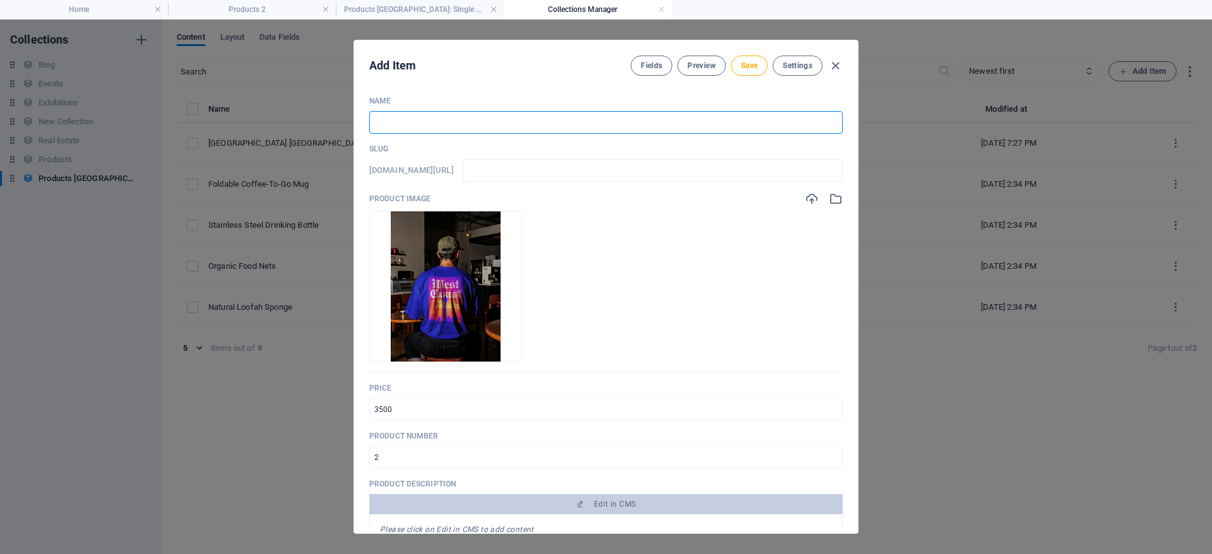
click at [511, 124] on input "text" at bounding box center [605, 122] width 473 height 23
type input "W"
type input "w"
type input "We"
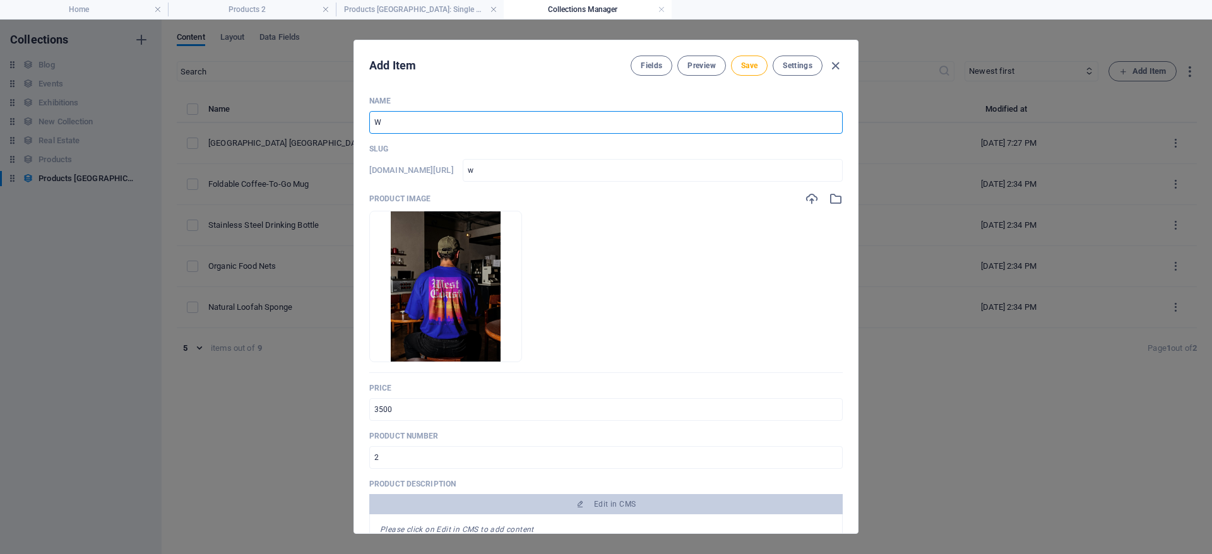
type input "we"
type input "Wes"
type input "wes"
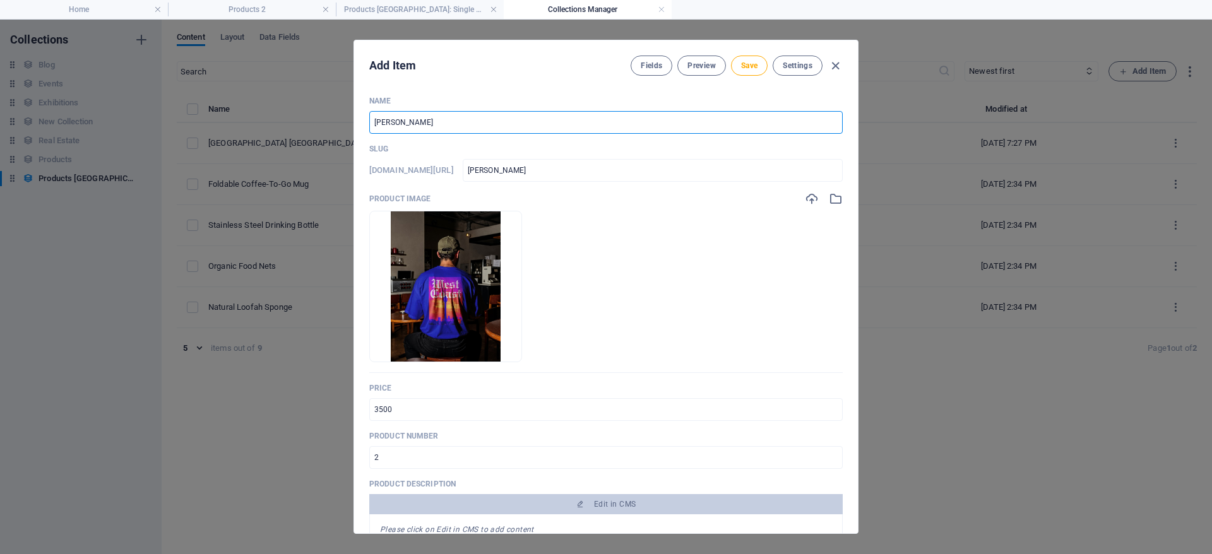
type input "West"
type input "west"
type input "West C"
type input "west-c"
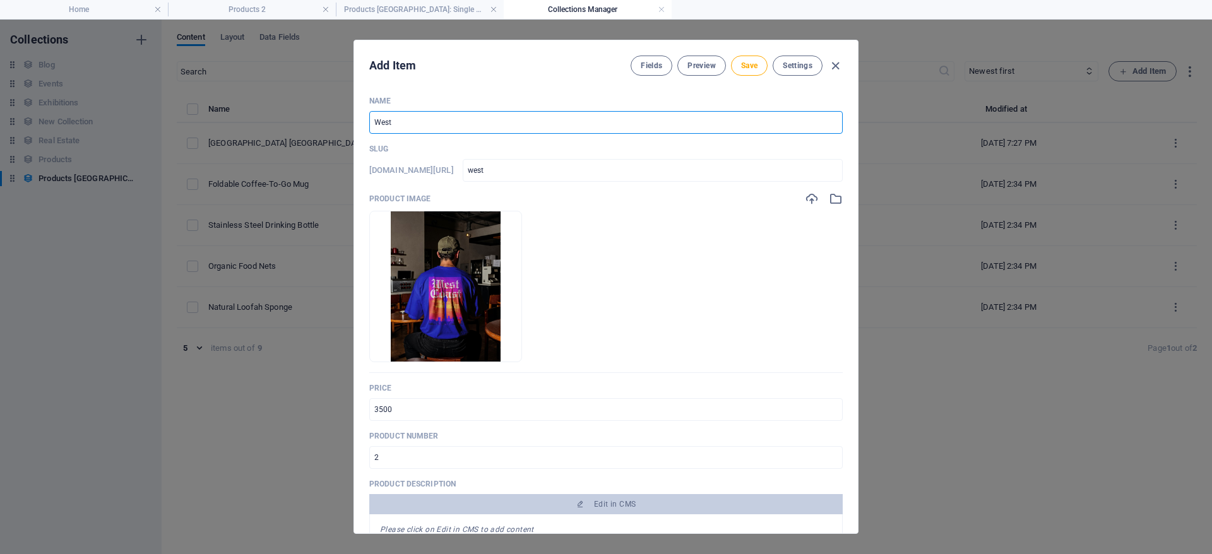
type input "west-c"
type input "West Co"
type input "west-co"
type input "West Coa"
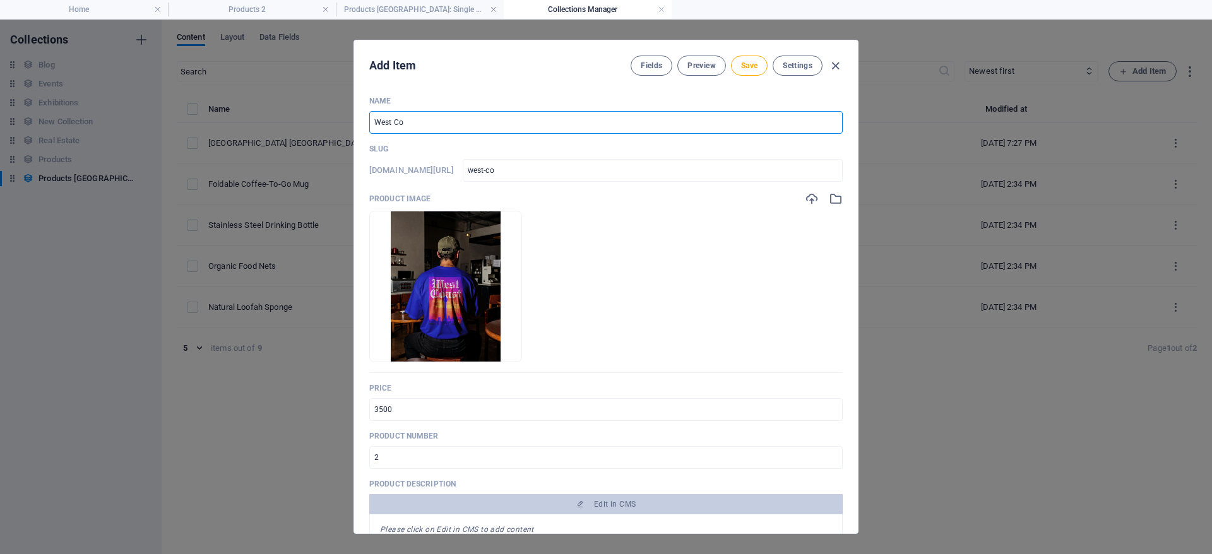
type input "west-coa"
type input "West Coas"
type input "west-coas"
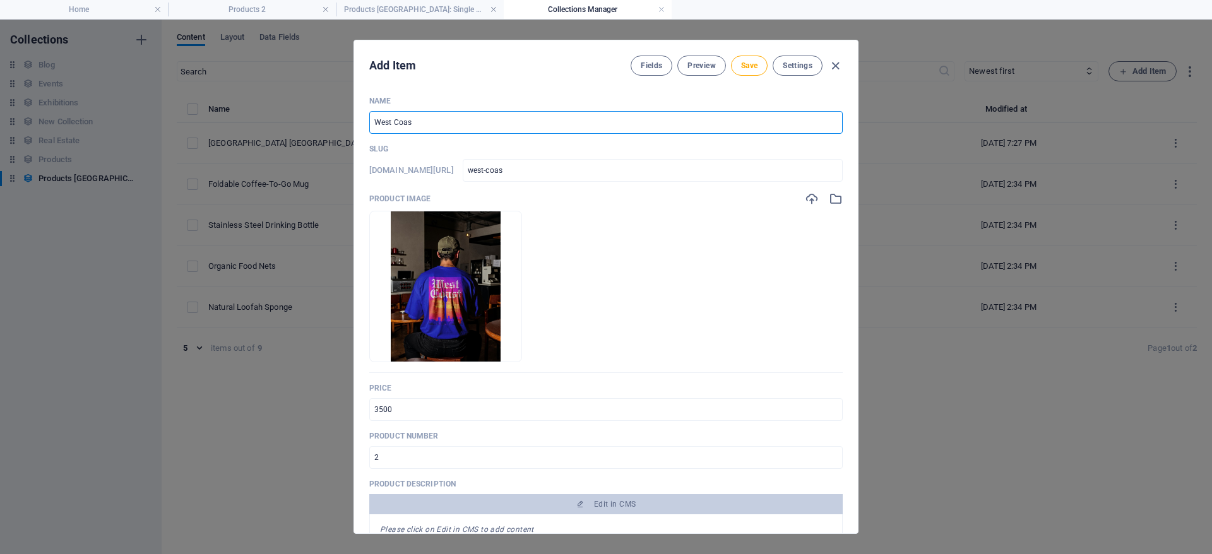
type input "West Coast"
type input "west-coast"
type input "West Coast"
click at [718, 207] on div "Product image Drop files here to upload them instantly" at bounding box center [605, 282] width 473 height 181
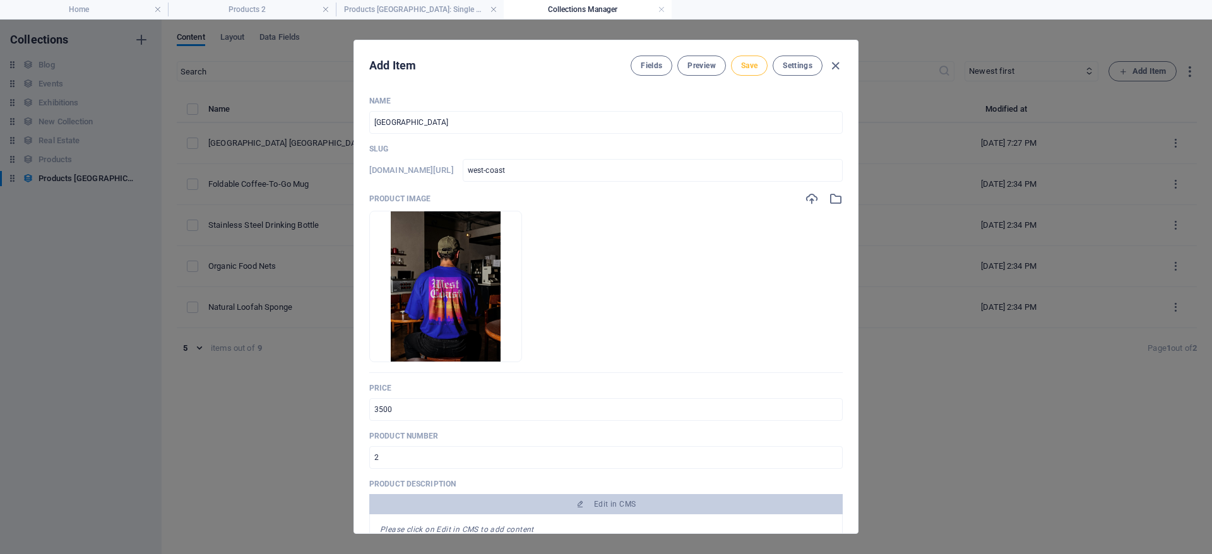
click at [753, 68] on span "Save" at bounding box center [749, 66] width 16 height 10
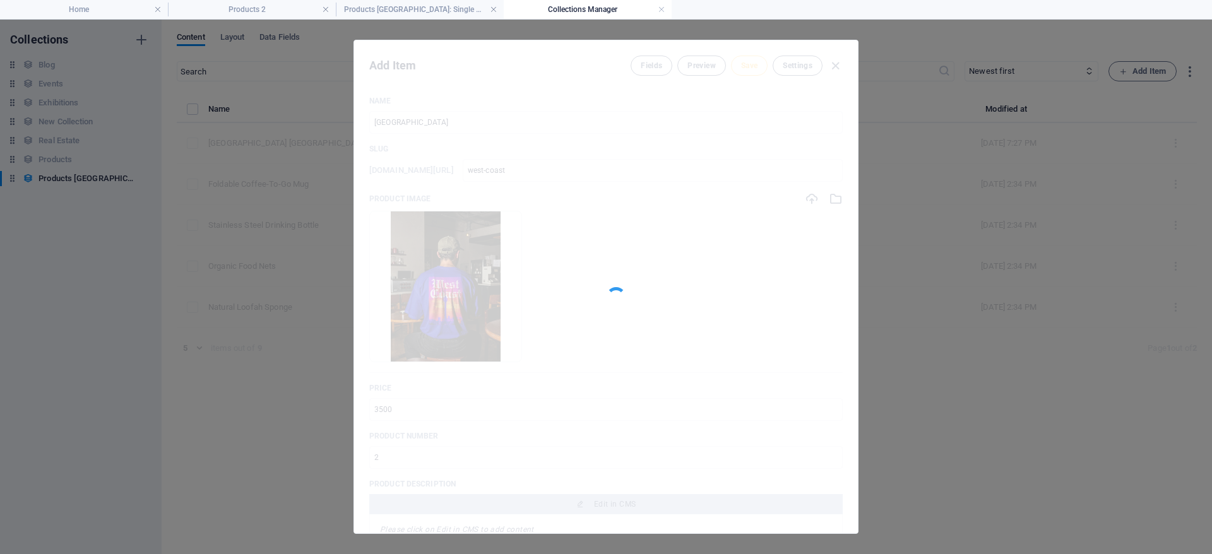
type input "west-coast"
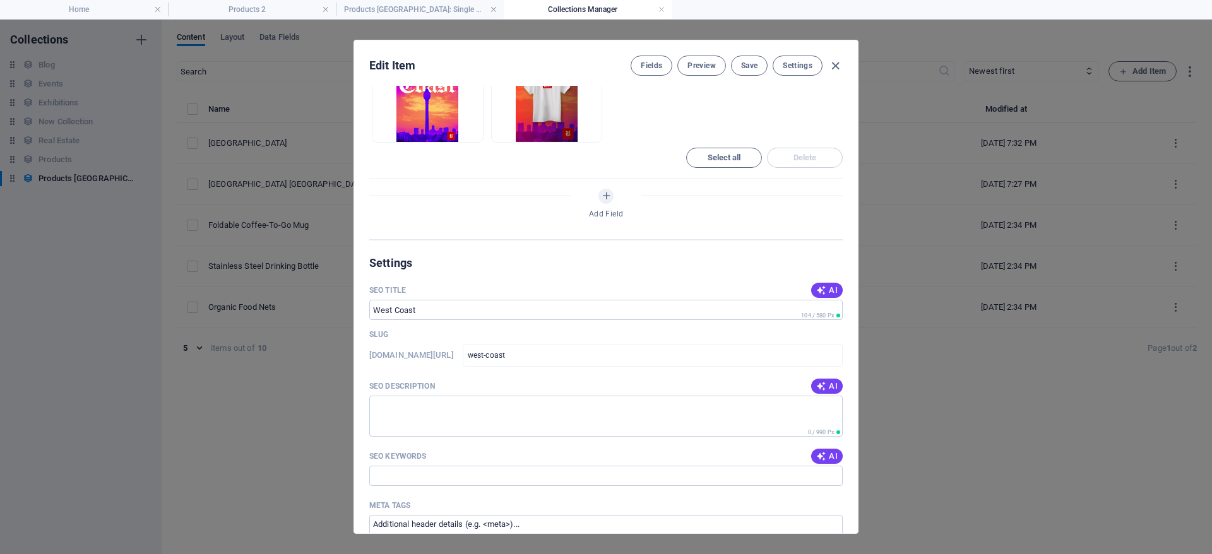
scroll to position [568, 0]
click at [713, 61] on span "Preview" at bounding box center [701, 66] width 28 height 10
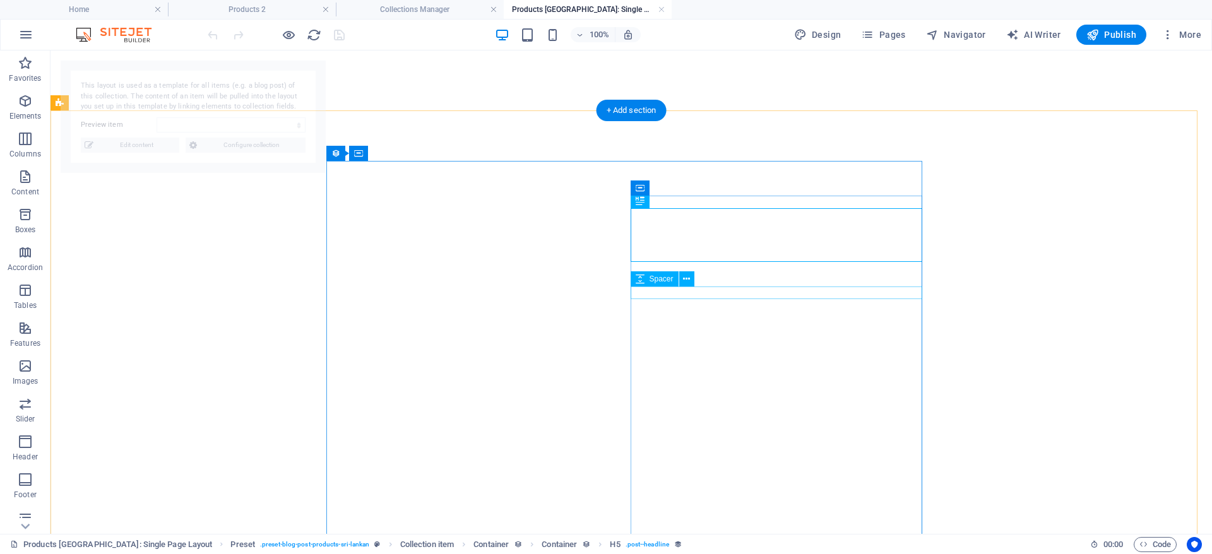
select select "68b84a87078da285b50f3683"
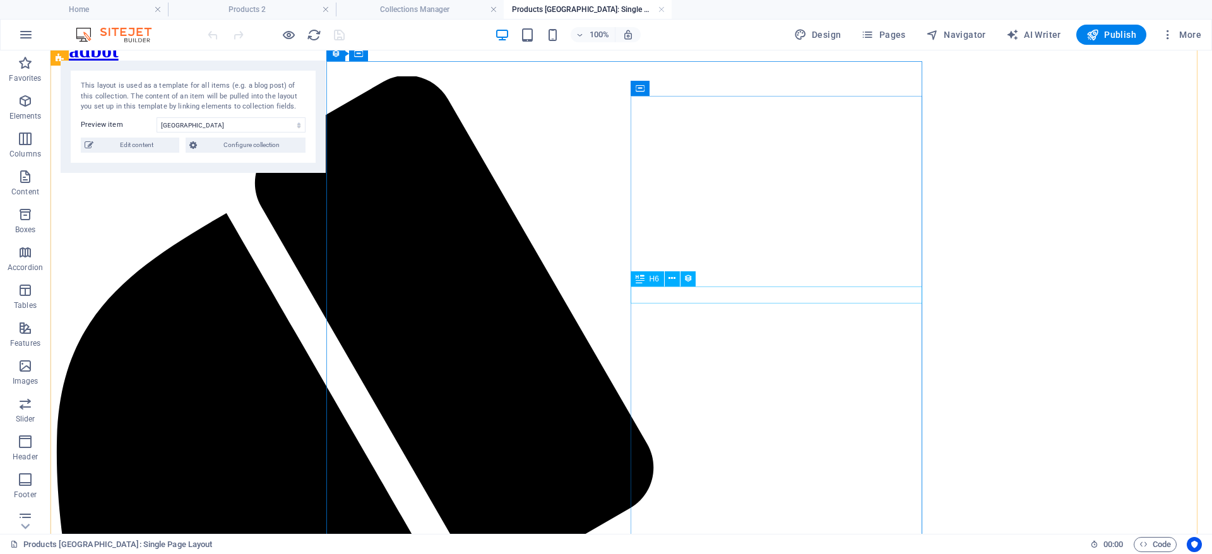
scroll to position [0, 0]
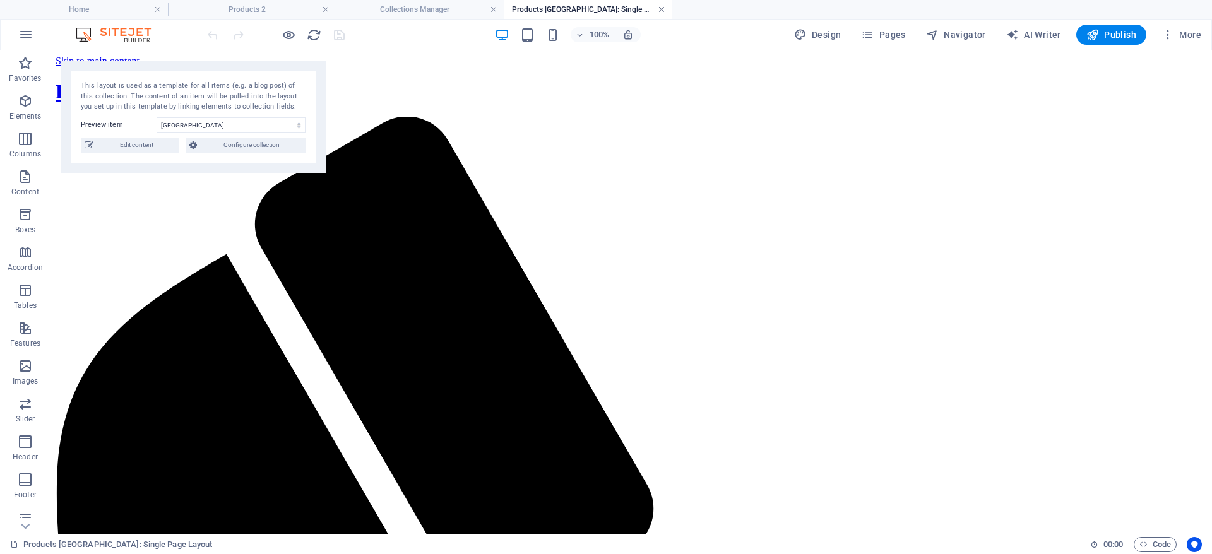
click at [663, 11] on link at bounding box center [662, 10] width 8 height 12
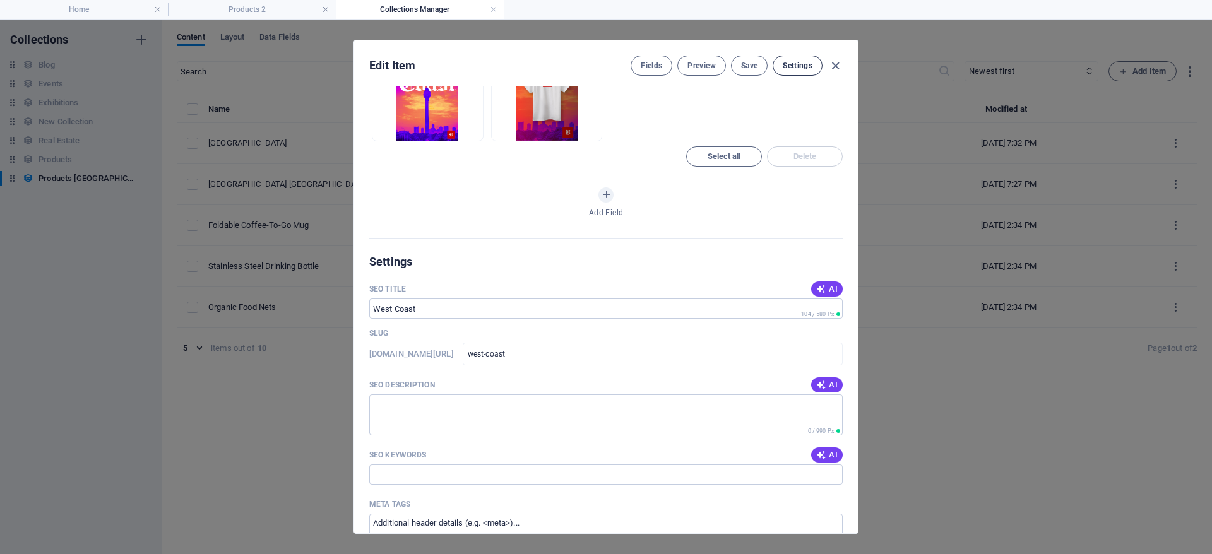
click at [797, 64] on span "Settings" at bounding box center [798, 66] width 30 height 10
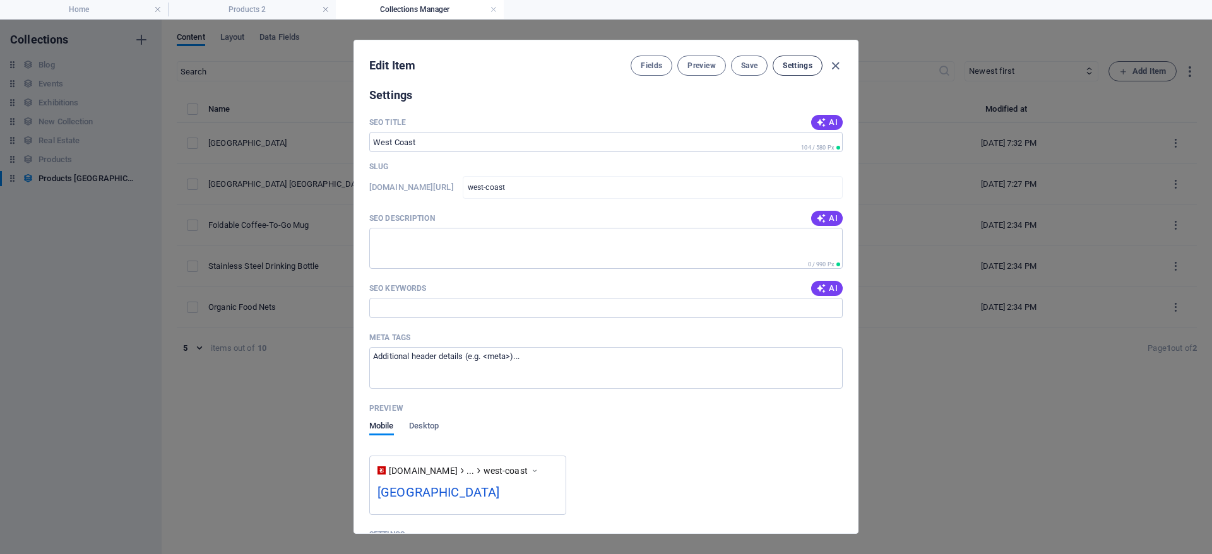
scroll to position [737, 0]
click at [835, 62] on icon "button" at bounding box center [835, 66] width 15 height 15
type input "west-coast"
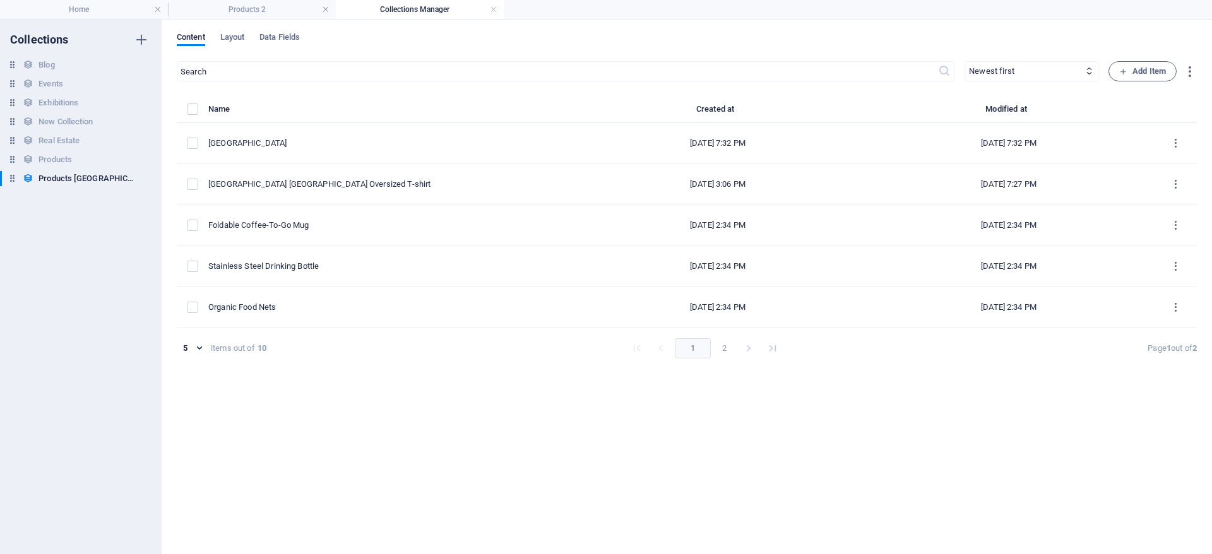
scroll to position [0, 0]
click at [269, 8] on h4 "Products 2" at bounding box center [252, 10] width 168 height 14
click at [251, 9] on h4 "Products 2" at bounding box center [252, 10] width 168 height 14
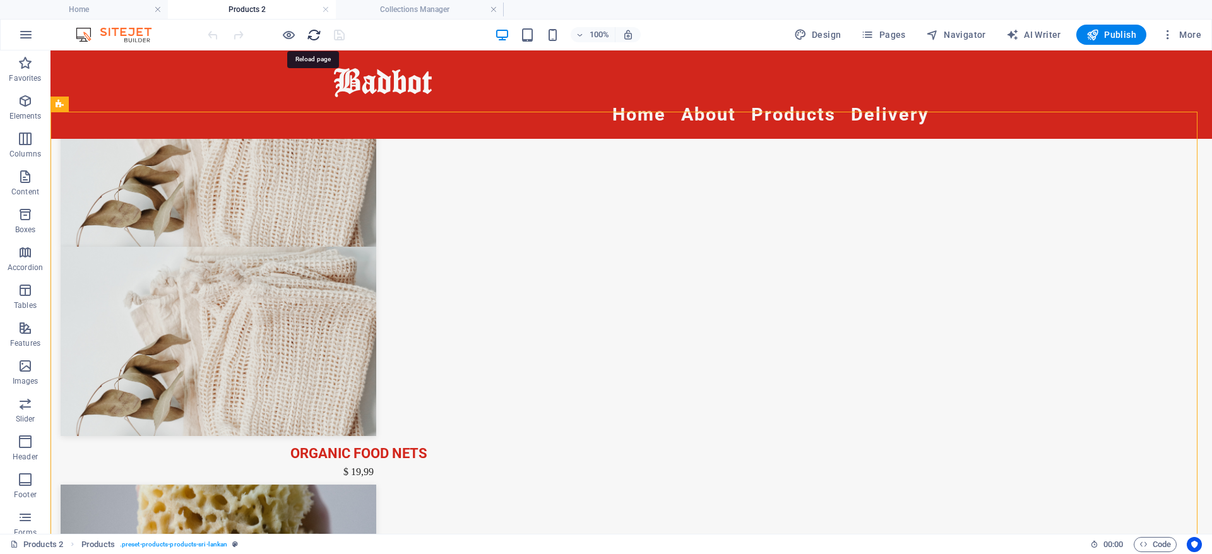
click at [312, 31] on icon "reload" at bounding box center [314, 35] width 15 height 15
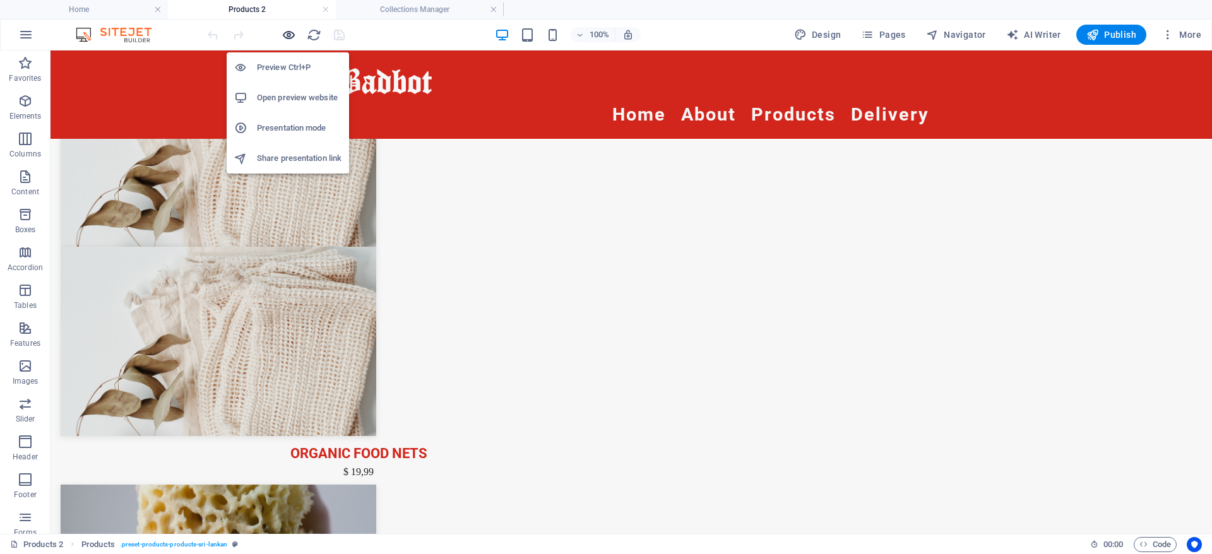
click at [284, 36] on icon "button" at bounding box center [289, 35] width 15 height 15
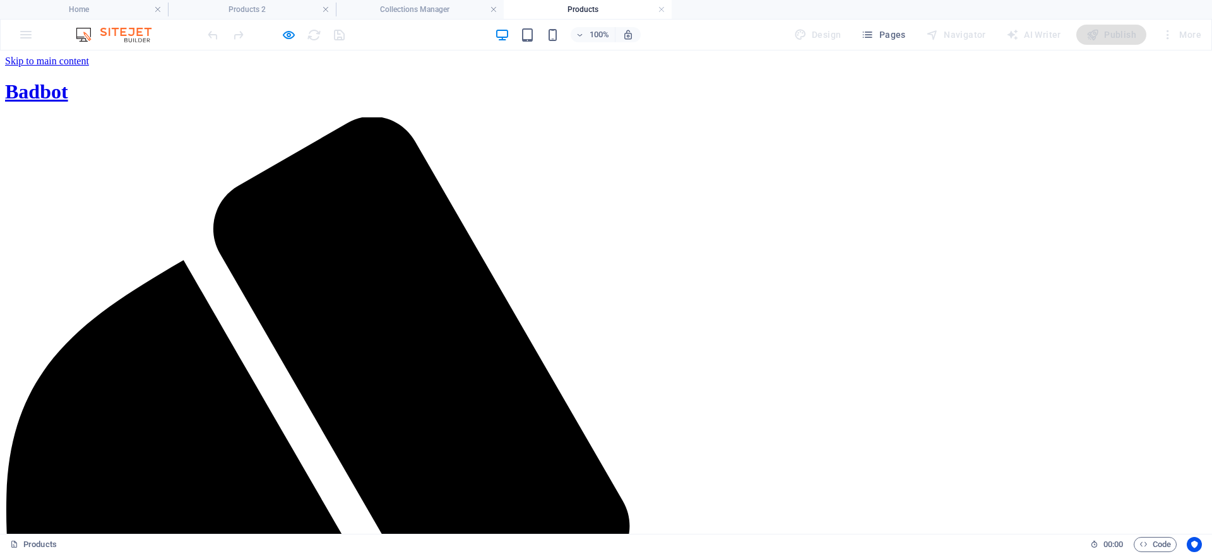
drag, startPoint x: 110, startPoint y: 282, endPoint x: 166, endPoint y: 276, distance: 56.5
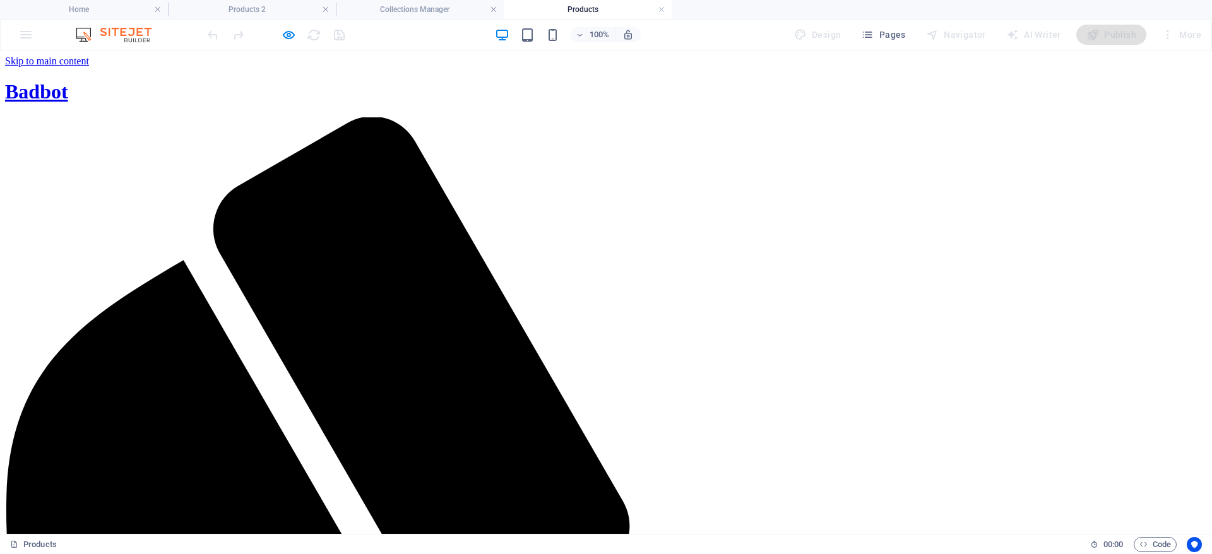
drag, startPoint x: 408, startPoint y: 191, endPoint x: 351, endPoint y: 190, distance: 56.8
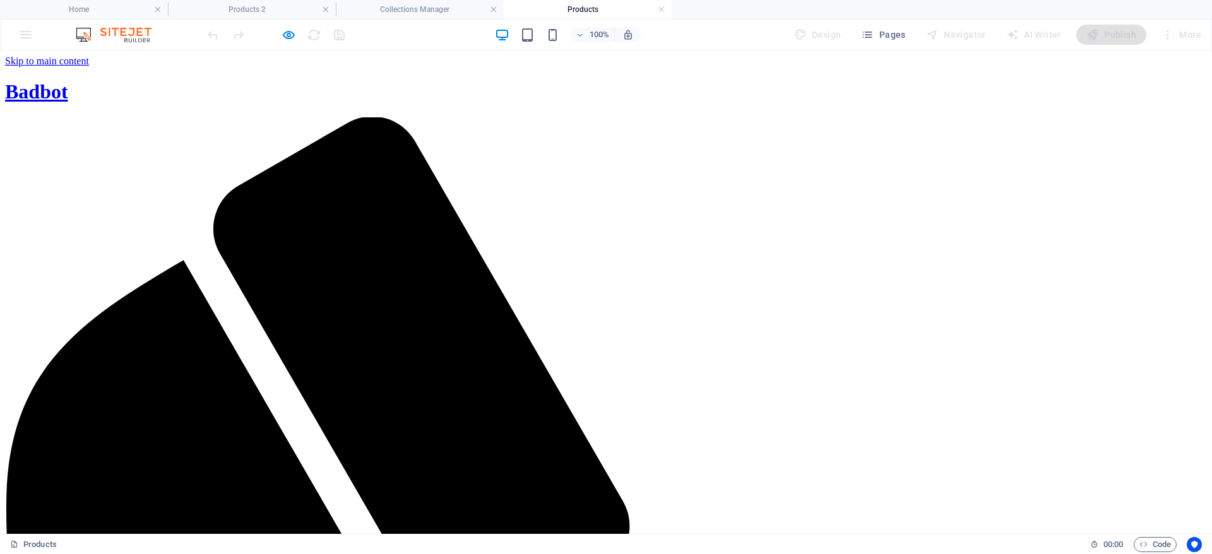
drag, startPoint x: 182, startPoint y: 208, endPoint x: 227, endPoint y: 196, distance: 46.4
drag, startPoint x: 966, startPoint y: 167, endPoint x: 957, endPoint y: 169, distance: 9.0
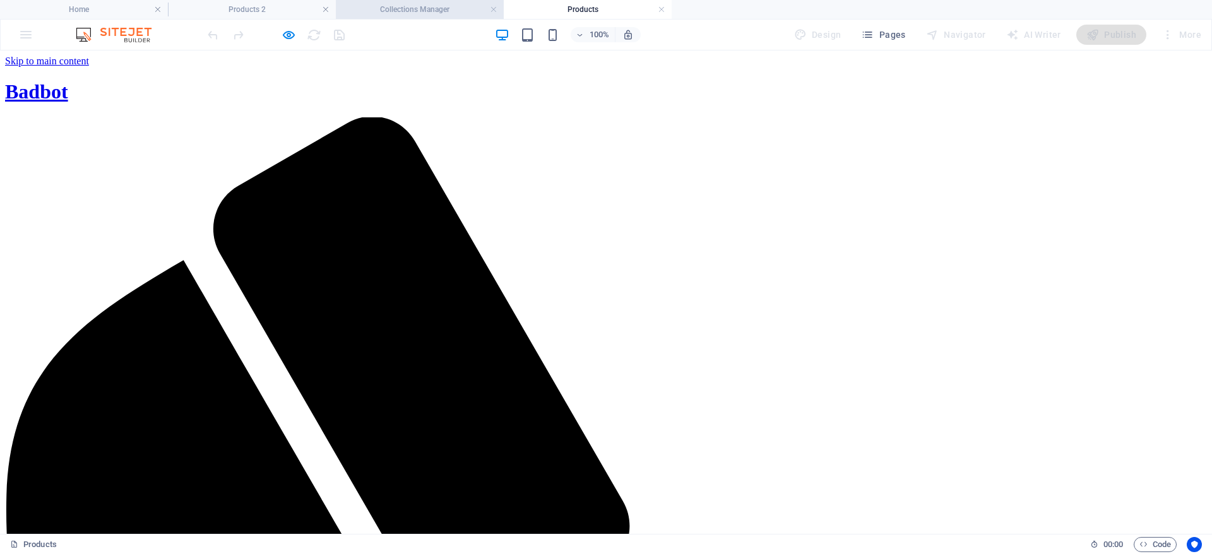
drag, startPoint x: 417, startPoint y: 9, endPoint x: 424, endPoint y: 11, distance: 7.2
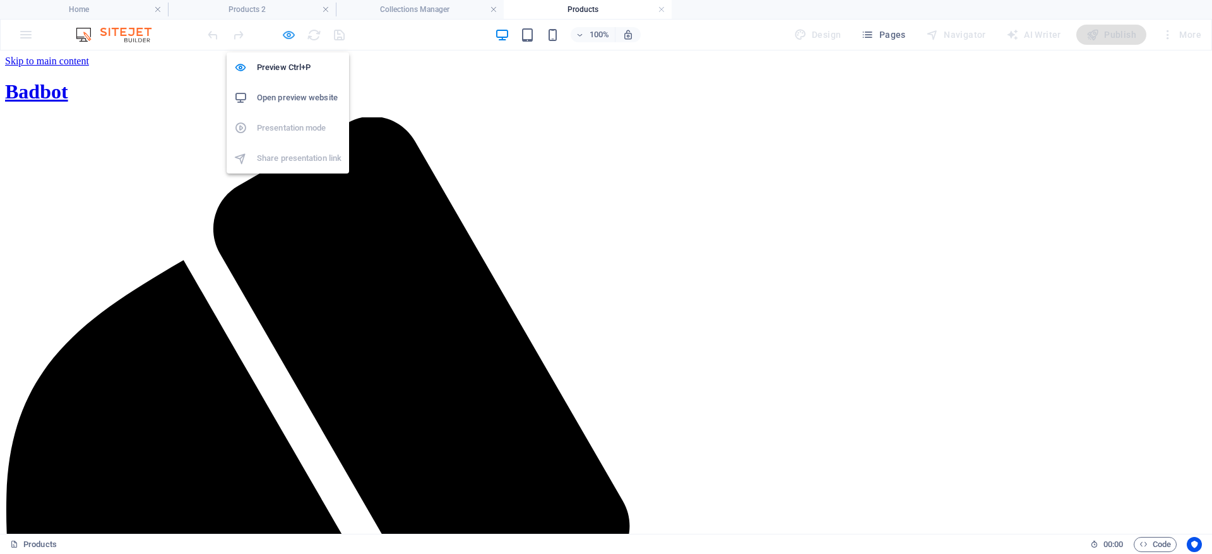
click at [283, 36] on icon "button" at bounding box center [289, 35] width 15 height 15
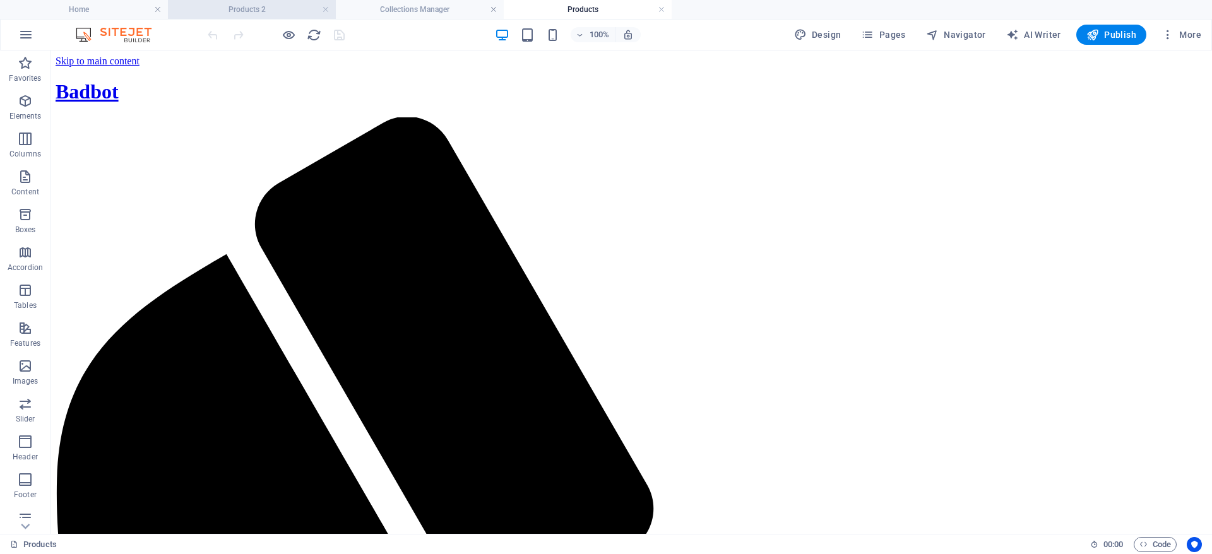
click at [255, 9] on h4 "Products 2" at bounding box center [252, 10] width 168 height 14
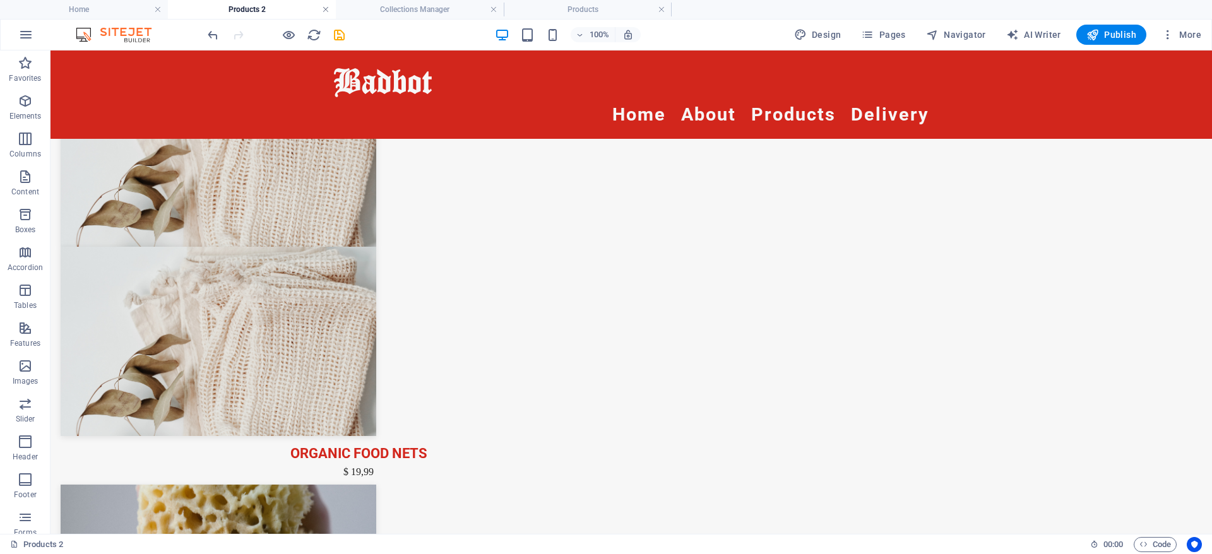
click at [326, 6] on link at bounding box center [326, 10] width 8 height 12
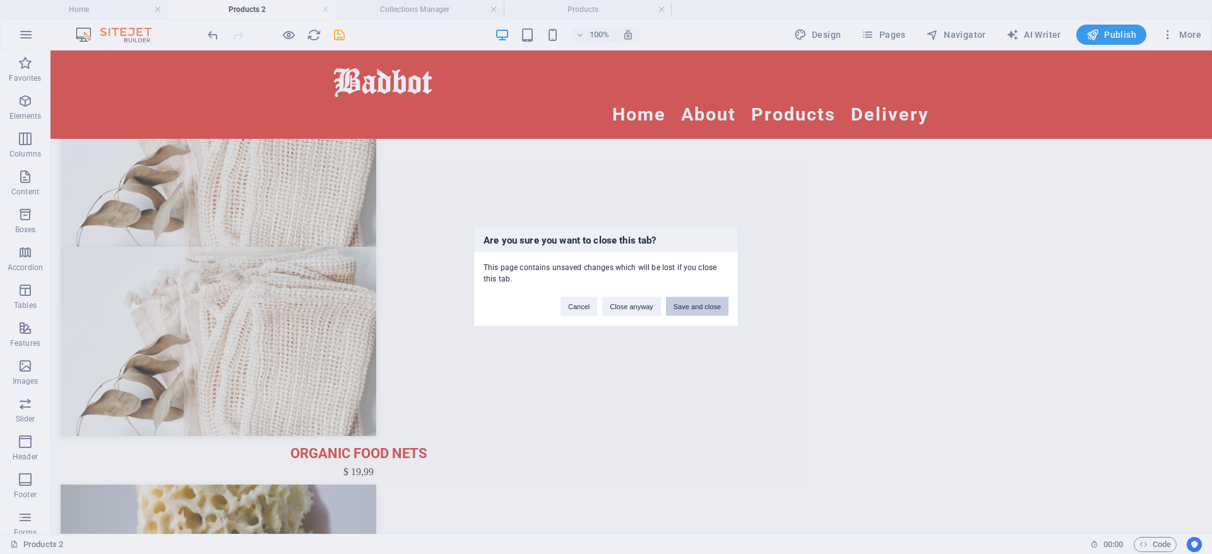
click at [686, 304] on button "Save and close" at bounding box center [697, 306] width 62 height 19
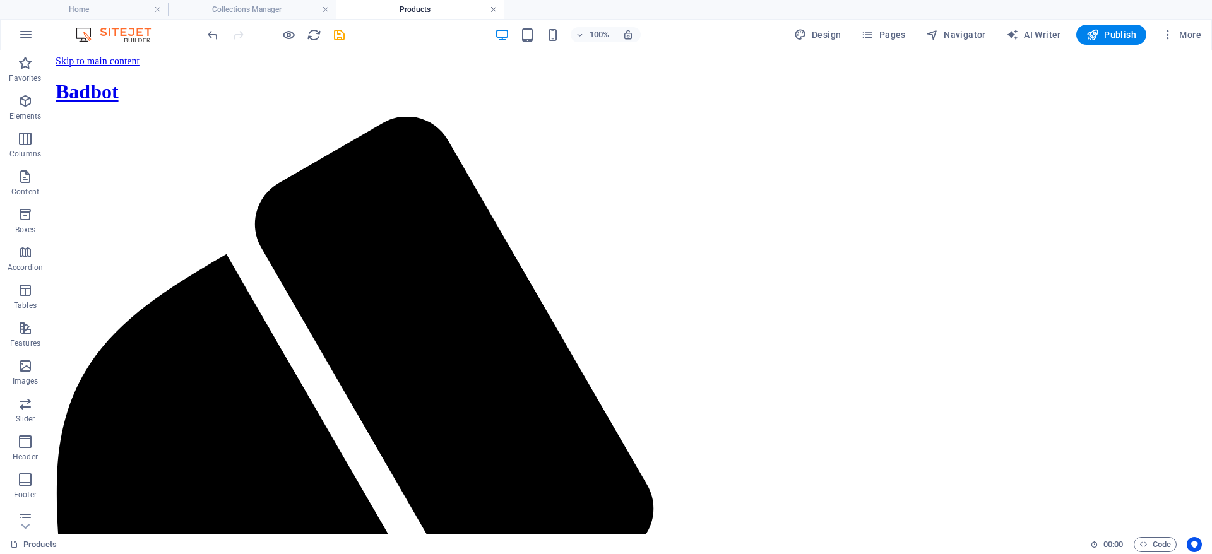
click at [494, 8] on link at bounding box center [494, 10] width 8 height 12
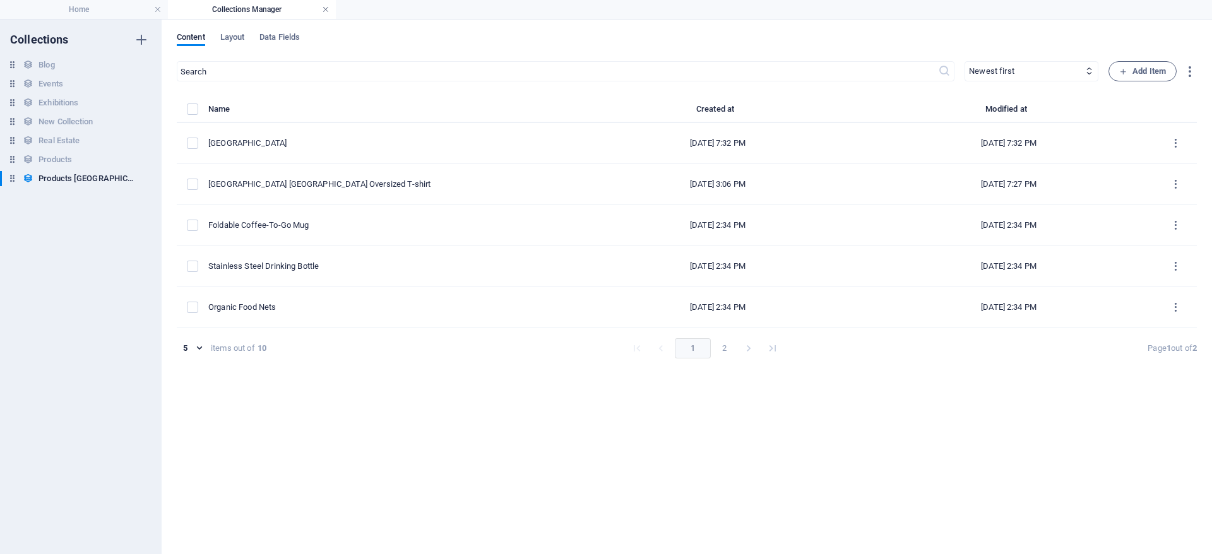
click at [325, 8] on link at bounding box center [326, 10] width 8 height 12
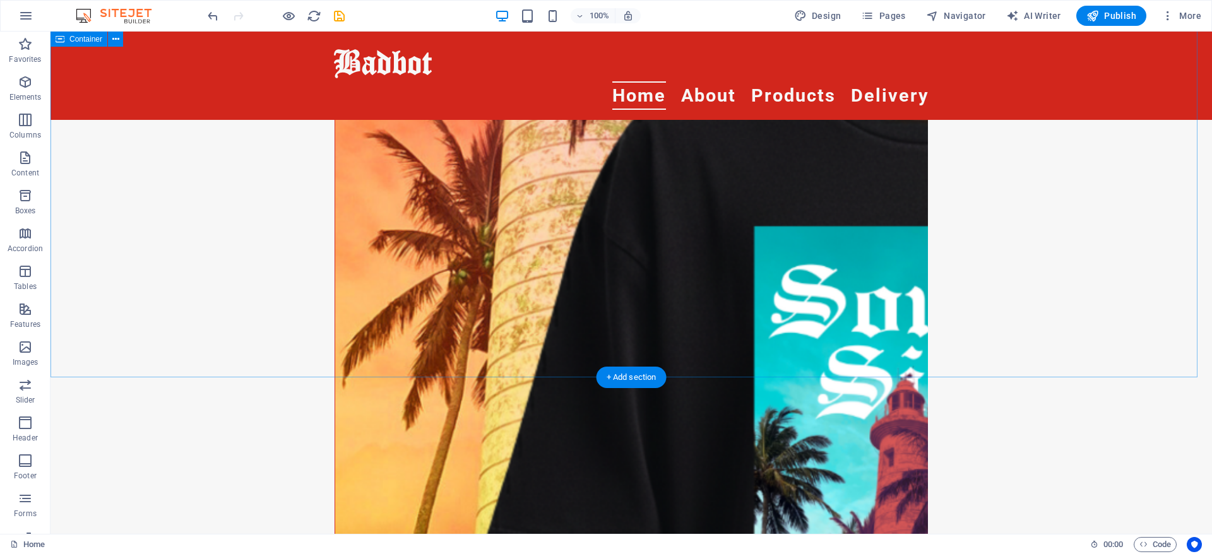
scroll to position [1670, 0]
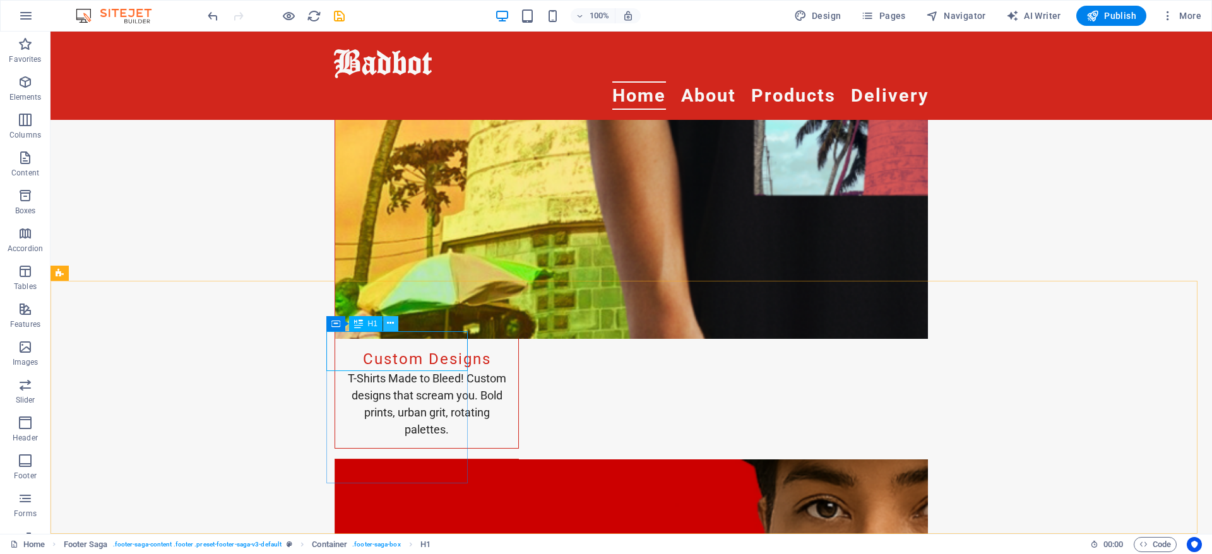
click at [393, 318] on icon at bounding box center [390, 323] width 7 height 13
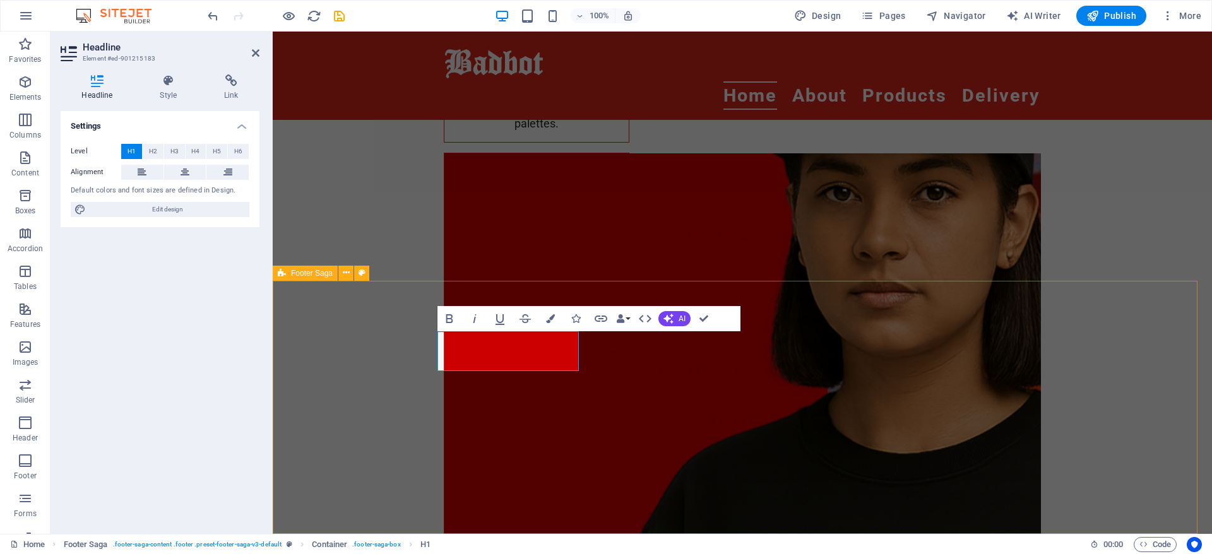
scroll to position [1525, 0]
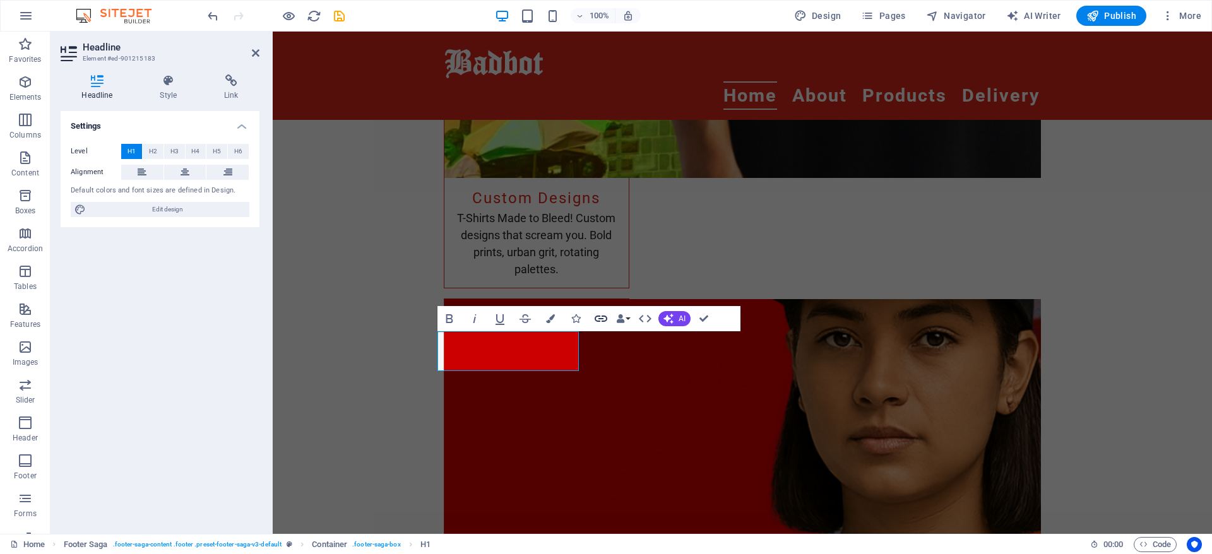
click at [603, 321] on icon "button" at bounding box center [600, 318] width 15 height 15
click at [129, 149] on span "Page" at bounding box center [136, 151] width 20 height 15
select select
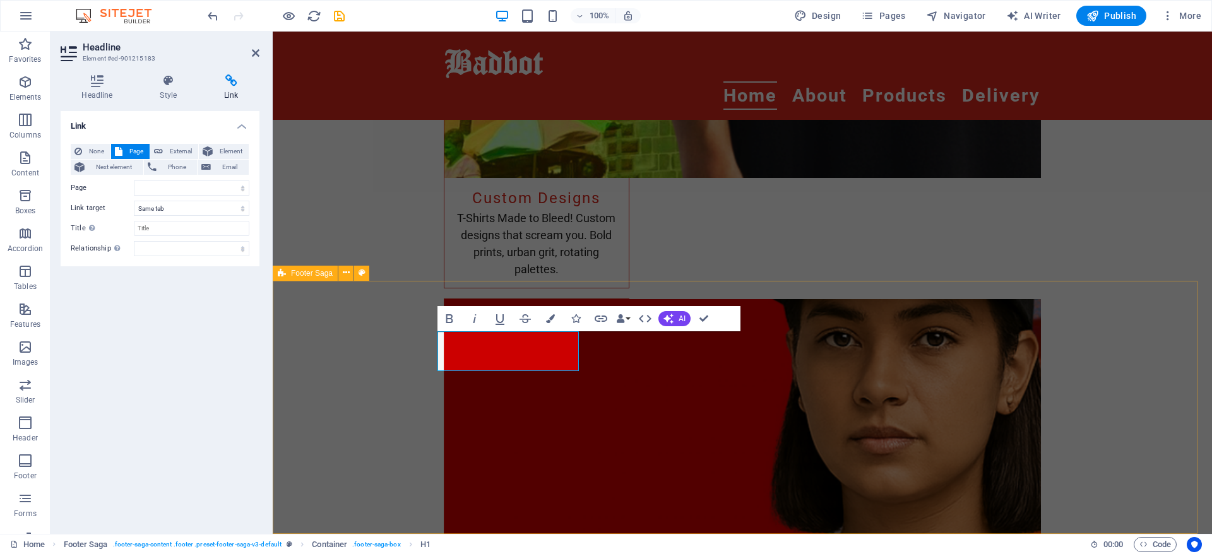
drag, startPoint x: 321, startPoint y: 391, endPoint x: 546, endPoint y: 391, distance: 225.4
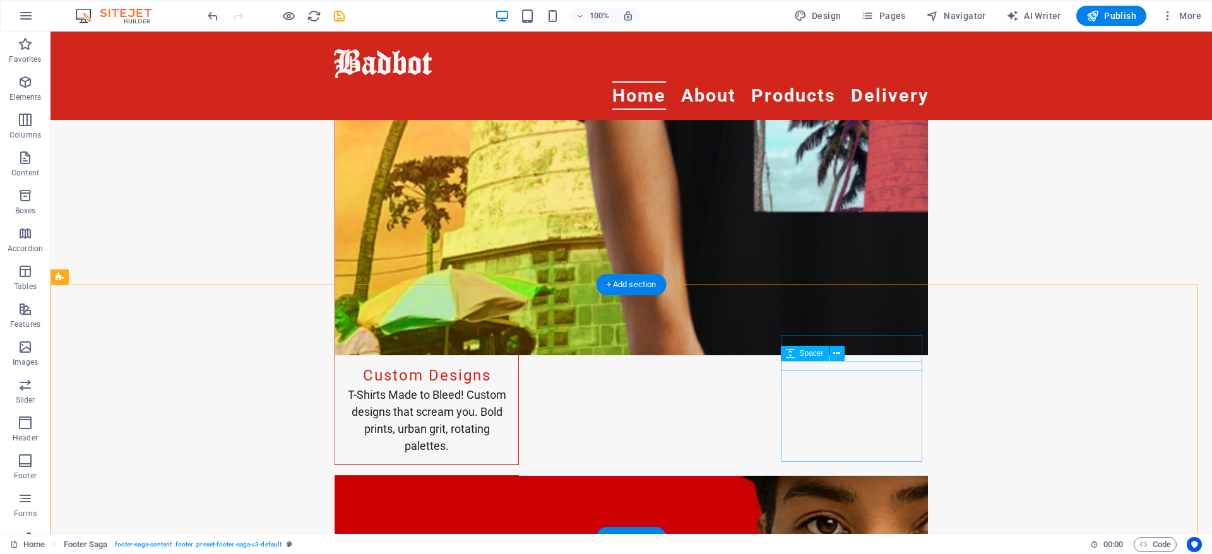
scroll to position [1670, 0]
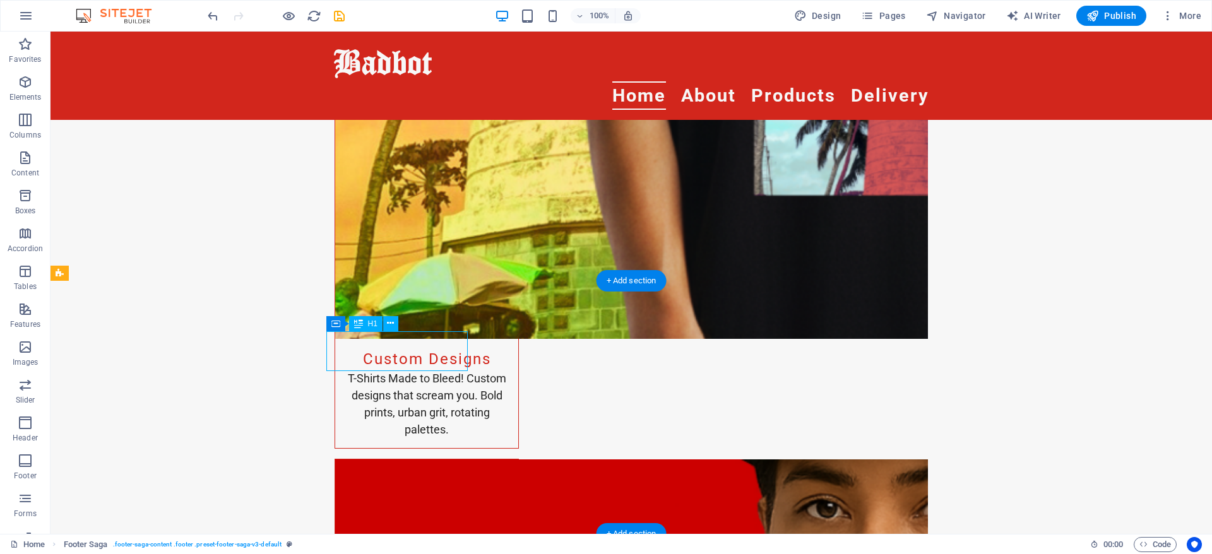
select select
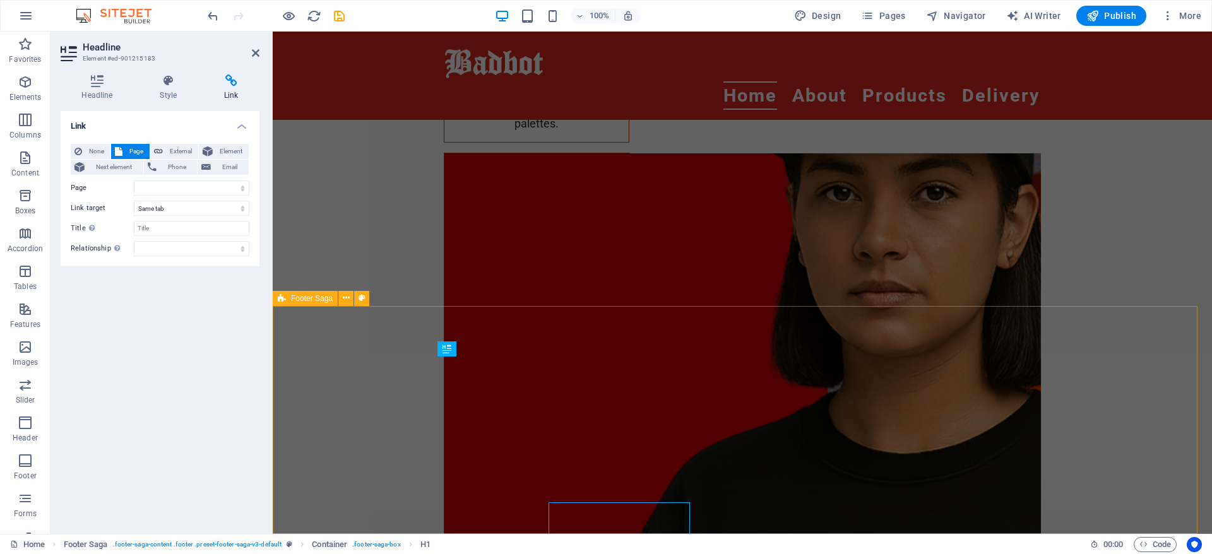
scroll to position [1525, 0]
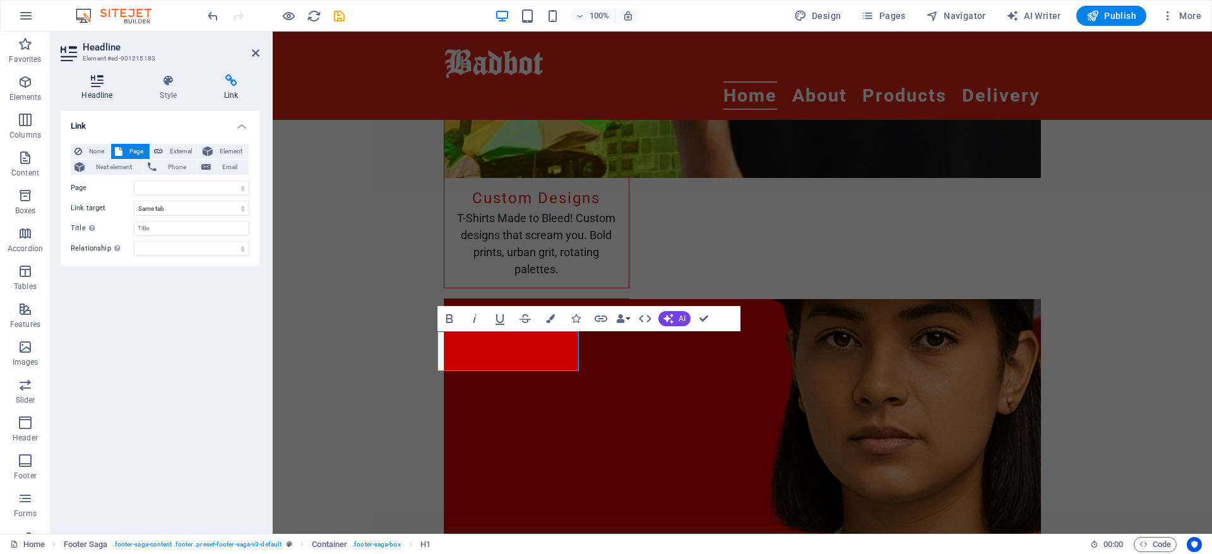
click at [81, 88] on h4 "Headline" at bounding box center [100, 87] width 78 height 27
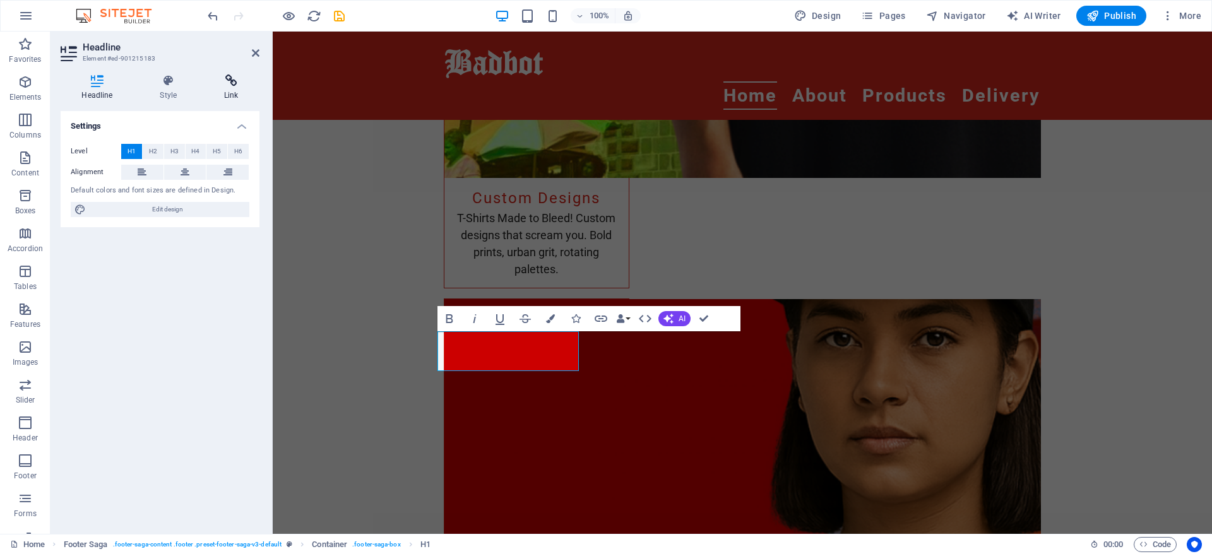
click at [229, 86] on icon at bounding box center [231, 80] width 56 height 13
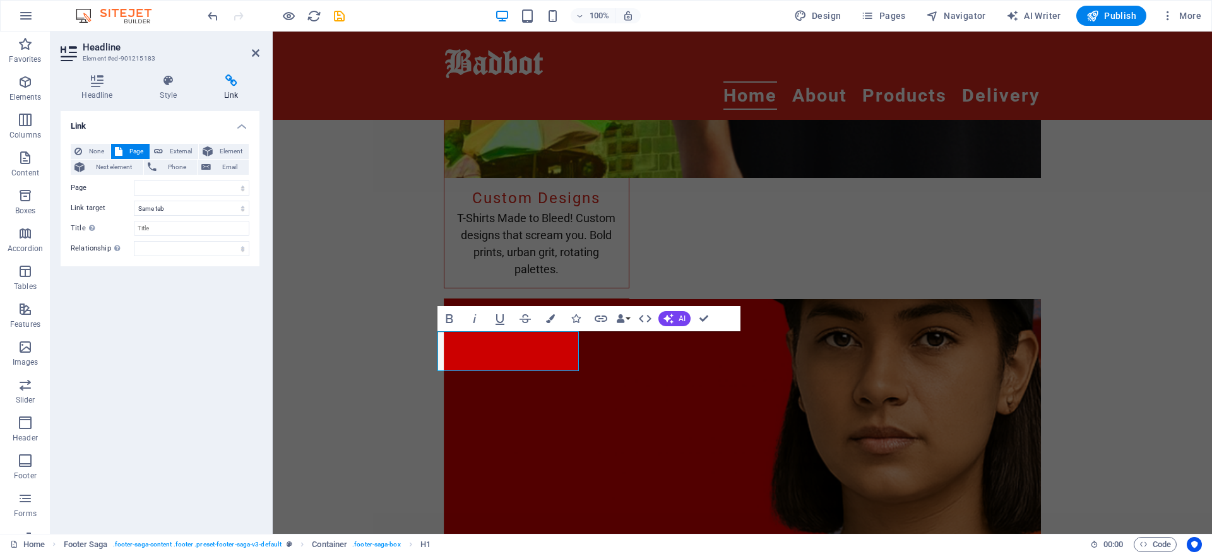
click at [129, 150] on span "Page" at bounding box center [136, 151] width 20 height 15
click at [191, 185] on select "Home About Privacy Shop Products Products 2" at bounding box center [192, 188] width 116 height 15
select select "0"
click at [134, 181] on select "Home About Privacy Shop Products Products 2" at bounding box center [192, 188] width 116 height 15
click at [164, 212] on select "New tab Same tab Overlay" at bounding box center [192, 208] width 116 height 15
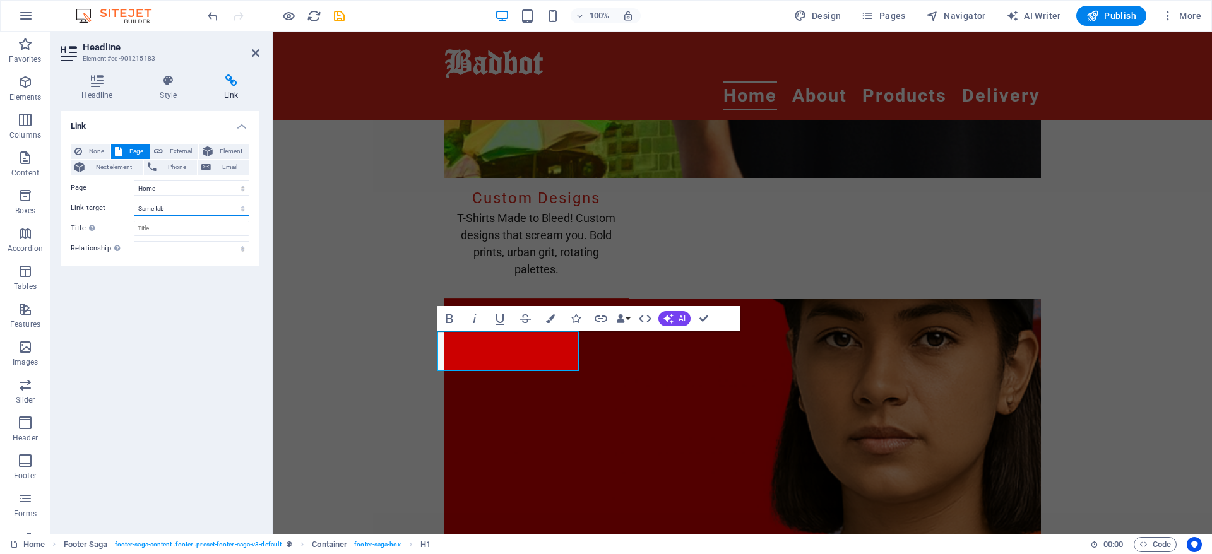
click at [134, 201] on select "New tab Same tab Overlay" at bounding box center [192, 208] width 116 height 15
click at [252, 53] on icon at bounding box center [256, 53] width 8 height 10
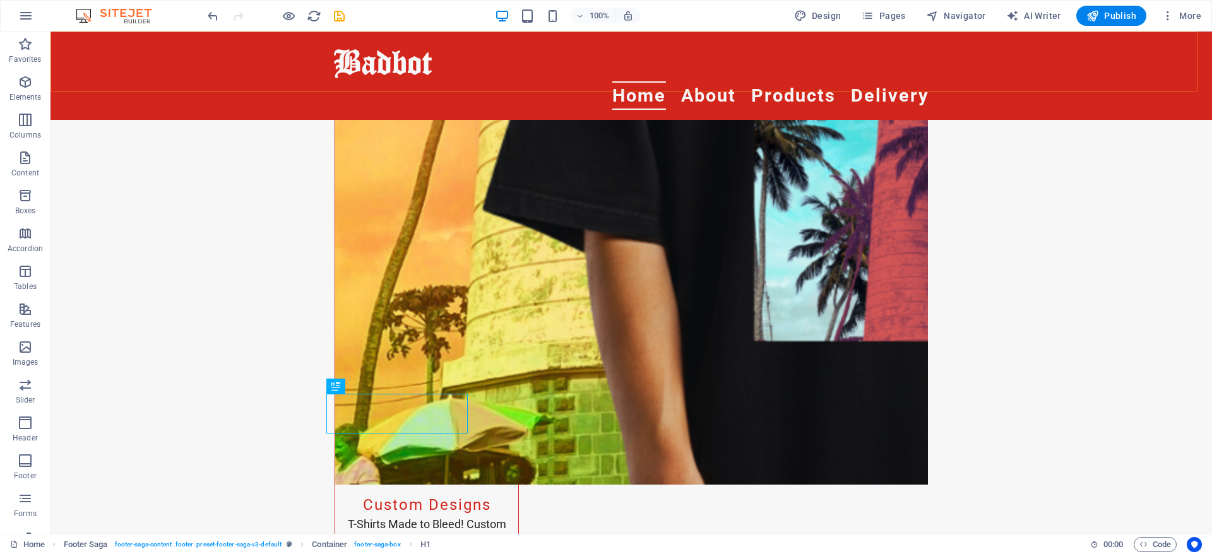
scroll to position [1608, 0]
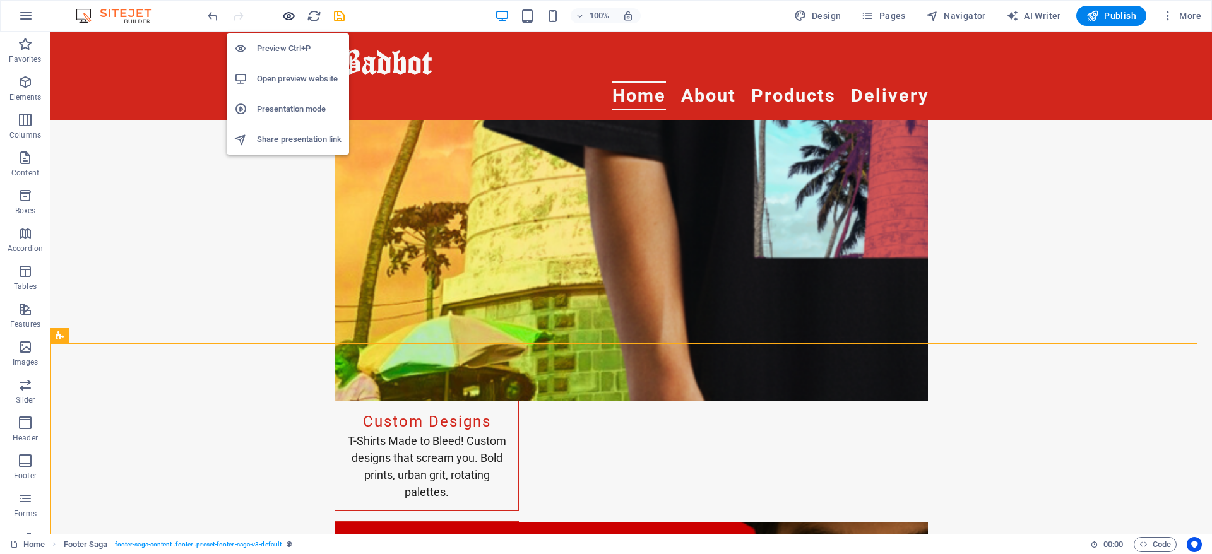
click at [287, 18] on icon "button" at bounding box center [289, 16] width 15 height 15
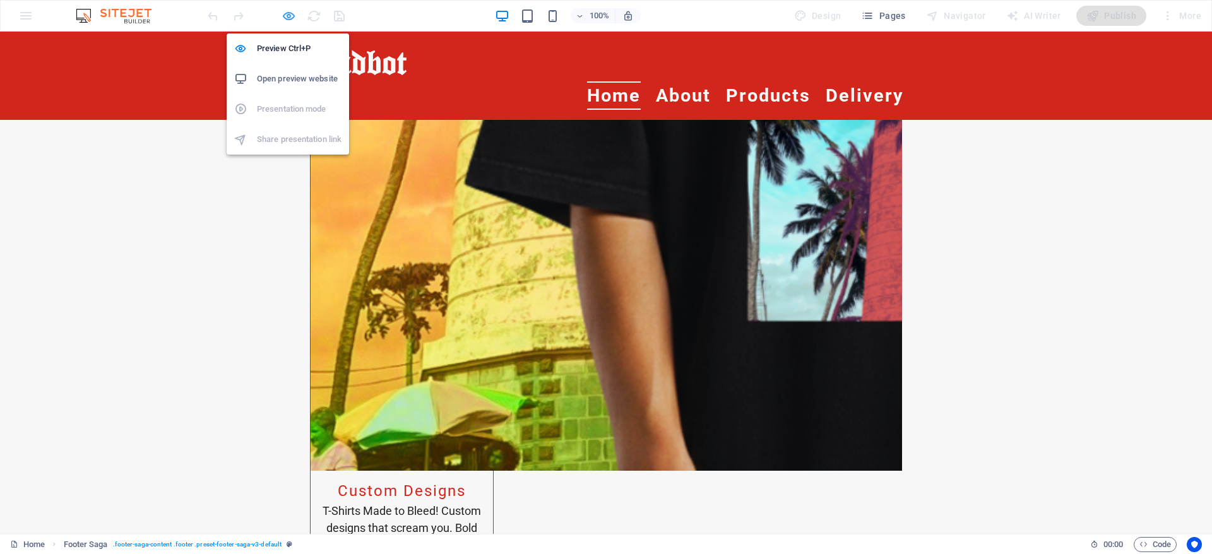
scroll to position [1627, 0]
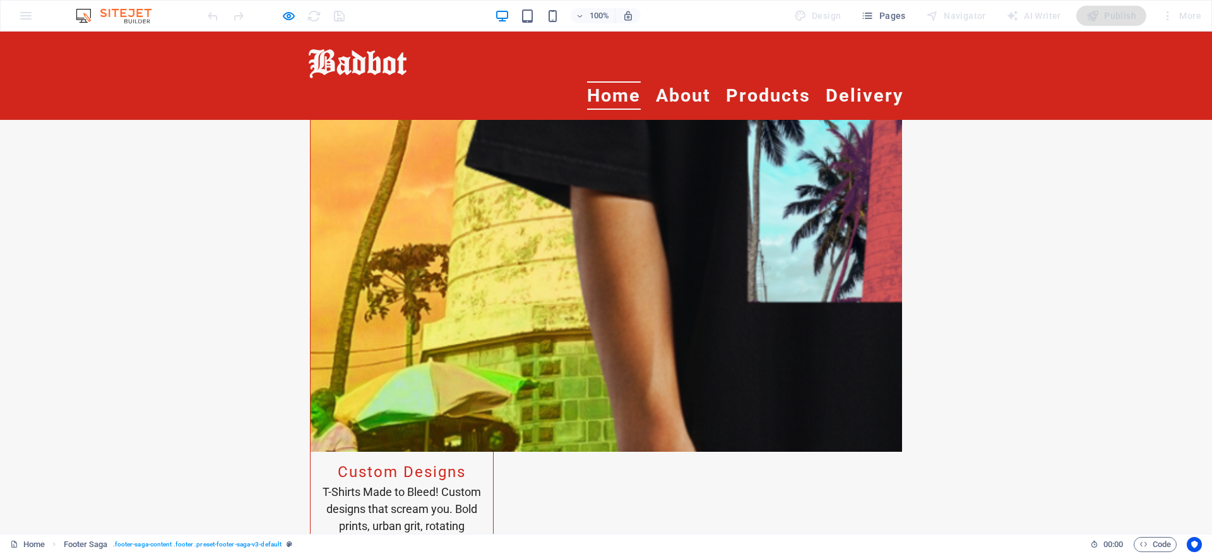
click at [691, 81] on link "About" at bounding box center [683, 95] width 55 height 28
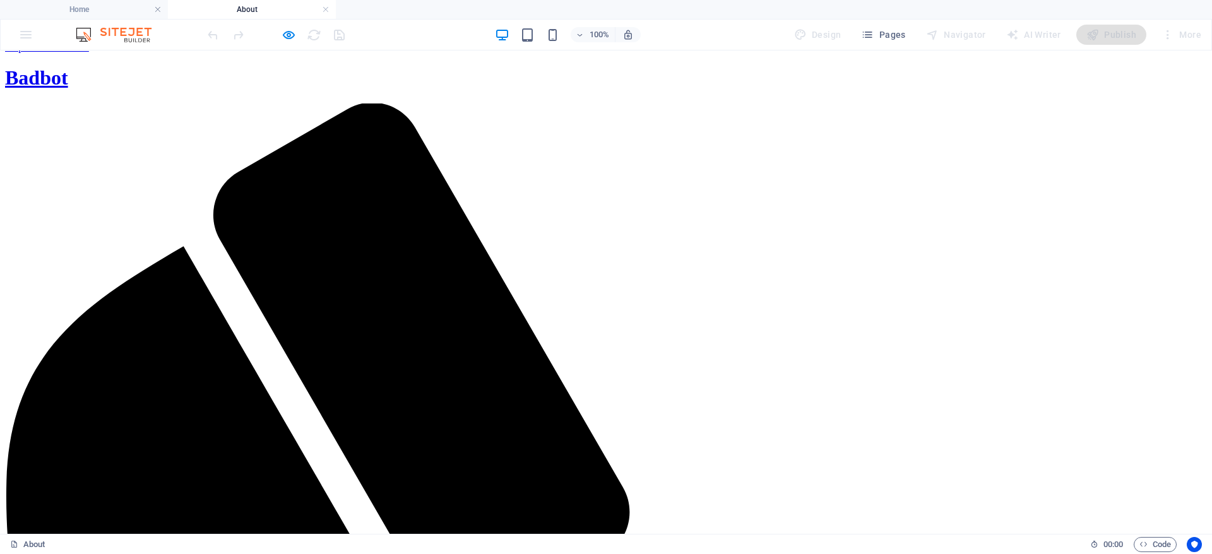
scroll to position [189, 0]
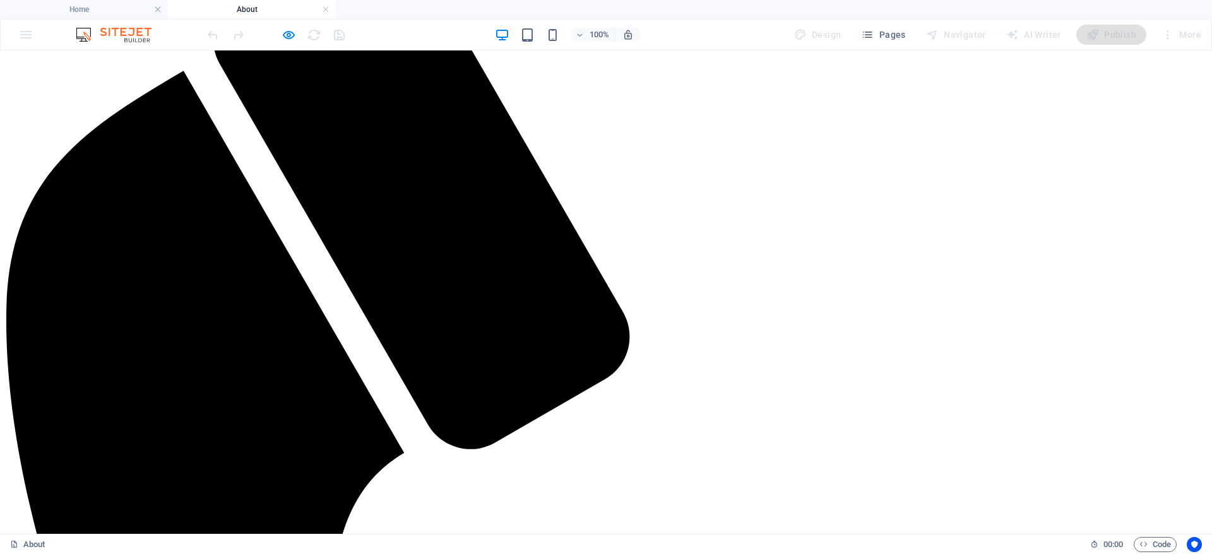
drag, startPoint x: 358, startPoint y: 398, endPoint x: 456, endPoint y: 393, distance: 98.0
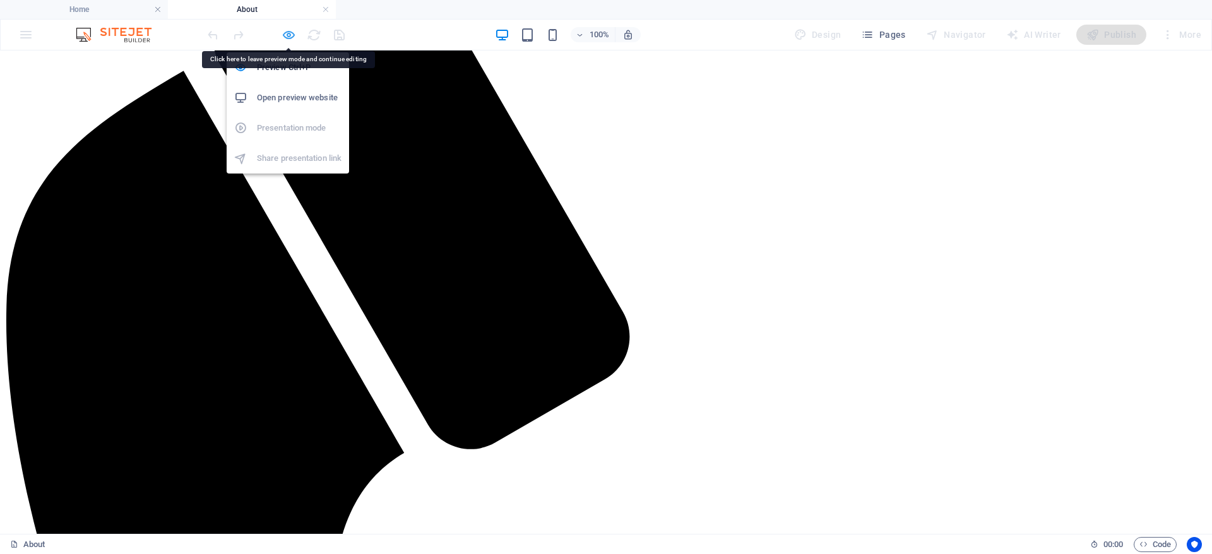
click at [289, 30] on icon "button" at bounding box center [289, 35] width 15 height 15
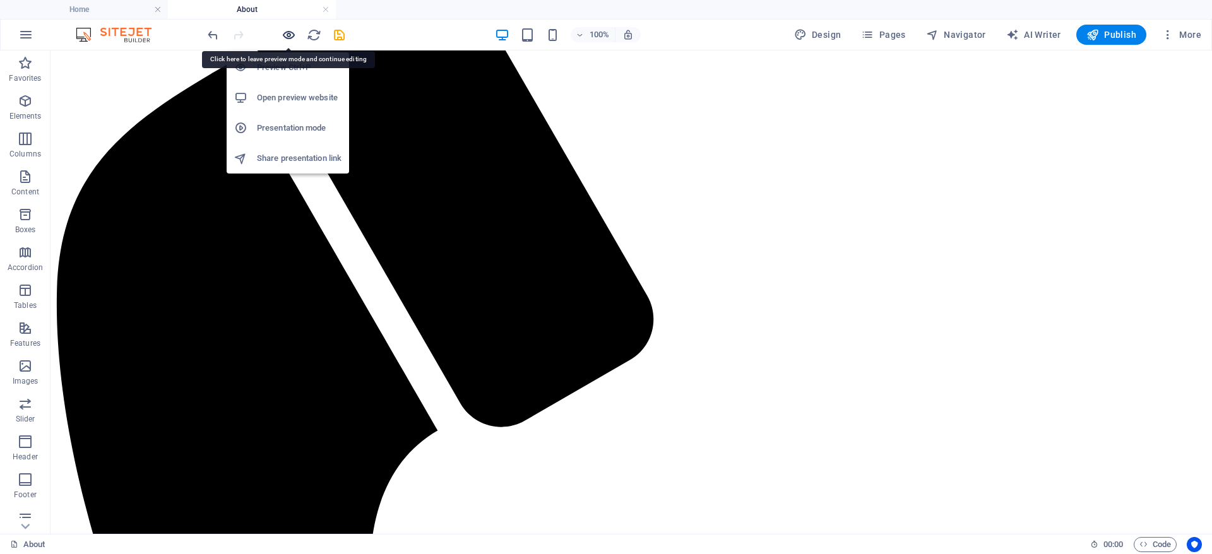
click at [292, 32] on icon "button" at bounding box center [289, 35] width 15 height 15
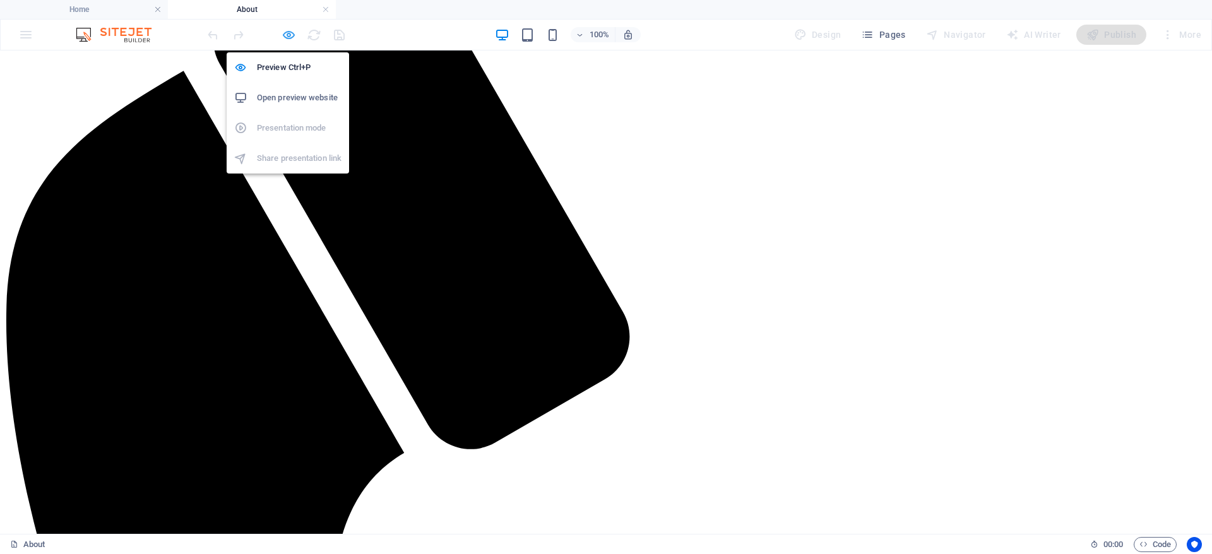
click at [290, 28] on icon "button" at bounding box center [289, 35] width 15 height 15
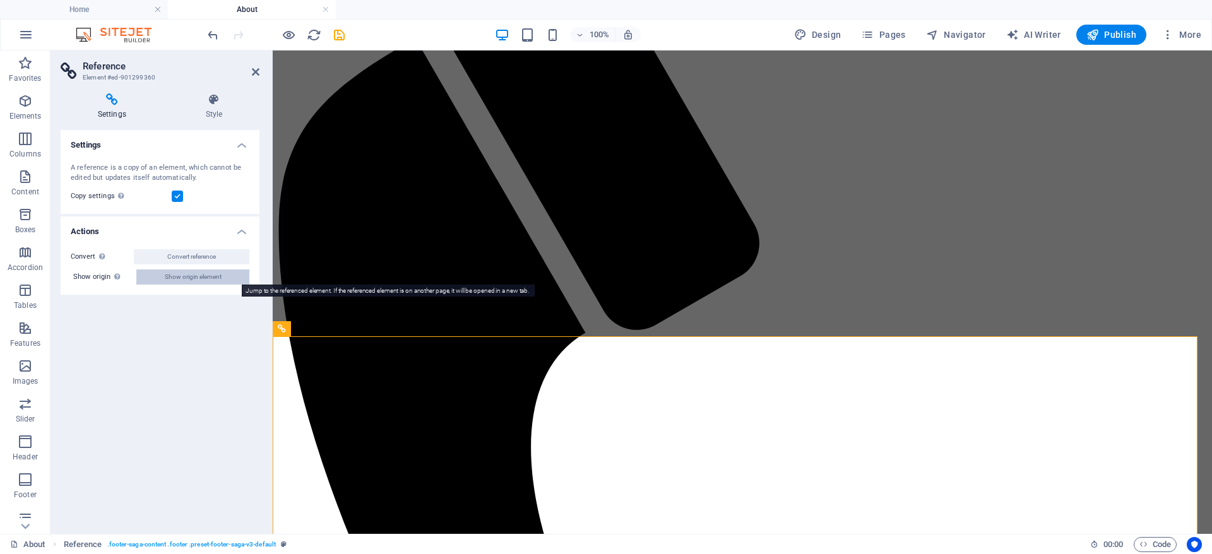
click at [224, 278] on button "Show origin element" at bounding box center [192, 277] width 113 height 15
select select "footer"
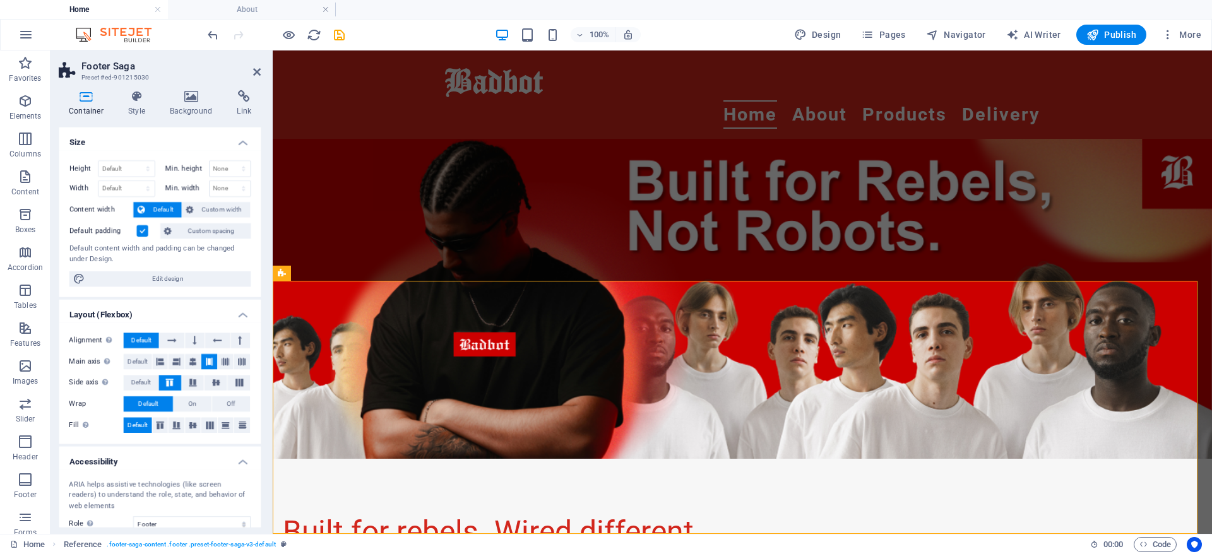
scroll to position [1544, 0]
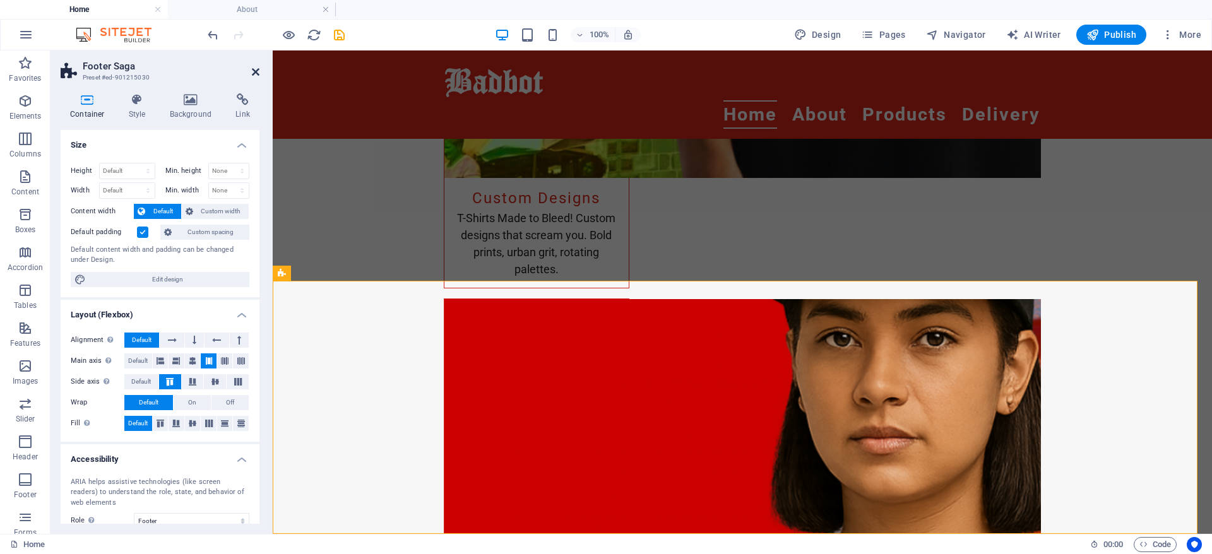
click at [255, 66] on header "Footer Saga Preset #ed-901215030" at bounding box center [160, 67] width 199 height 33
click at [256, 69] on icon at bounding box center [256, 72] width 8 height 10
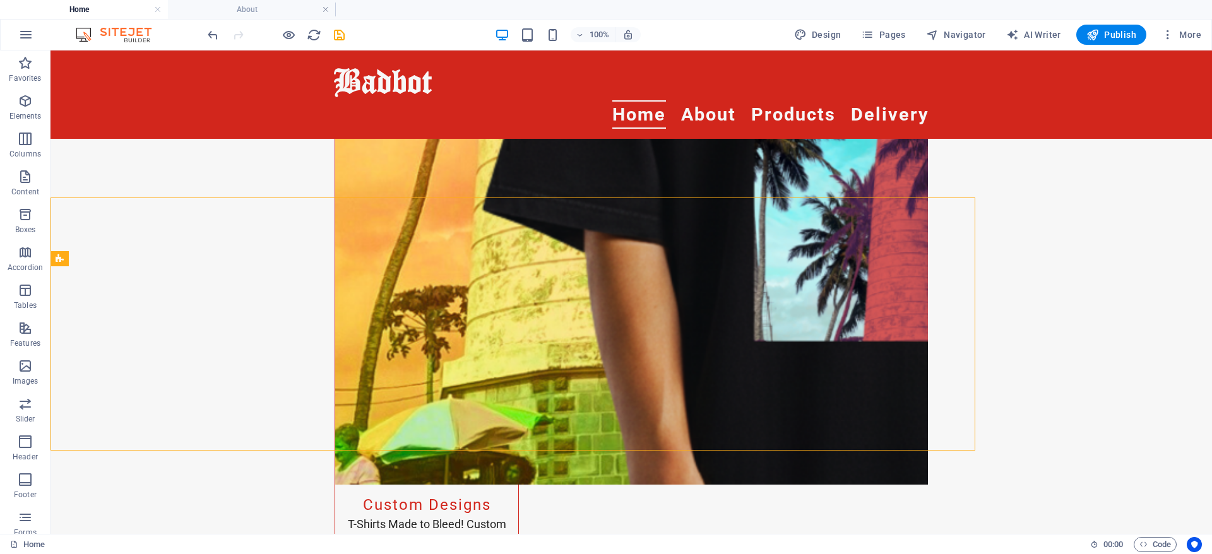
scroll to position [1627, 0]
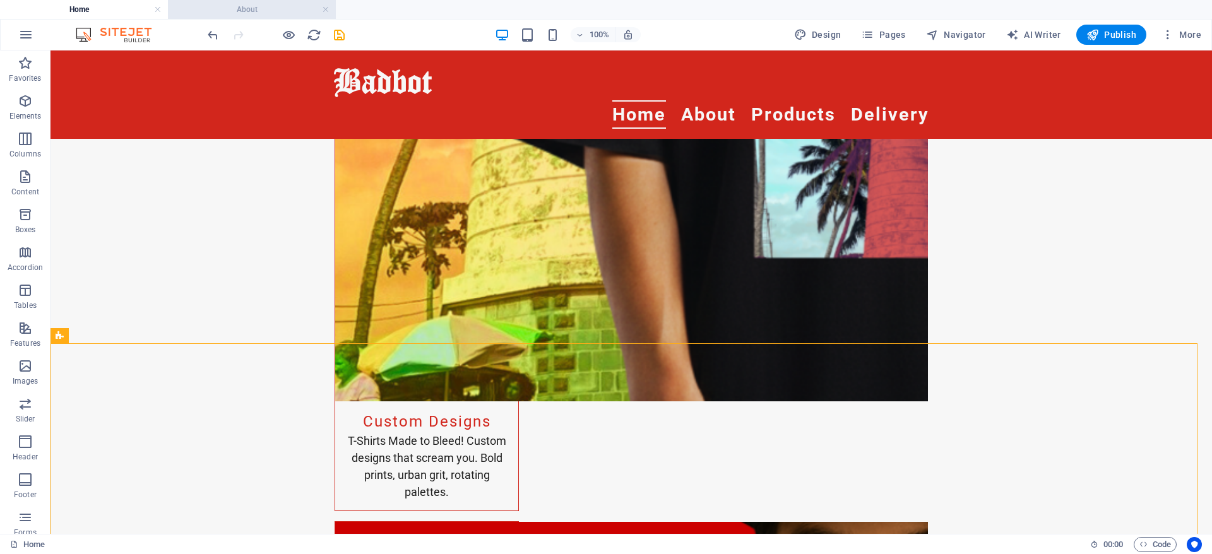
click at [330, 8] on h4 "About" at bounding box center [252, 10] width 168 height 14
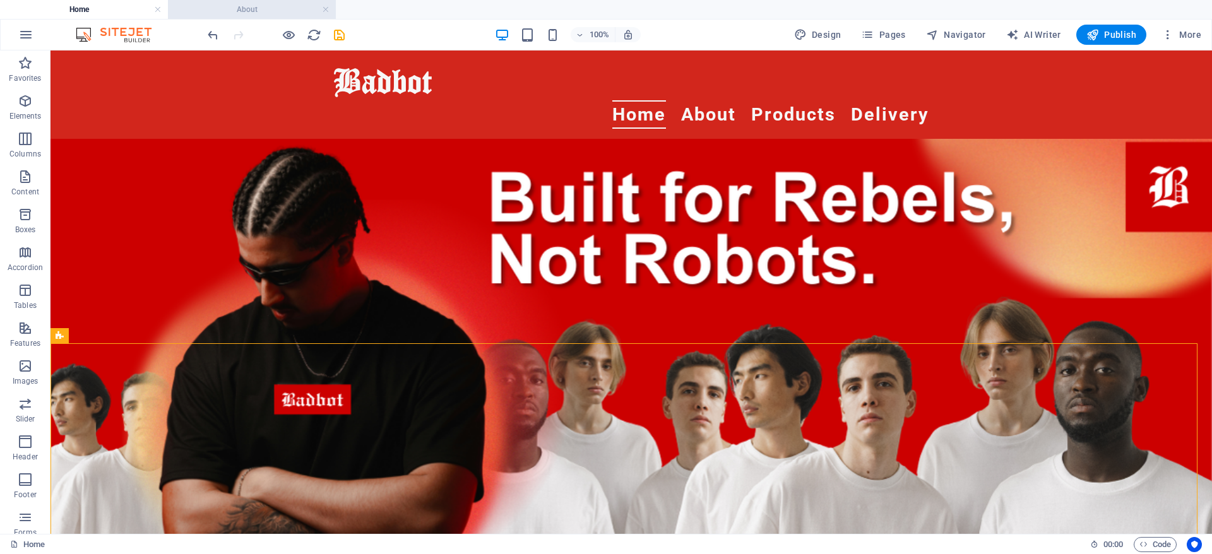
scroll to position [189, 0]
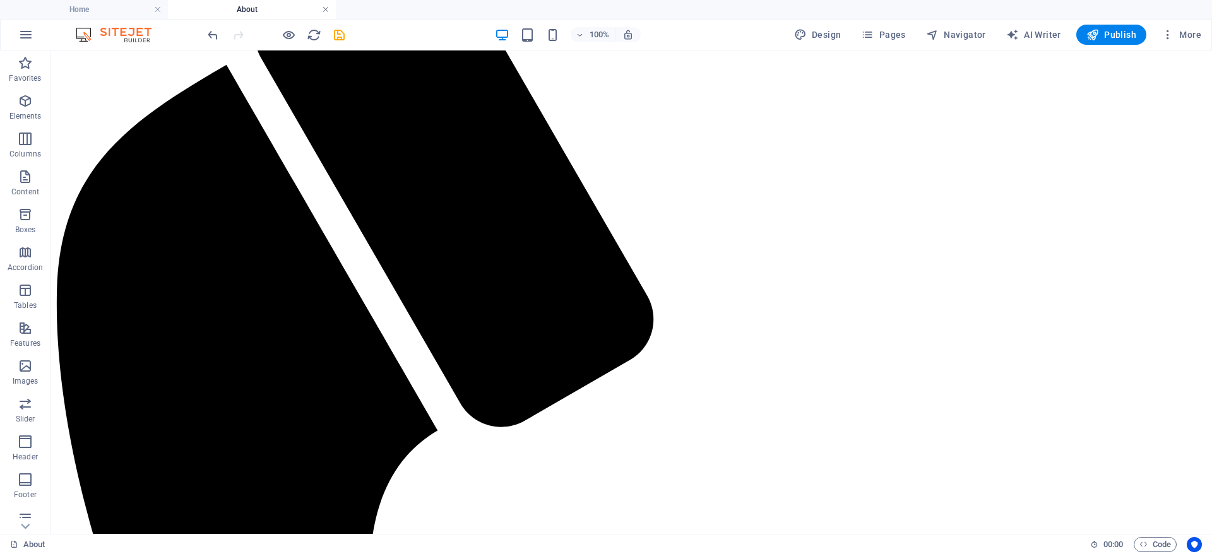
click at [326, 9] on link at bounding box center [326, 10] width 8 height 12
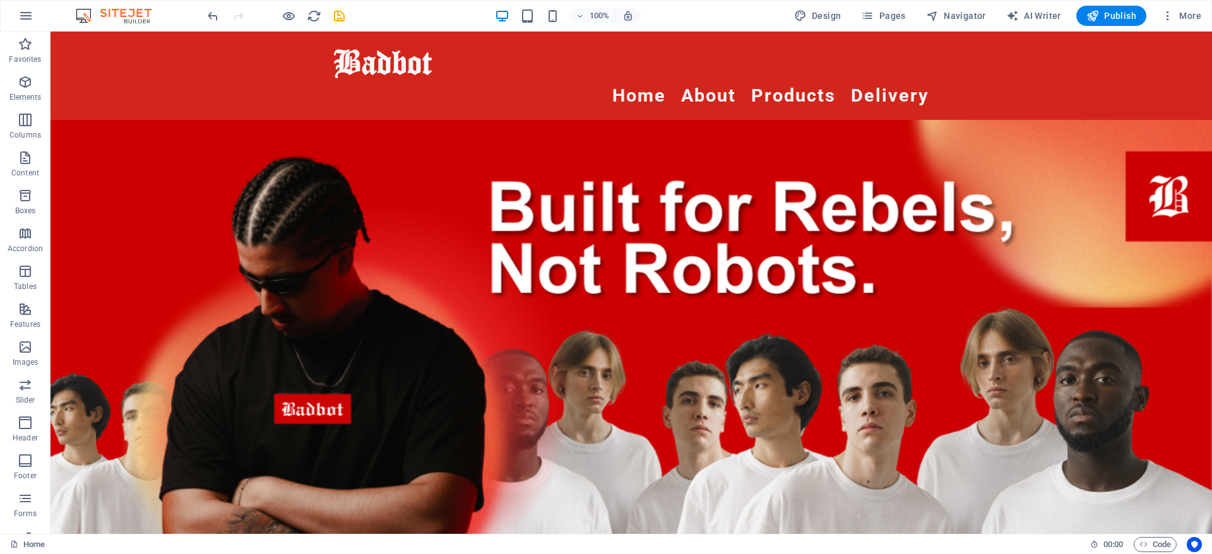
scroll to position [1627, 0]
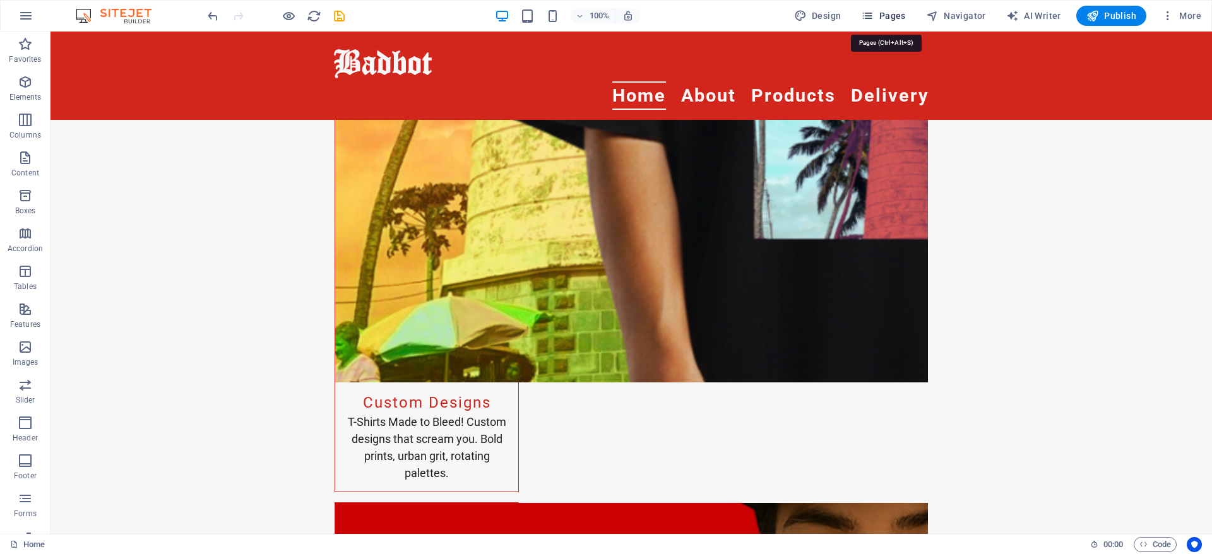
click at [899, 16] on span "Pages" at bounding box center [883, 15] width 44 height 13
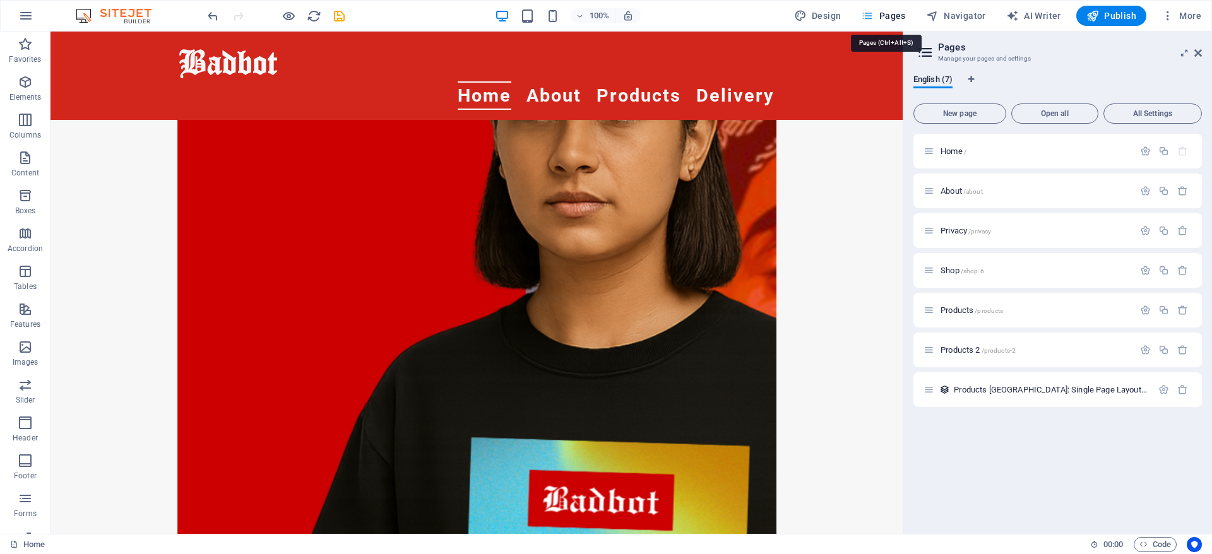
scroll to position [1468, 0]
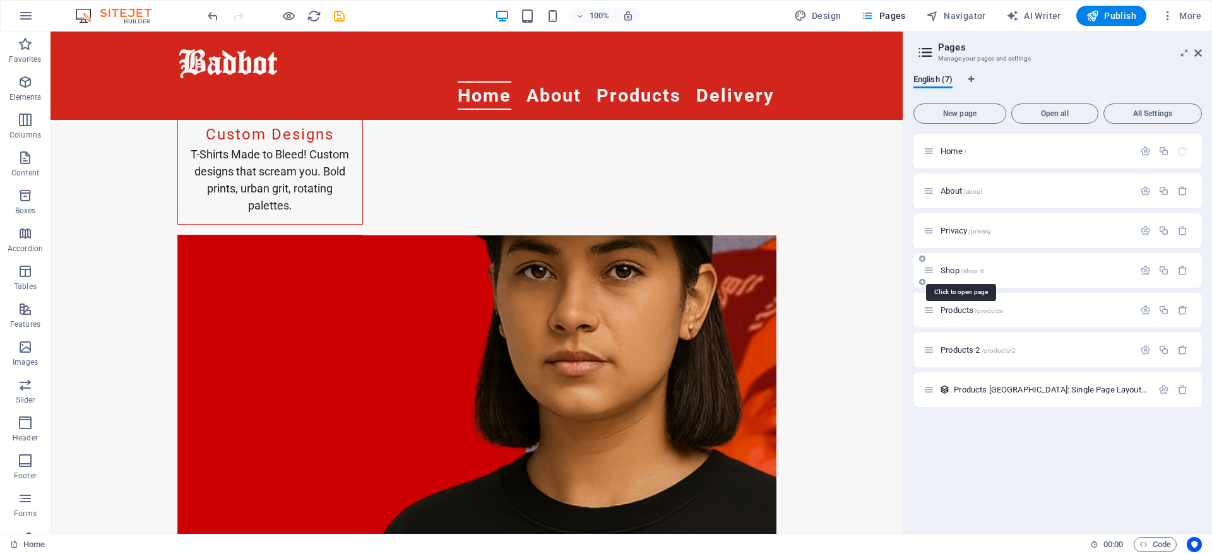
click at [949, 266] on span "Shop /shop-6" at bounding box center [963, 270] width 44 height 9
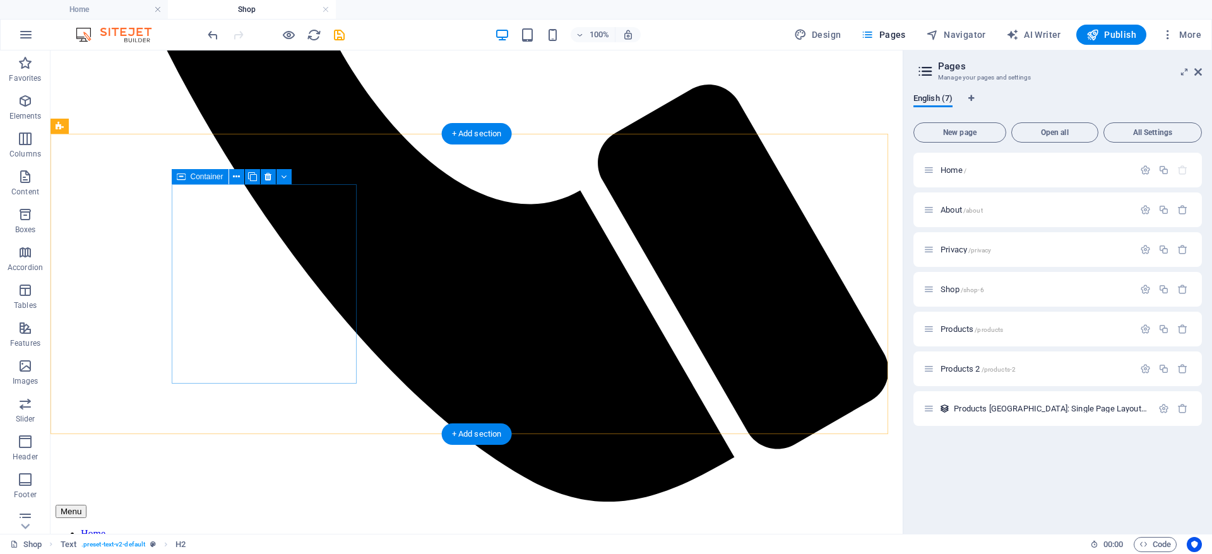
scroll to position [758, 0]
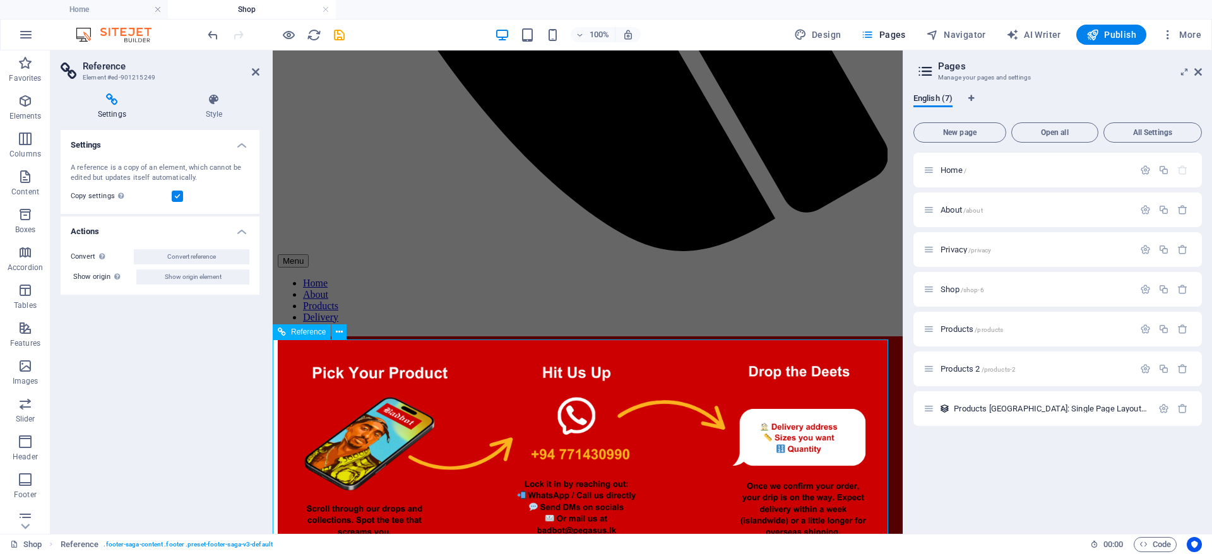
click at [940, 170] on div "Home /" at bounding box center [1035, 170] width 197 height 8
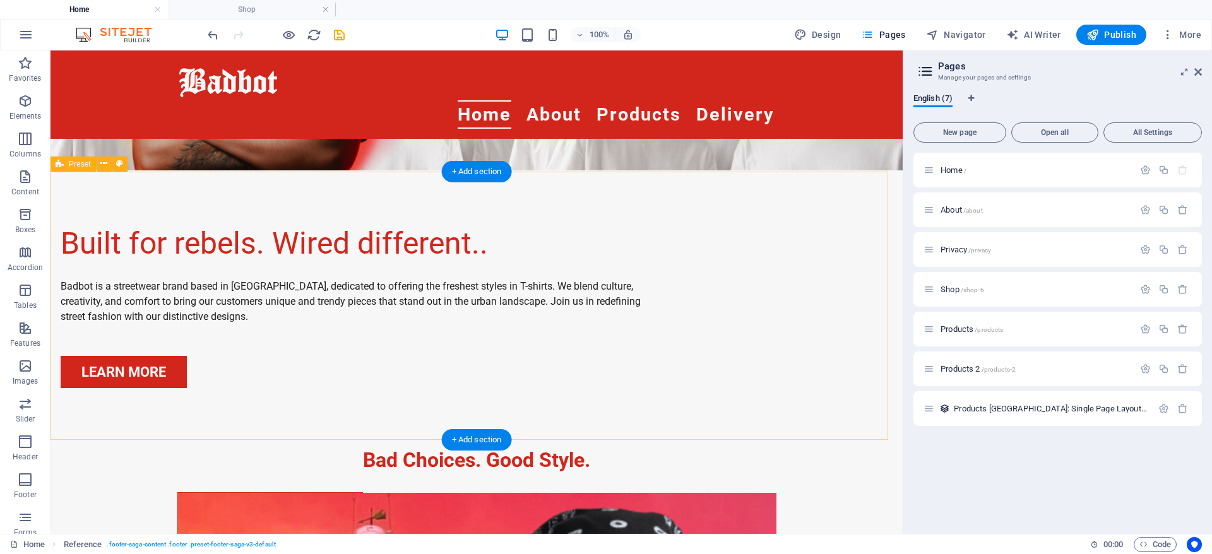
scroll to position [0, 0]
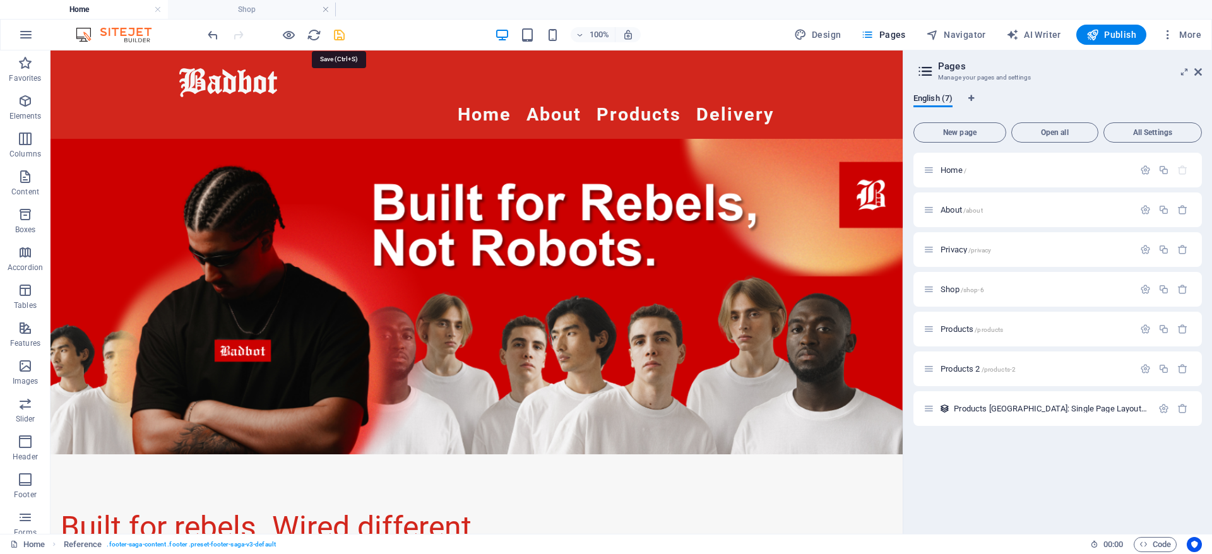
click at [336, 33] on icon "save" at bounding box center [339, 35] width 15 height 15
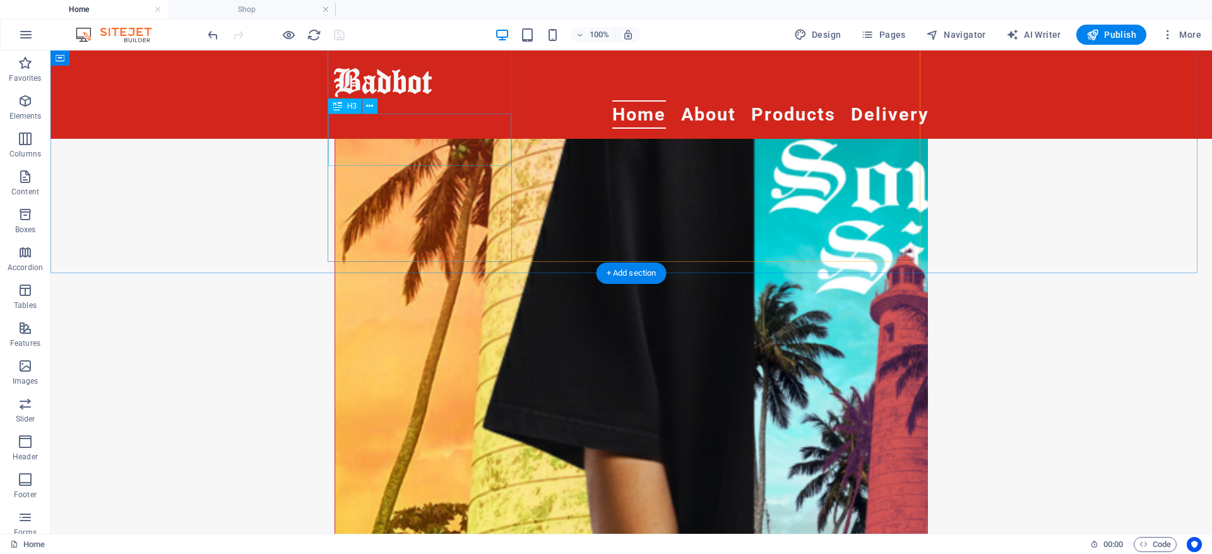
scroll to position [1689, 0]
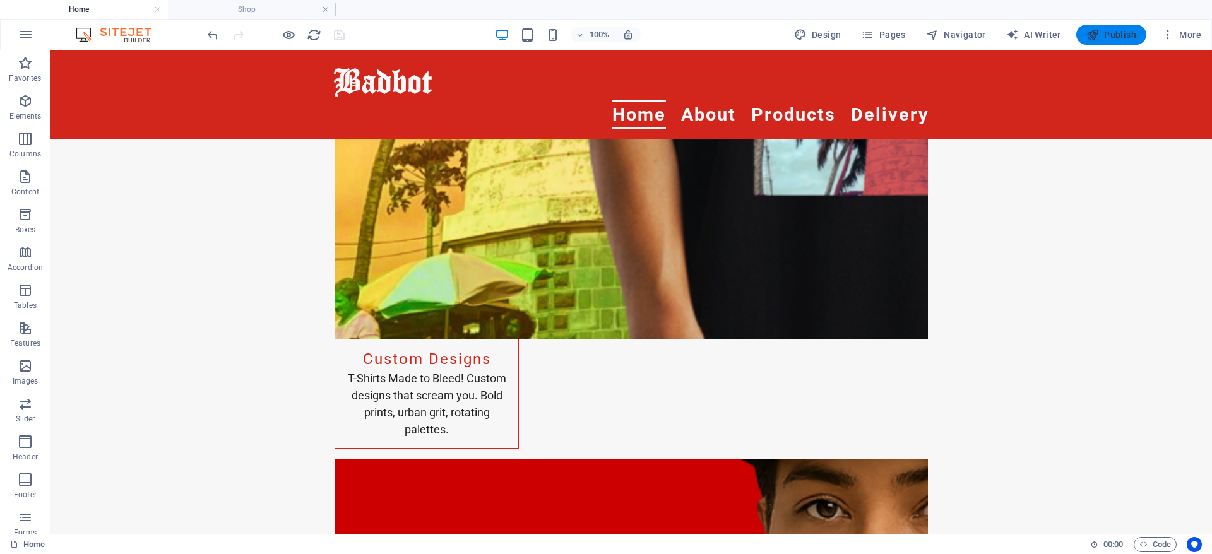
click at [1115, 35] on span "Publish" at bounding box center [1111, 34] width 50 height 13
drag, startPoint x: 1124, startPoint y: 32, endPoint x: 1117, endPoint y: 47, distance: 15.8
click at [1124, 33] on span "Publish" at bounding box center [1111, 34] width 50 height 13
